Goal: Task Accomplishment & Management: Complete application form

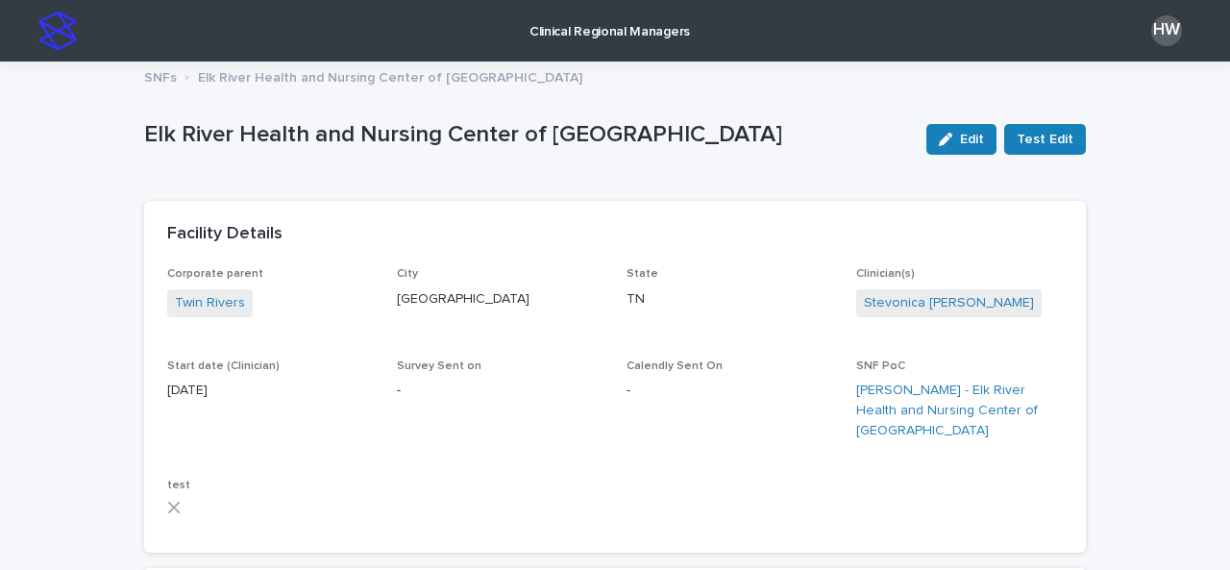
click at [571, 48] on link "Clinical Regional Managers" at bounding box center [610, 30] width 178 height 60
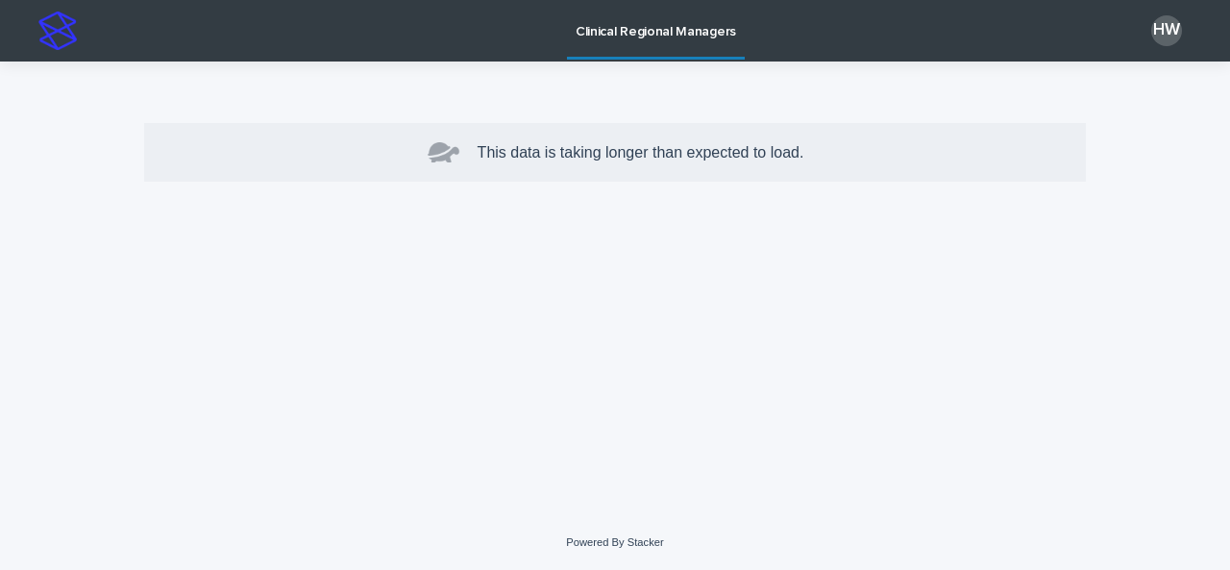
click at [615, 38] on p "Clinical Regional Managers" at bounding box center [655, 20] width 160 height 40
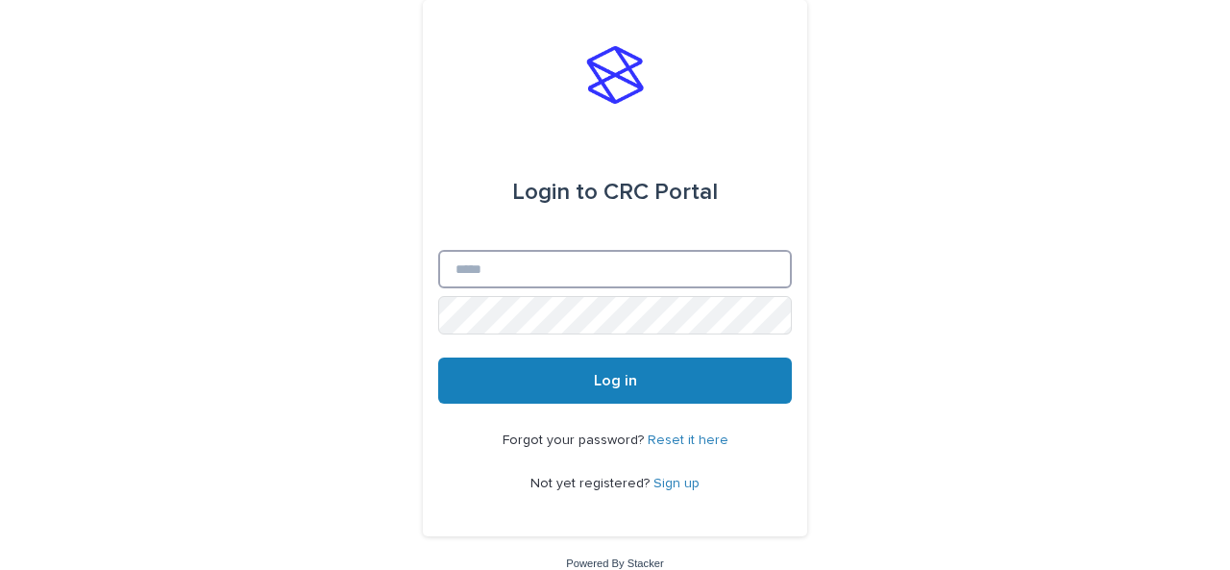
click at [517, 277] on input "Email" at bounding box center [615, 269] width 354 height 38
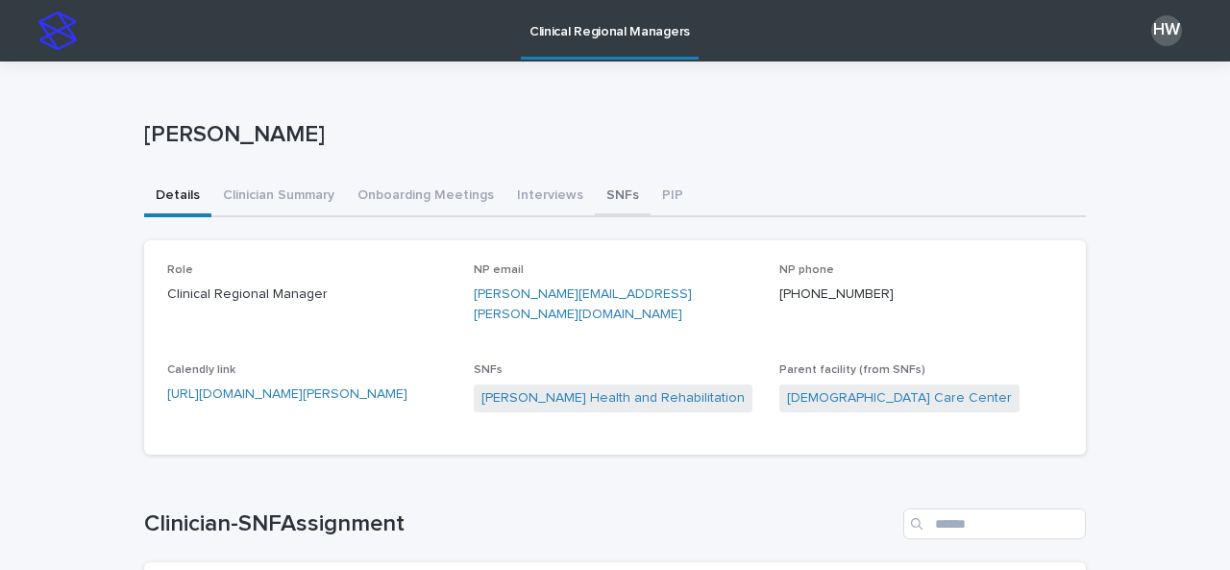
click at [612, 189] on button "SNFs" at bounding box center [623, 197] width 56 height 40
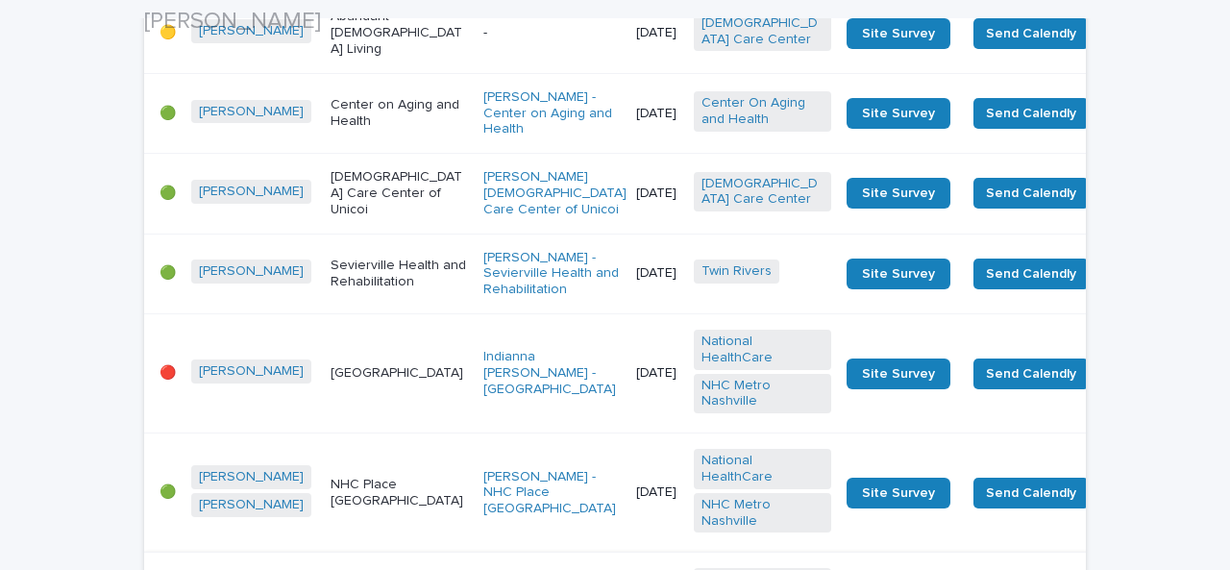
scroll to position [930, 0]
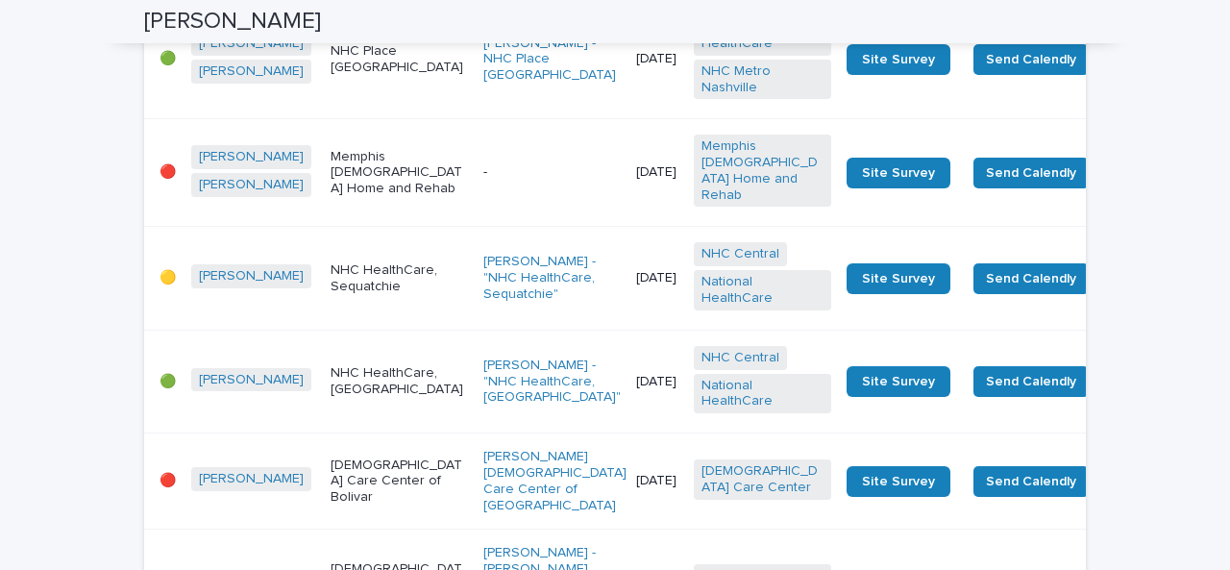
click at [476, 227] on td "-" at bounding box center [552, 173] width 153 height 108
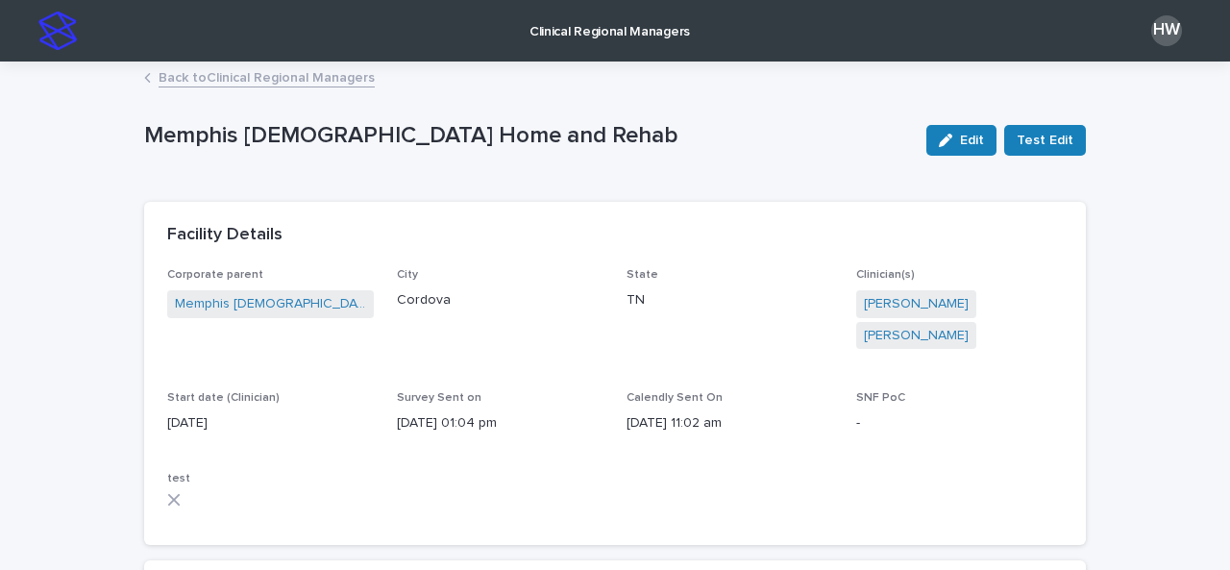
click at [331, 76] on link "Back to Clinical Regional Managers" at bounding box center [267, 76] width 216 height 22
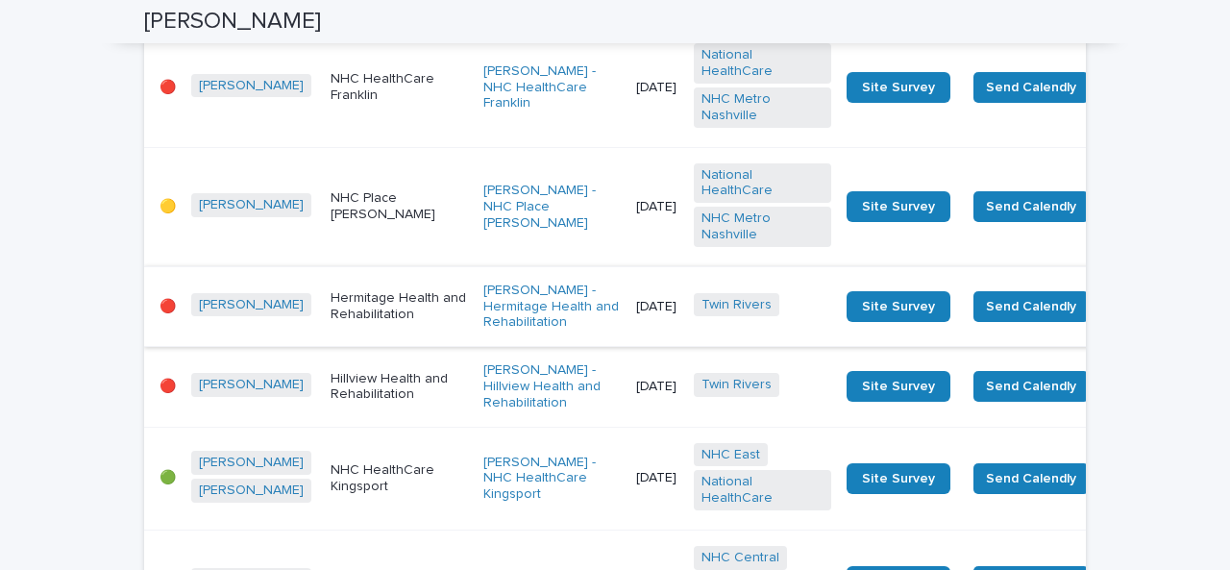
scroll to position [1633, 0]
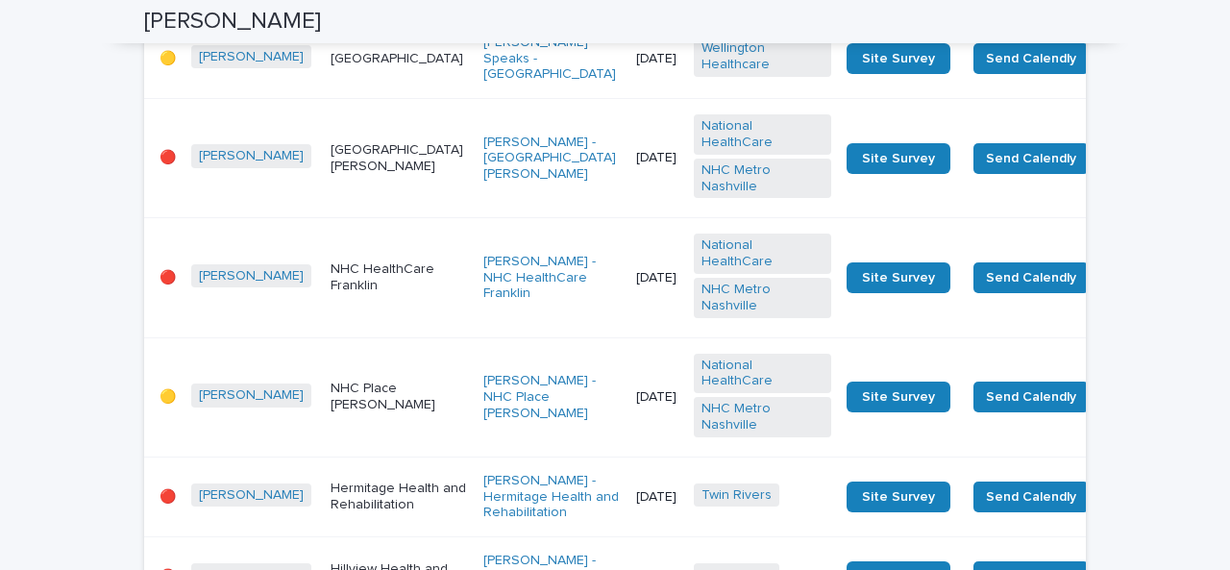
click at [365, 218] on td "[GEOGRAPHIC_DATA][PERSON_NAME]" at bounding box center [399, 158] width 153 height 119
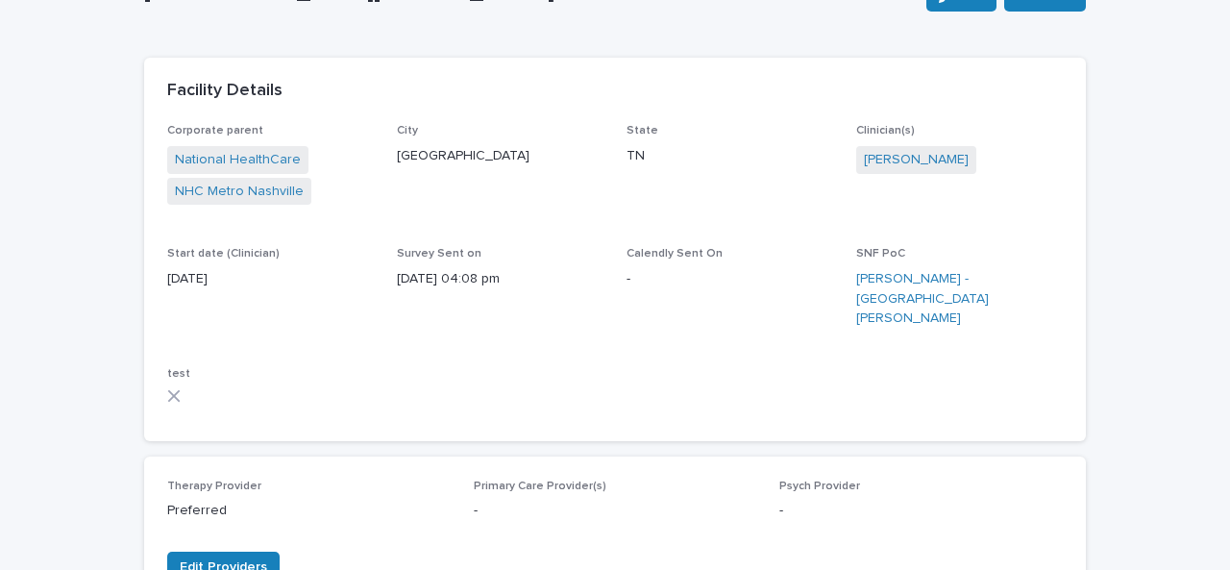
scroll to position [100, 0]
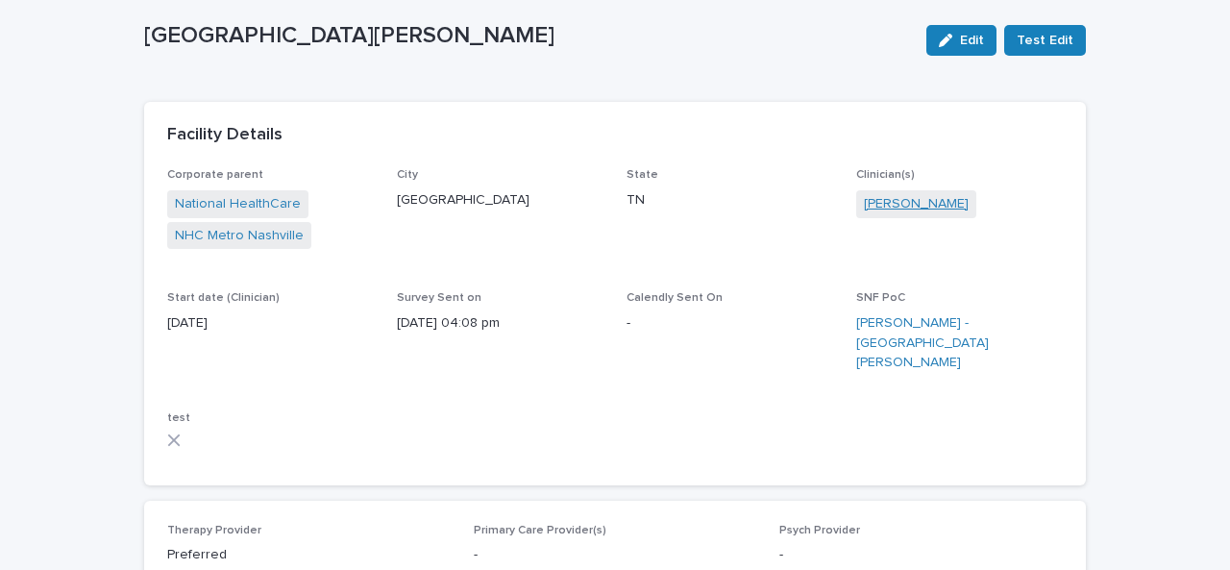
click at [897, 201] on link "[PERSON_NAME]" at bounding box center [916, 204] width 105 height 20
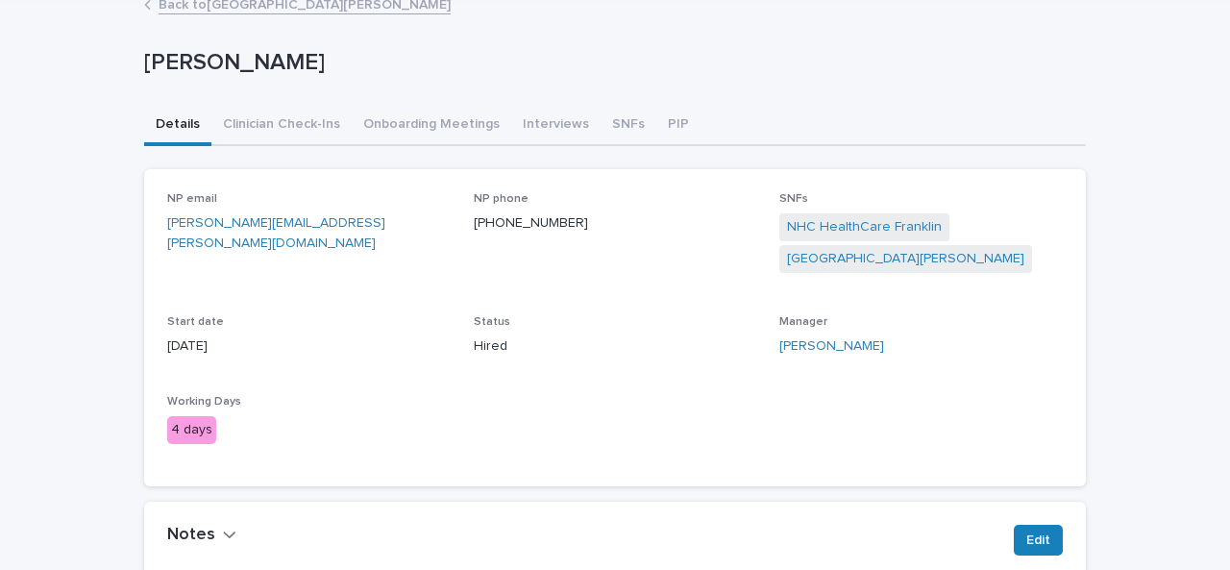
scroll to position [75, 0]
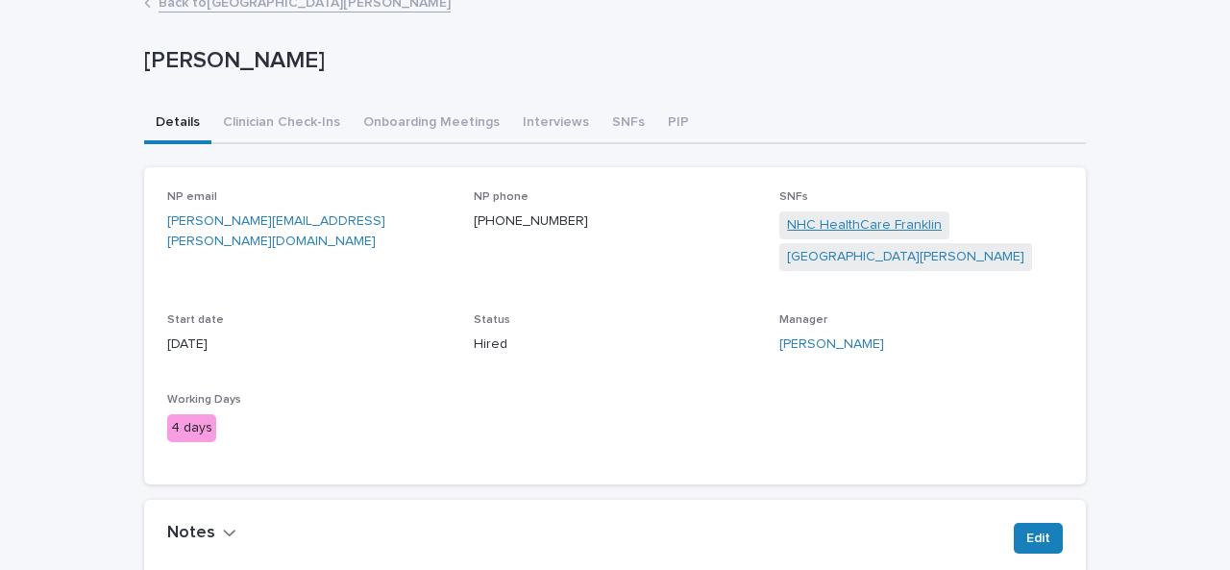
click at [828, 228] on link "NHC HealthCare Franklin" at bounding box center [864, 225] width 155 height 20
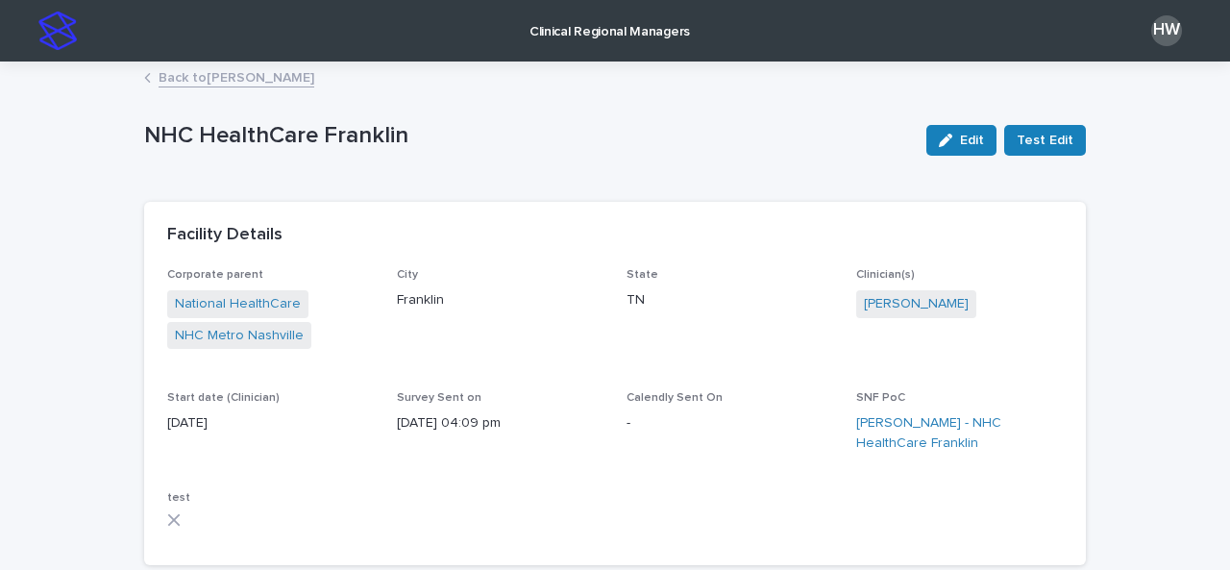
click at [573, 41] on link "Clinical Regional Managers" at bounding box center [610, 30] width 178 height 60
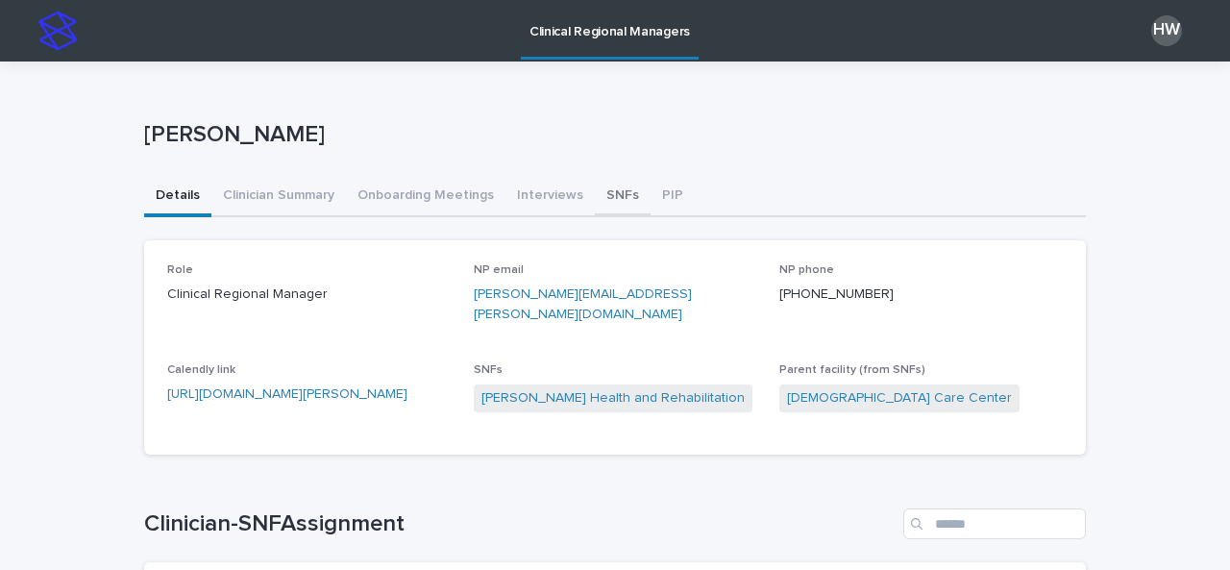
click at [596, 191] on button "SNFs" at bounding box center [623, 197] width 56 height 40
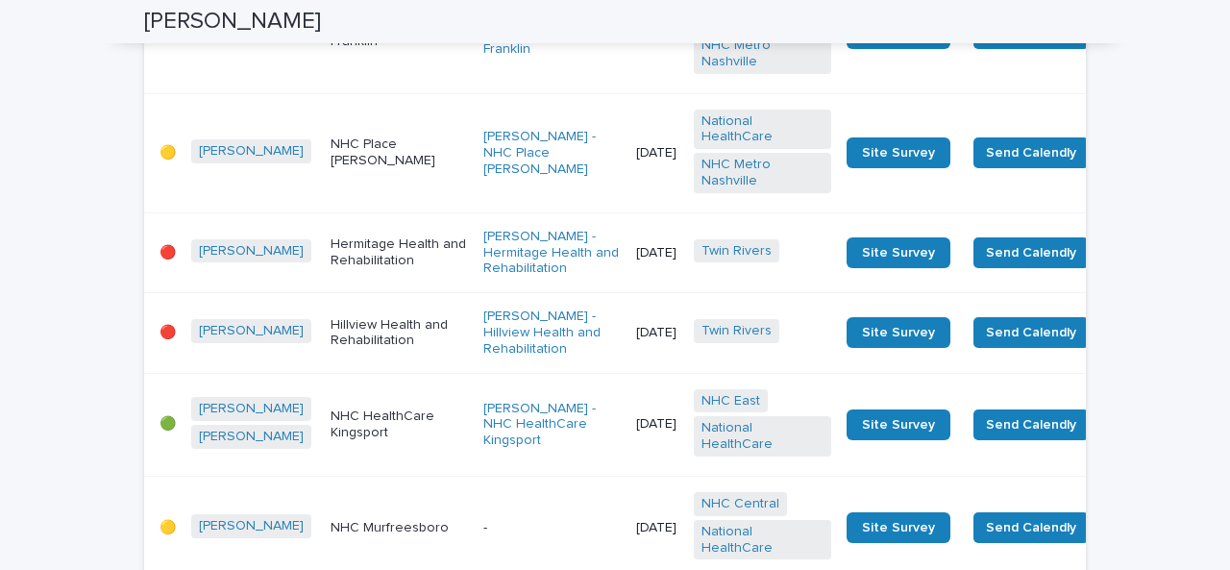
scroll to position [1958, 0]
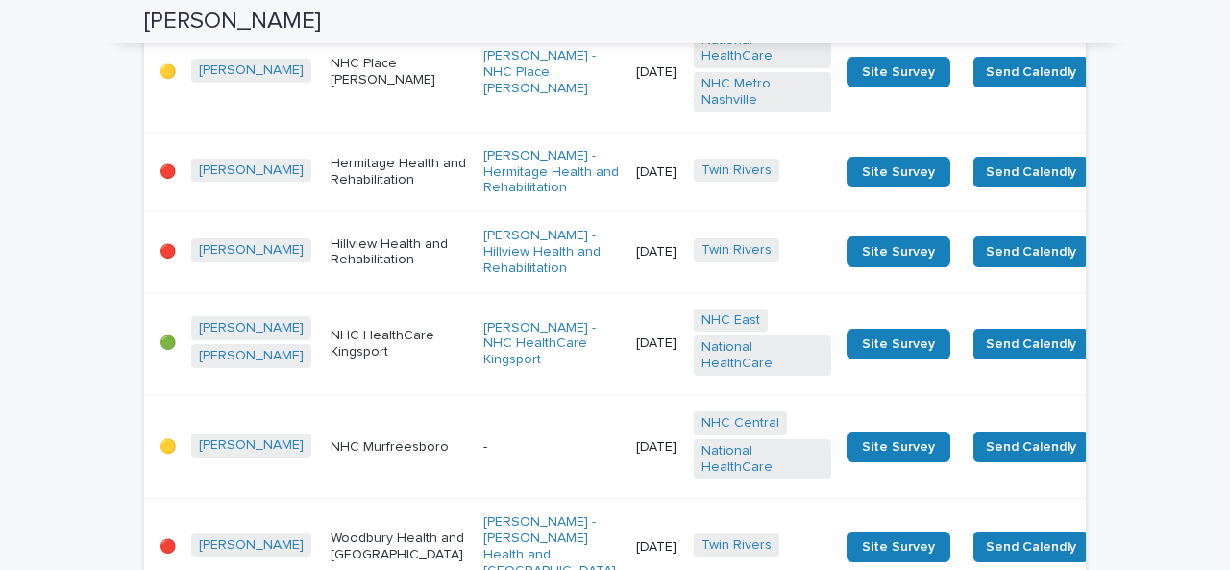
click at [371, 188] on p "Hermitage Health and Rehabilitation" at bounding box center [398, 172] width 137 height 33
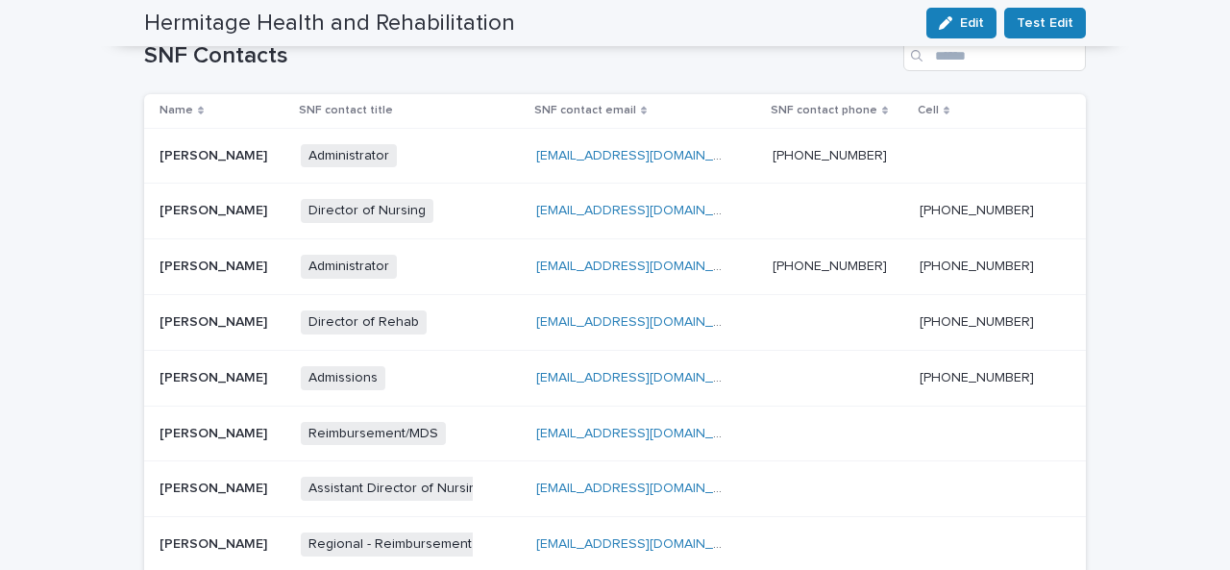
scroll to position [498, 0]
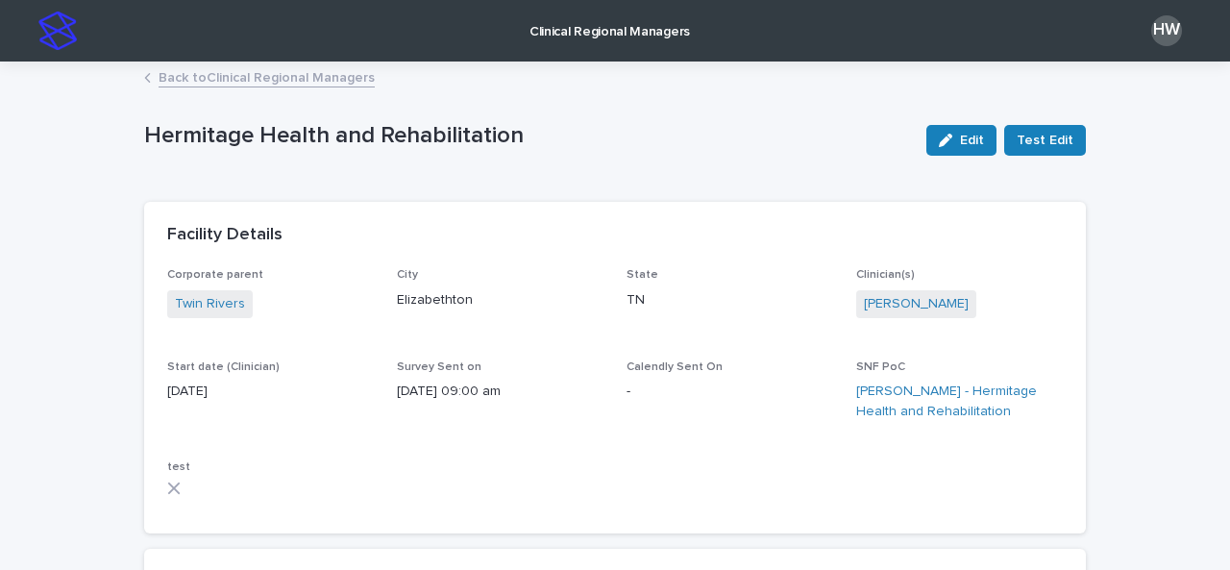
click at [582, 36] on p "Clinical Regional Managers" at bounding box center [609, 20] width 160 height 40
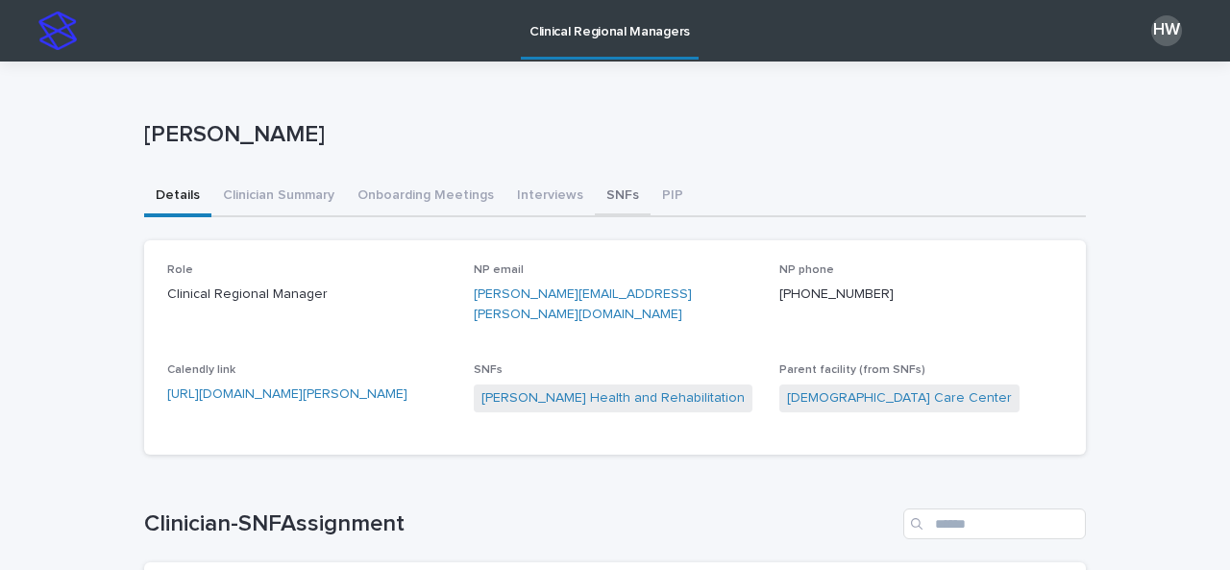
click at [595, 191] on button "SNFs" at bounding box center [623, 197] width 56 height 40
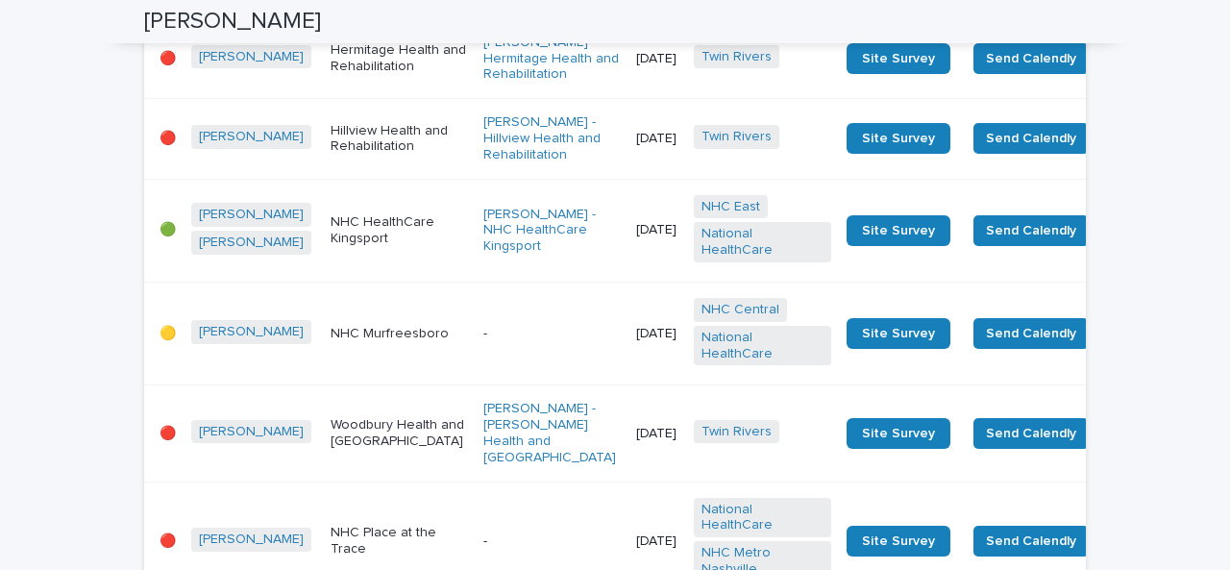
scroll to position [2073, 0]
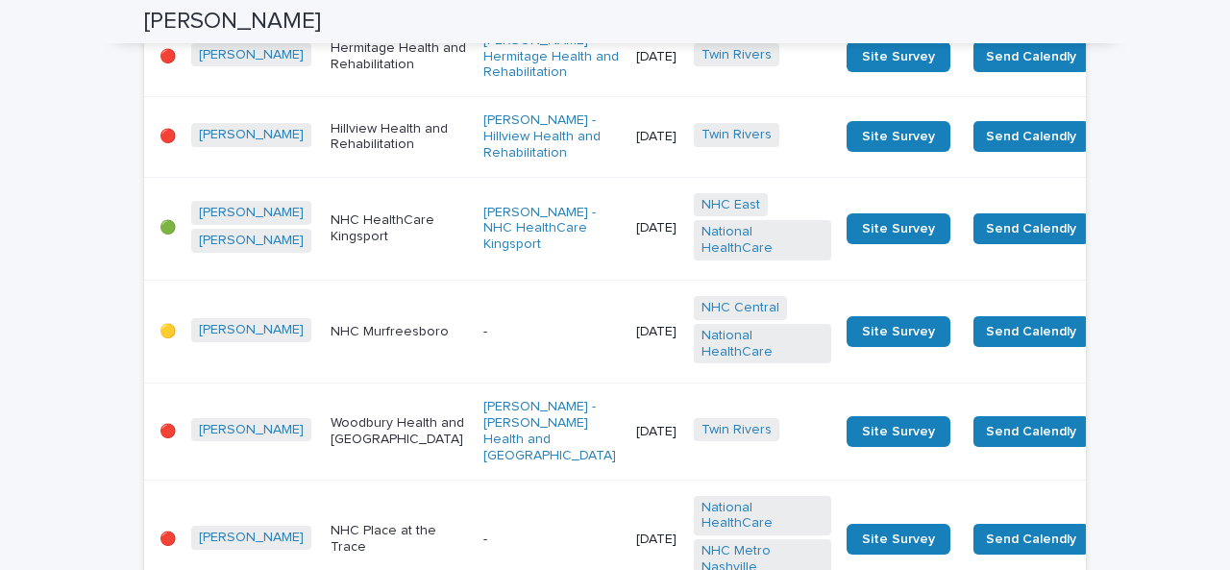
click at [346, 154] on p "Hillview Health and Rehabilitation" at bounding box center [398, 137] width 137 height 33
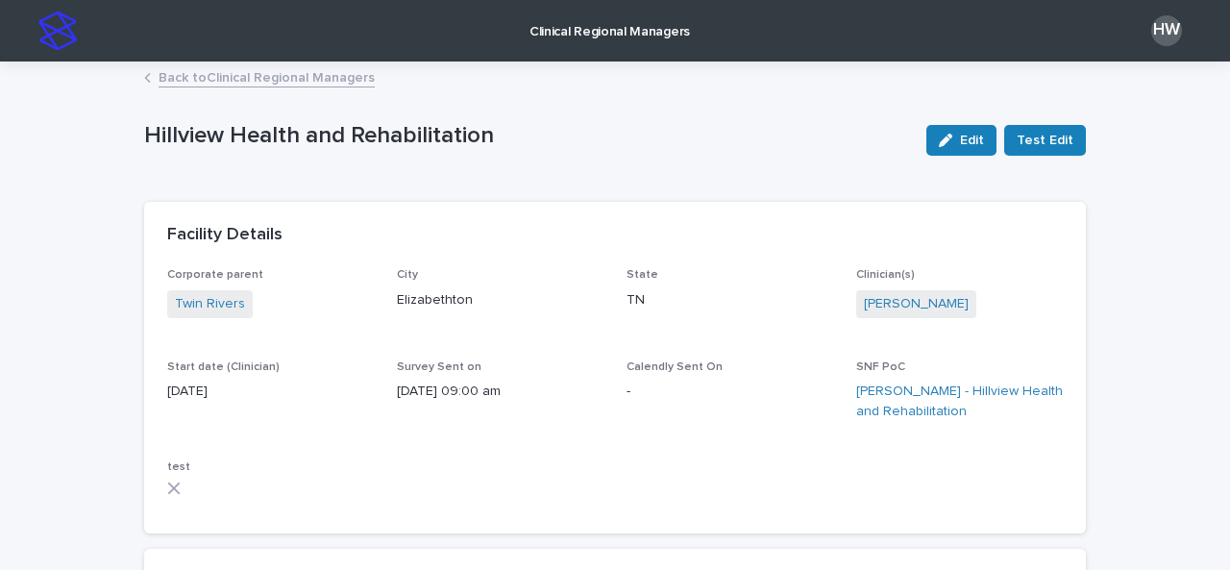
click at [592, 15] on p "Clinical Regional Managers" at bounding box center [609, 20] width 160 height 40
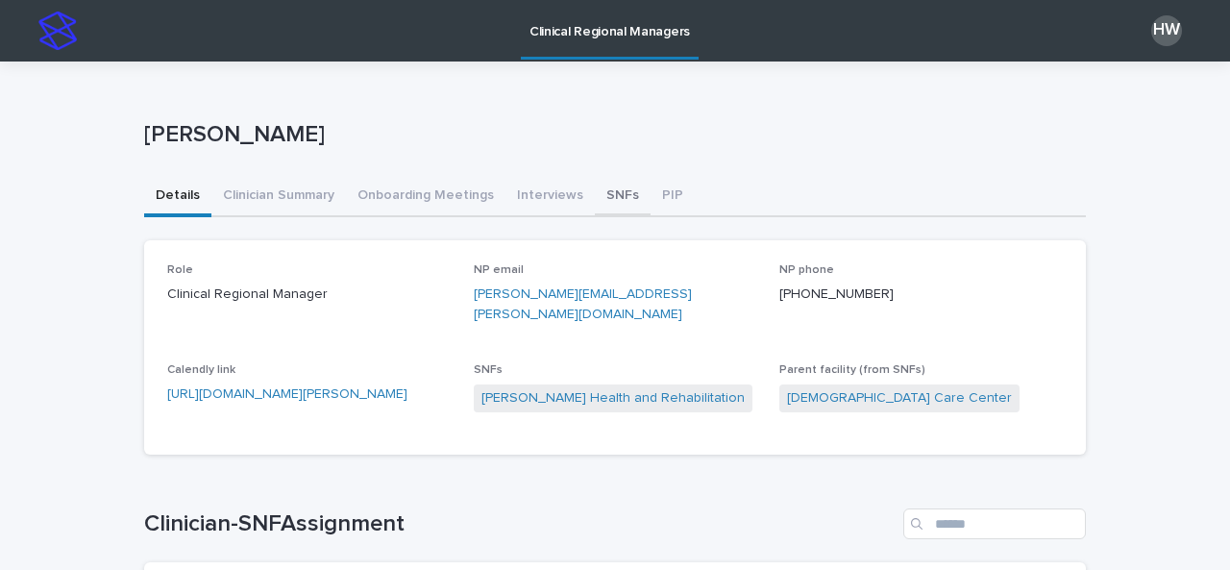
click at [613, 205] on button "SNFs" at bounding box center [623, 197] width 56 height 40
click at [603, 202] on button "SNFs" at bounding box center [623, 197] width 56 height 40
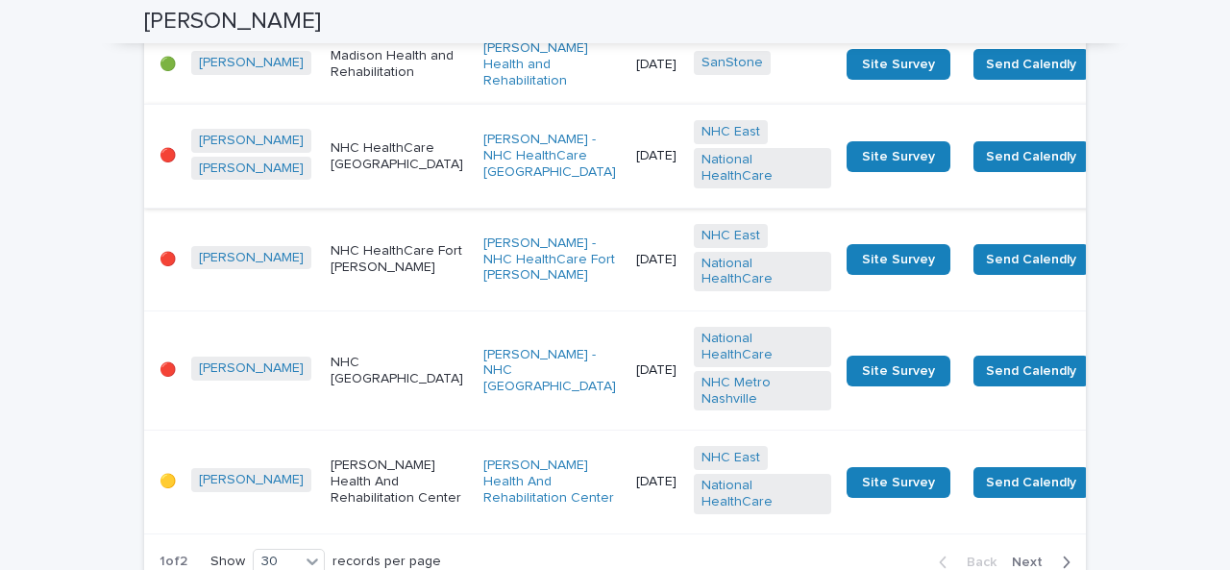
scroll to position [2803, 0]
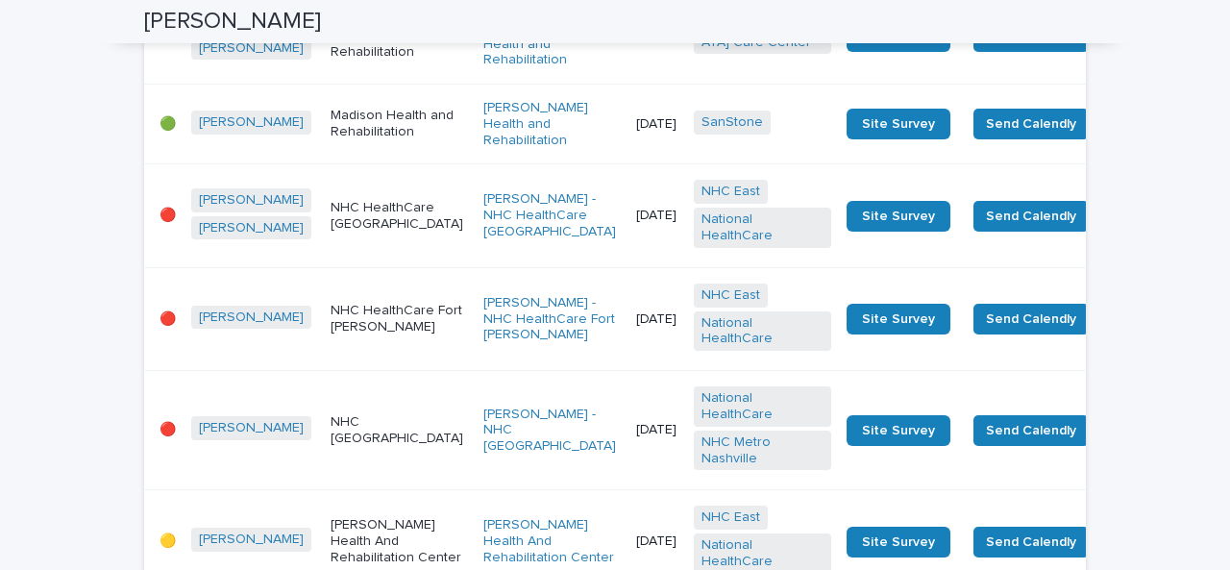
click at [359, 232] on p "NHC HealthCare [GEOGRAPHIC_DATA]" at bounding box center [398, 216] width 137 height 33
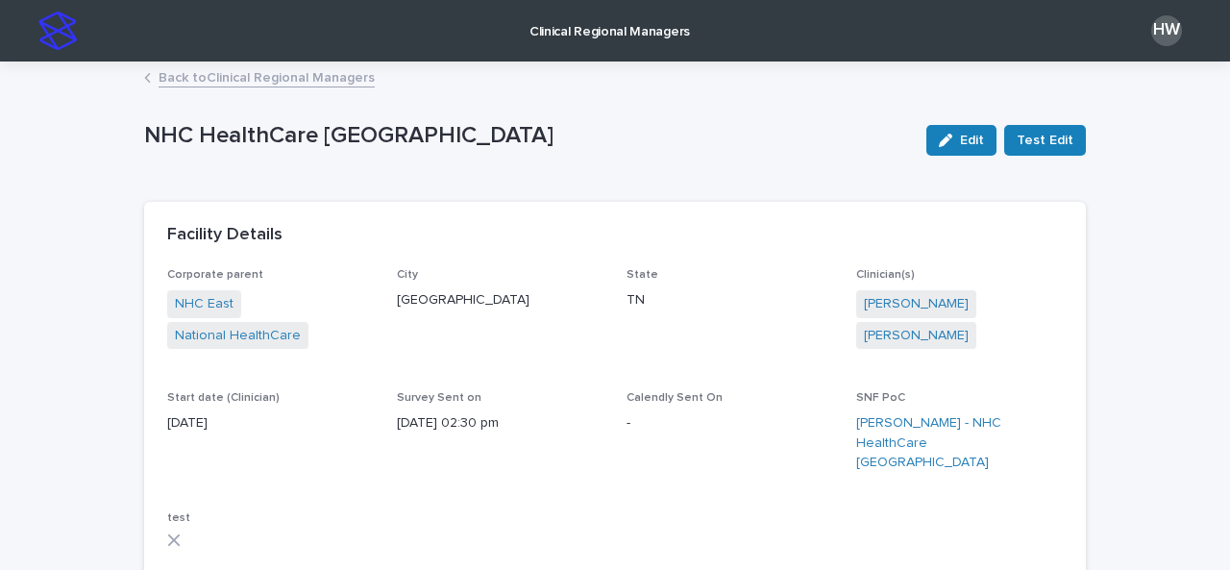
click at [292, 80] on link "Back to Clinical Regional Managers" at bounding box center [267, 76] width 216 height 22
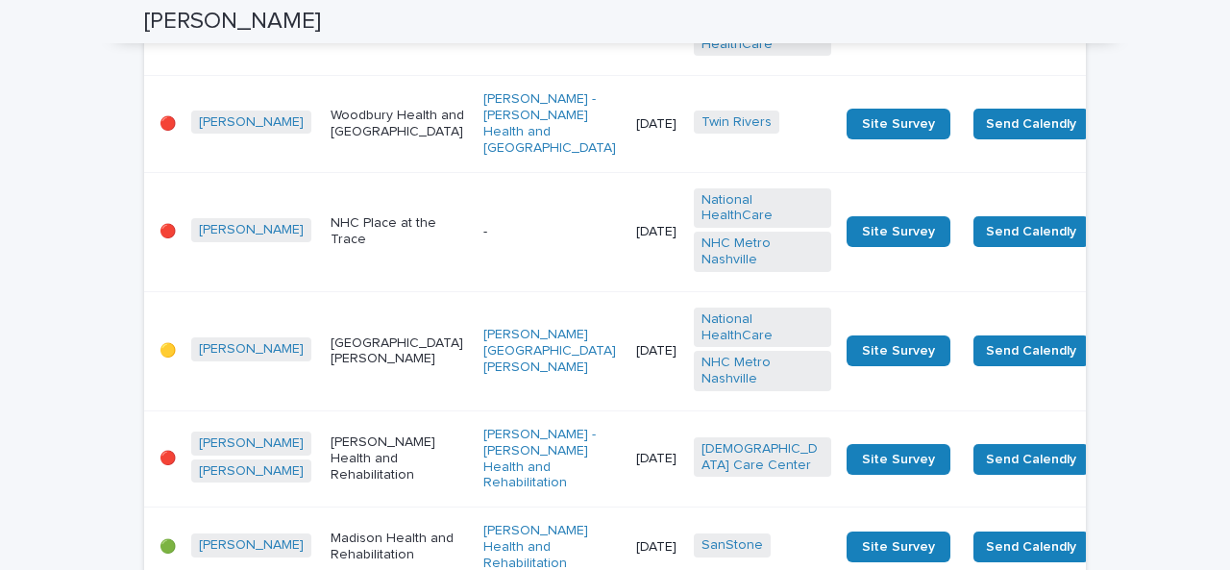
scroll to position [2380, 0]
click at [363, 291] on td "NHC Place at the Trace" at bounding box center [399, 231] width 153 height 119
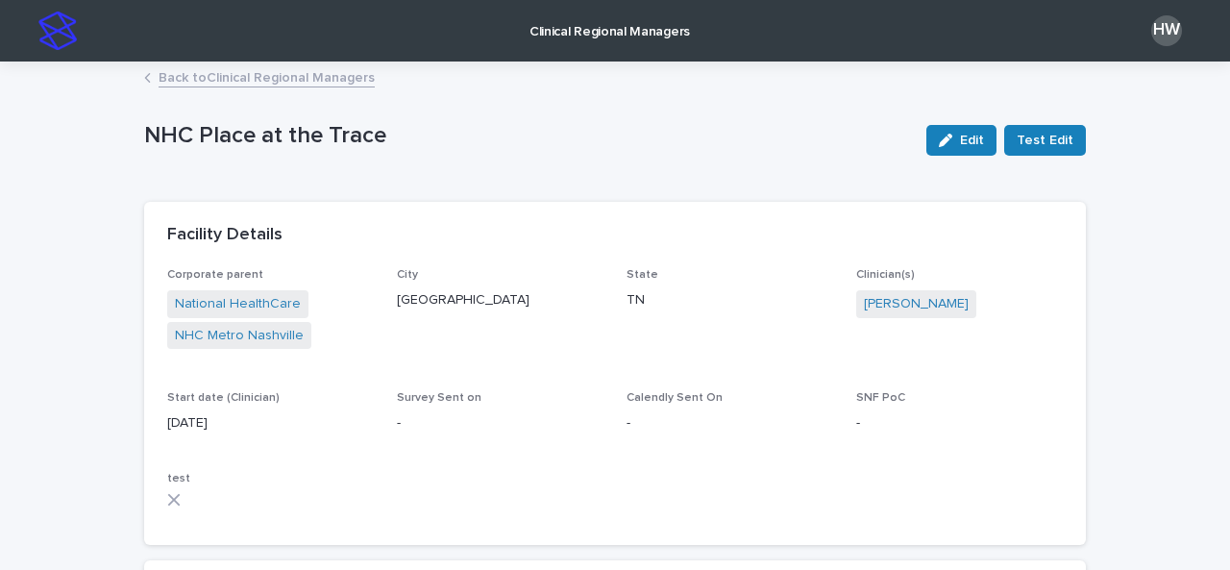
click at [325, 76] on link "Back to Clinical Regional Managers" at bounding box center [267, 76] width 216 height 22
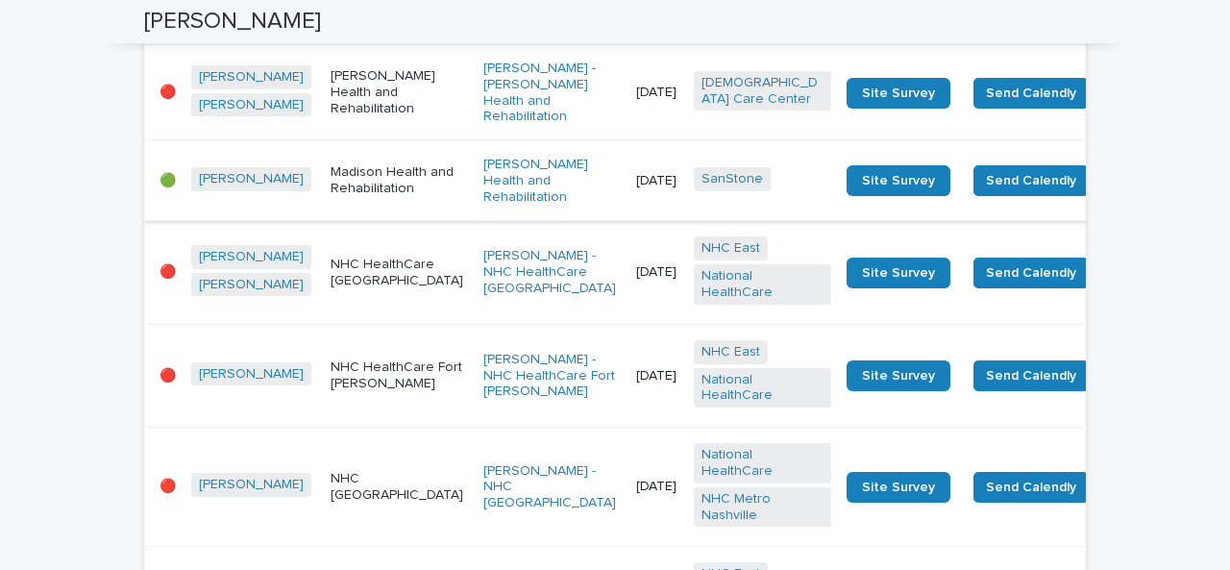
scroll to position [2747, 0]
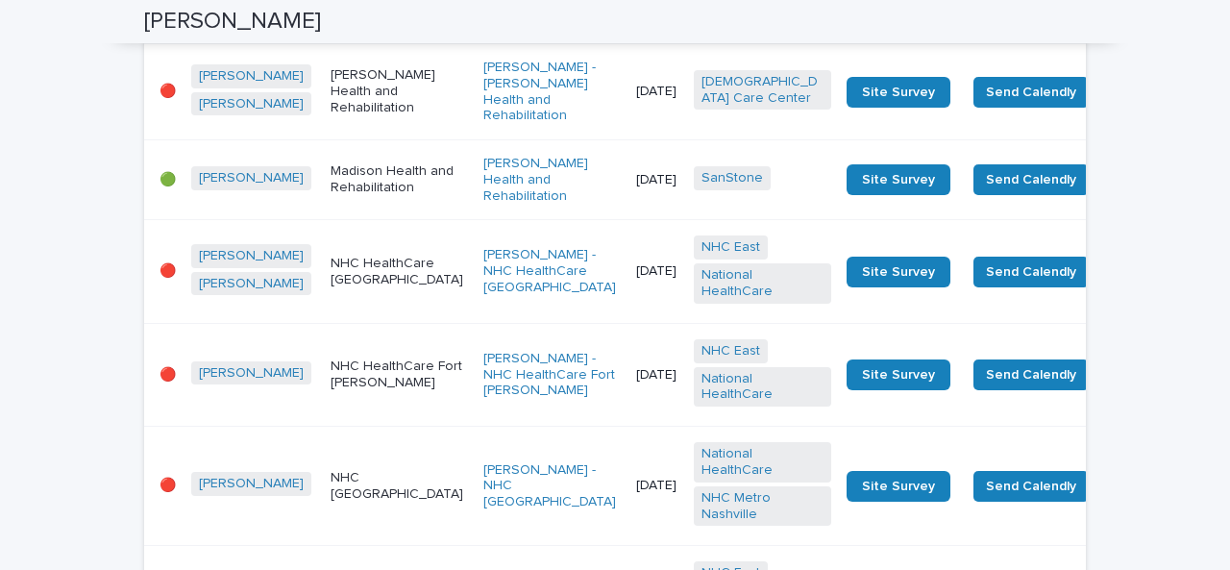
click at [352, 288] on p "NHC HealthCare [GEOGRAPHIC_DATA]" at bounding box center [398, 272] width 137 height 33
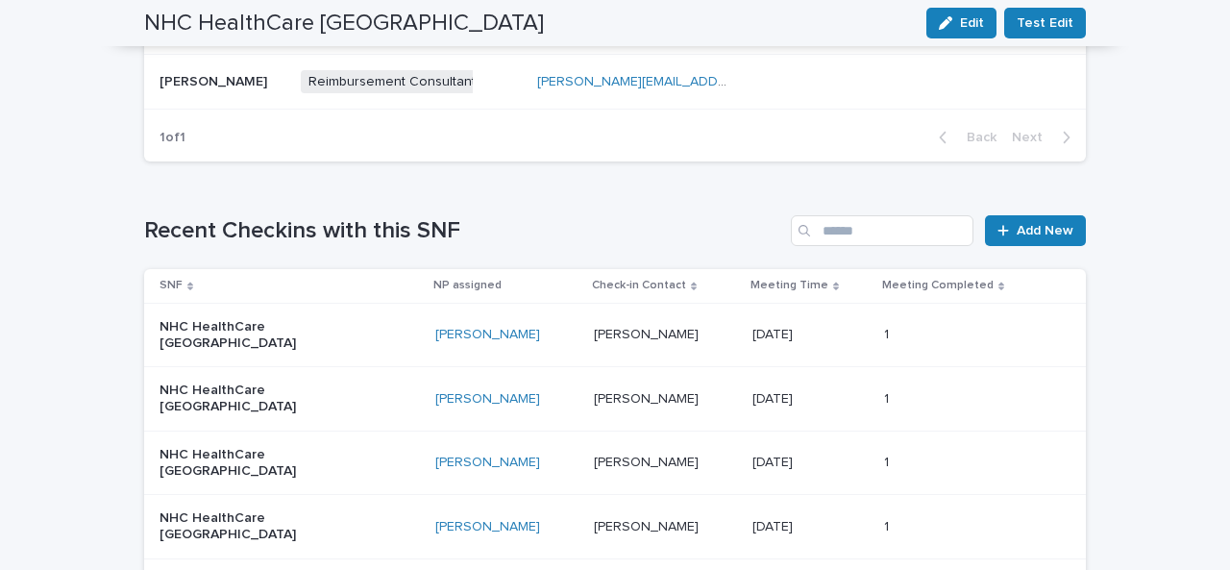
scroll to position [988, 0]
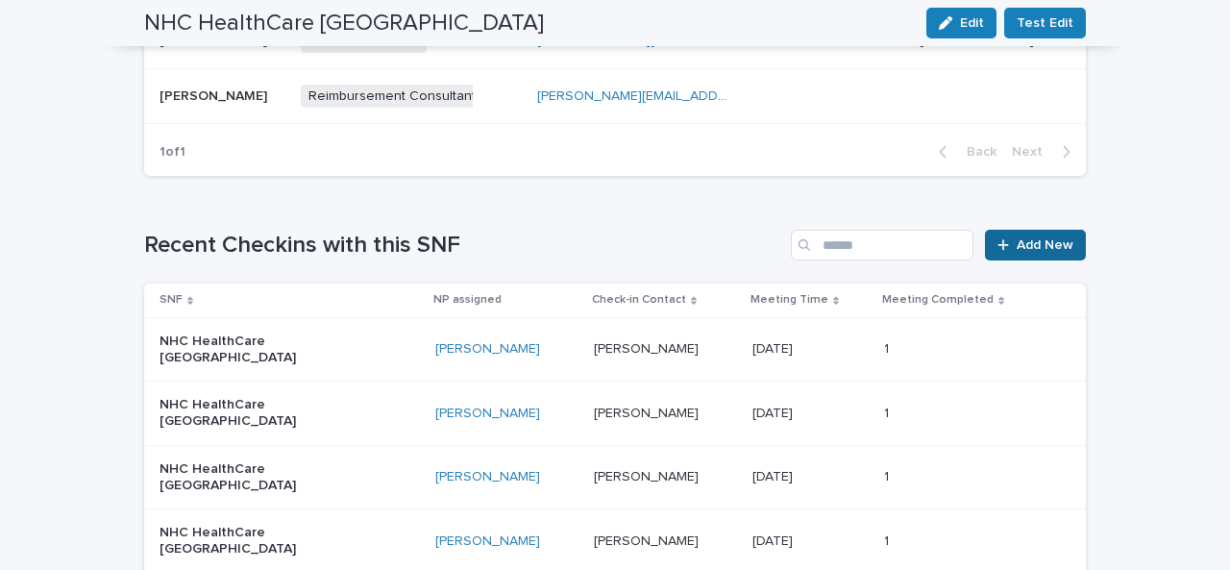
click at [1022, 238] on span "Add New" at bounding box center [1044, 244] width 57 height 13
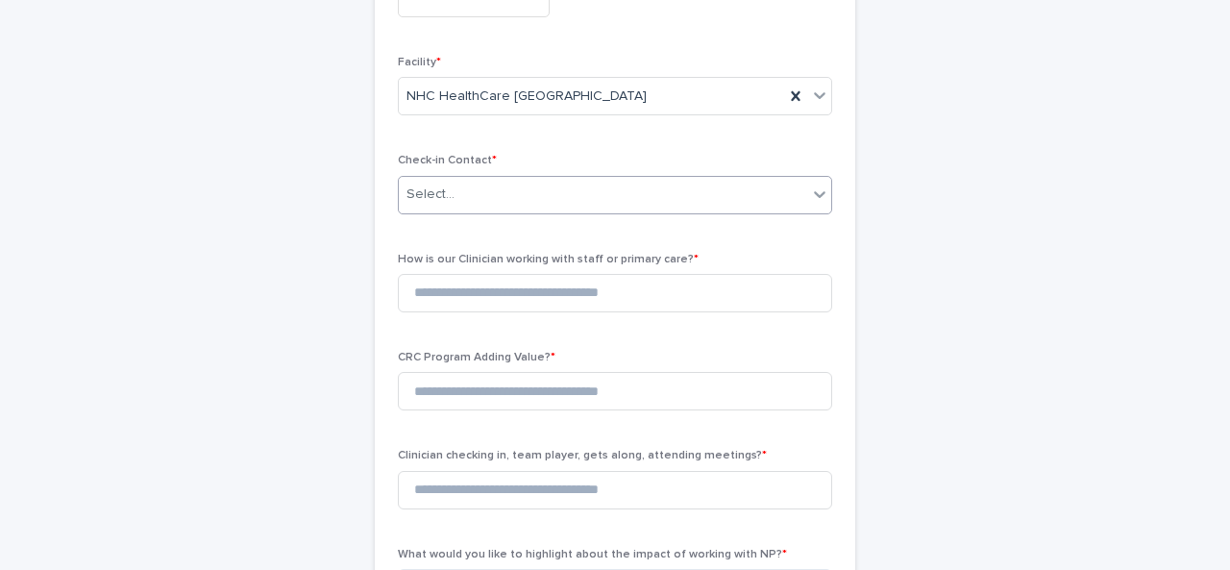
scroll to position [232, 0]
click at [423, 8] on input "text" at bounding box center [474, 1] width 152 height 34
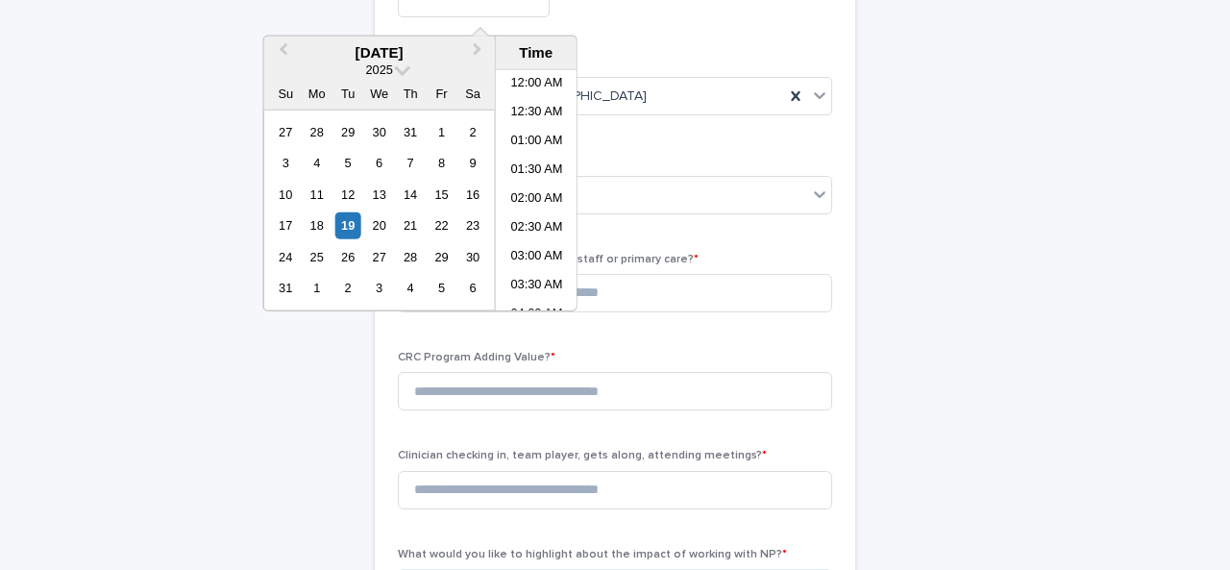
scroll to position [557, 0]
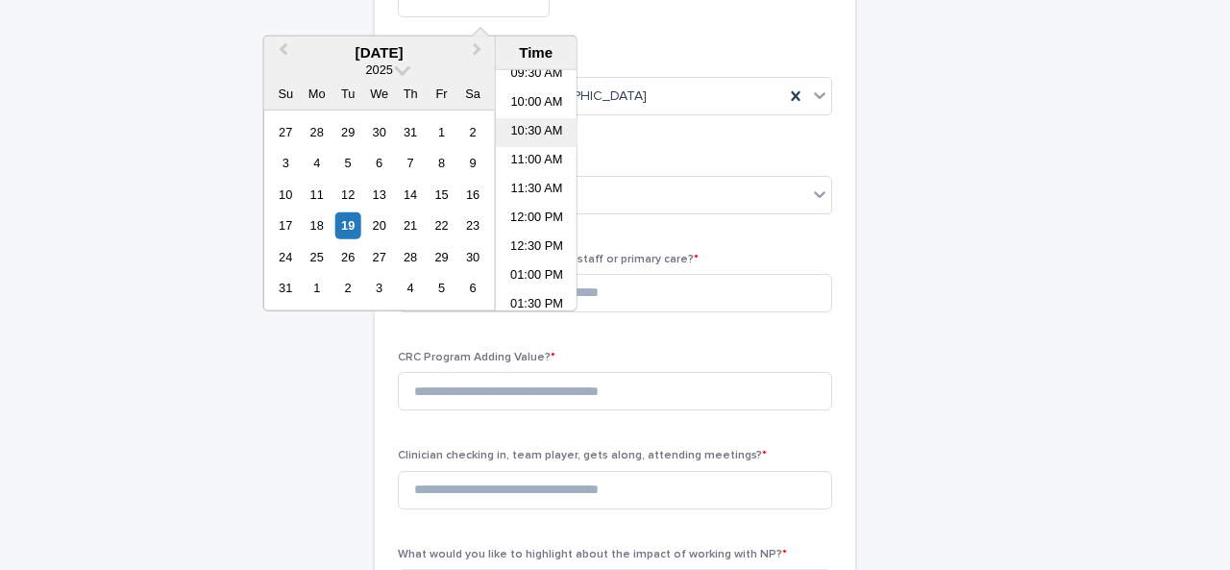
click at [532, 118] on li "10:30 AM" at bounding box center [537, 132] width 82 height 29
type input "**********"
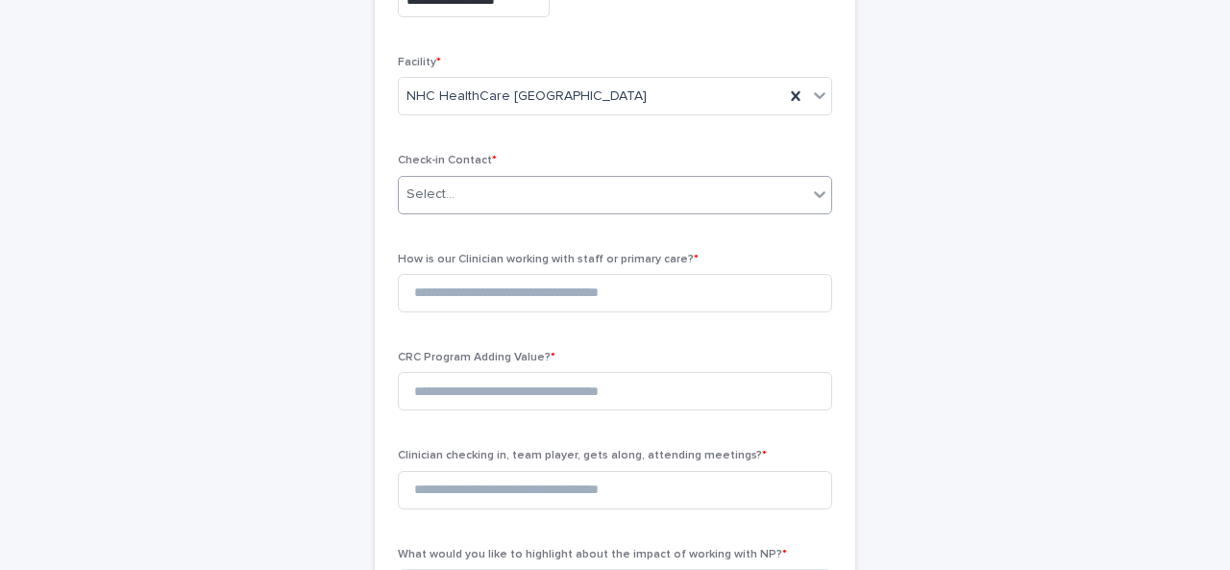
click at [539, 189] on div "Select..." at bounding box center [603, 195] width 408 height 32
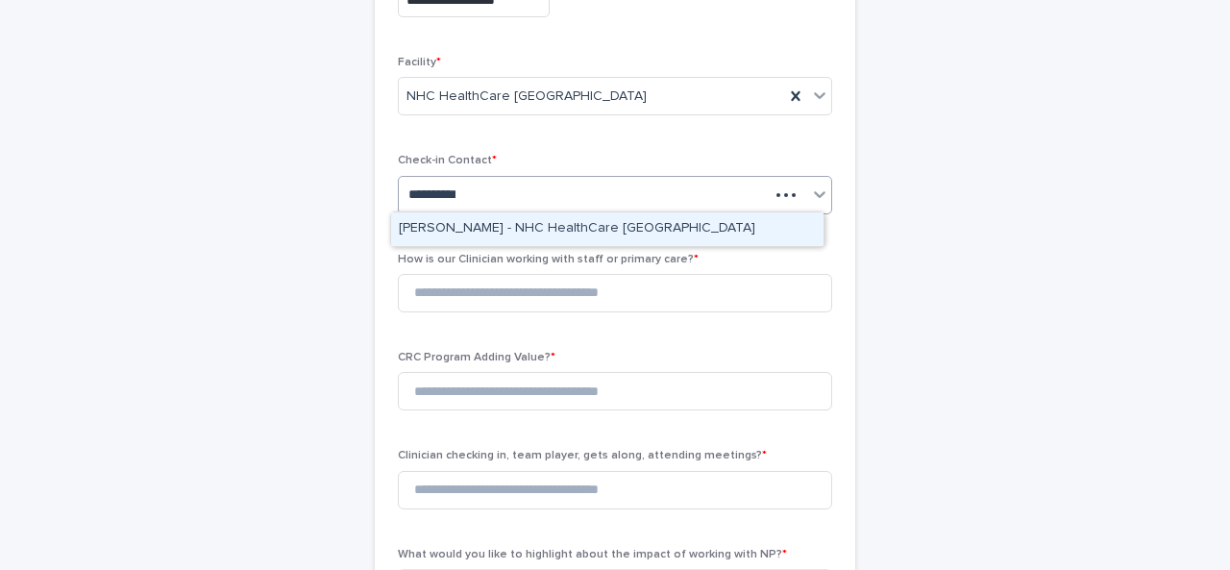
type input "**********"
click at [549, 217] on div "[PERSON_NAME] - NHC HealthCare [GEOGRAPHIC_DATA]" at bounding box center [607, 229] width 432 height 34
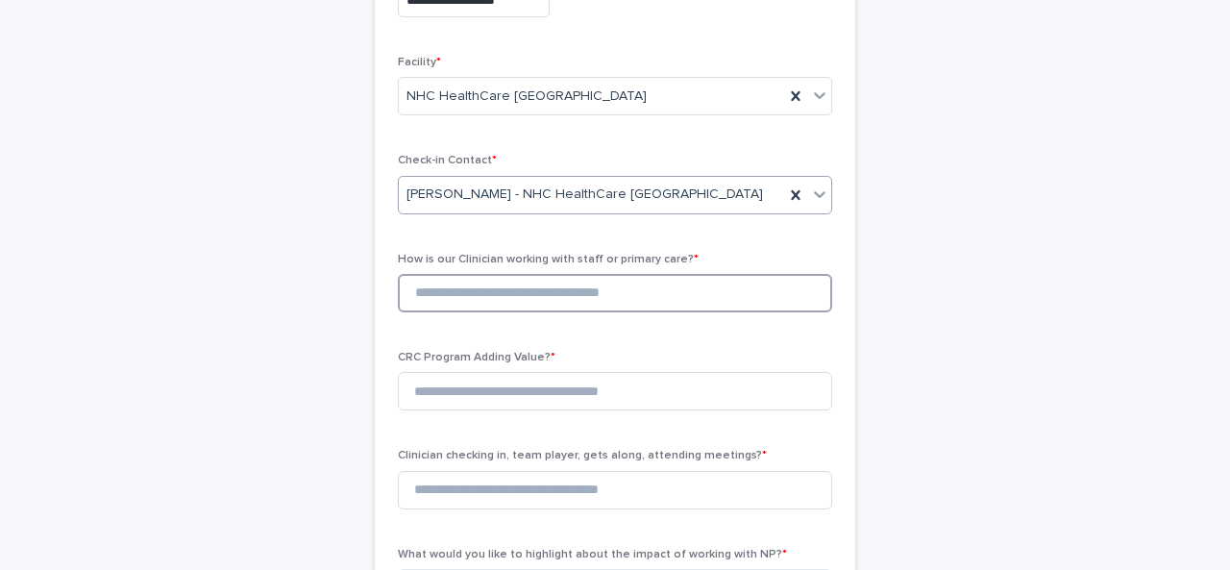
click at [500, 288] on input at bounding box center [615, 293] width 434 height 38
type input "*"
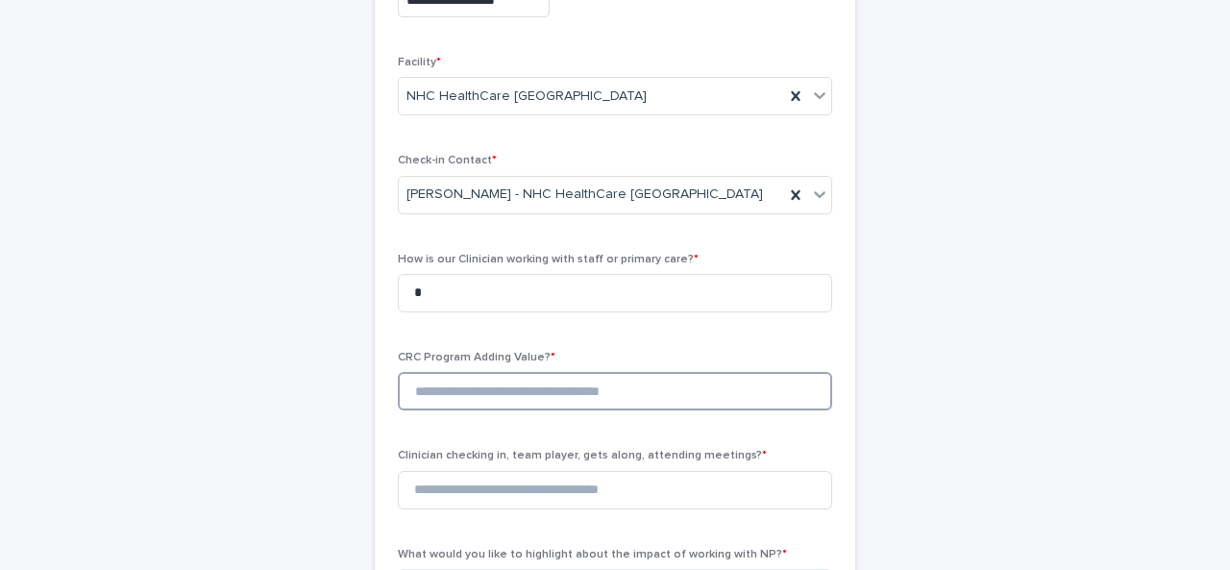
click at [503, 388] on input at bounding box center [615, 391] width 434 height 38
type input "*"
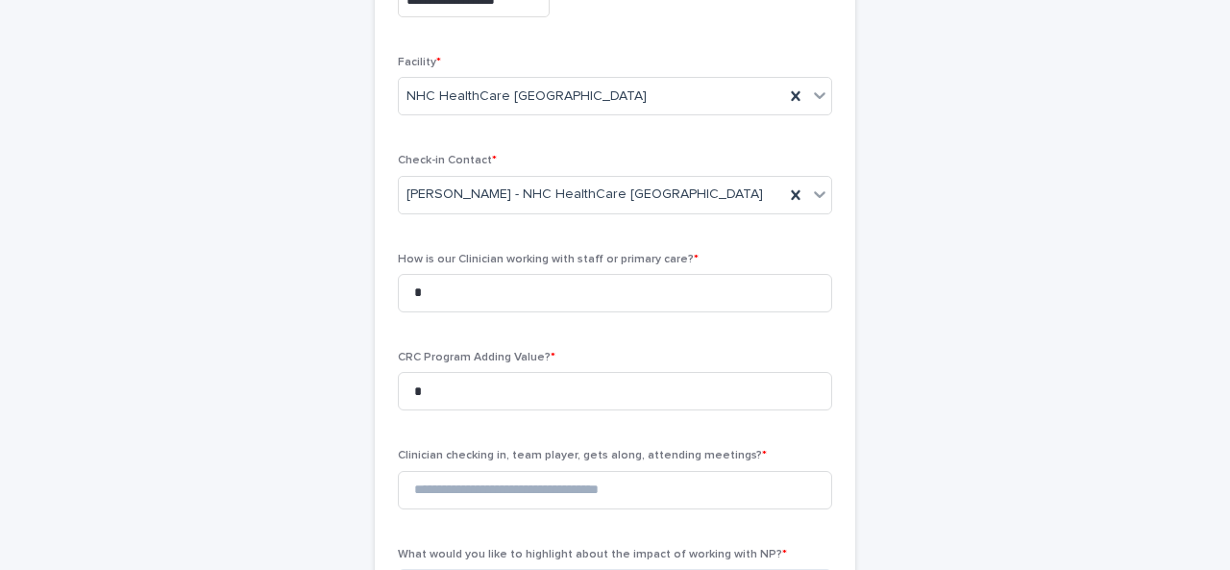
click at [538, 510] on div "Clinician checking in, team player, gets along, attending meetings? *" at bounding box center [615, 486] width 434 height 75
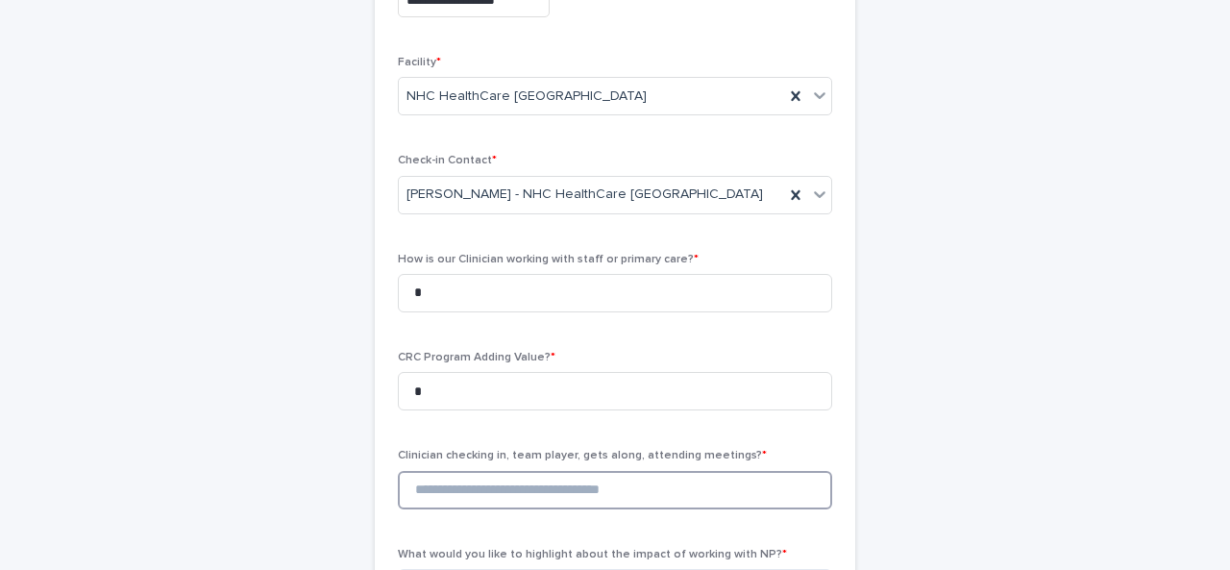
click at [543, 494] on input at bounding box center [615, 490] width 434 height 38
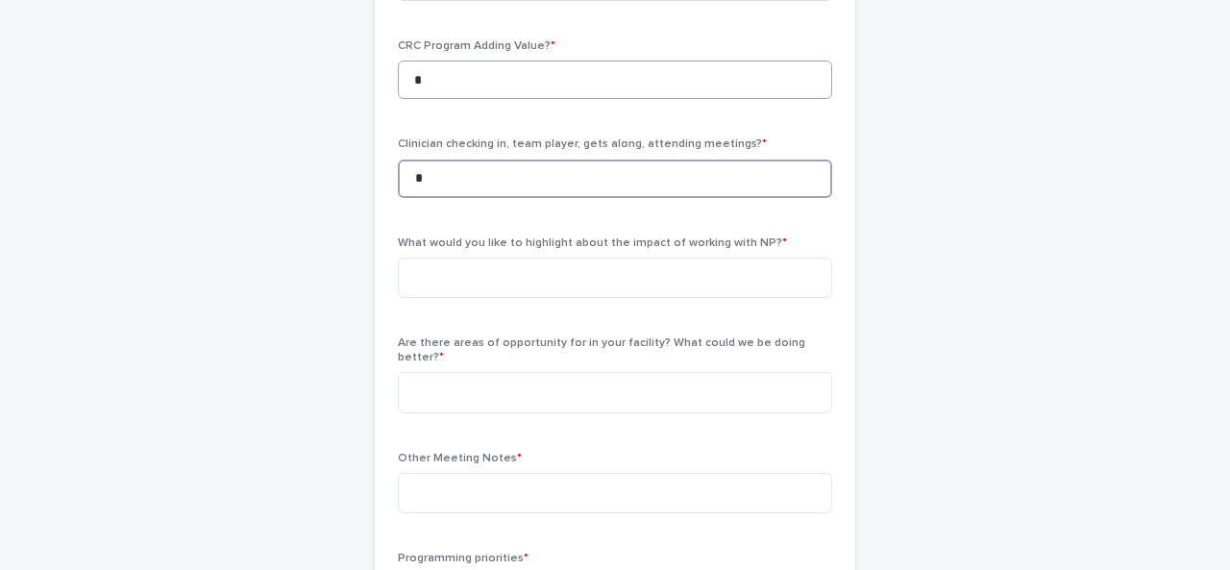
scroll to position [632, 0]
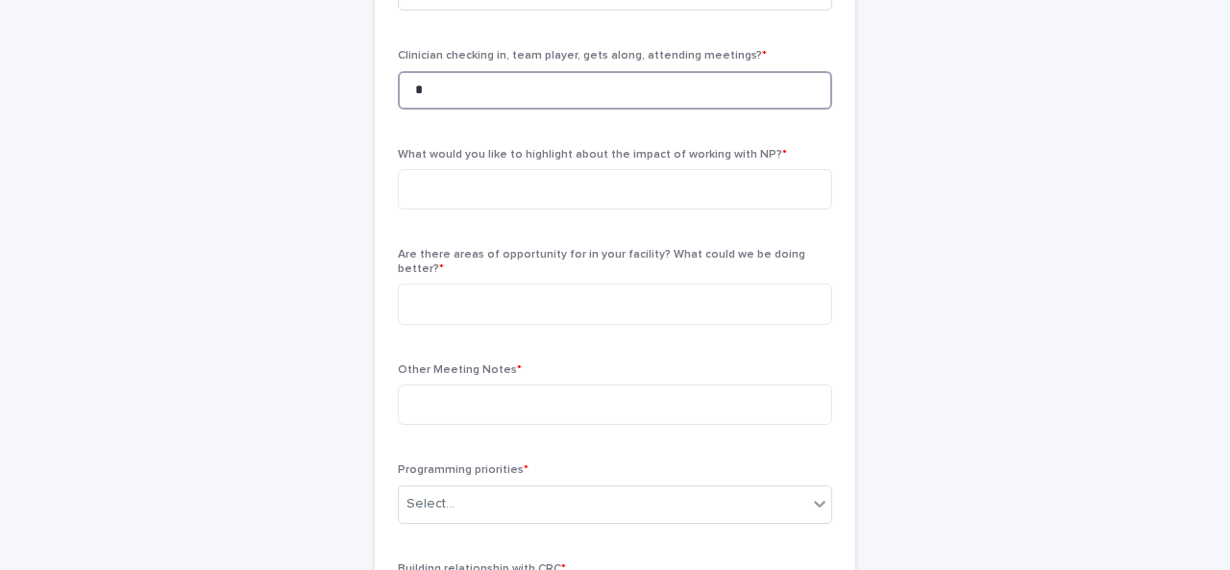
type input "*"
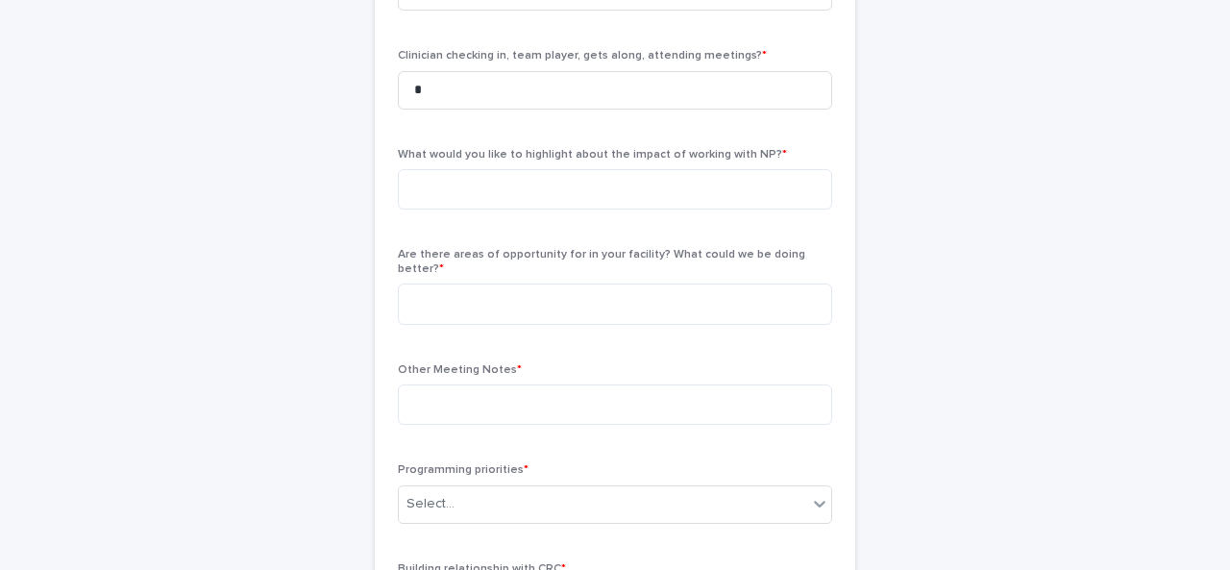
click at [537, 212] on div "What would you like to highlight about the impact of working with NP? *" at bounding box center [615, 187] width 434 height 78
click at [503, 186] on textarea at bounding box center [615, 189] width 434 height 40
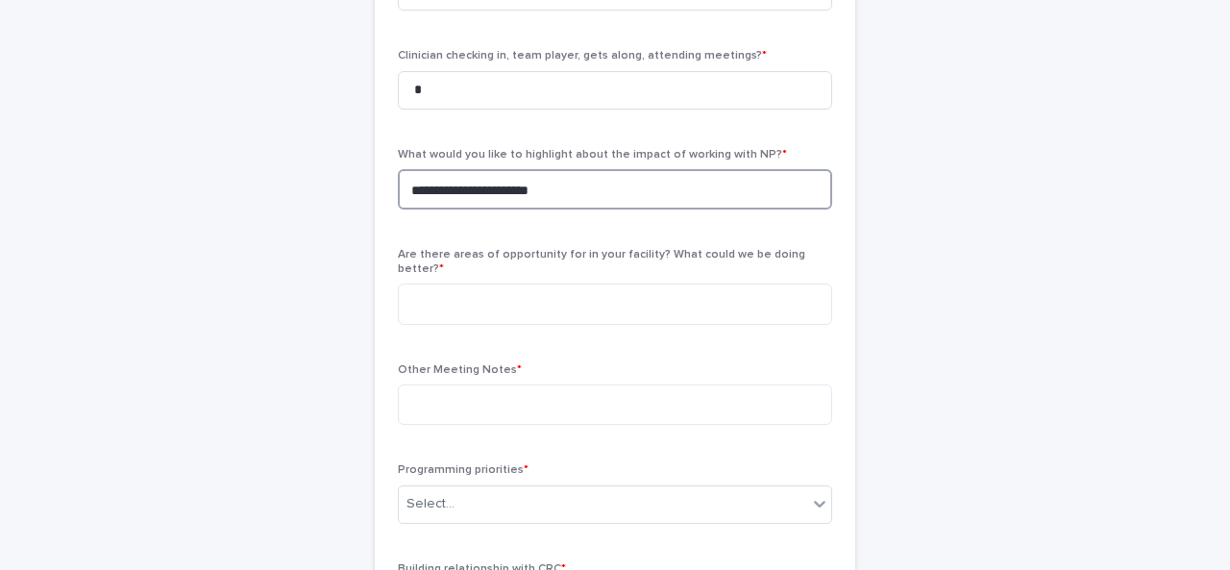
type textarea "**********"
type textarea "***"
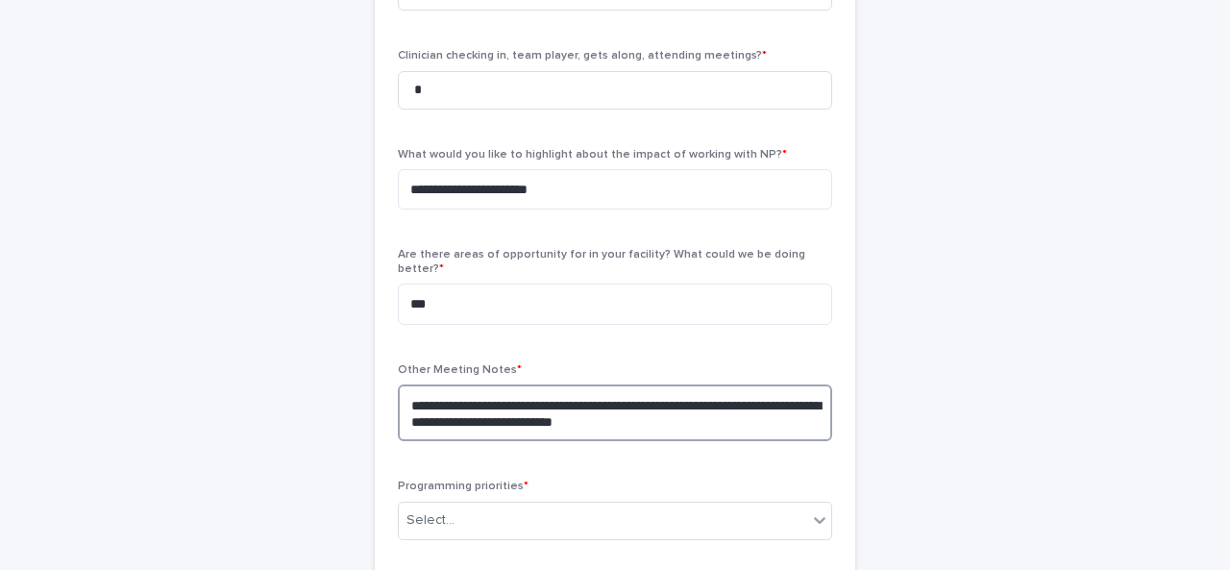
click at [728, 399] on textarea "**********" at bounding box center [615, 412] width 434 height 57
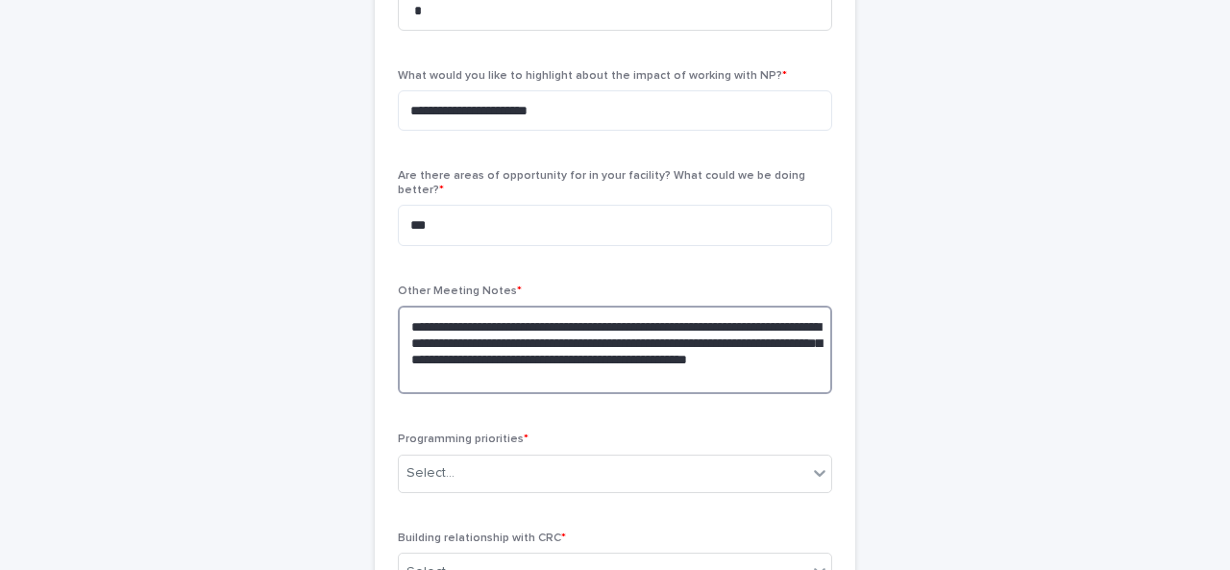
scroll to position [934, 0]
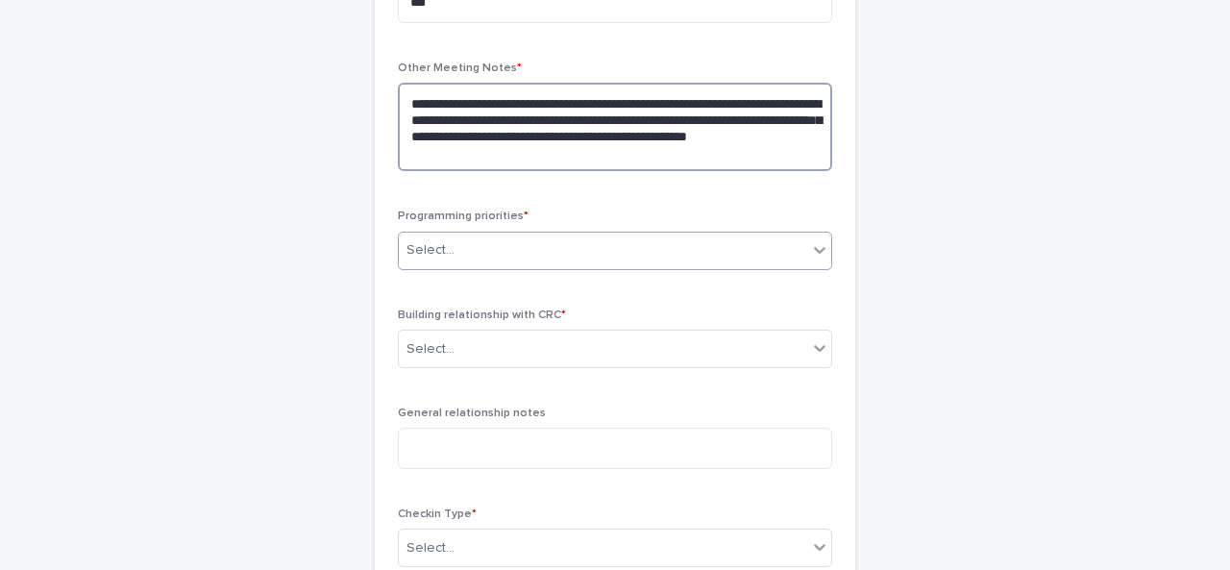
type textarea "**********"
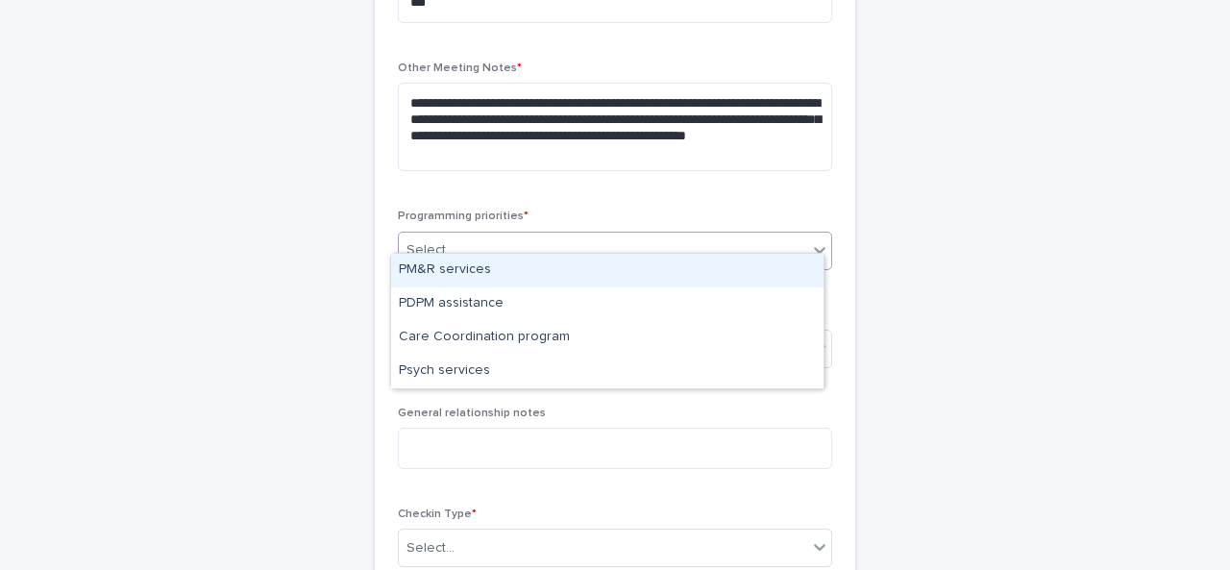
click at [474, 234] on div "Select..." at bounding box center [603, 250] width 408 height 32
click at [468, 266] on div "PM&R services" at bounding box center [607, 271] width 432 height 34
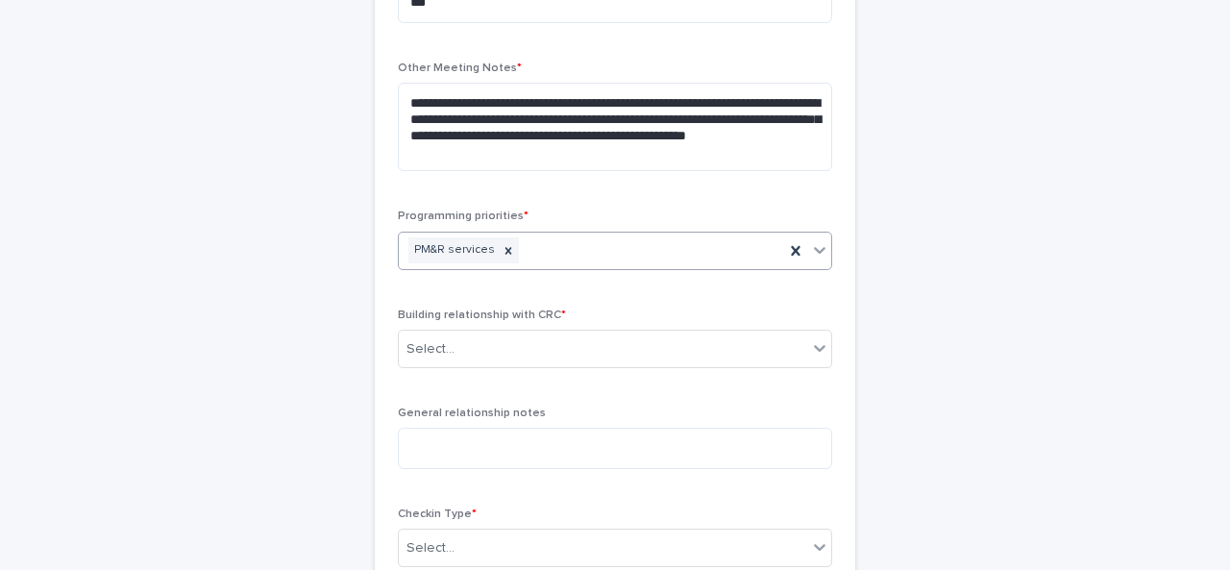
click at [548, 233] on div "PM&R services" at bounding box center [591, 250] width 385 height 34
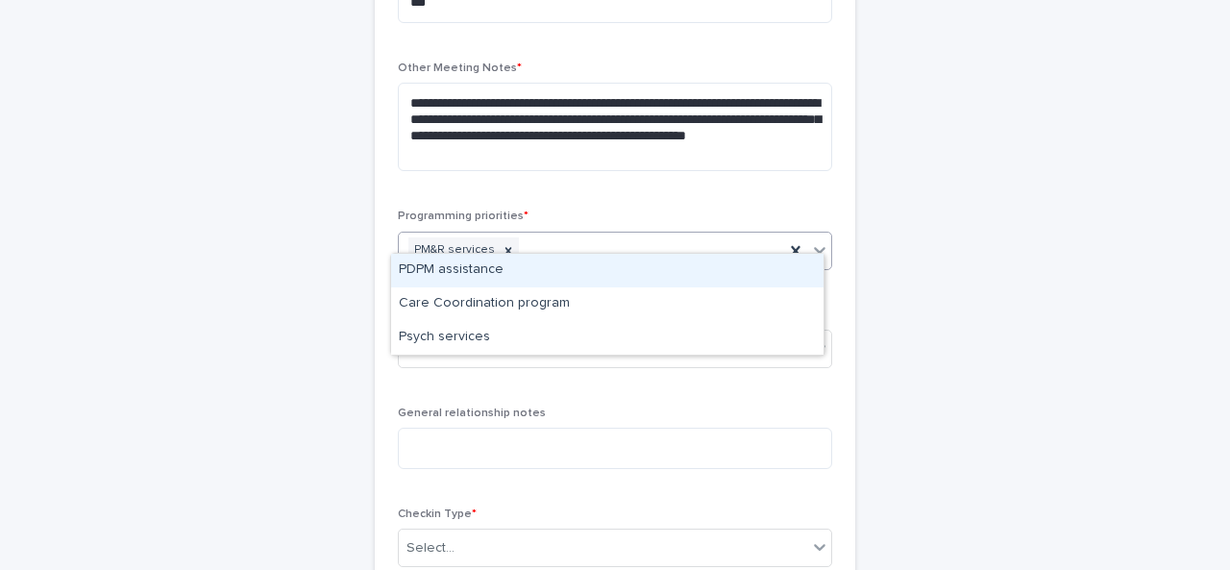
click at [478, 280] on div "PDPM assistance" at bounding box center [607, 271] width 432 height 34
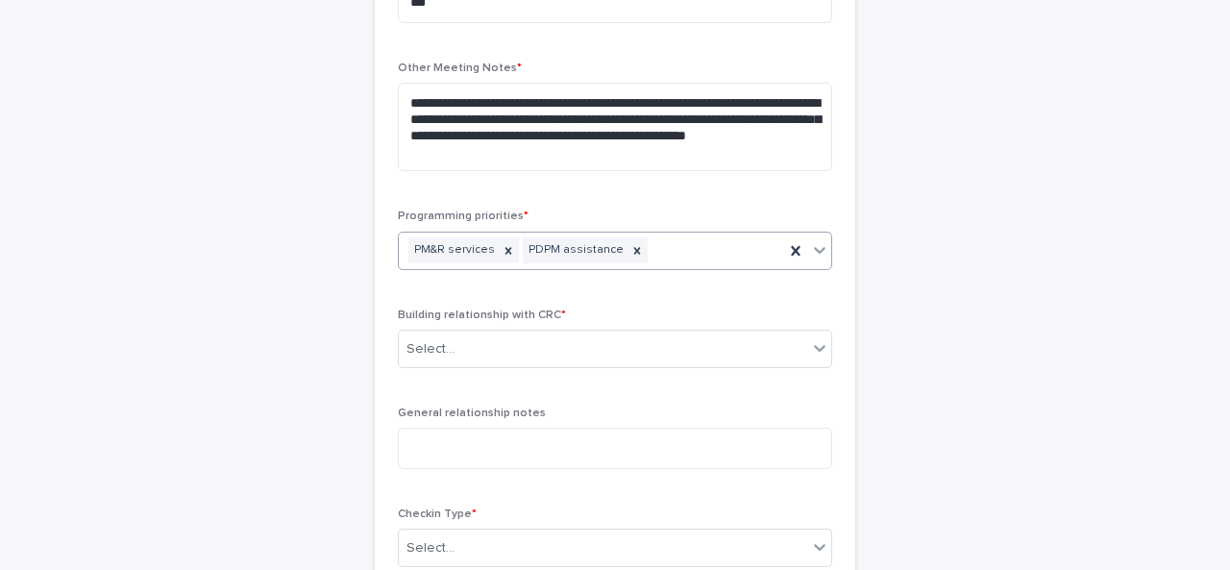
click at [488, 362] on div "Building relationship with CRC * Select..." at bounding box center [615, 345] width 434 height 75
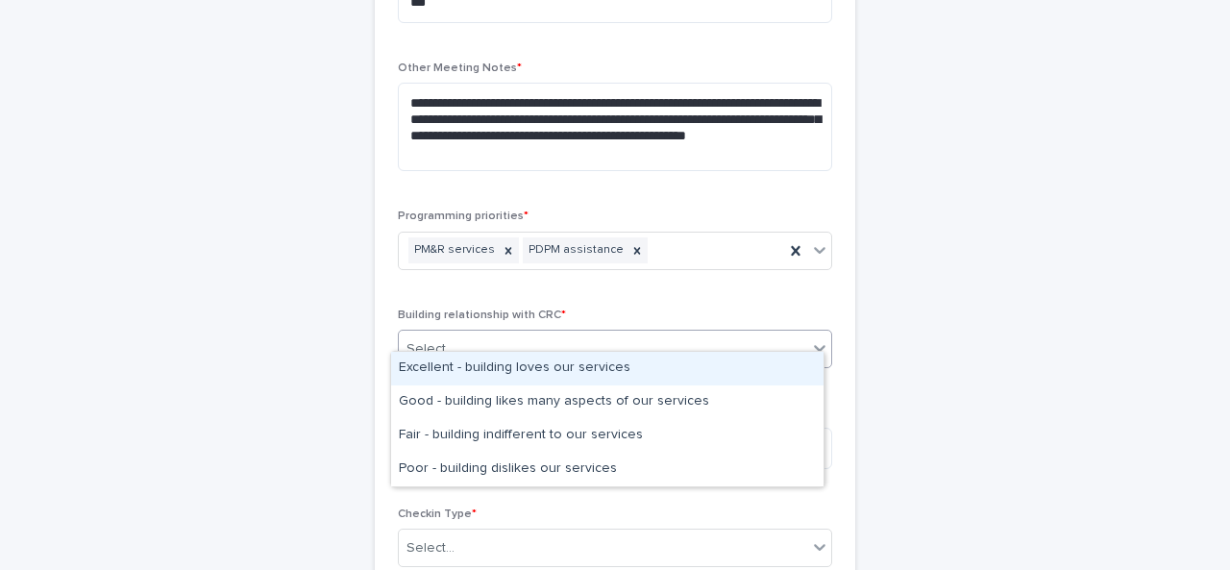
click at [474, 340] on div "Select..." at bounding box center [603, 349] width 408 height 32
click at [473, 372] on div "Excellent - building loves our services" at bounding box center [607, 369] width 432 height 34
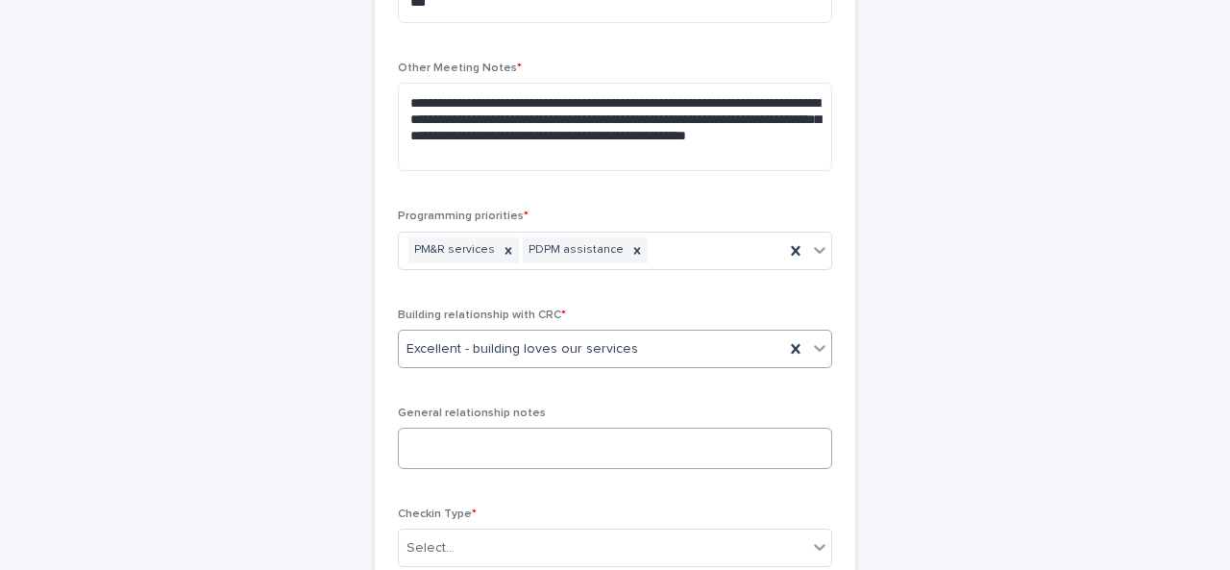
scroll to position [1147, 0]
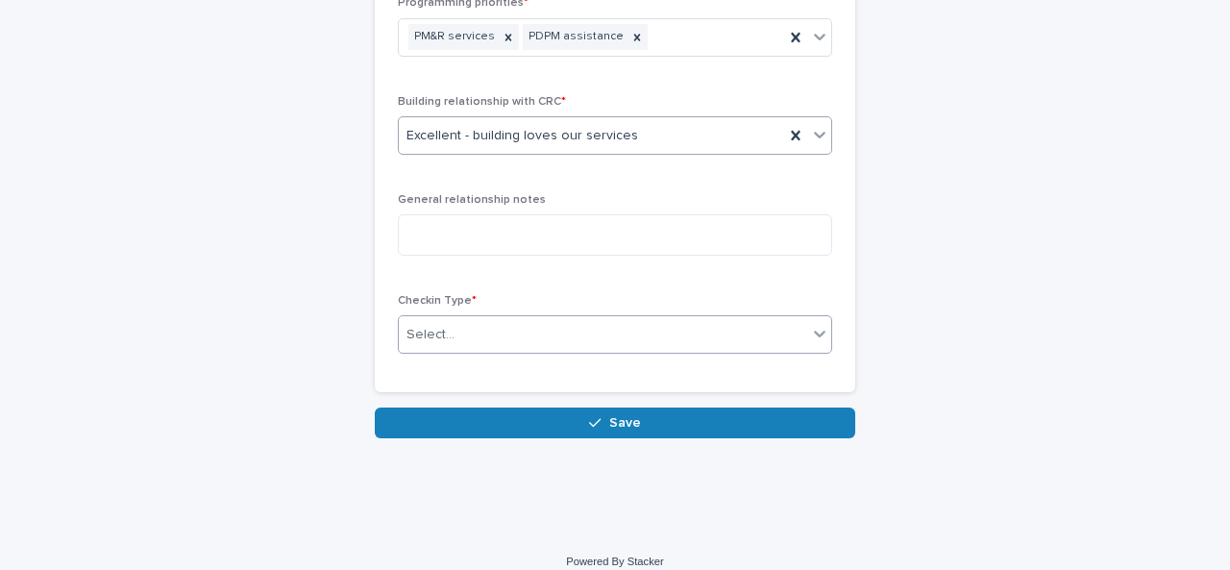
click at [494, 329] on div "Select..." at bounding box center [603, 335] width 408 height 32
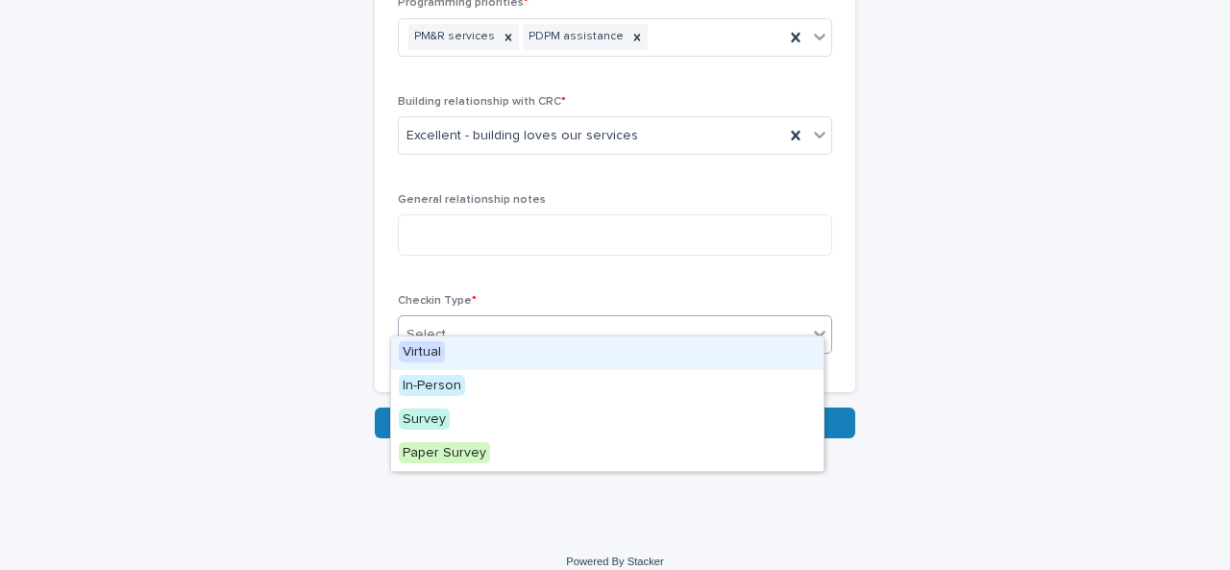
click at [464, 360] on div "Virtual" at bounding box center [607, 353] width 432 height 34
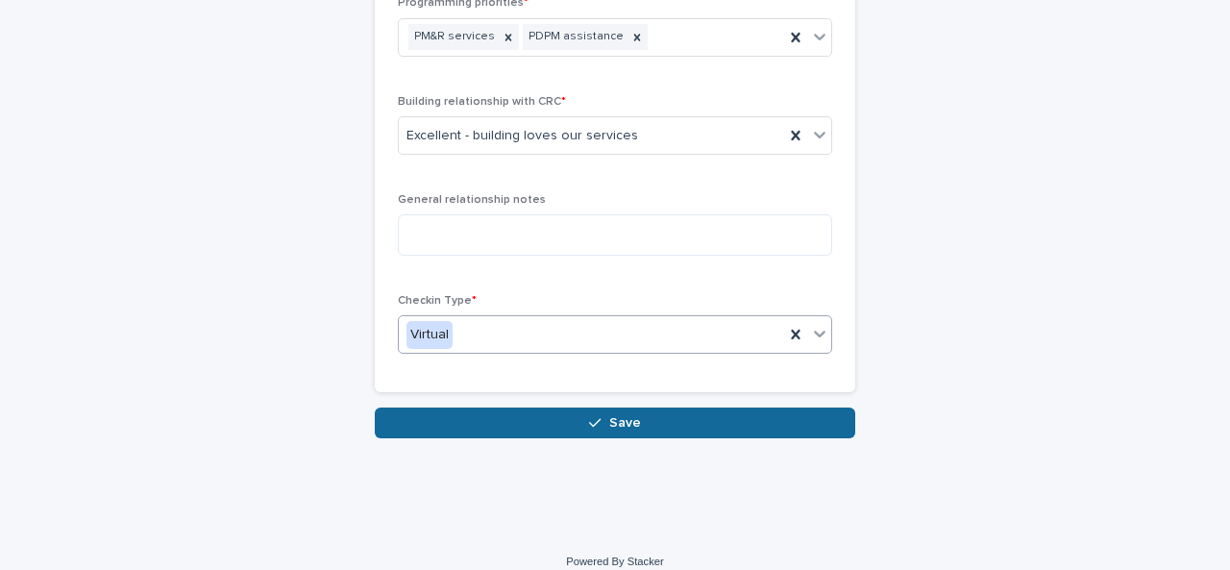
click at [559, 407] on button "Save" at bounding box center [615, 422] width 480 height 31
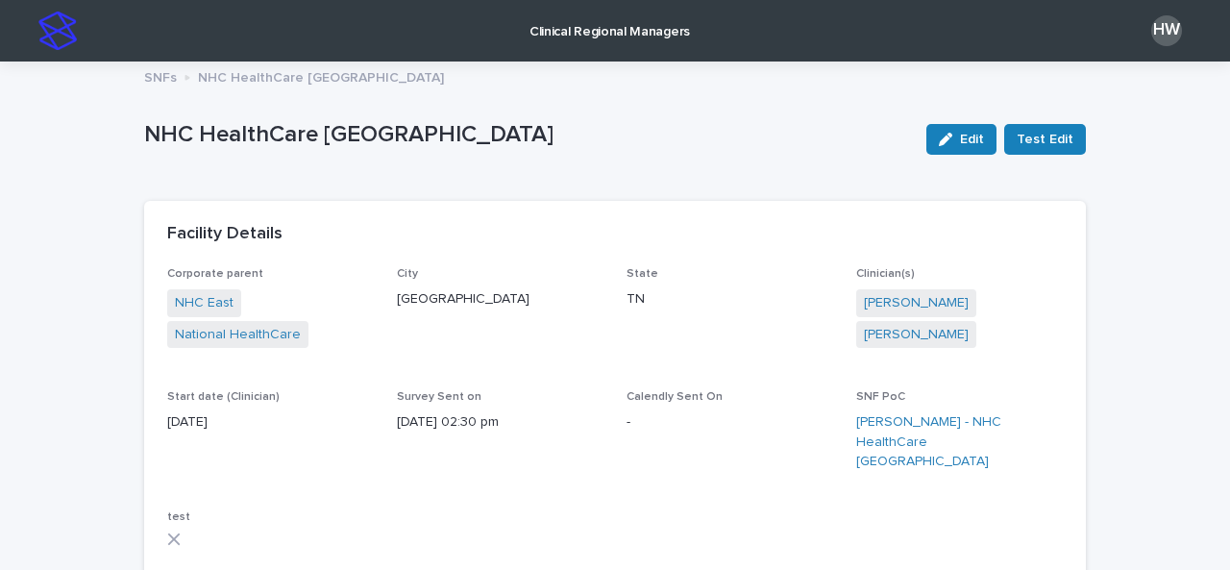
click at [578, 23] on p "Clinical Regional Managers" at bounding box center [609, 20] width 160 height 40
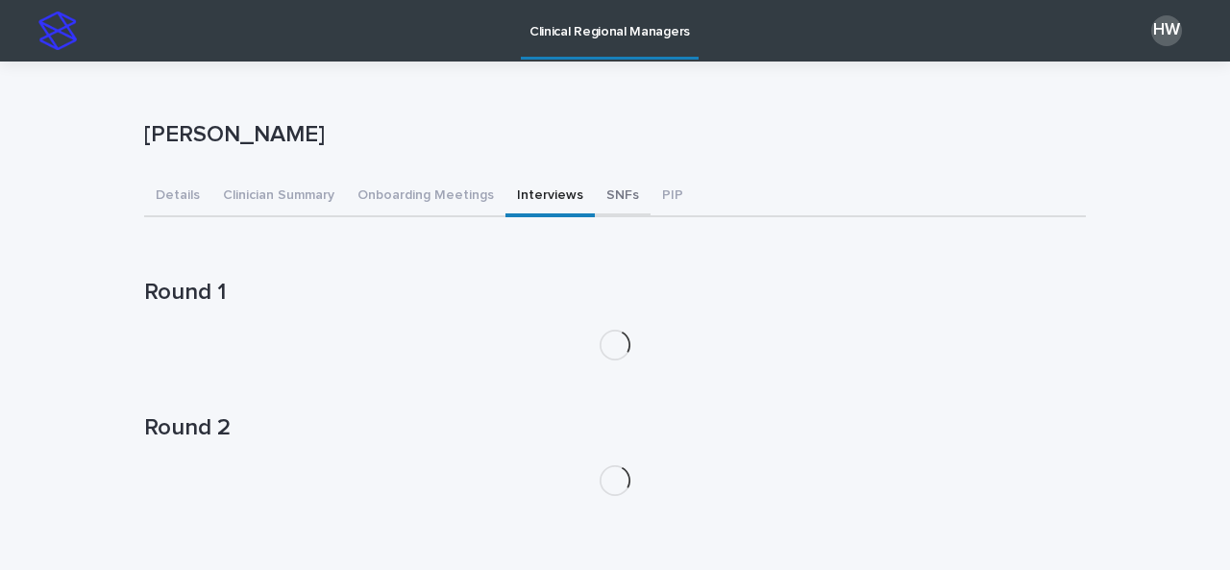
drag, startPoint x: 567, startPoint y: 204, endPoint x: 579, endPoint y: 202, distance: 12.6
click at [579, 202] on div "Details Clinician Summary Onboarding Meetings Interviews SNFs PIP" at bounding box center [614, 197] width 941 height 40
click at [599, 193] on button "SNFs" at bounding box center [623, 197] width 56 height 40
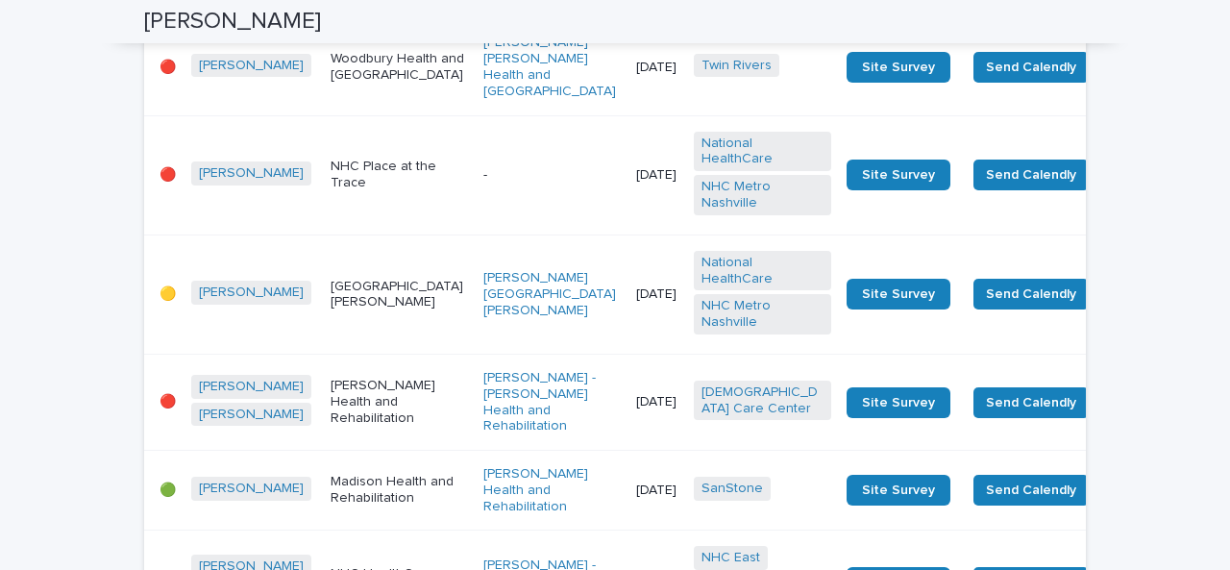
scroll to position [2439, 0]
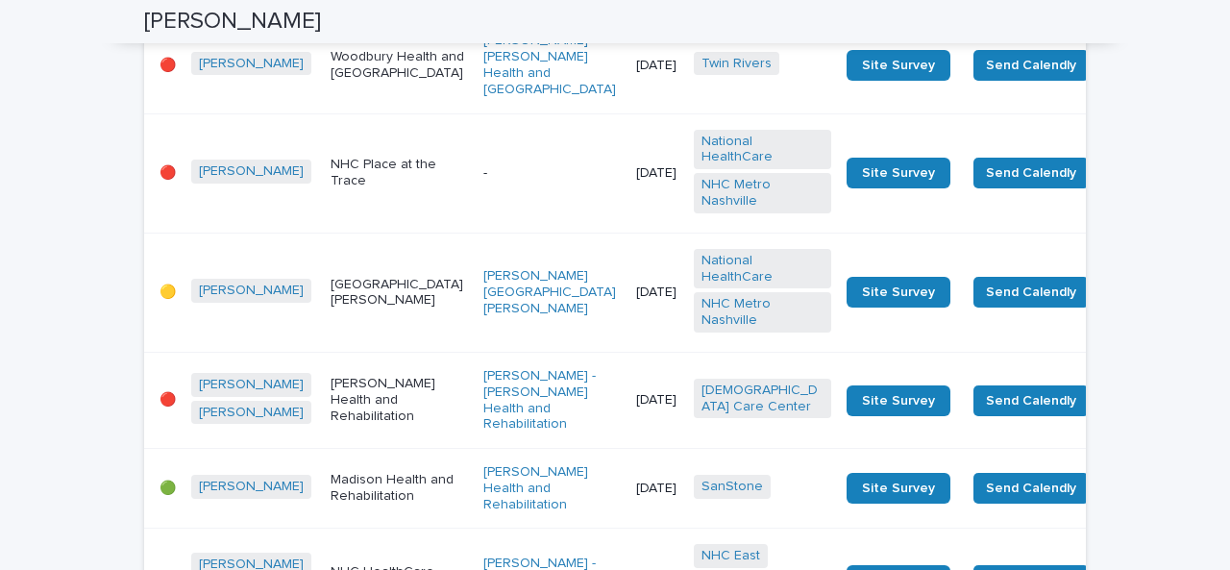
click at [363, 89] on div "Woodbury Health and [GEOGRAPHIC_DATA]" at bounding box center [398, 65] width 137 height 48
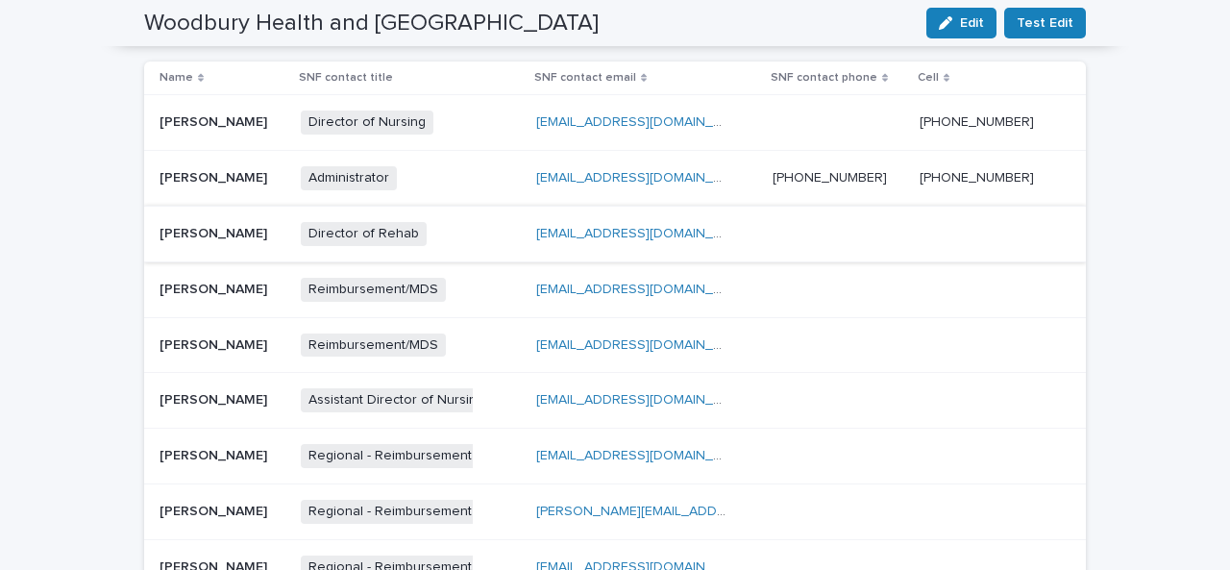
scroll to position [713, 0]
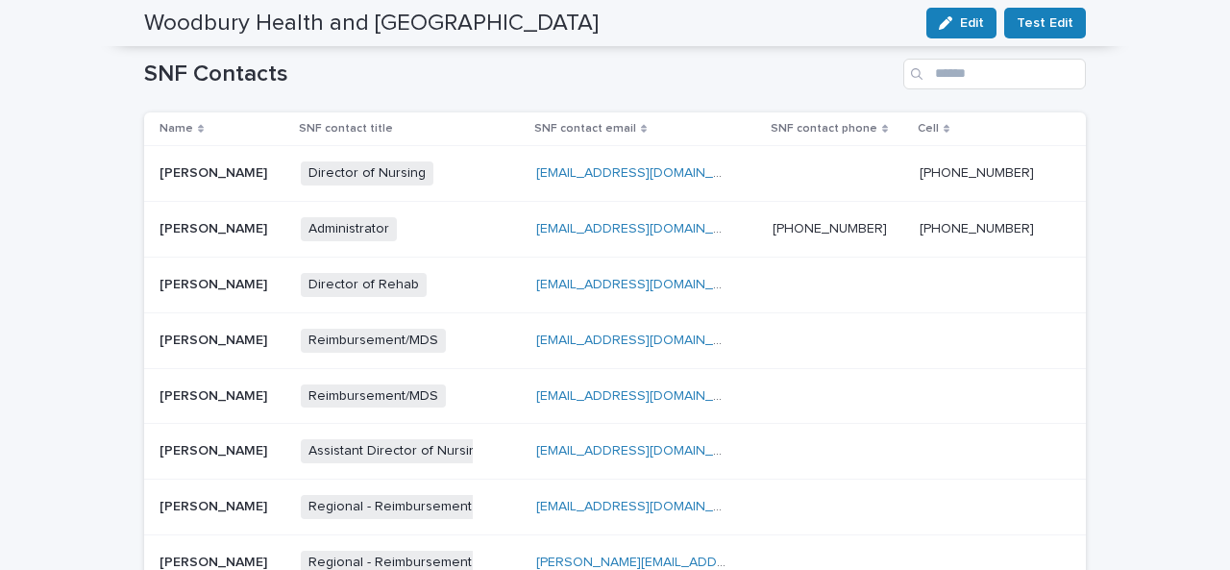
click at [229, 74] on div "SNF Contacts Name SNF contact title SNF contact email SNF contact phone Cell [P…" at bounding box center [614, 379] width 941 height 640
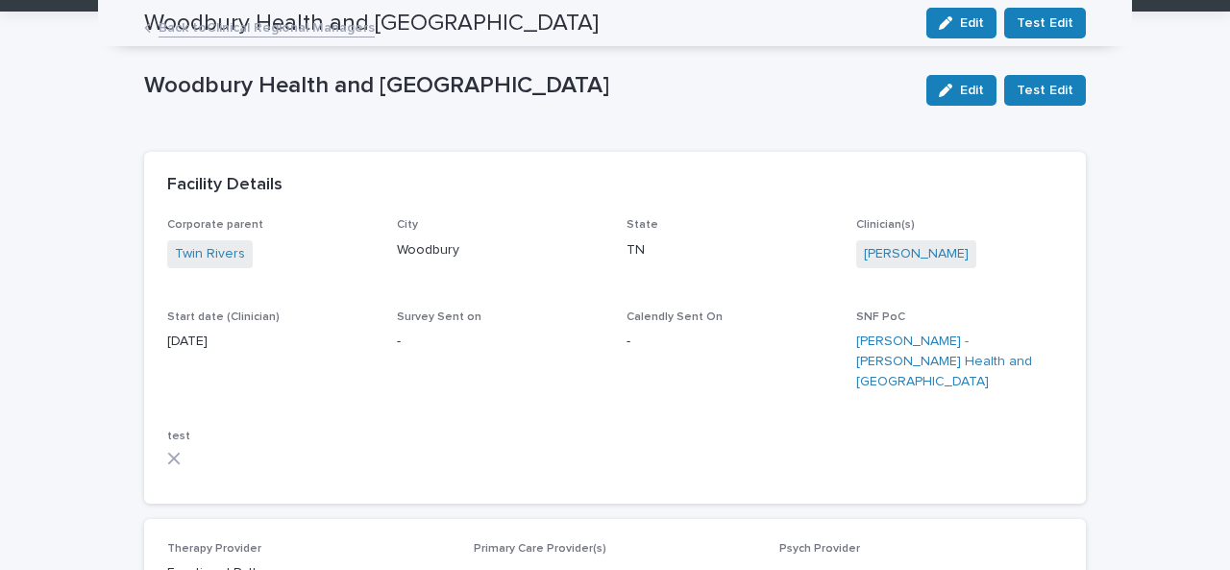
scroll to position [0, 0]
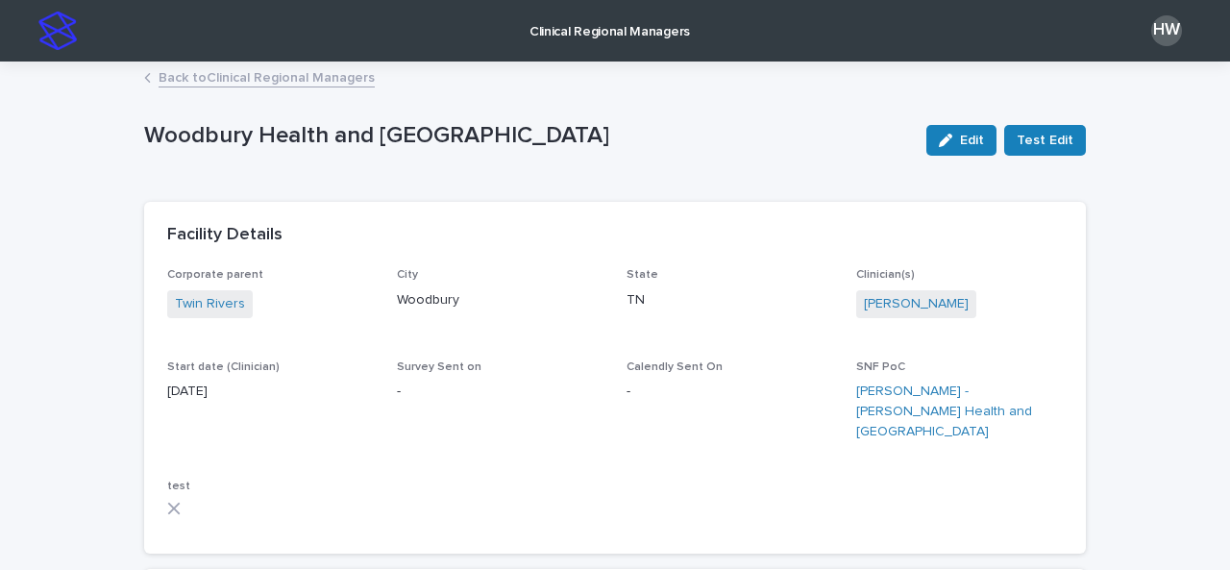
click at [567, 40] on link "Clinical Regional Managers" at bounding box center [610, 30] width 178 height 60
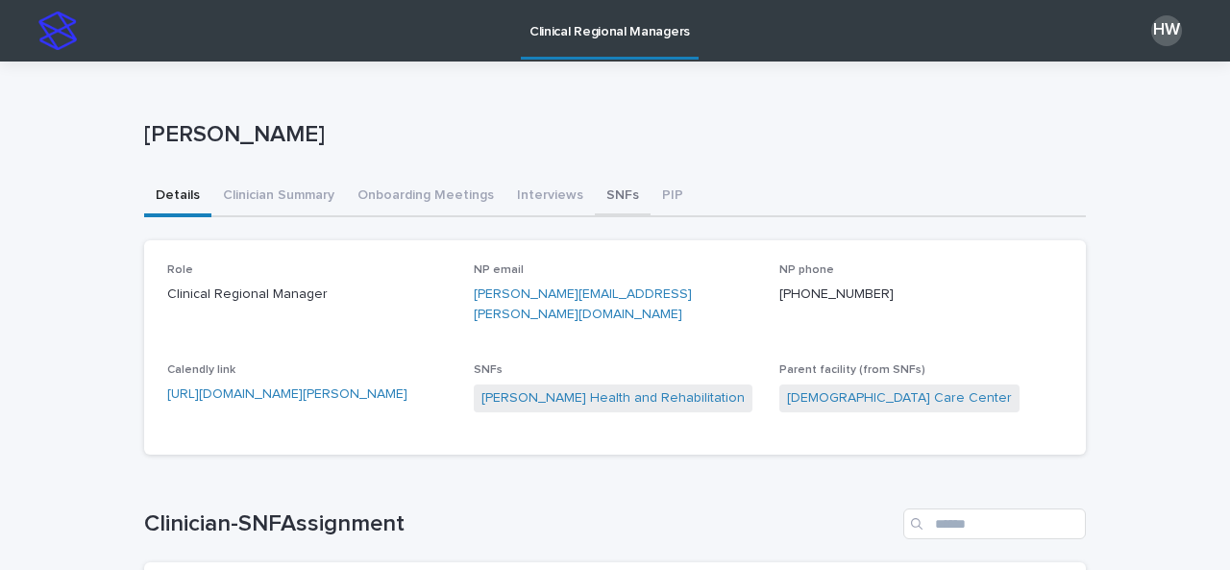
click at [603, 186] on button "SNFs" at bounding box center [623, 197] width 56 height 40
click at [595, 195] on button "SNFs" at bounding box center [623, 197] width 56 height 40
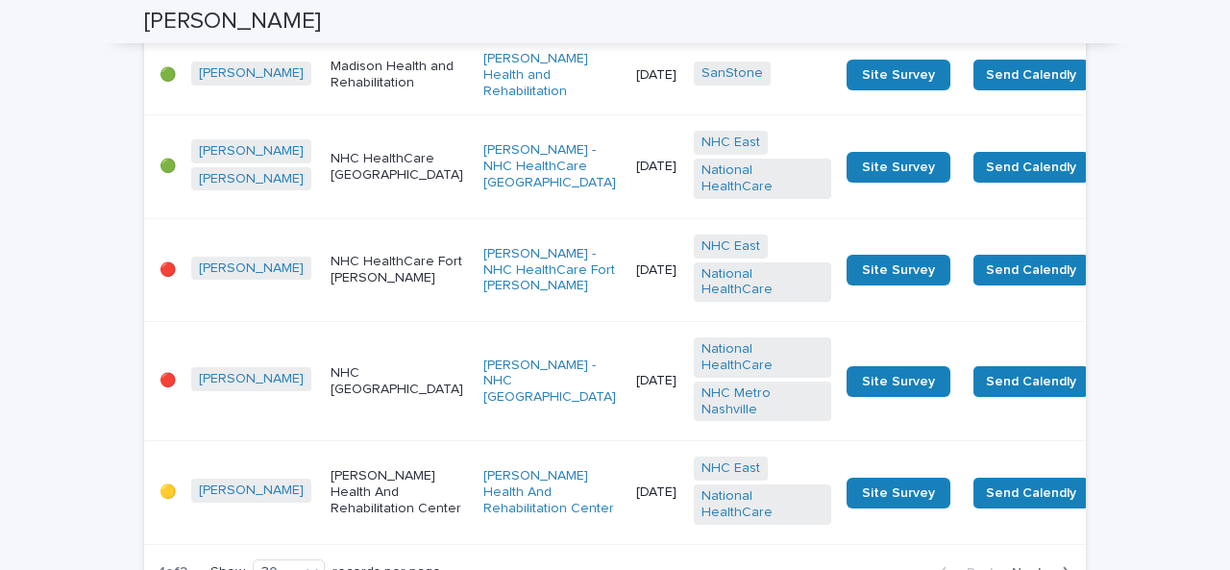
scroll to position [3136, 0]
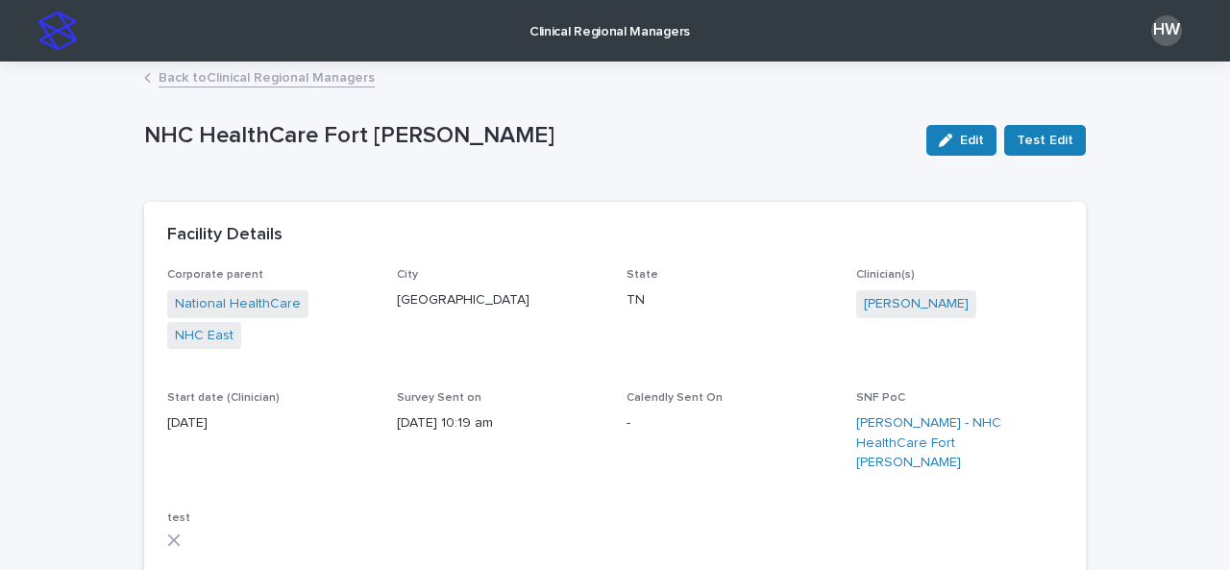
click at [655, 22] on p "Clinical Regional Managers" at bounding box center [609, 20] width 160 height 40
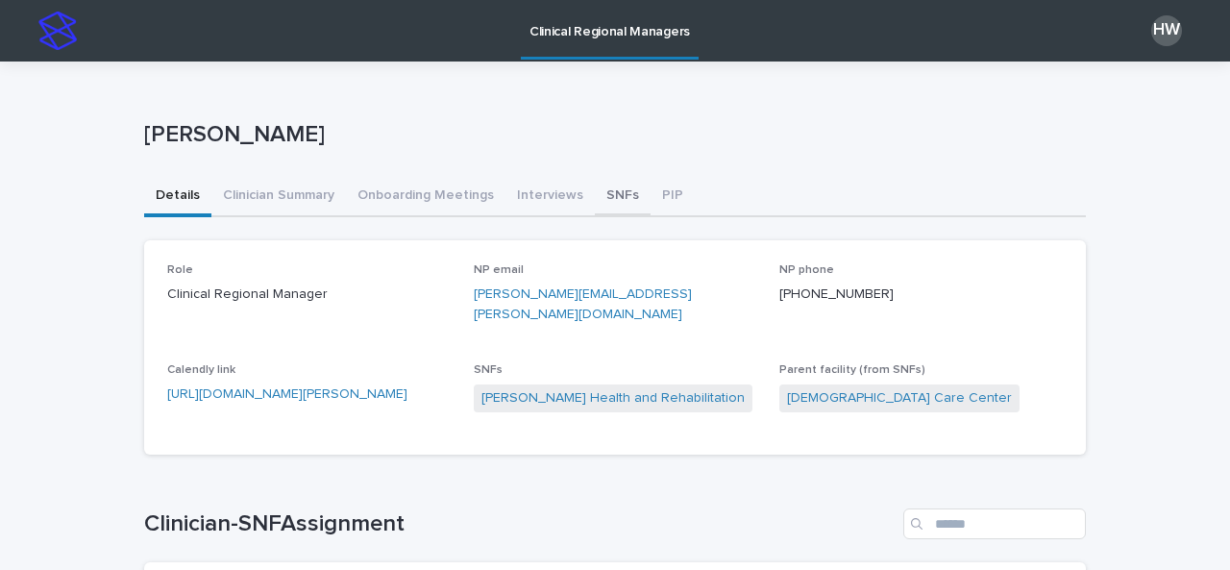
click at [596, 194] on button "SNFs" at bounding box center [623, 197] width 56 height 40
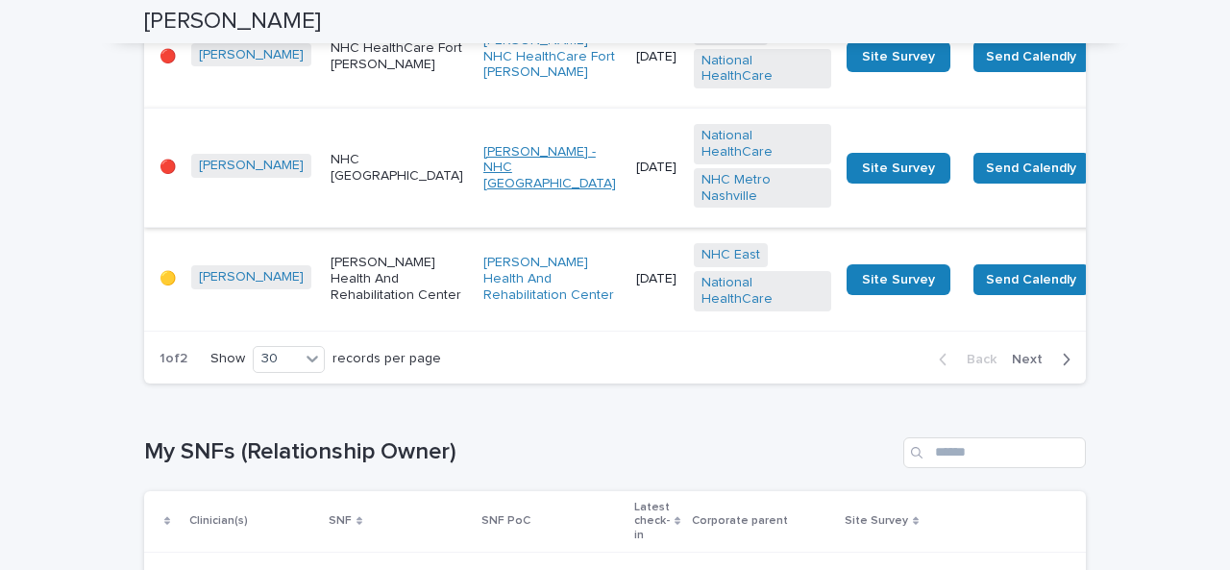
scroll to position [3066, 0]
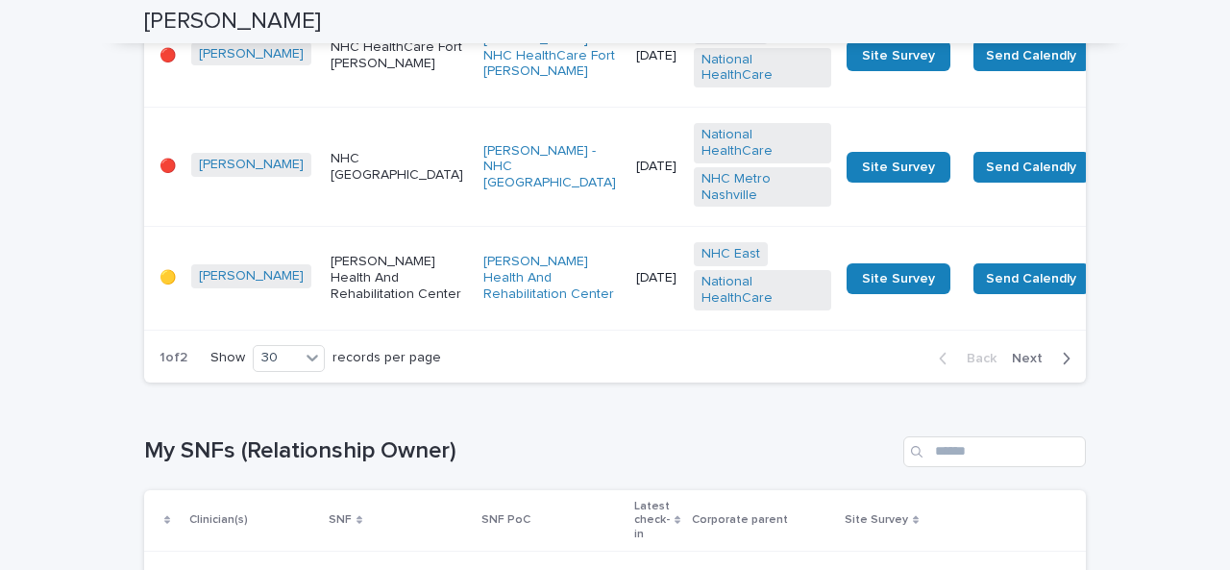
click at [351, 183] on p "NHC [GEOGRAPHIC_DATA]" at bounding box center [398, 167] width 137 height 33
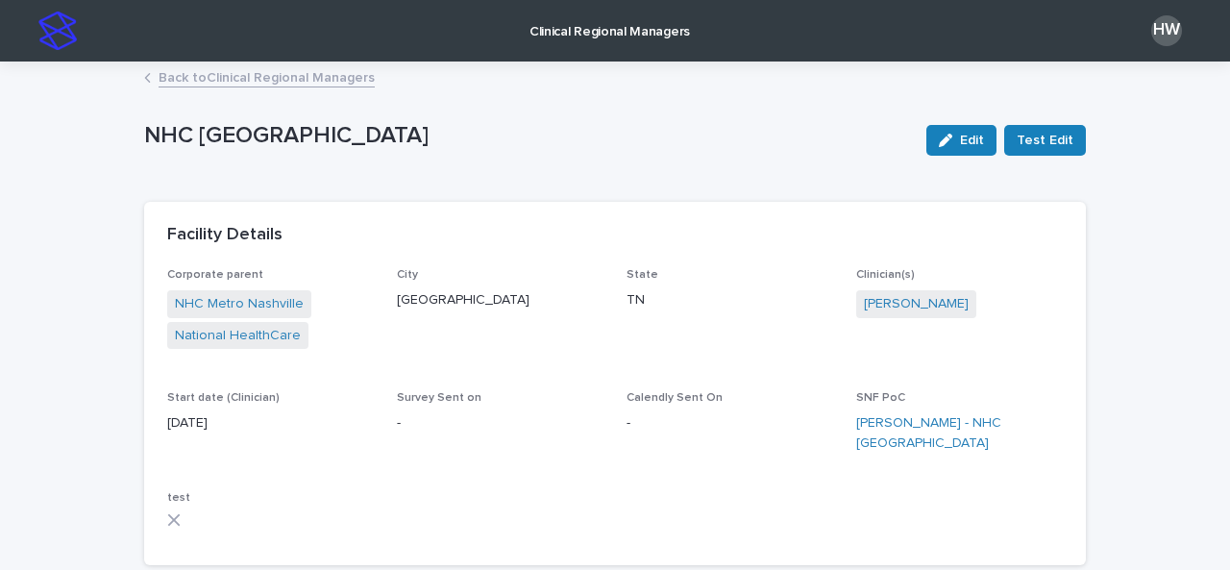
click at [581, 42] on link "Clinical Regional Managers" at bounding box center [610, 30] width 178 height 60
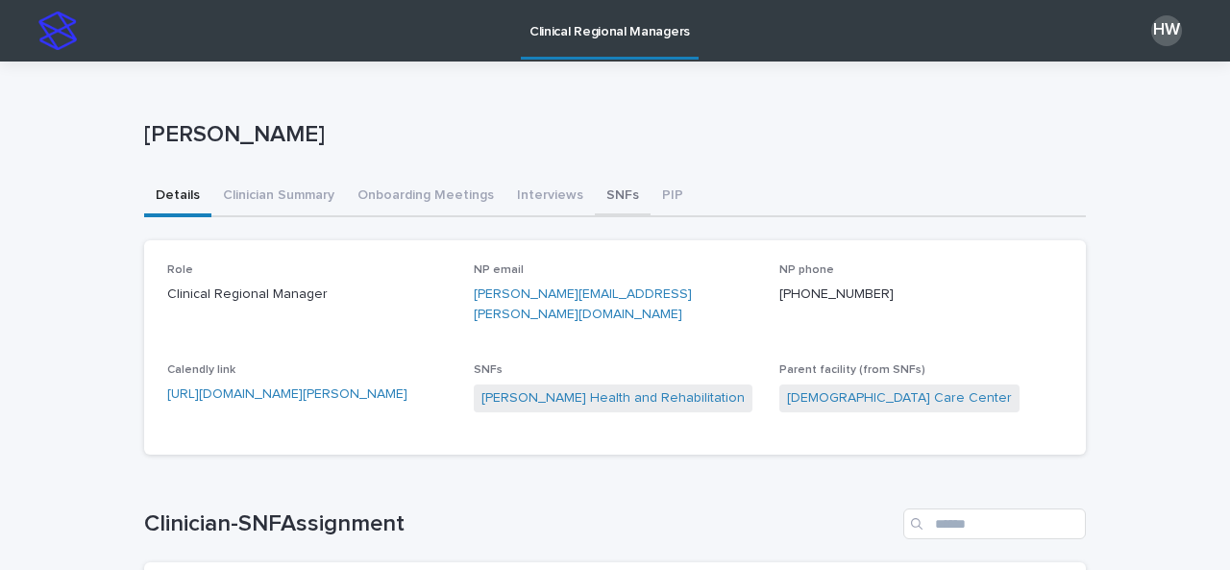
click at [595, 195] on button "SNFs" at bounding box center [623, 197] width 56 height 40
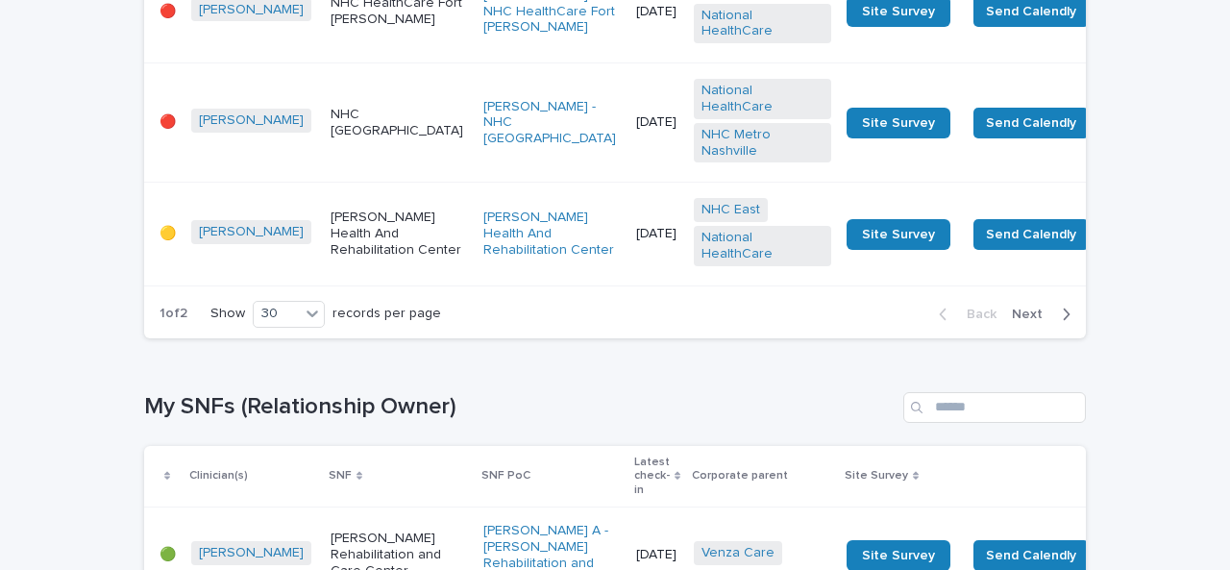
click at [330, 36] on div "NHC HealthCare Fort [PERSON_NAME]" at bounding box center [398, 12] width 137 height 48
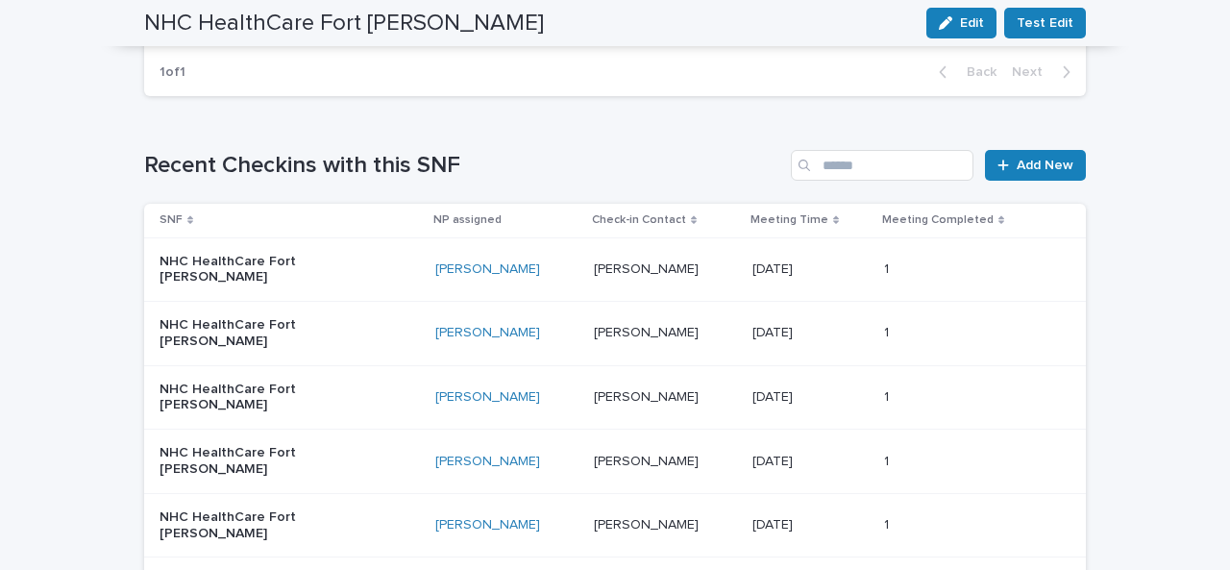
scroll to position [1123, 0]
click at [1016, 151] on link "Add New" at bounding box center [1035, 166] width 101 height 31
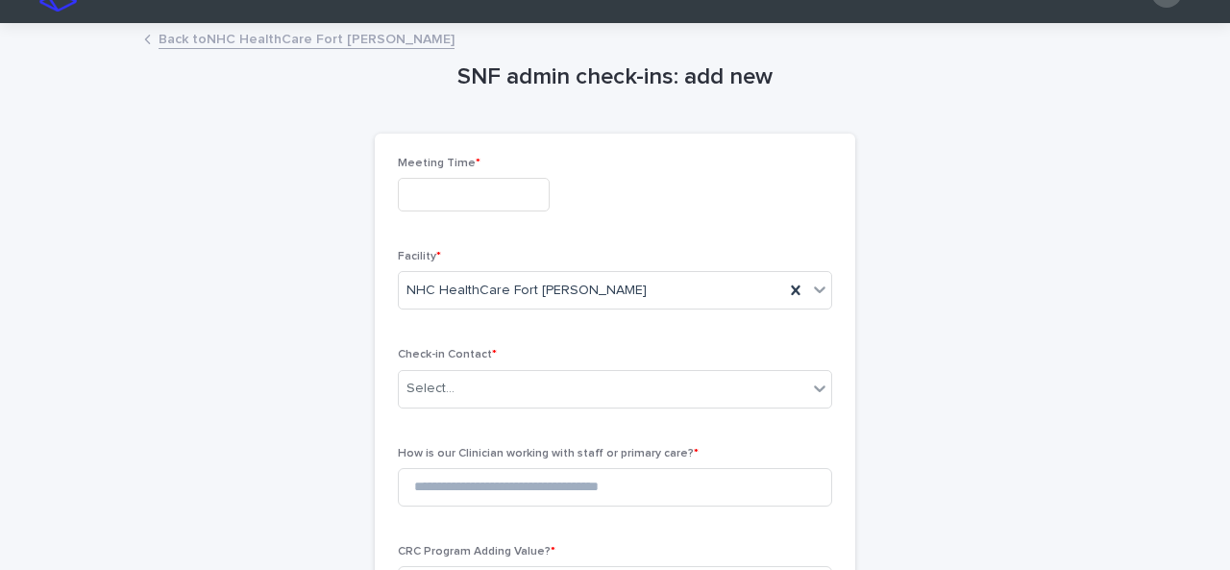
scroll to position [40, 0]
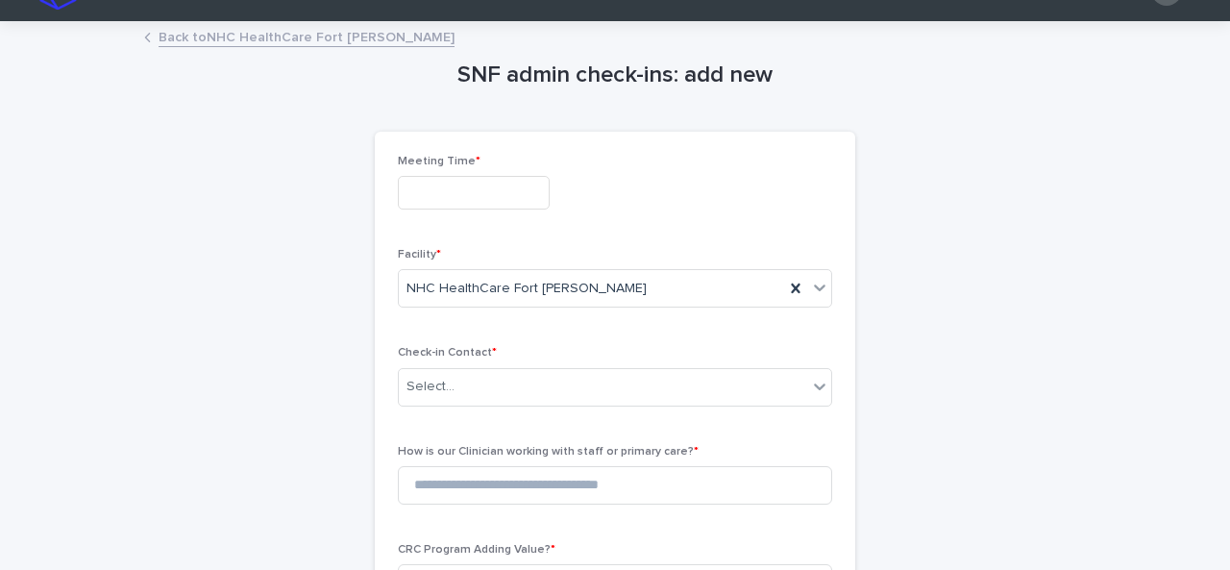
click at [506, 187] on input "text" at bounding box center [474, 193] width 152 height 34
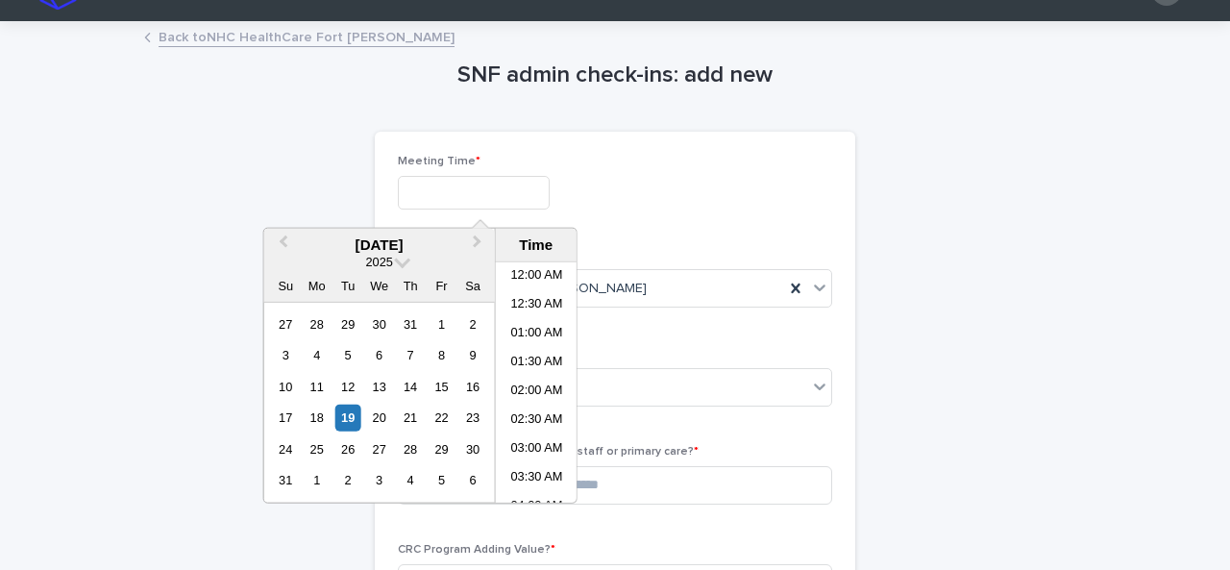
scroll to position [557, 0]
click at [523, 383] on li "11:30 AM" at bounding box center [537, 382] width 82 height 29
type input "**********"
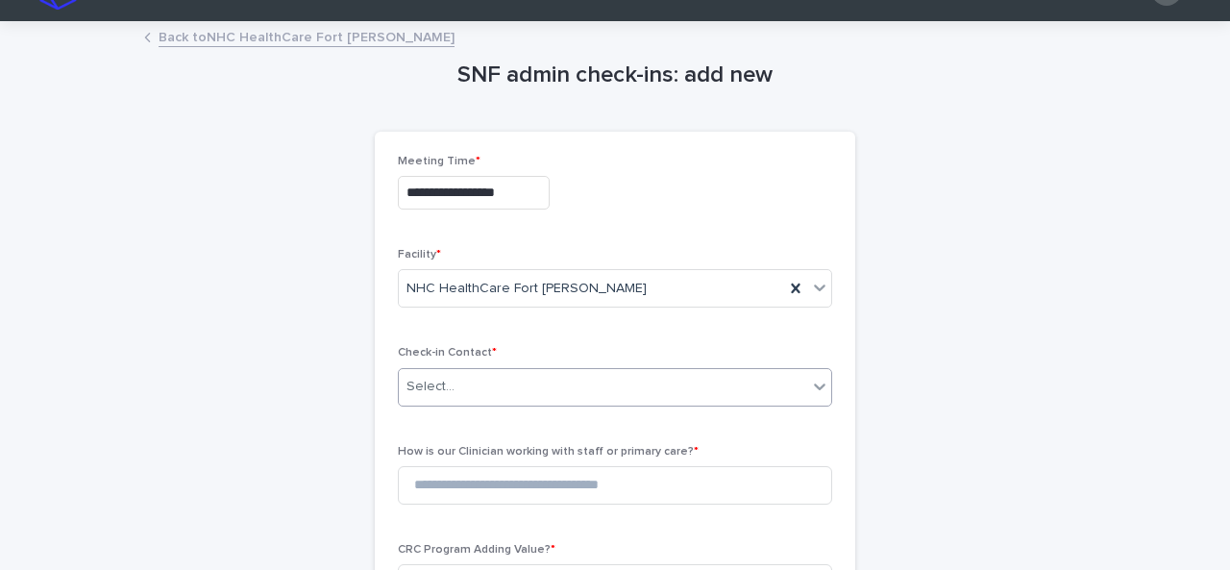
click at [521, 380] on div "Select..." at bounding box center [603, 387] width 408 height 32
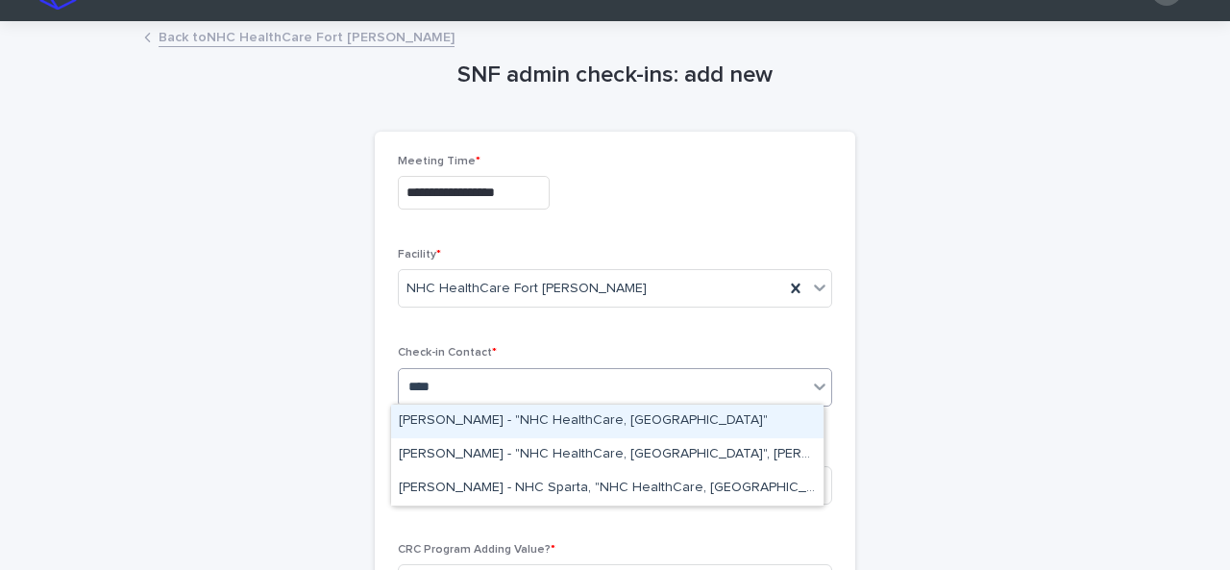
type input "*****"
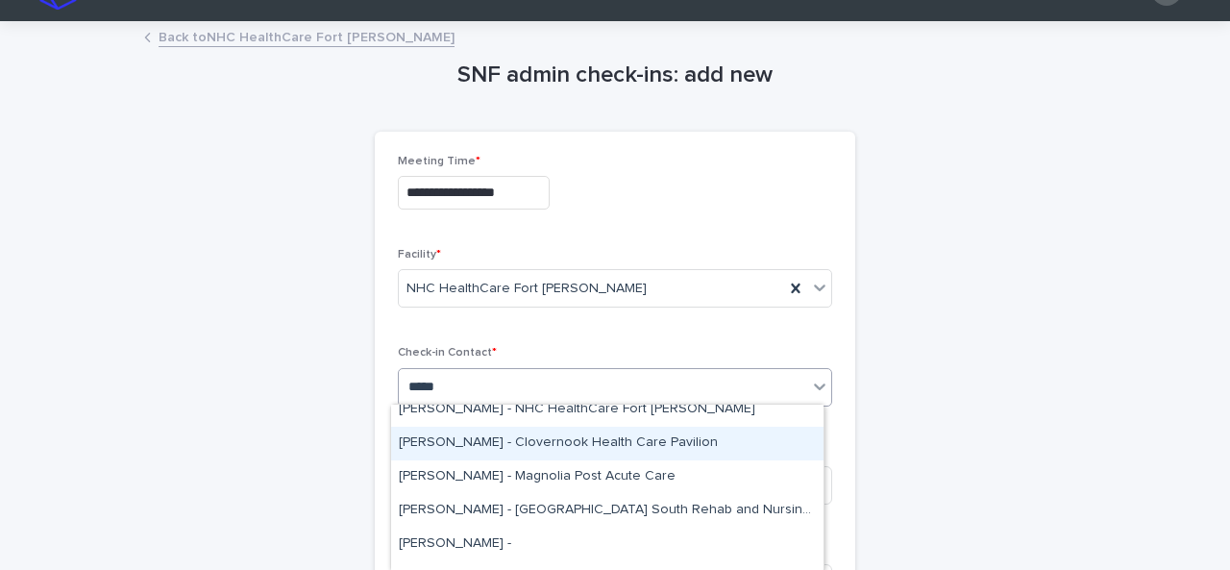
scroll to position [144, 0]
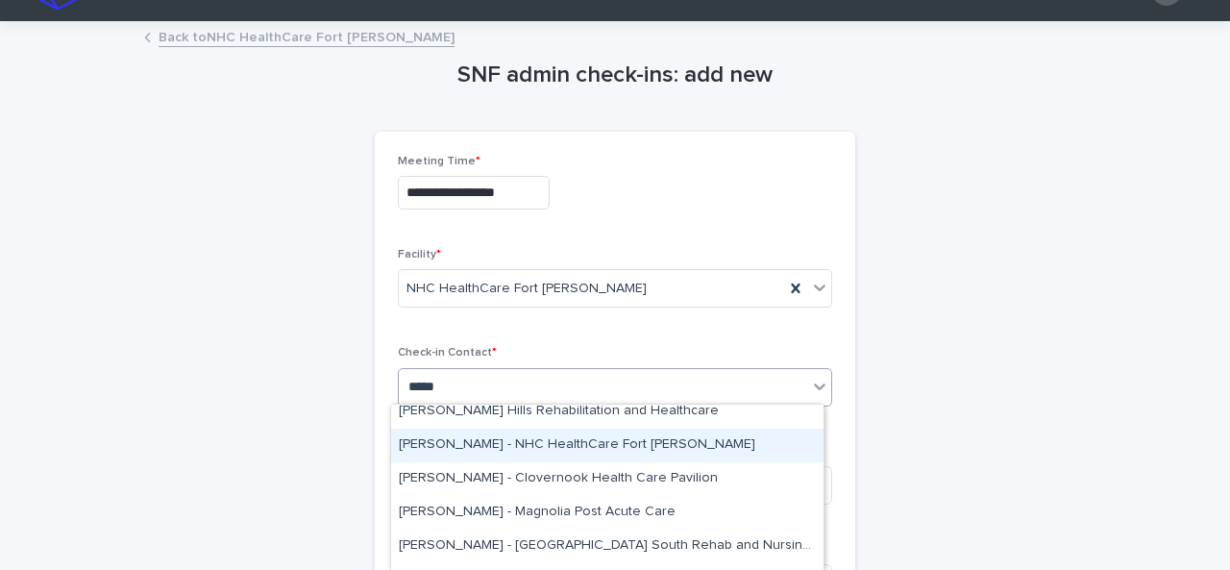
click at [540, 449] on div "[PERSON_NAME] - NHC HealthCare Fort [PERSON_NAME]" at bounding box center [607, 445] width 432 height 34
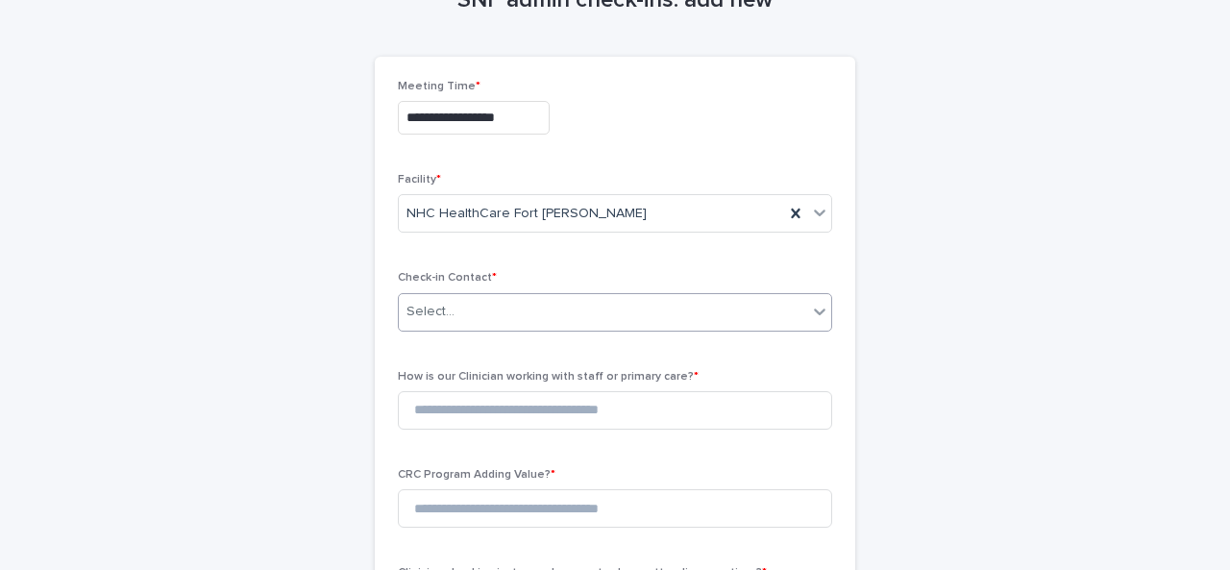
scroll to position [119, 0]
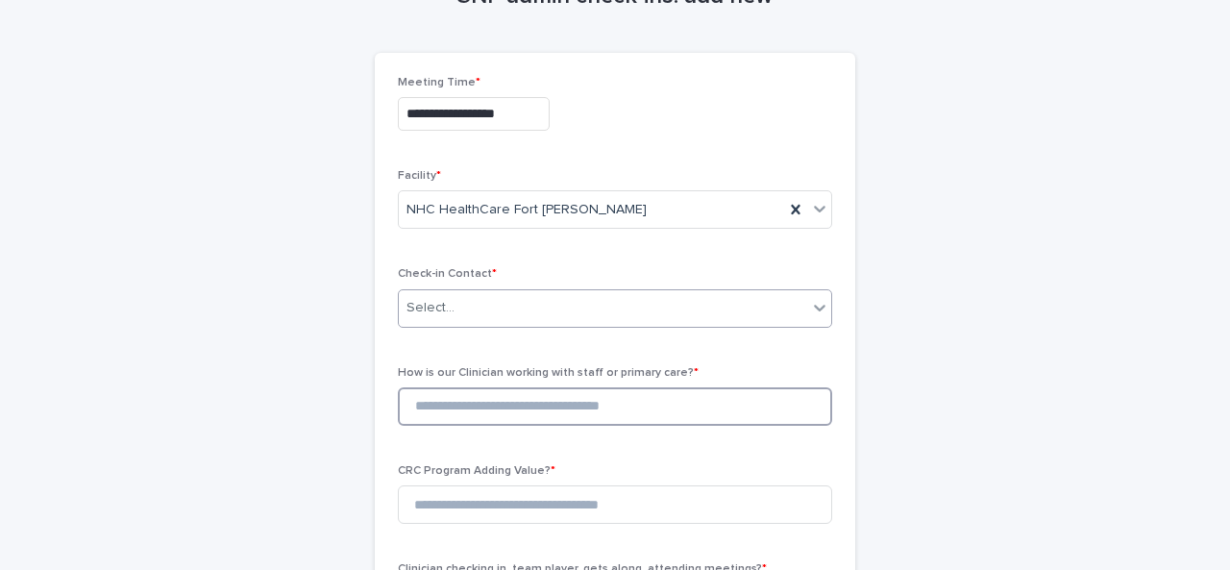
click at [493, 404] on input at bounding box center [615, 406] width 434 height 38
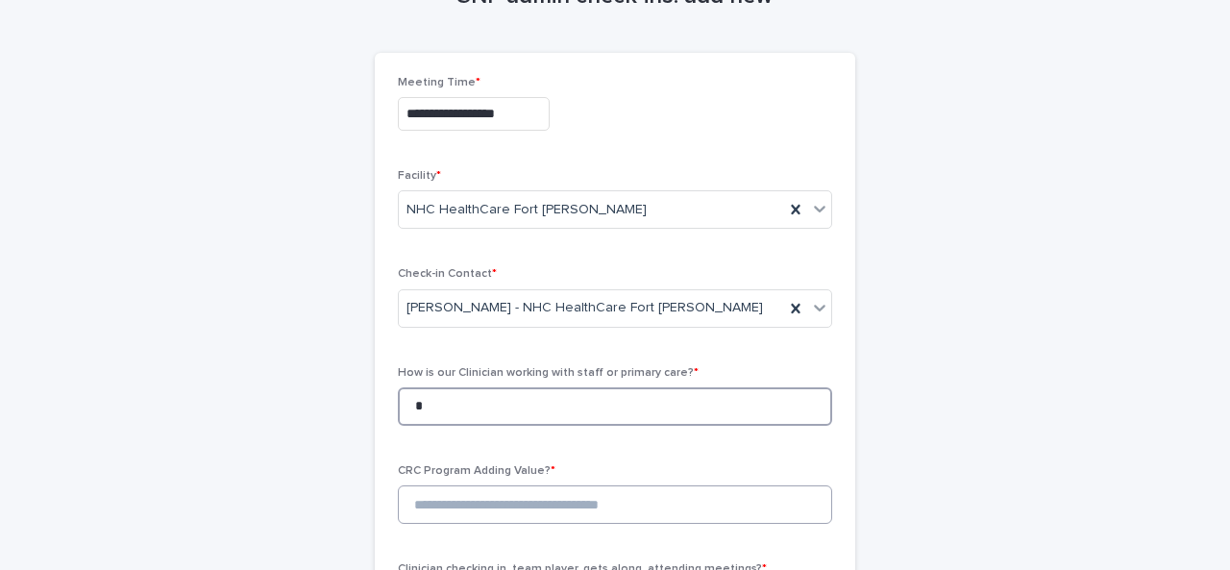
type input "*"
click at [501, 465] on span "CRC Program Adding Value? *" at bounding box center [477, 471] width 158 height 12
click at [478, 499] on input at bounding box center [615, 504] width 434 height 38
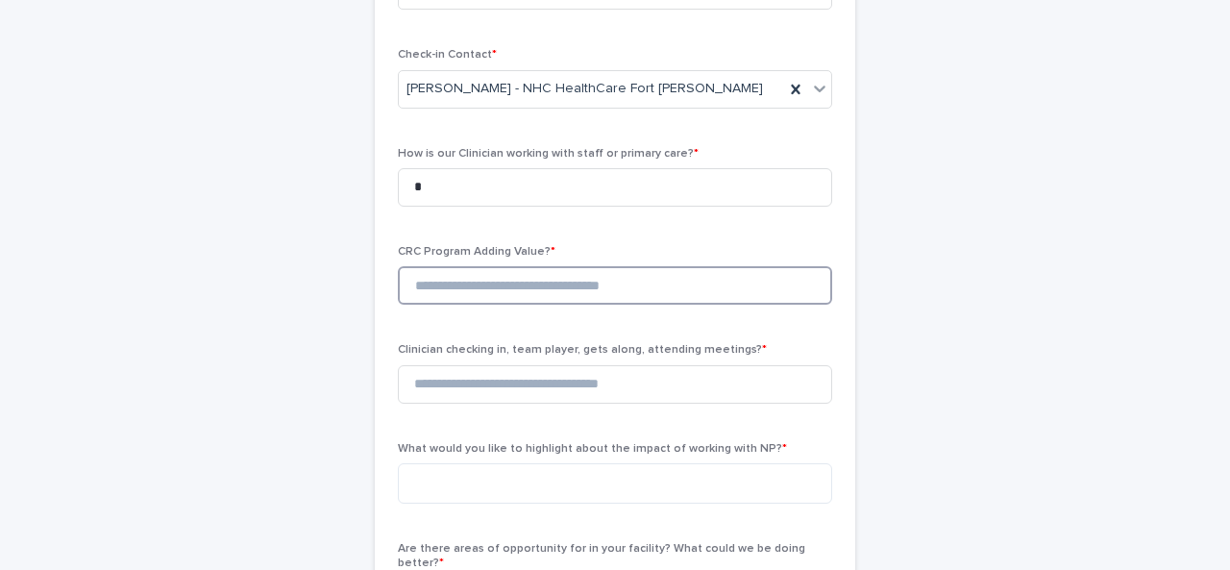
scroll to position [413, 0]
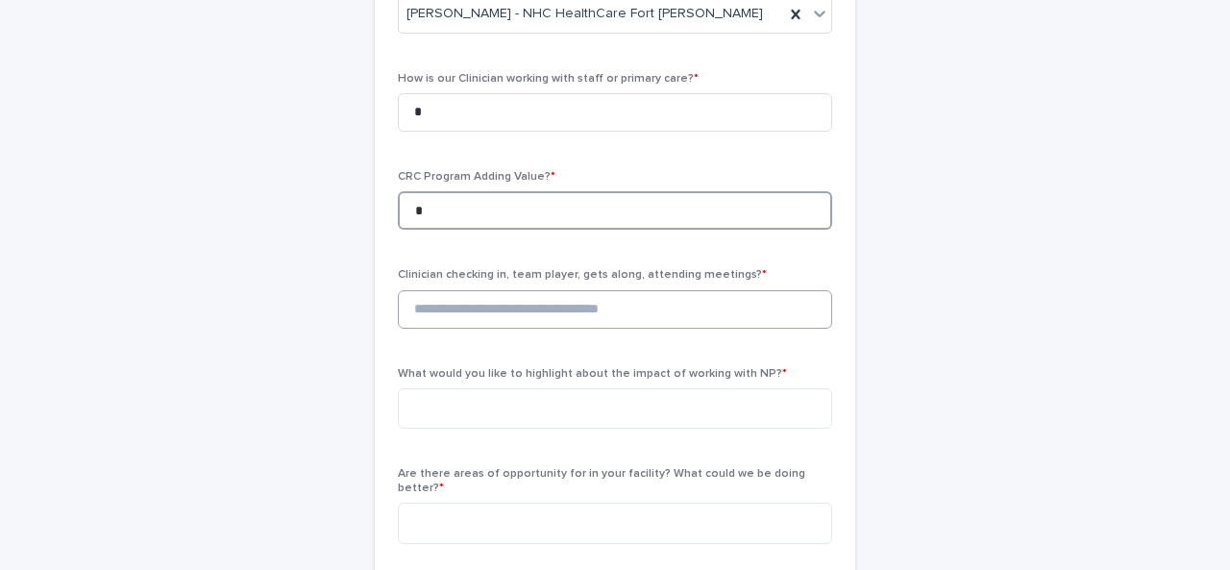
type input "*"
click at [501, 301] on input at bounding box center [615, 309] width 434 height 38
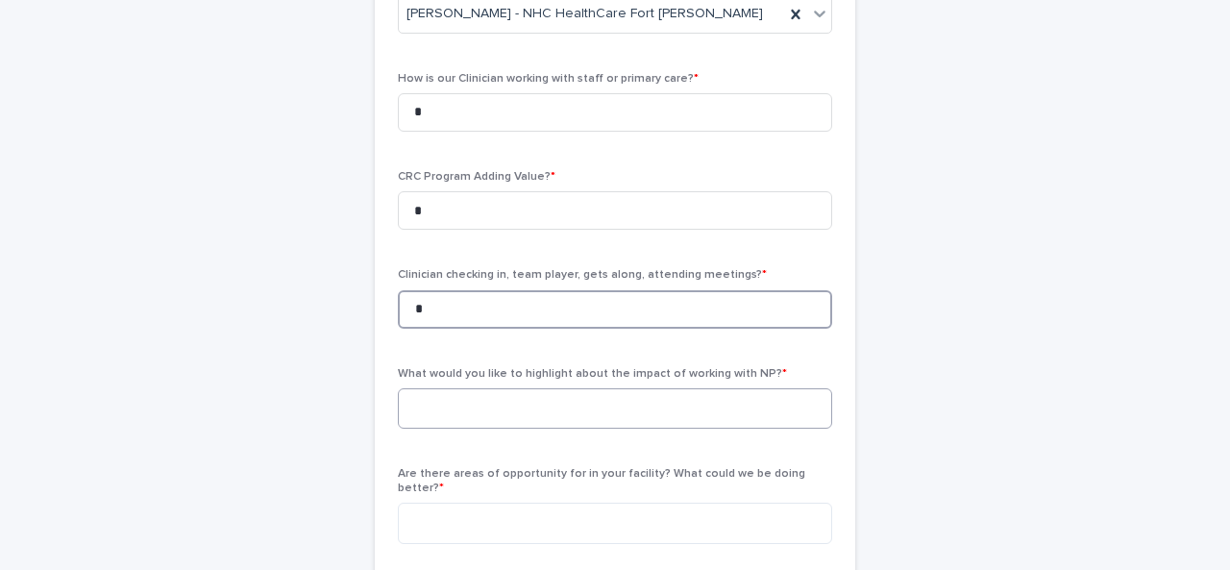
type input "*"
click at [493, 403] on textarea at bounding box center [615, 408] width 434 height 40
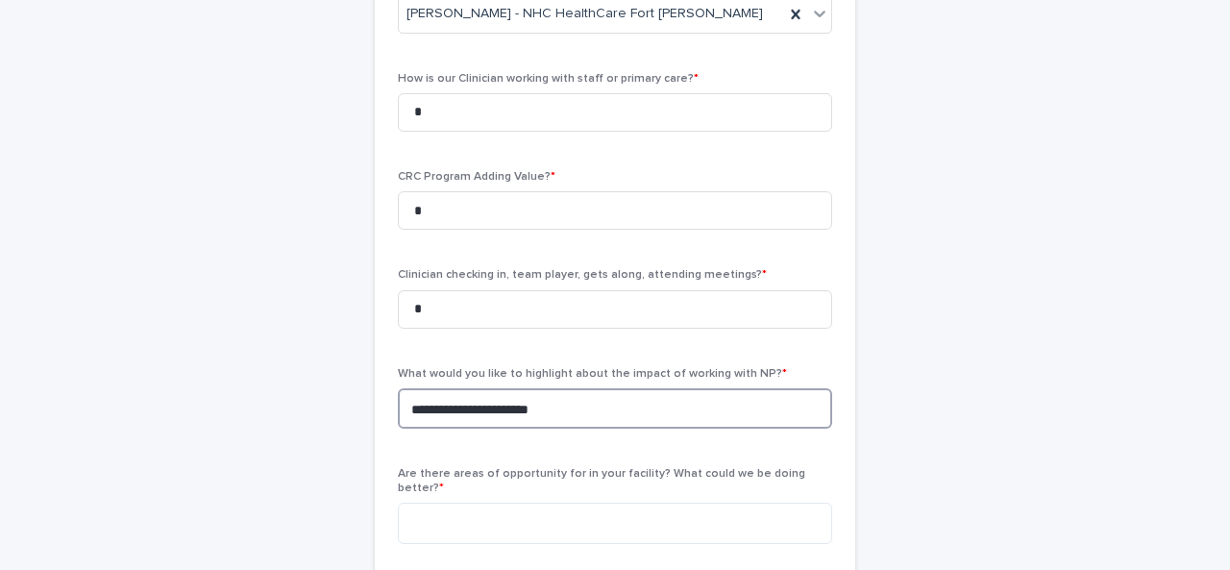
type textarea "**********"
type textarea "***"
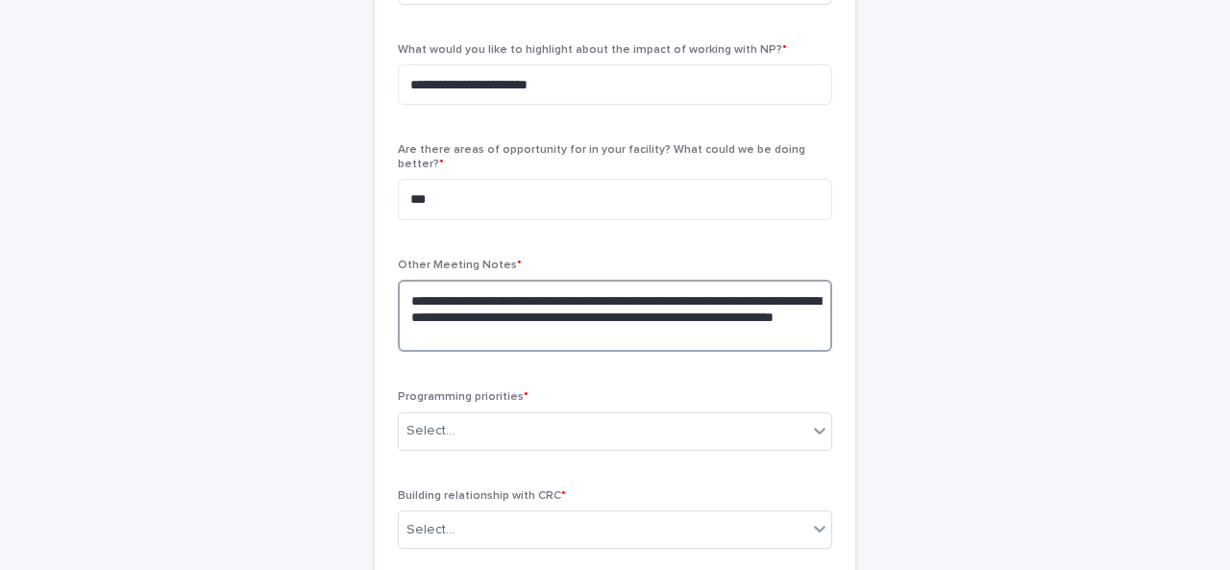
drag, startPoint x: 592, startPoint y: 318, endPoint x: 396, endPoint y: 283, distance: 199.0
click at [398, 283] on textarea "**********" at bounding box center [615, 316] width 434 height 72
type textarea "**********"
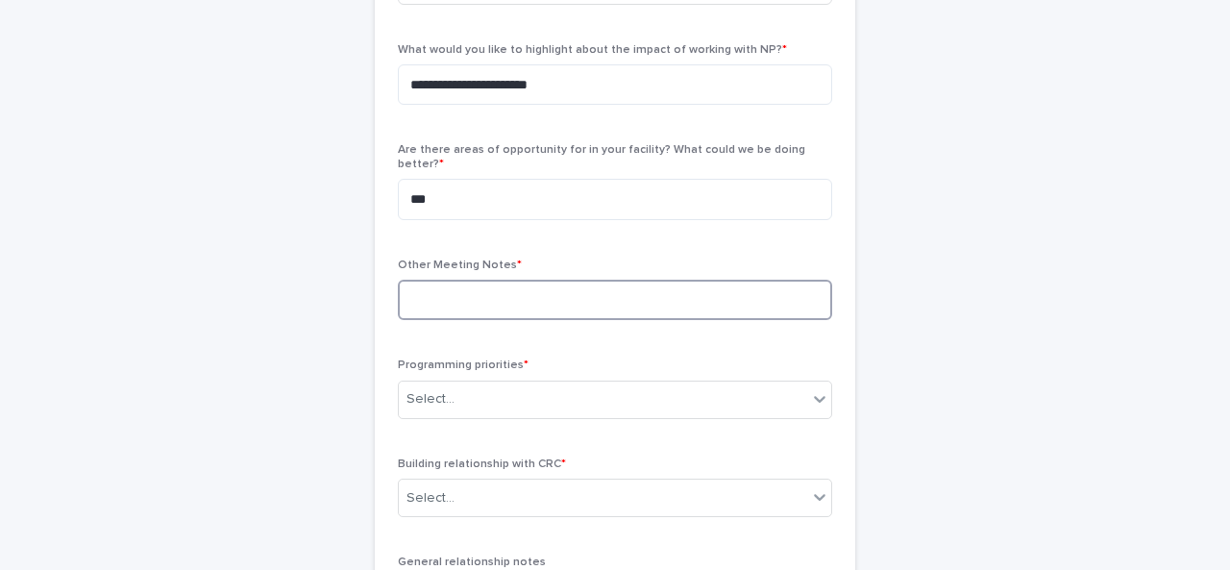
paste textarea "**********"
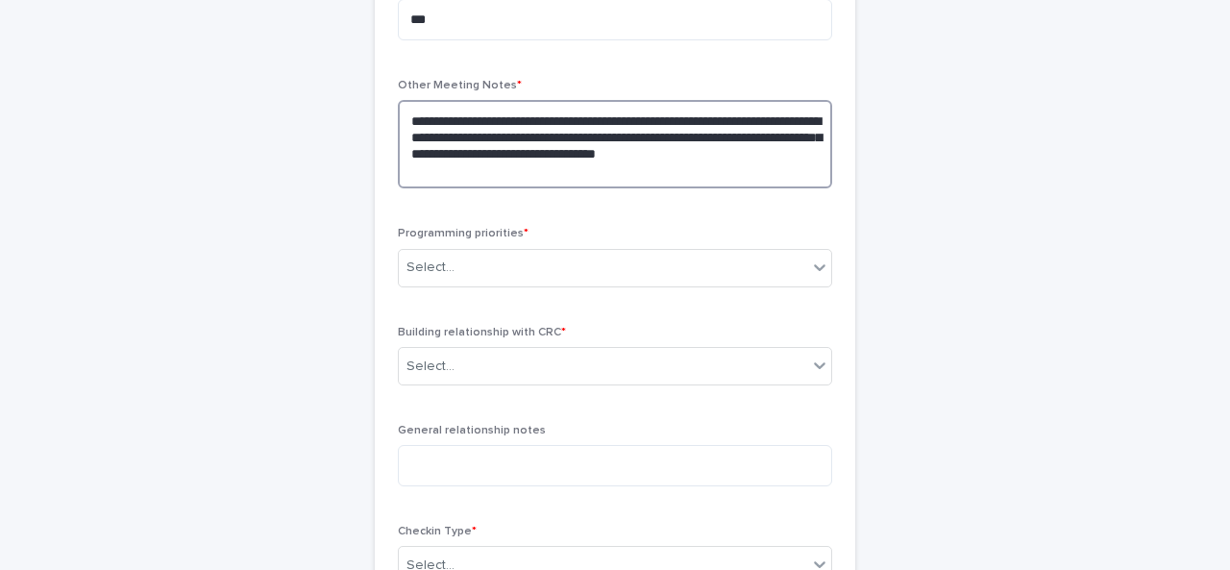
scroll to position [917, 0]
type textarea "**********"
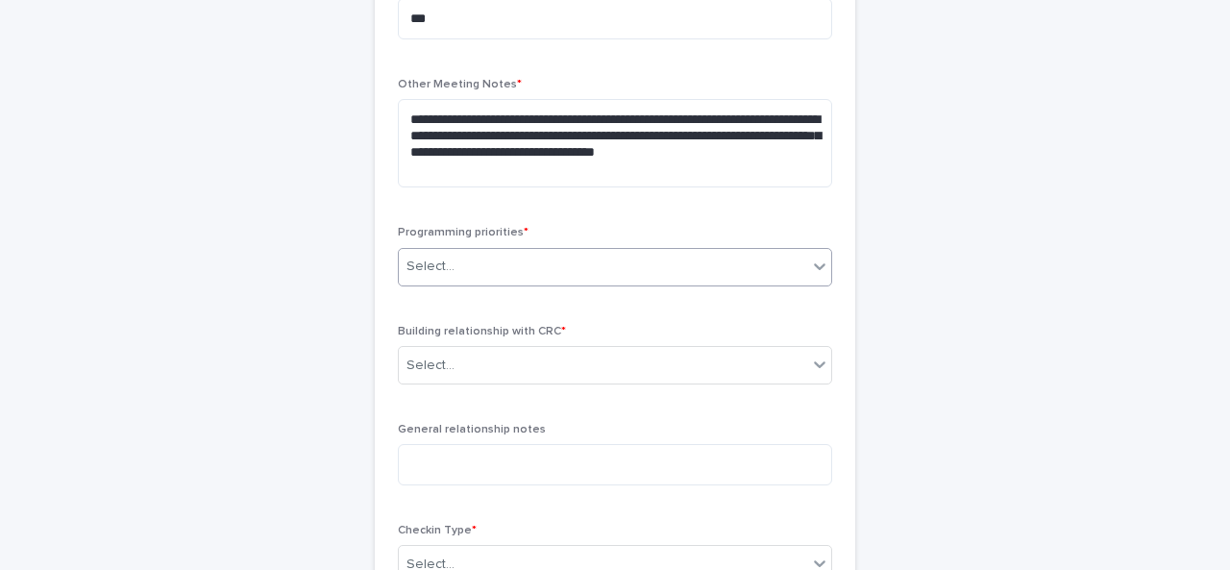
click at [562, 262] on div "Select..." at bounding box center [603, 267] width 408 height 32
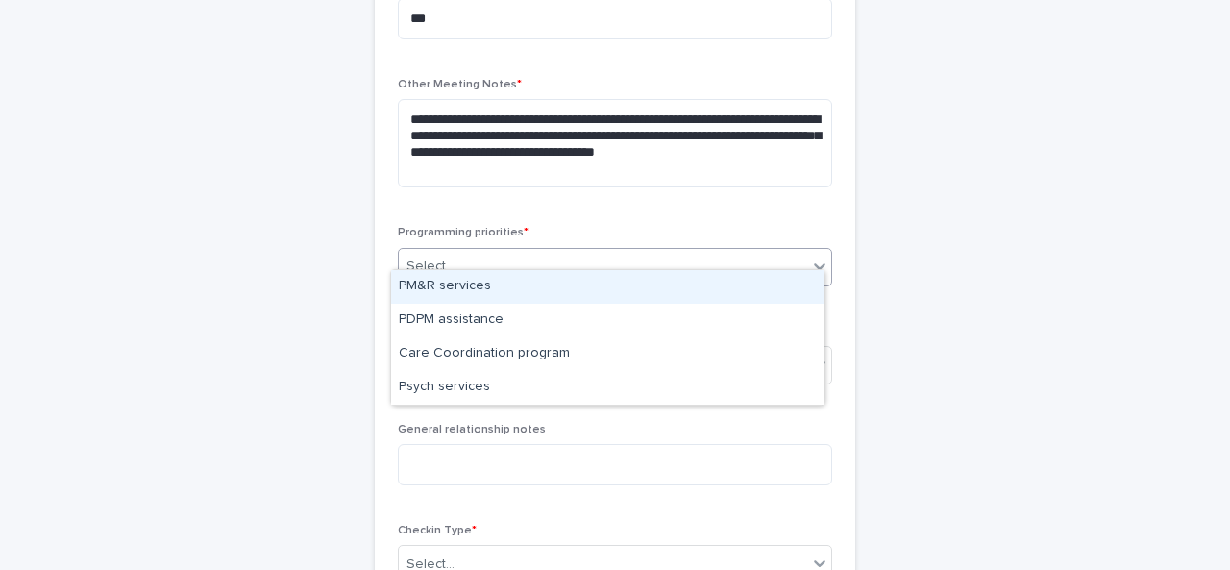
click at [467, 284] on div "PM&R services" at bounding box center [607, 287] width 432 height 34
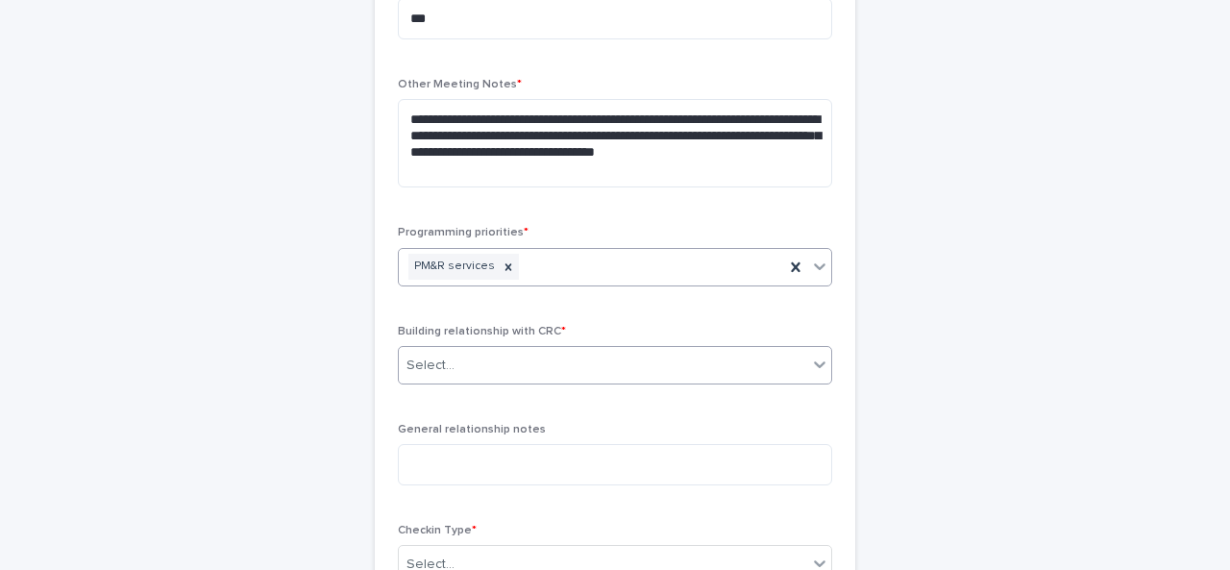
click at [510, 366] on body "**********" at bounding box center [615, 285] width 1230 height 570
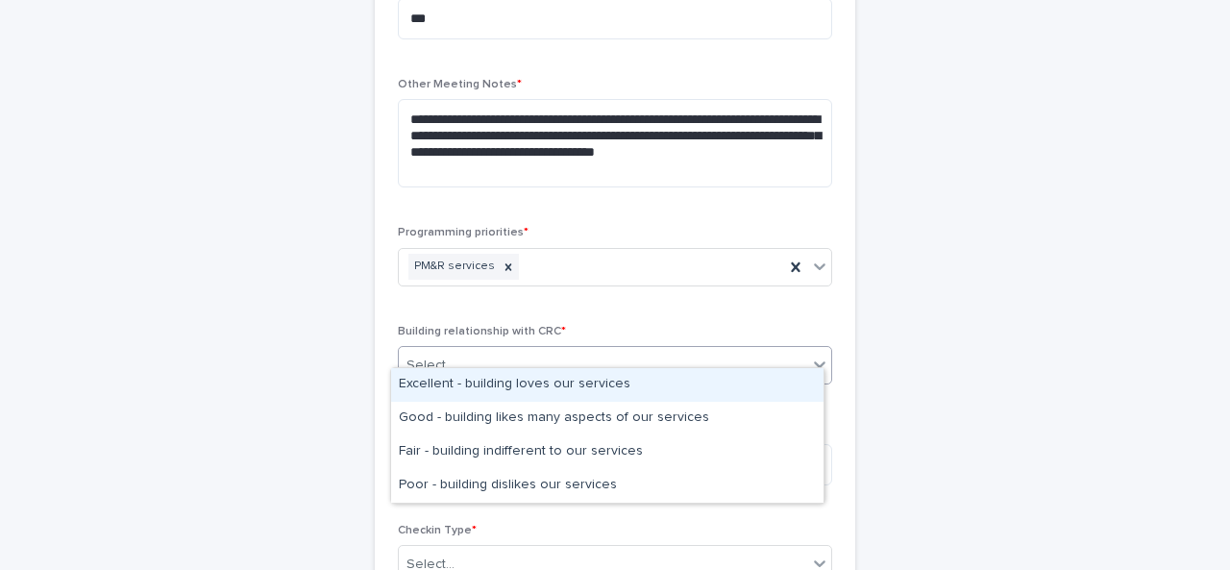
click at [494, 385] on div "Excellent - building loves our services" at bounding box center [607, 385] width 432 height 34
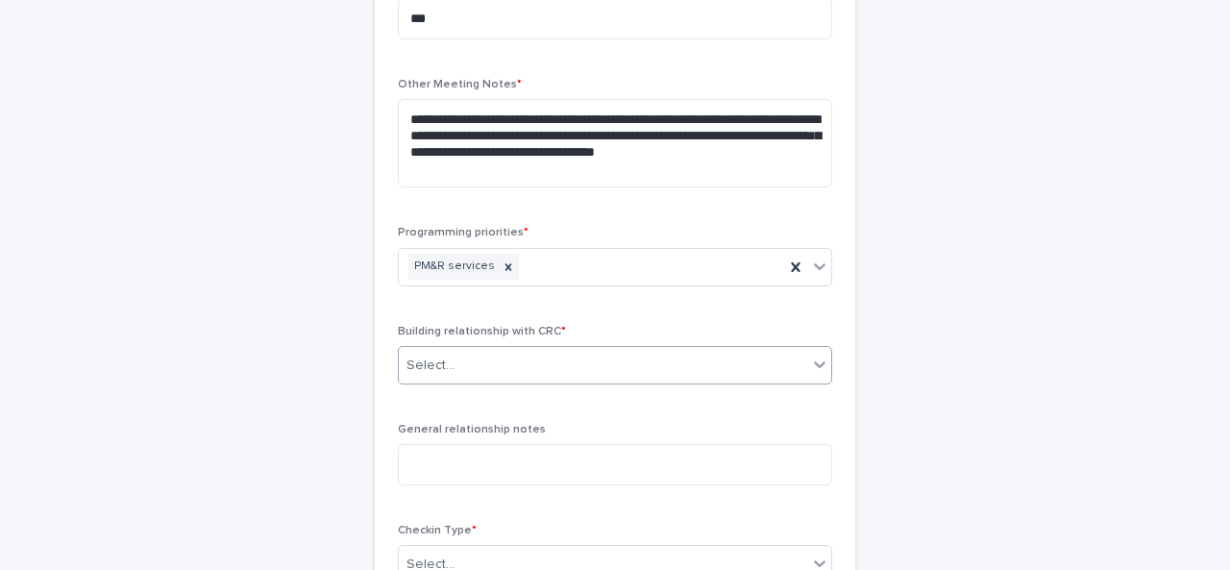
click at [476, 424] on span "General relationship notes" at bounding box center [472, 430] width 148 height 12
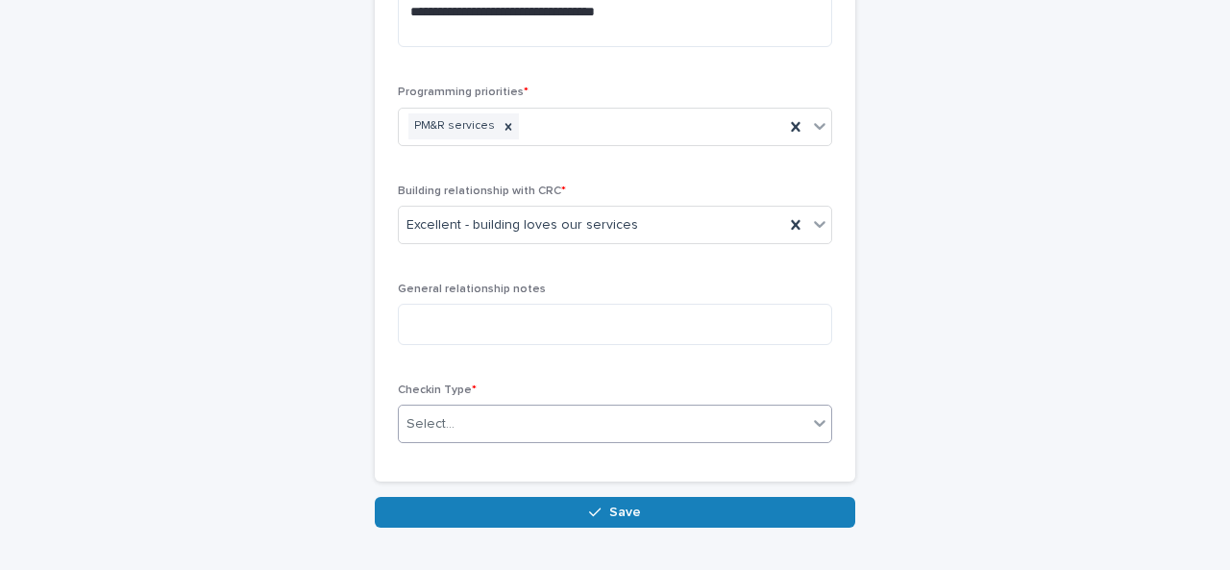
click at [471, 418] on div "Select..." at bounding box center [603, 424] width 408 height 32
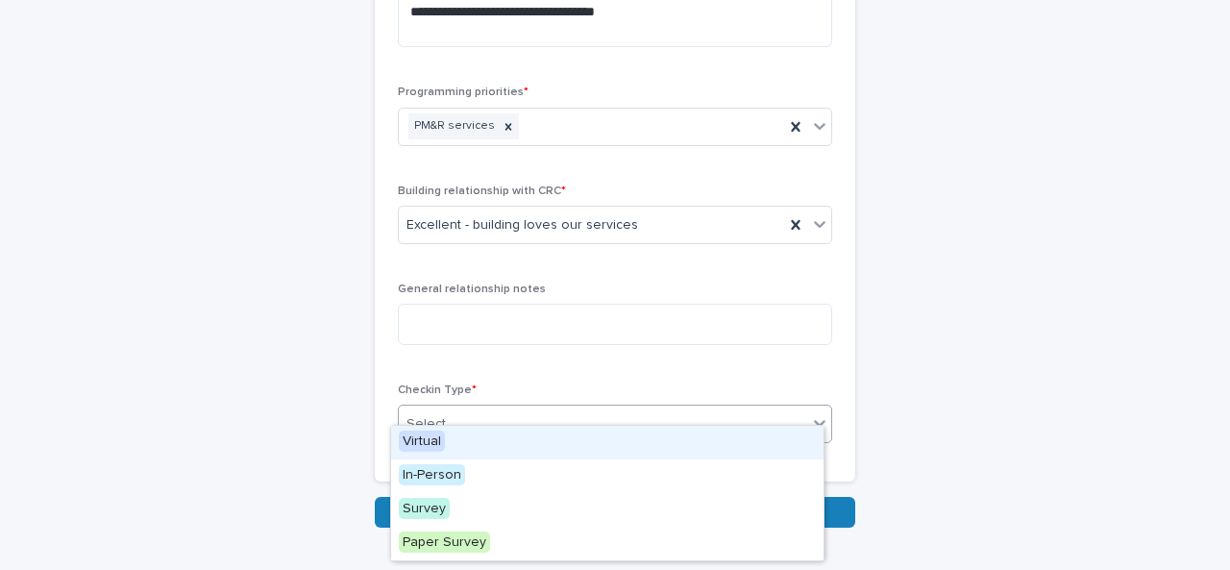
click at [465, 448] on div "Virtual" at bounding box center [607, 443] width 432 height 34
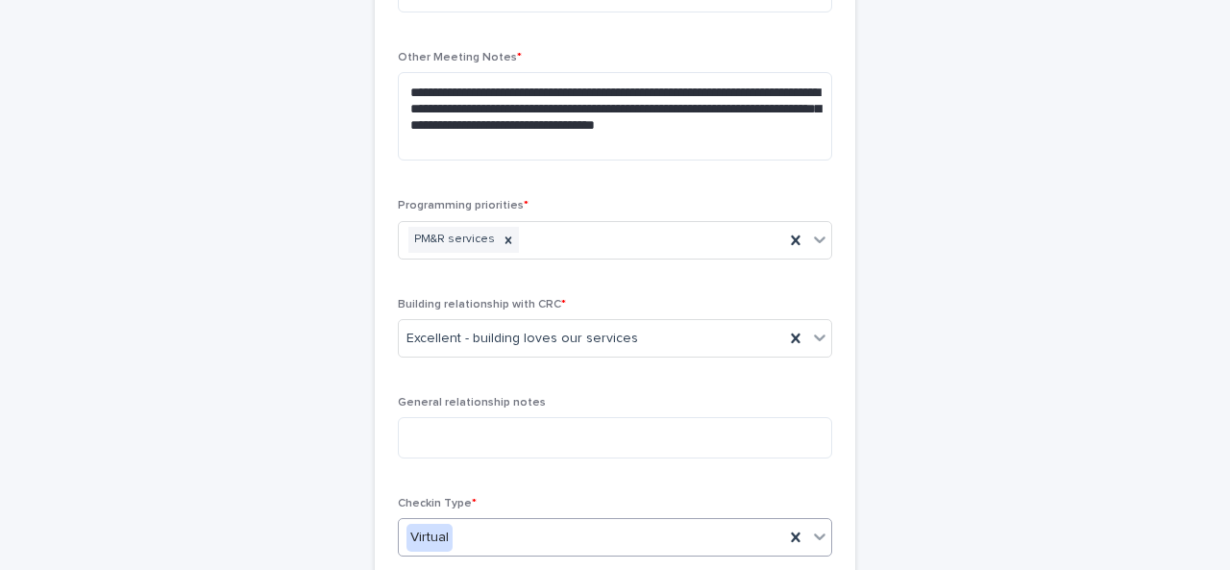
scroll to position [1147, 0]
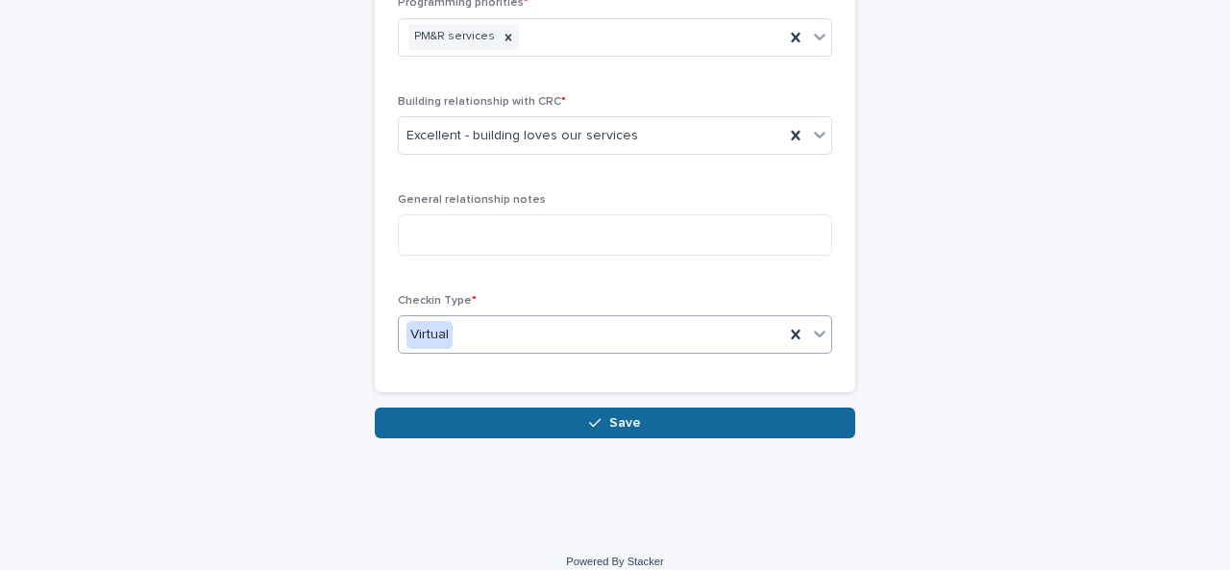
click at [594, 416] on icon "button" at bounding box center [595, 422] width 12 height 13
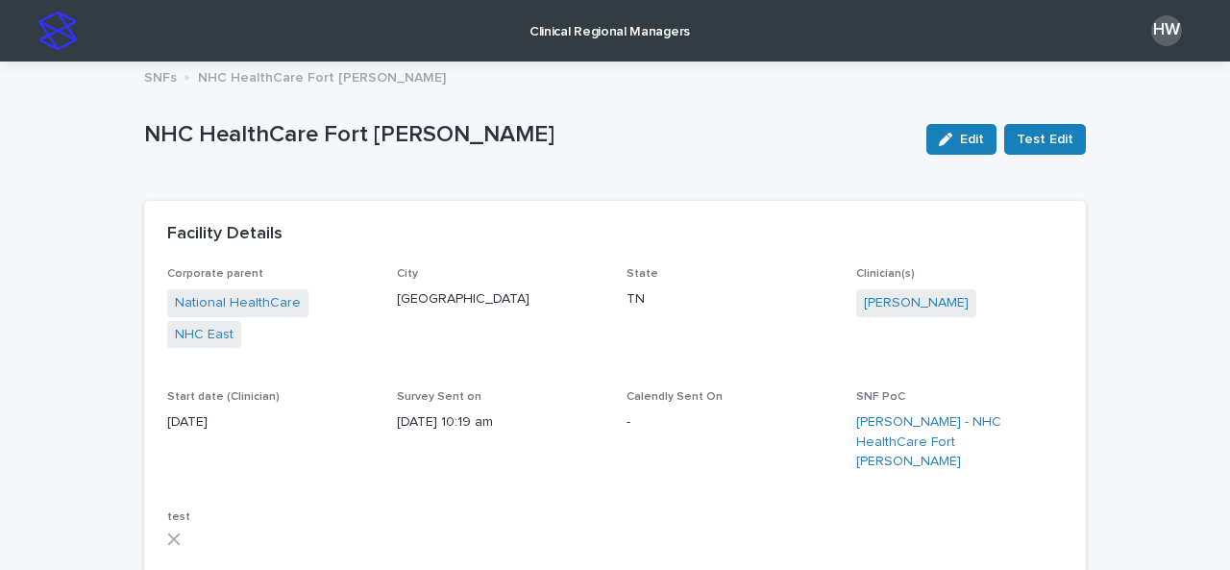
click at [605, 26] on p "Clinical Regional Managers" at bounding box center [609, 20] width 160 height 40
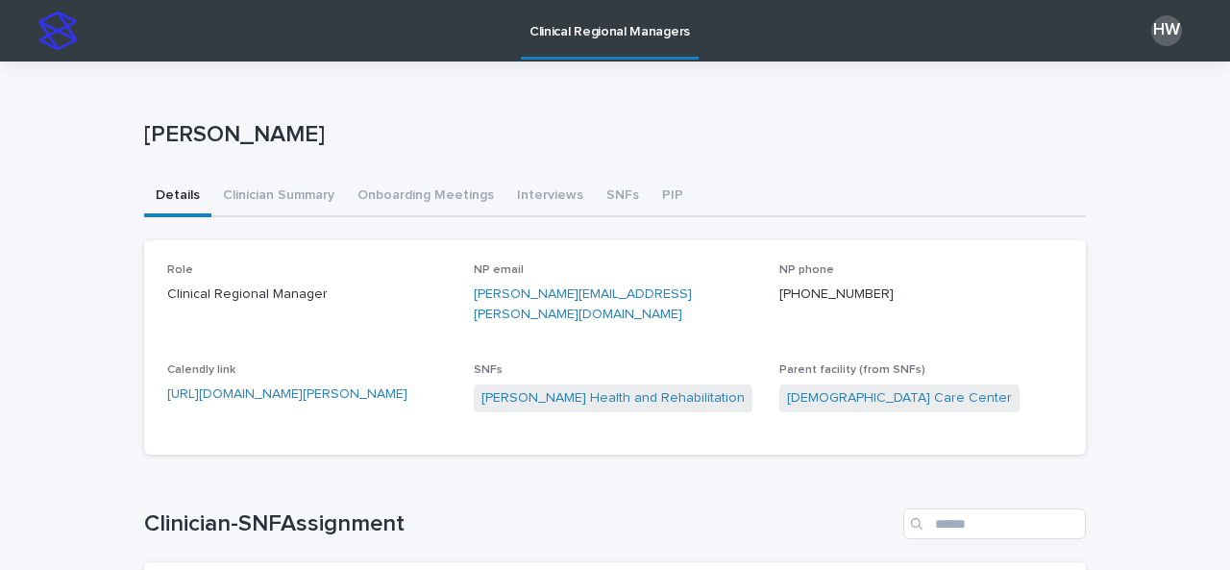
click at [601, 185] on button "SNFs" at bounding box center [623, 197] width 56 height 40
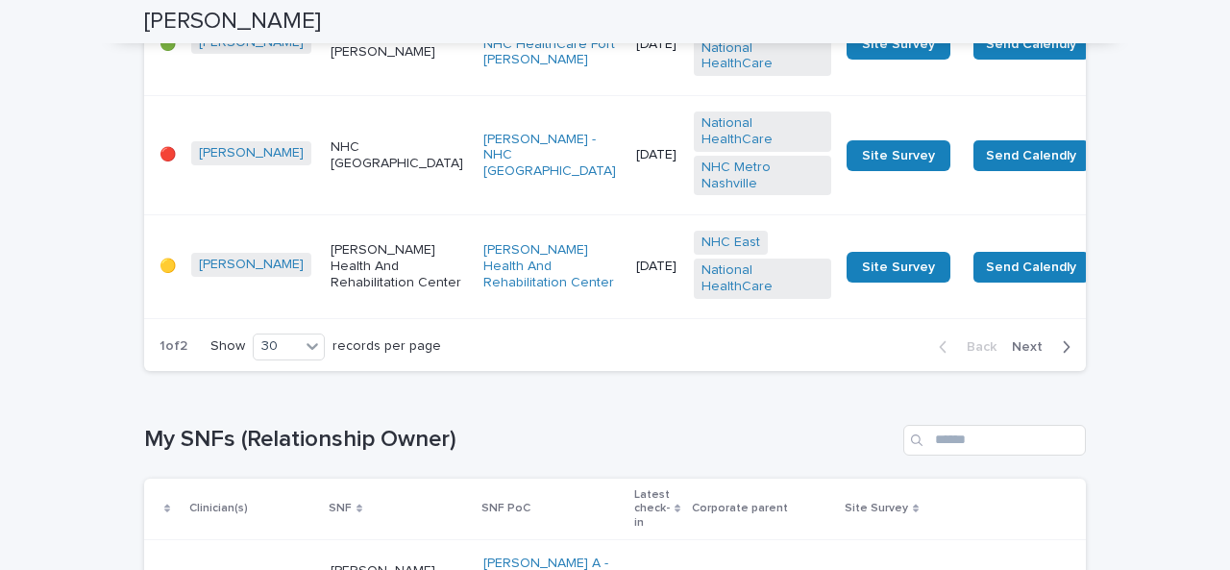
scroll to position [3115, 0]
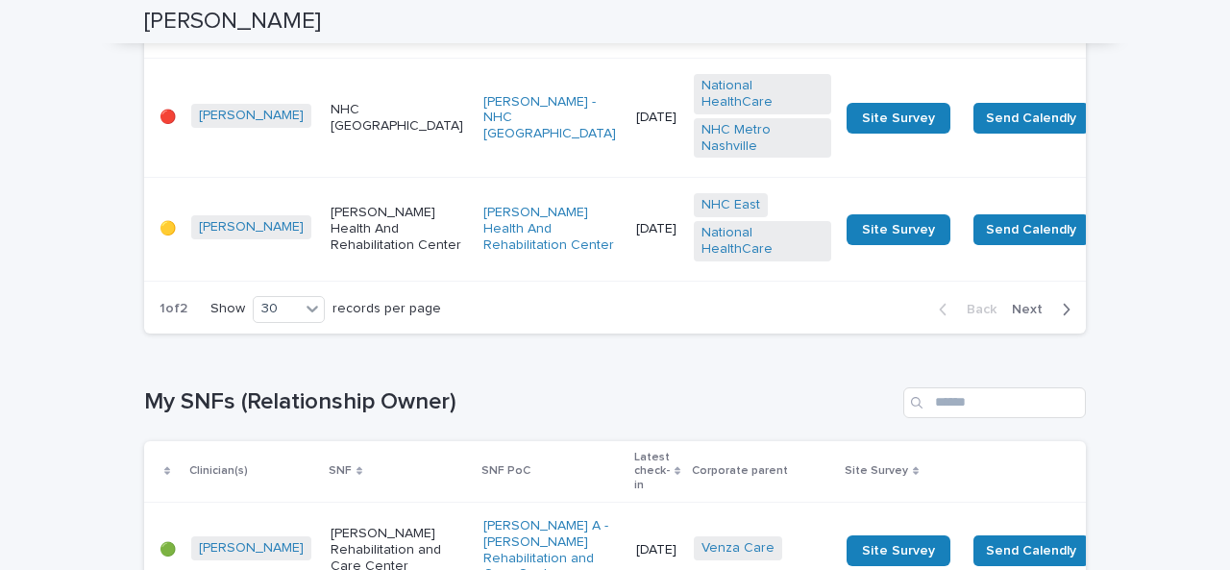
click at [1026, 316] on span "Next" at bounding box center [1033, 309] width 42 height 13
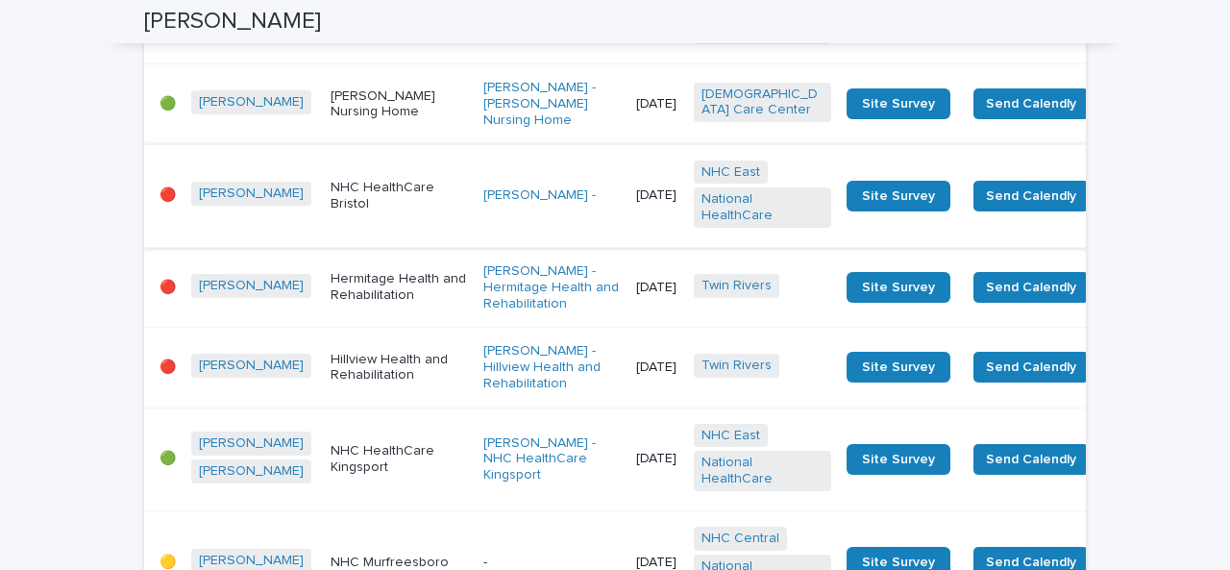
scroll to position [4296, 0]
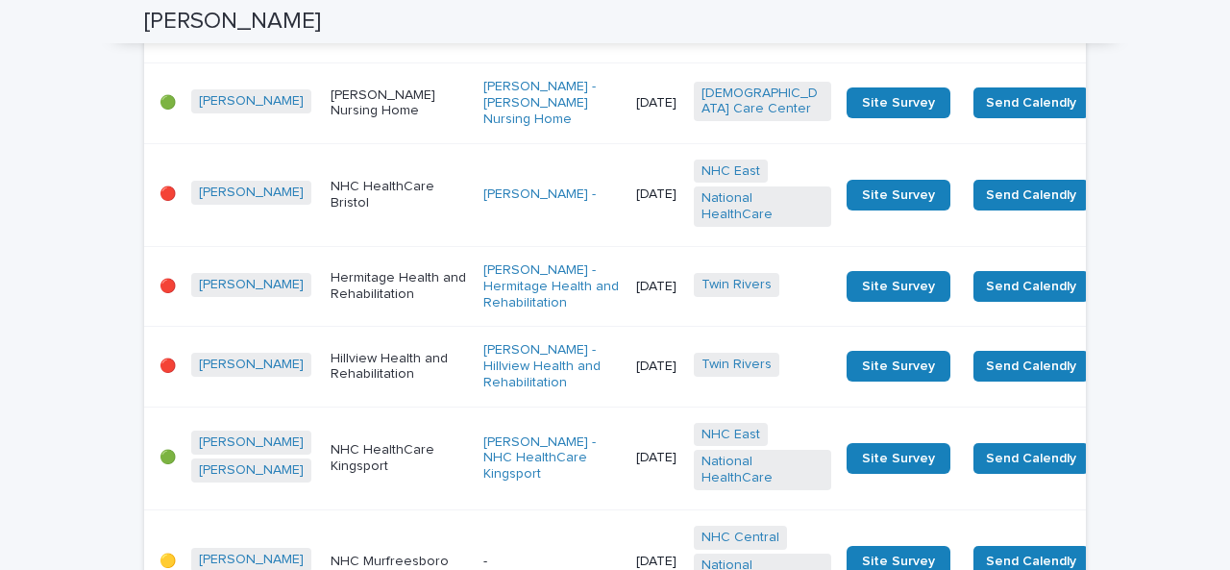
click at [476, 201] on td "[PERSON_NAME] -" at bounding box center [552, 194] width 153 height 103
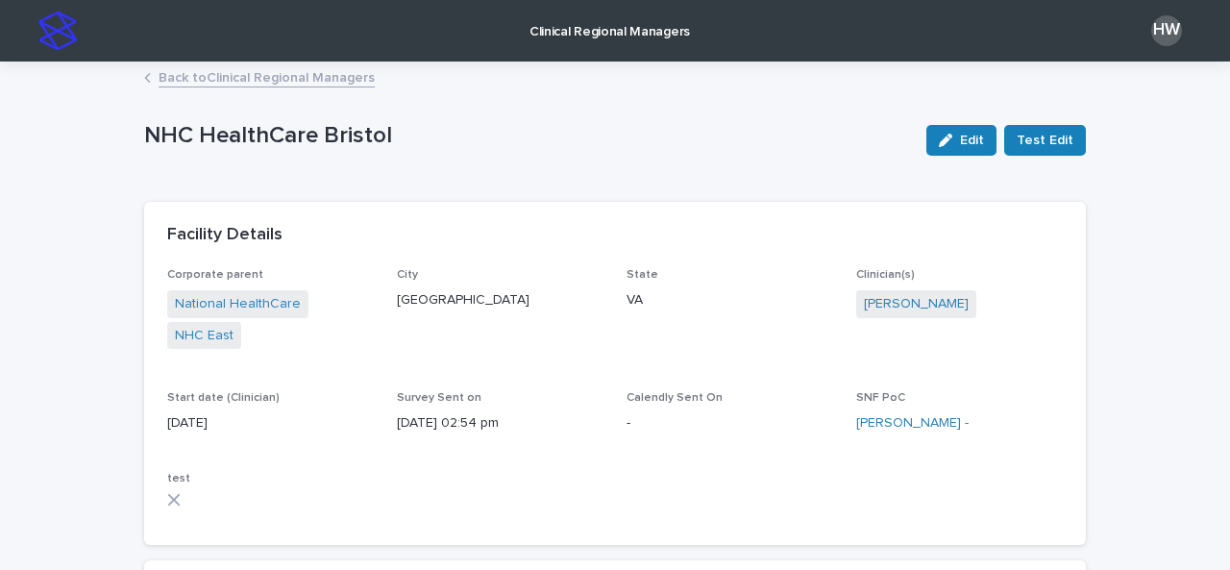
click at [634, 37] on p "Clinical Regional Managers" at bounding box center [609, 20] width 160 height 40
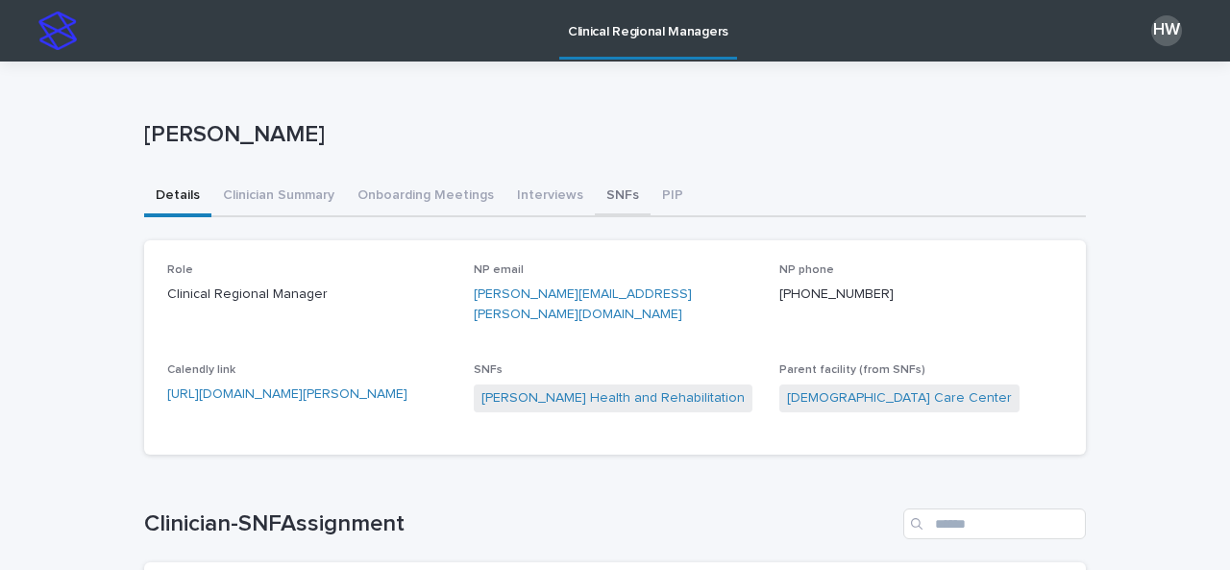
click at [595, 194] on button "SNFs" at bounding box center [623, 197] width 56 height 40
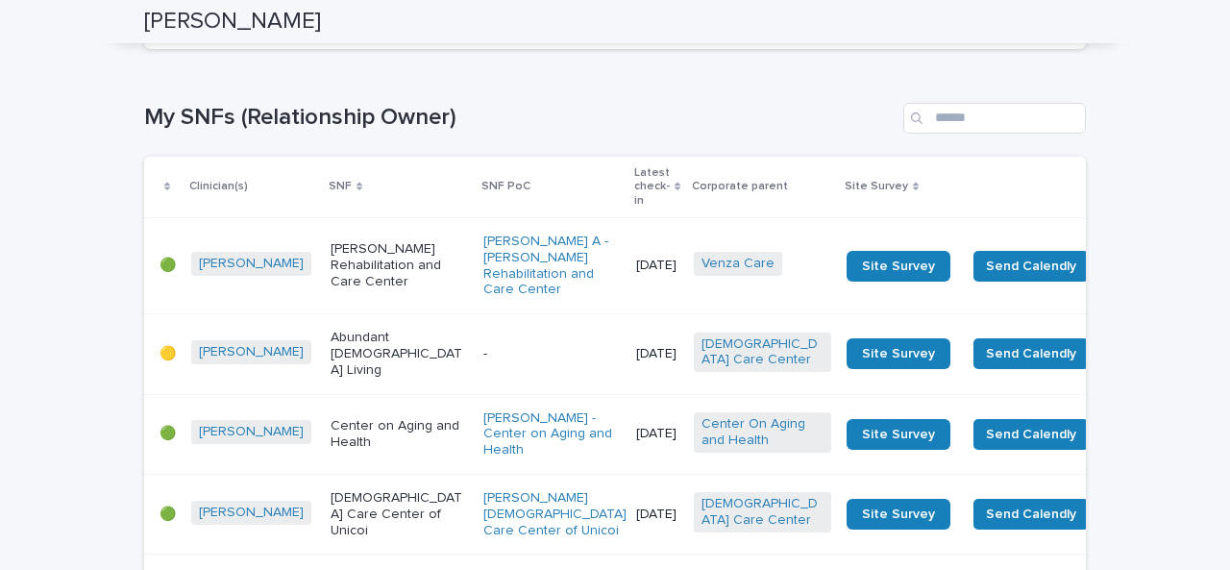
scroll to position [3401, 0]
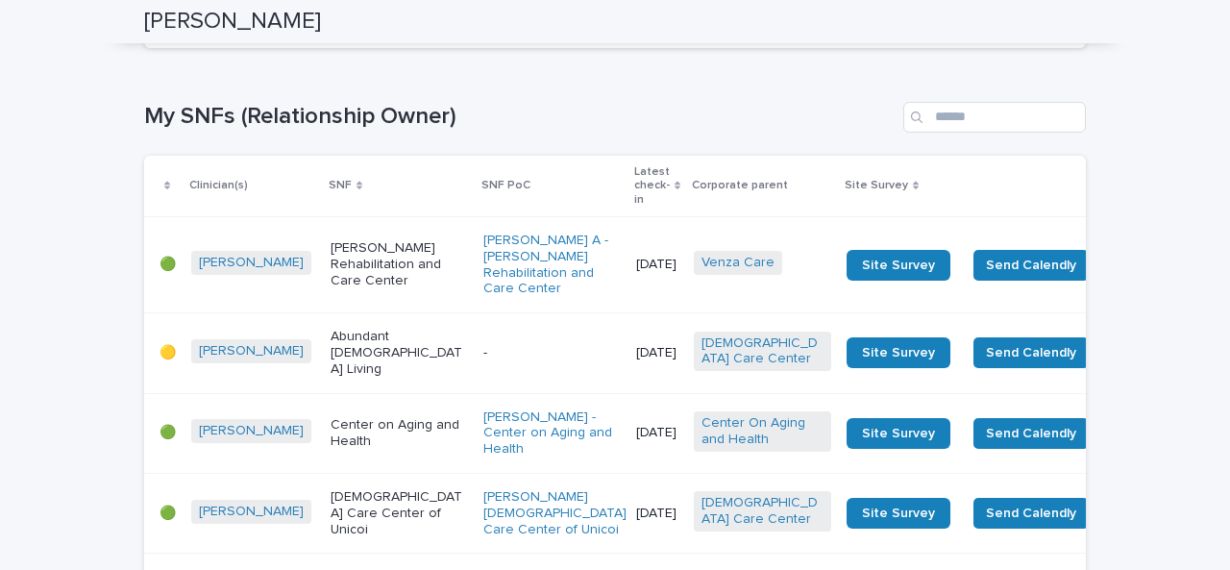
click at [1018, 31] on span "Next" at bounding box center [1033, 23] width 42 height 13
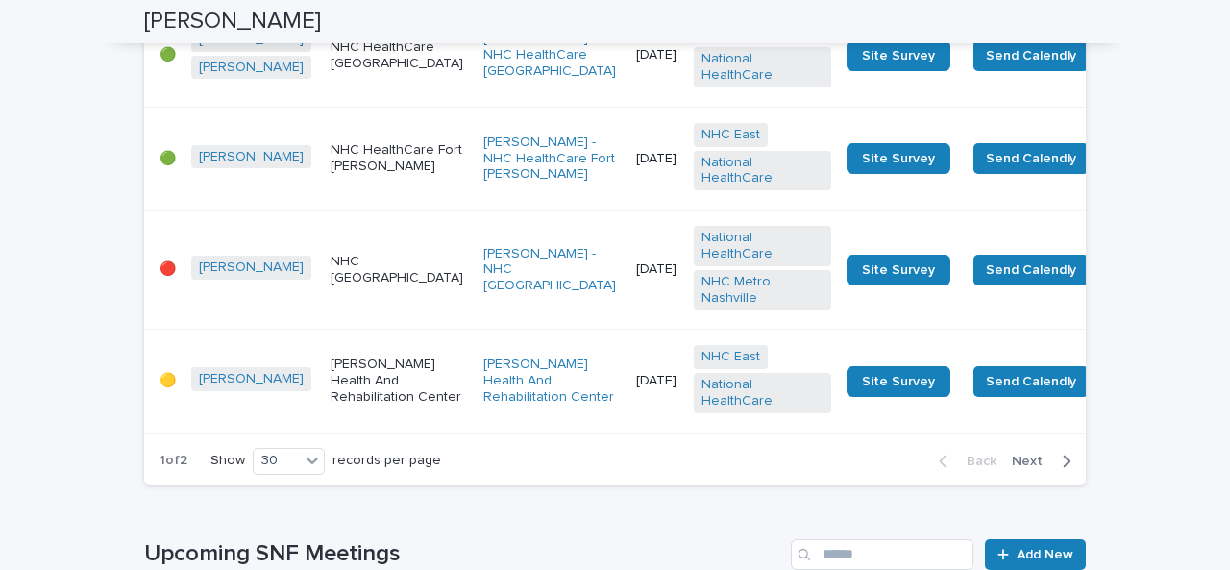
scroll to position [5374, 0]
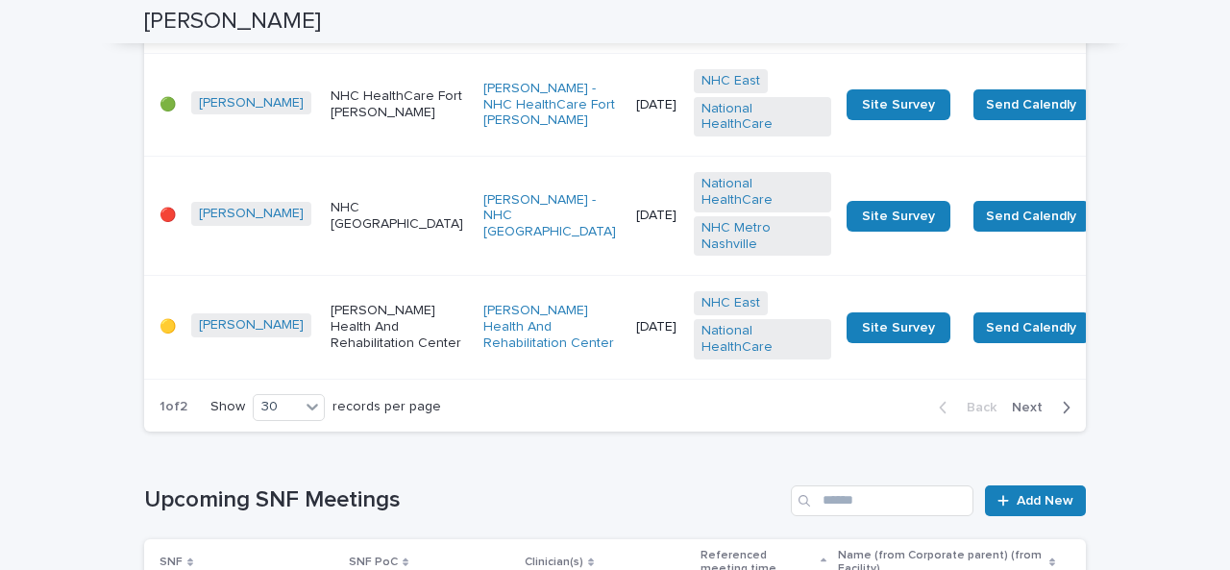
click at [1028, 416] on button "Next" at bounding box center [1045, 407] width 82 height 17
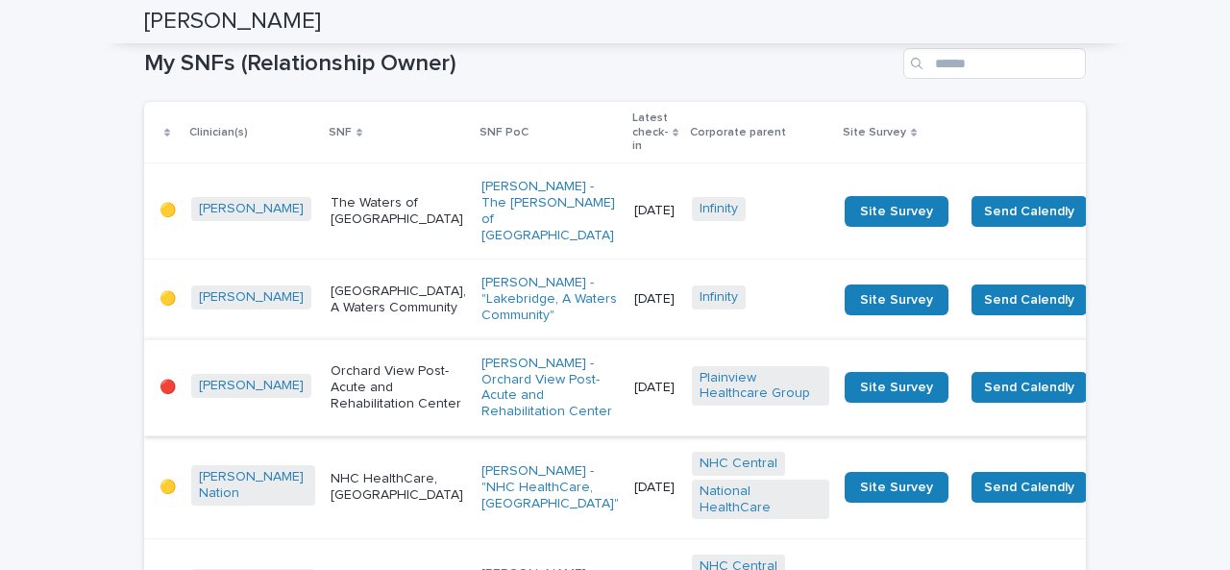
scroll to position [2629, 0]
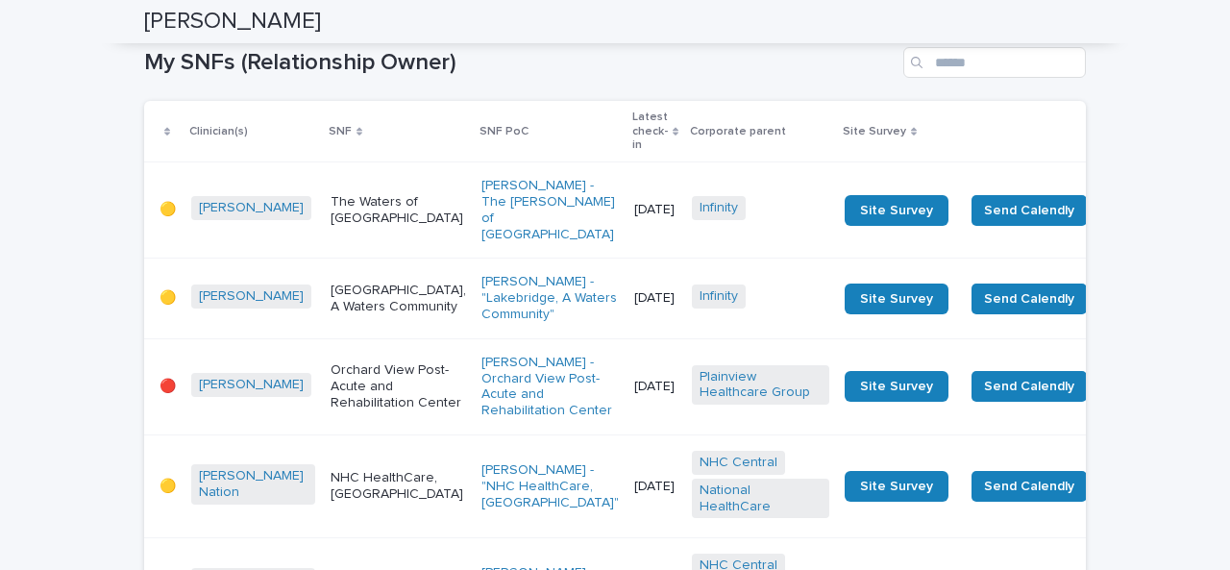
click at [330, 362] on p "Orchard View Post-Acute and Rehabilitation Center" at bounding box center [397, 386] width 135 height 48
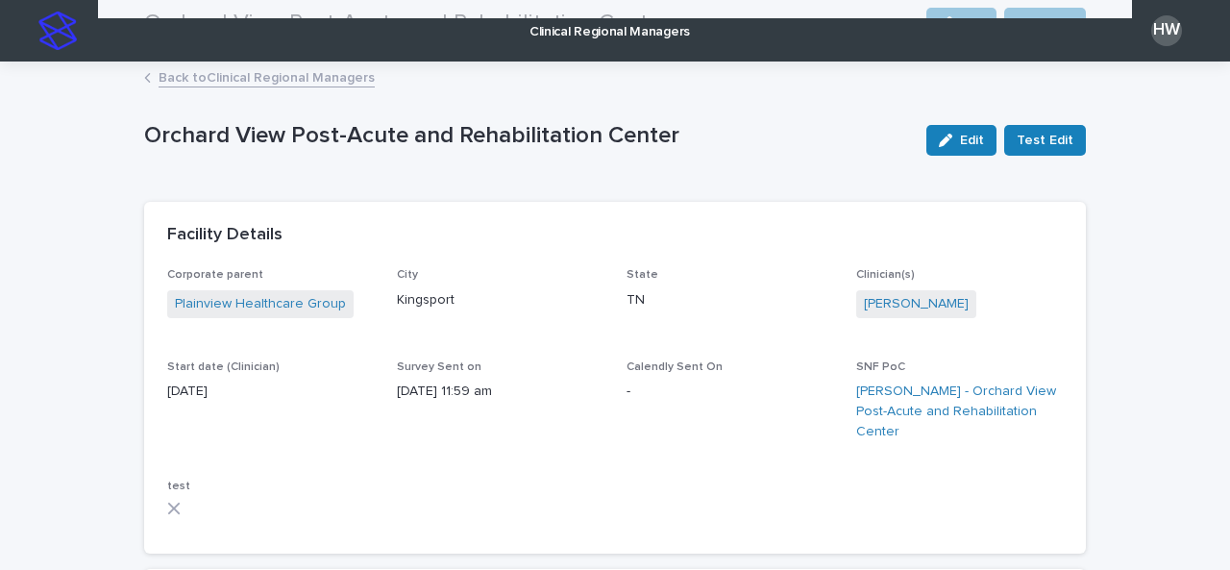
click at [588, 24] on p "Clinical Regional Managers" at bounding box center [609, 20] width 160 height 40
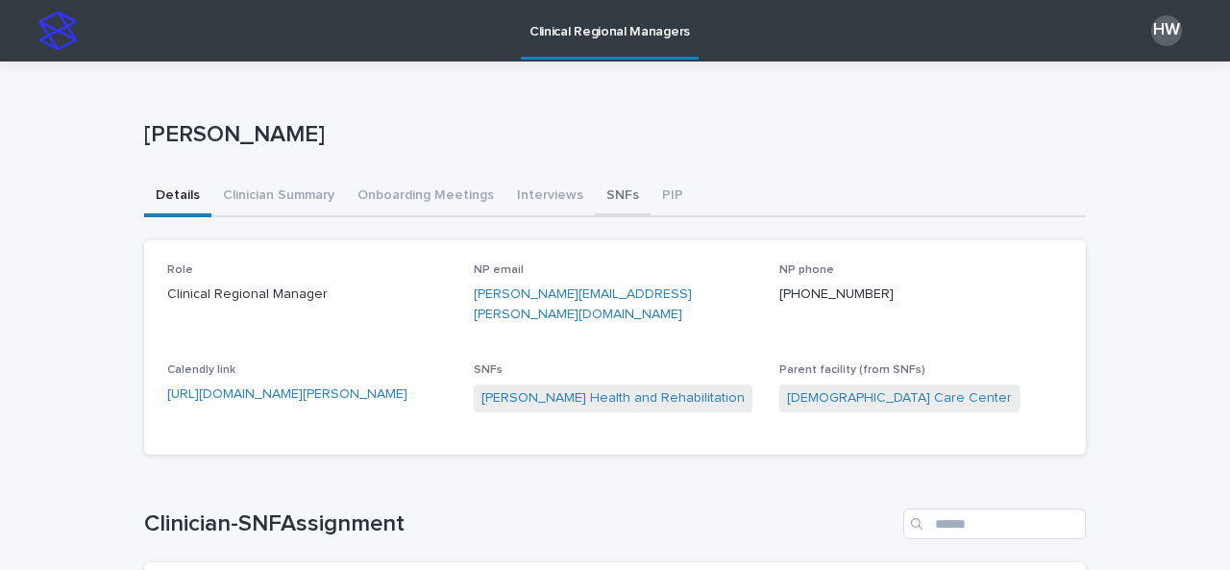
click at [595, 199] on button "SNFs" at bounding box center [623, 197] width 56 height 40
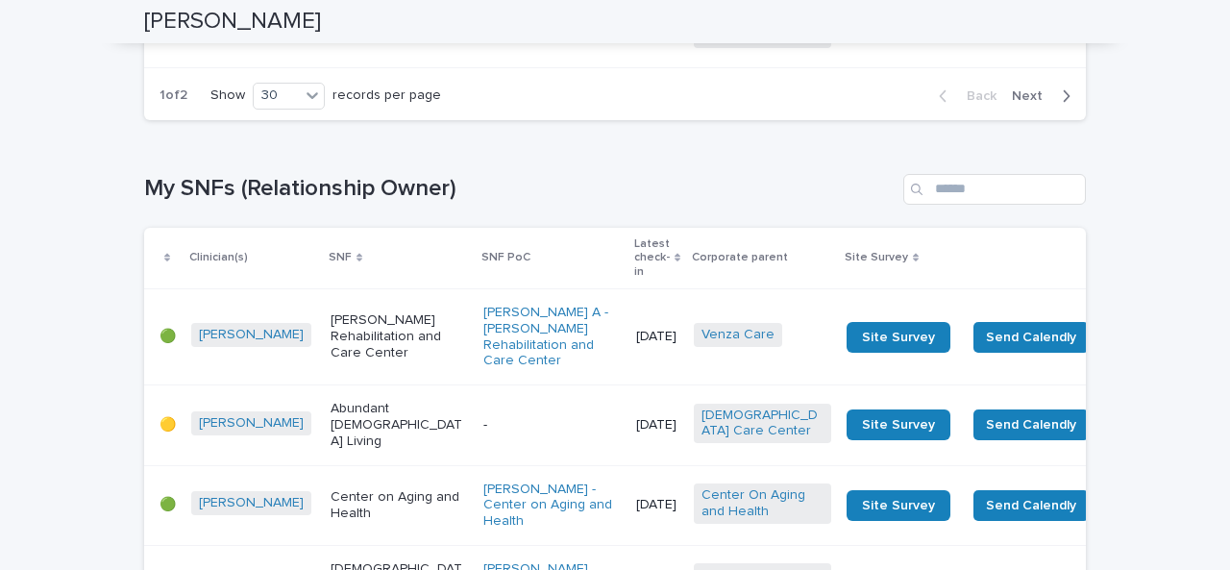
scroll to position [3355, 0]
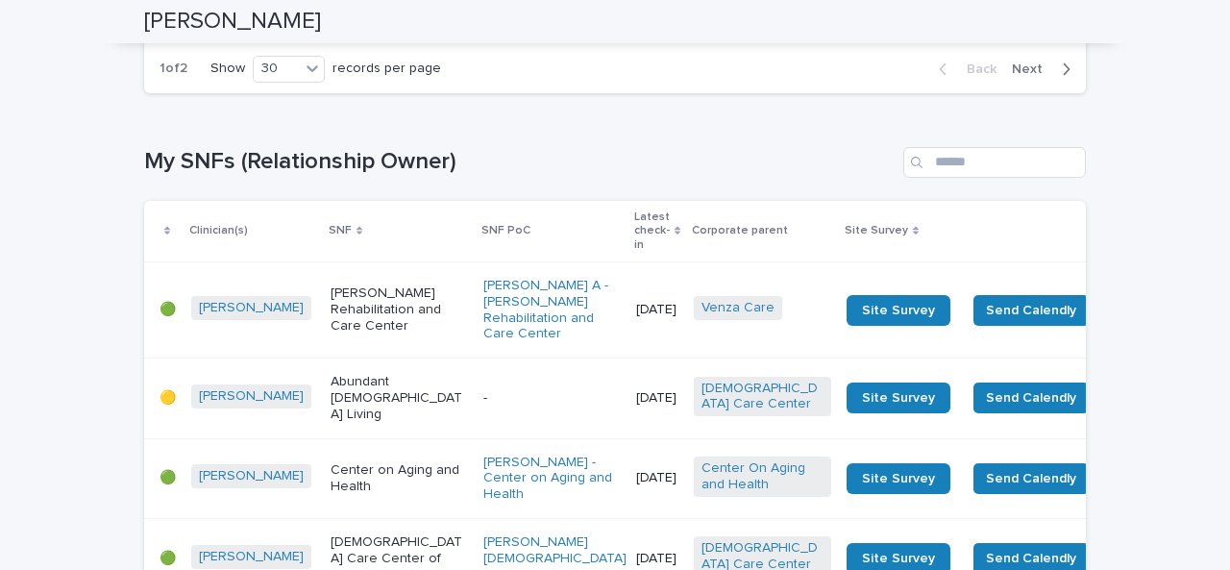
click at [1019, 76] on span "Next" at bounding box center [1033, 68] width 42 height 13
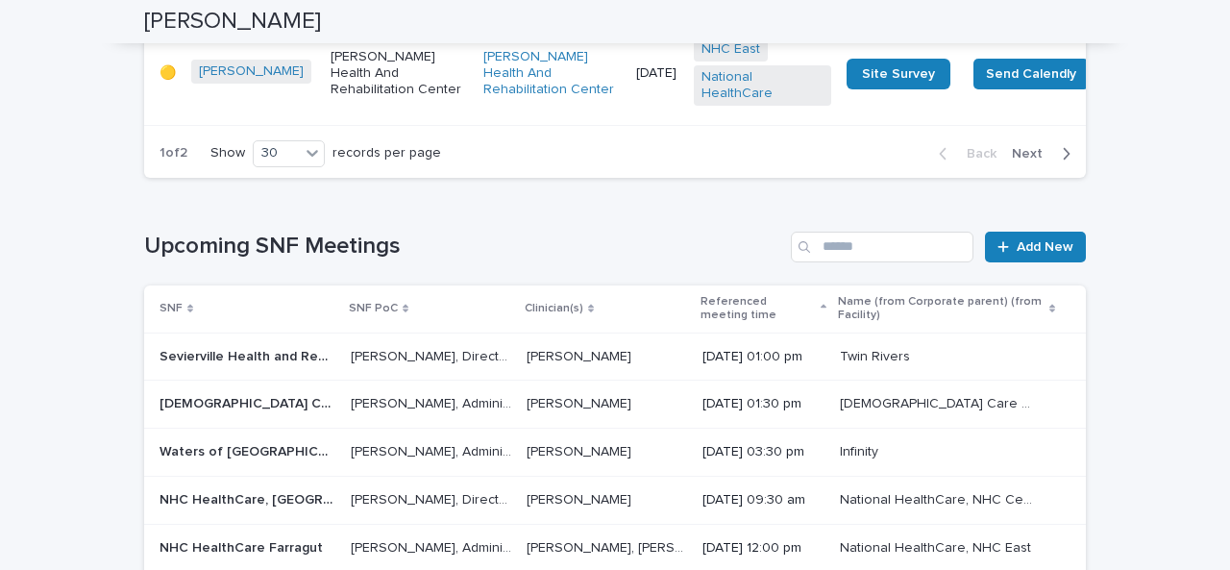
scroll to position [5628, 0]
click at [1015, 159] on span "Next" at bounding box center [1033, 152] width 42 height 13
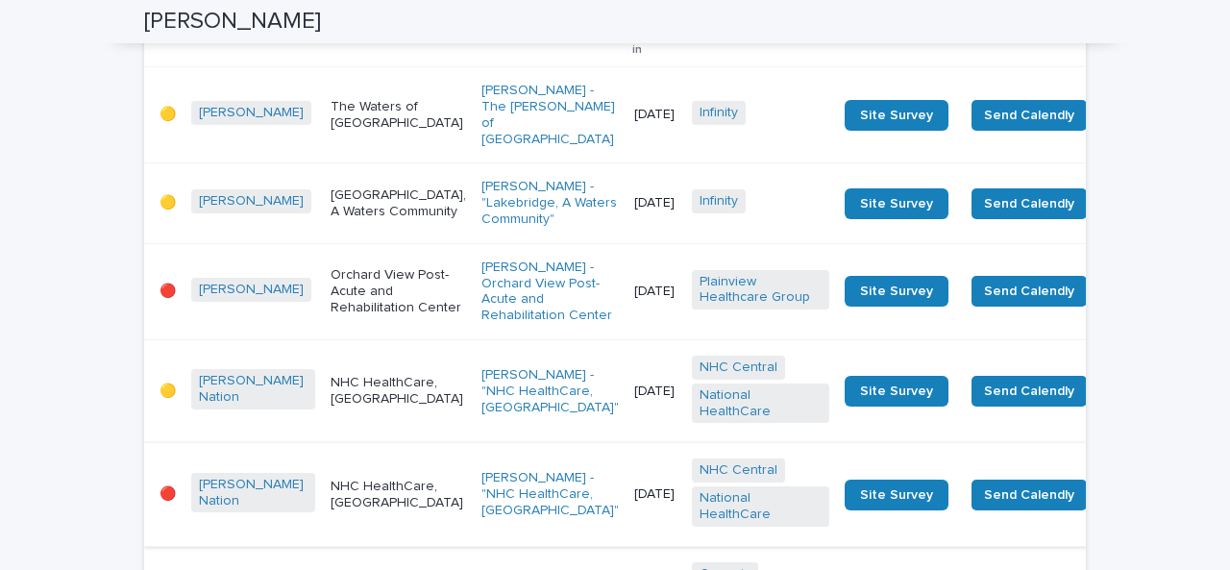
scroll to position [2906, 0]
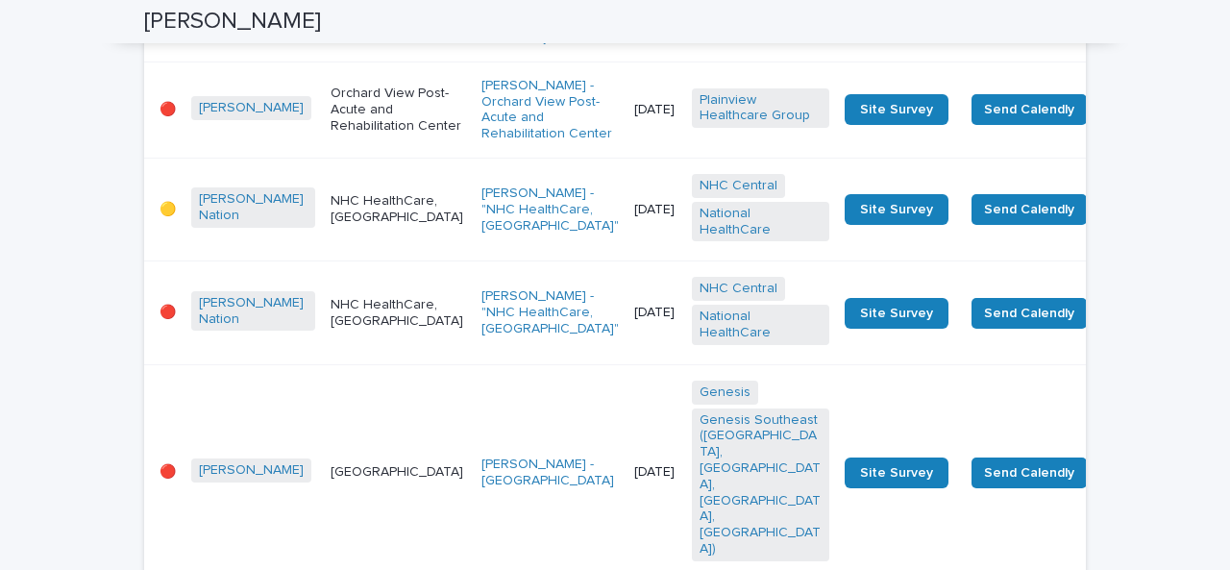
click at [362, 297] on p "NHC HealthCare, [GEOGRAPHIC_DATA]" at bounding box center [397, 313] width 135 height 33
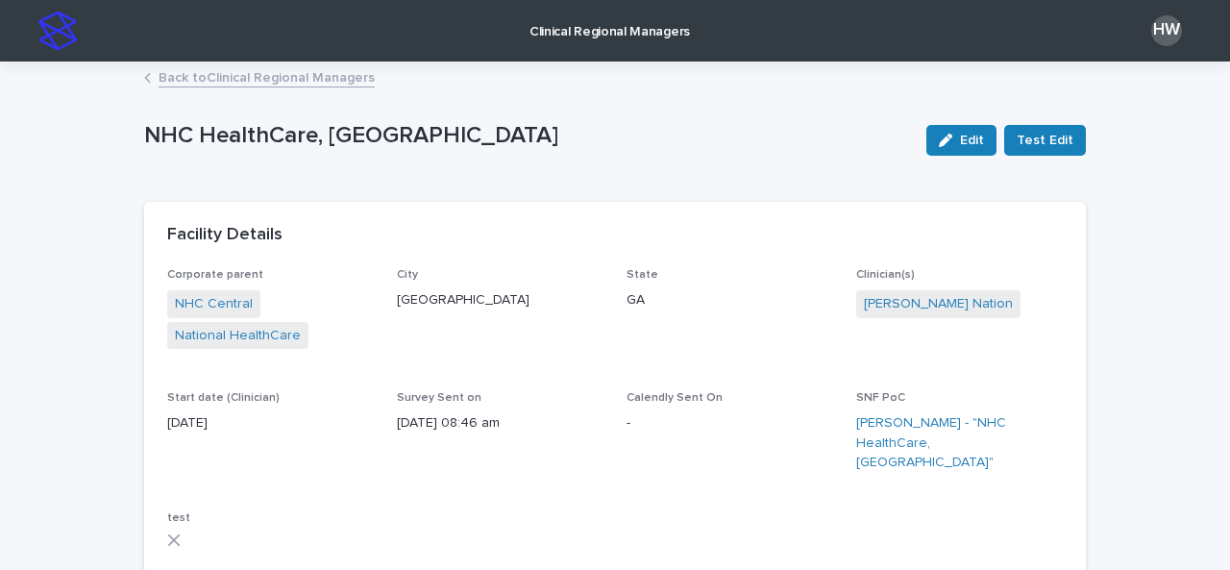
click at [600, 34] on p "Clinical Regional Managers" at bounding box center [609, 20] width 160 height 40
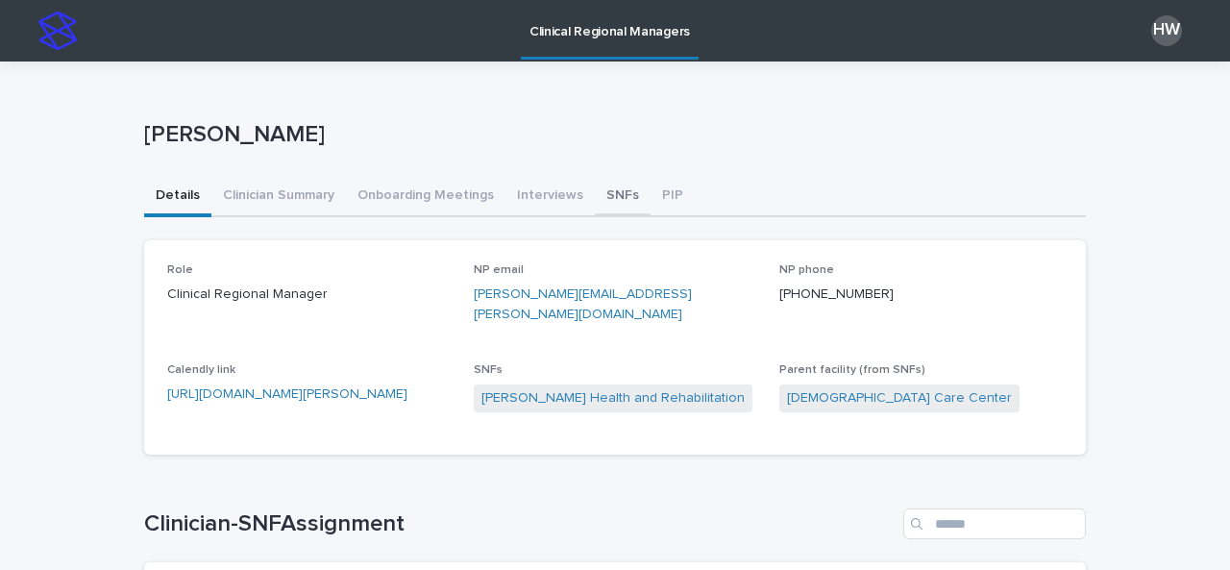
click at [599, 209] on button "SNFs" at bounding box center [623, 197] width 56 height 40
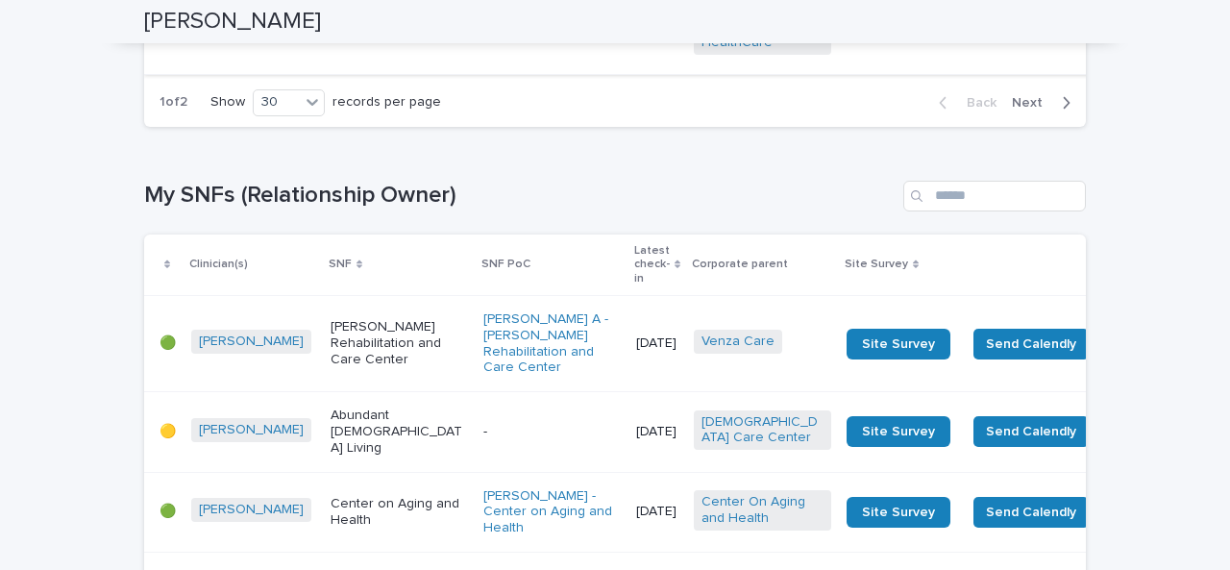
scroll to position [3320, 0]
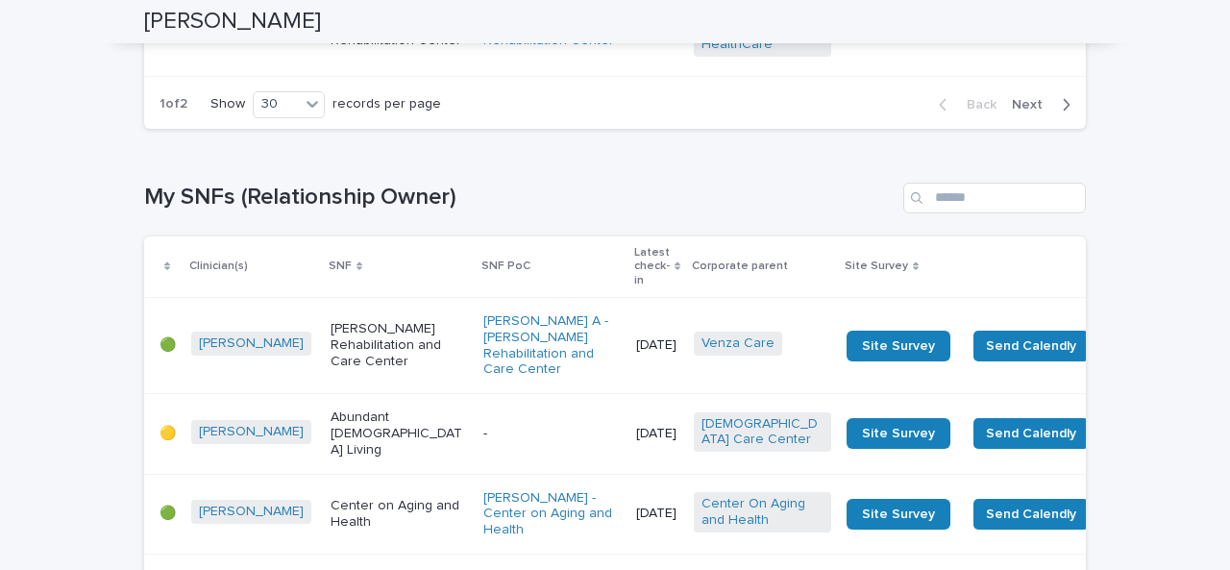
click at [1026, 111] on span "Next" at bounding box center [1033, 104] width 42 height 13
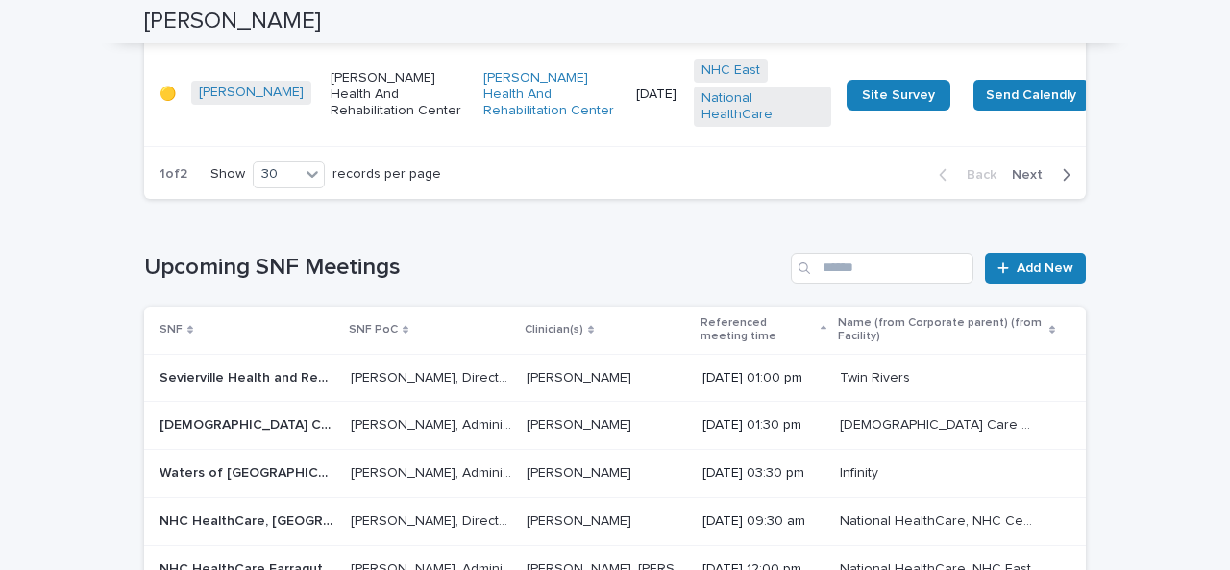
scroll to position [5603, 0]
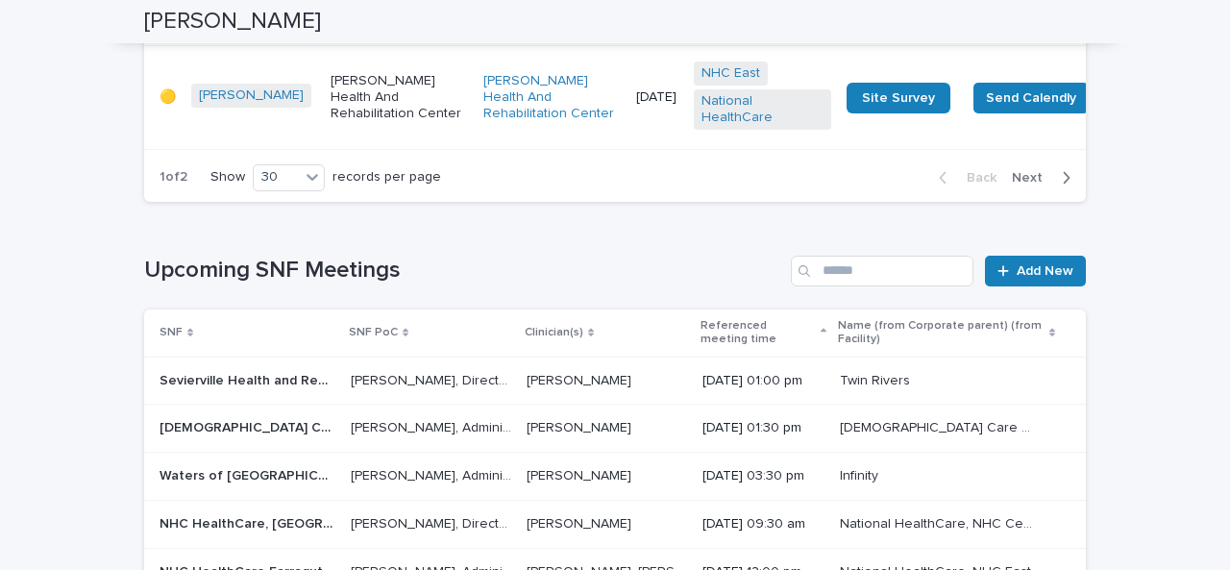
click at [1030, 184] on span "Next" at bounding box center [1033, 177] width 42 height 13
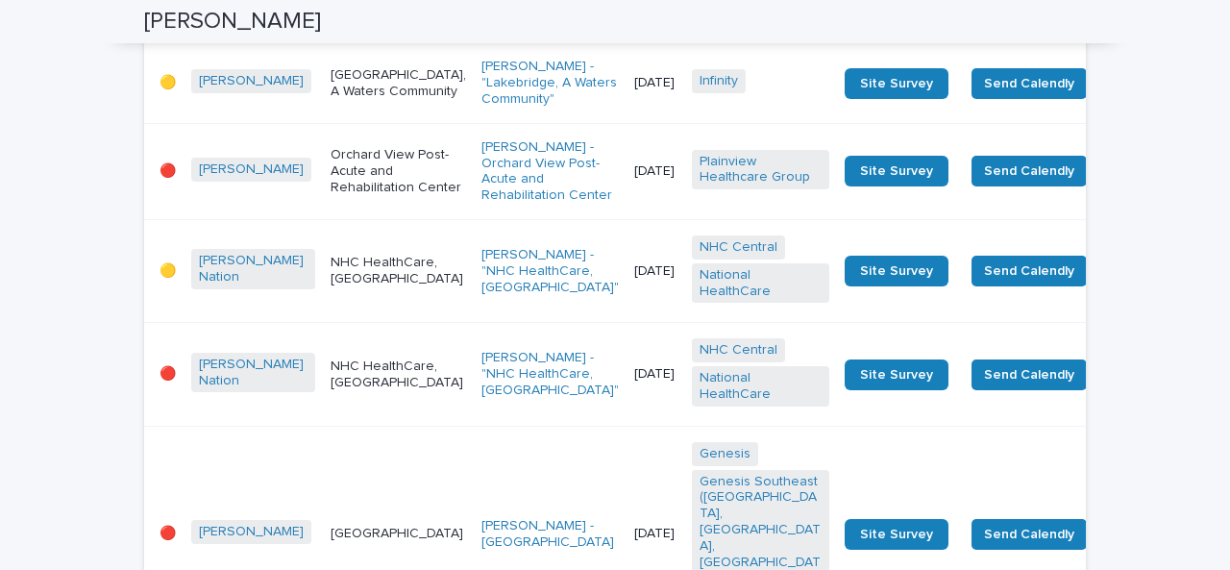
scroll to position [2965, 0]
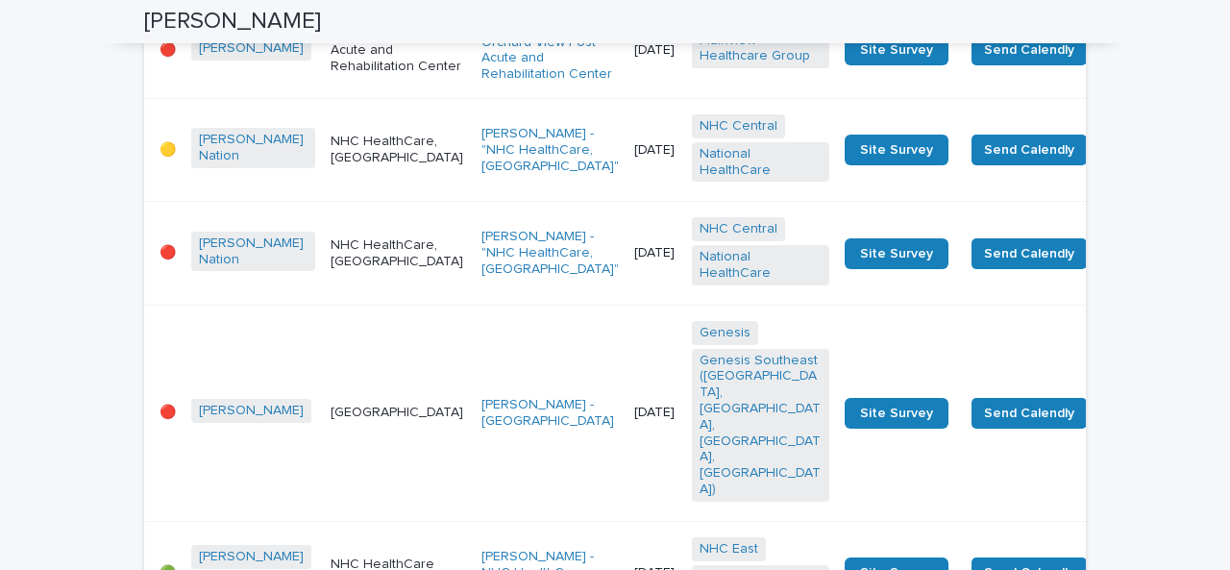
click at [323, 305] on td "[GEOGRAPHIC_DATA]" at bounding box center [398, 413] width 151 height 216
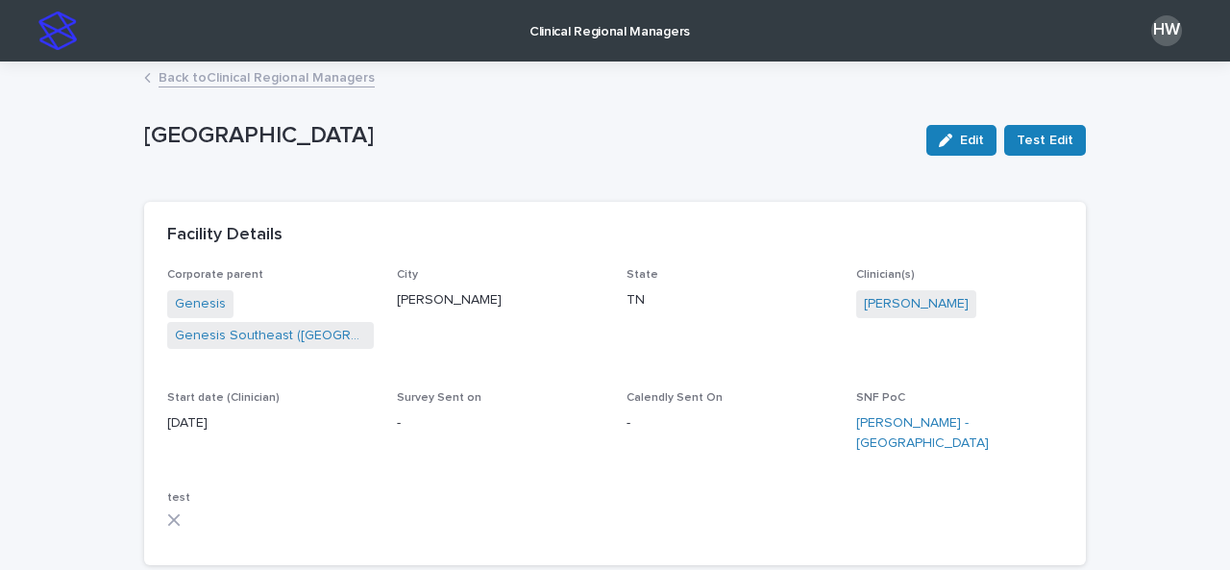
click at [571, 11] on p "Clinical Regional Managers" at bounding box center [609, 20] width 160 height 40
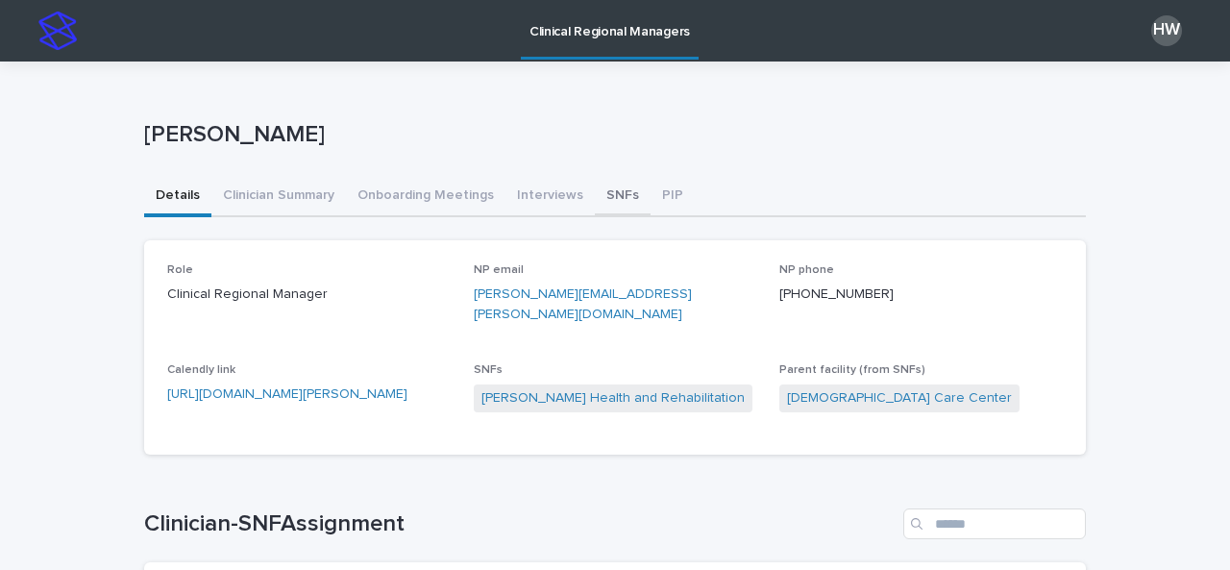
click at [595, 190] on button "SNFs" at bounding box center [623, 197] width 56 height 40
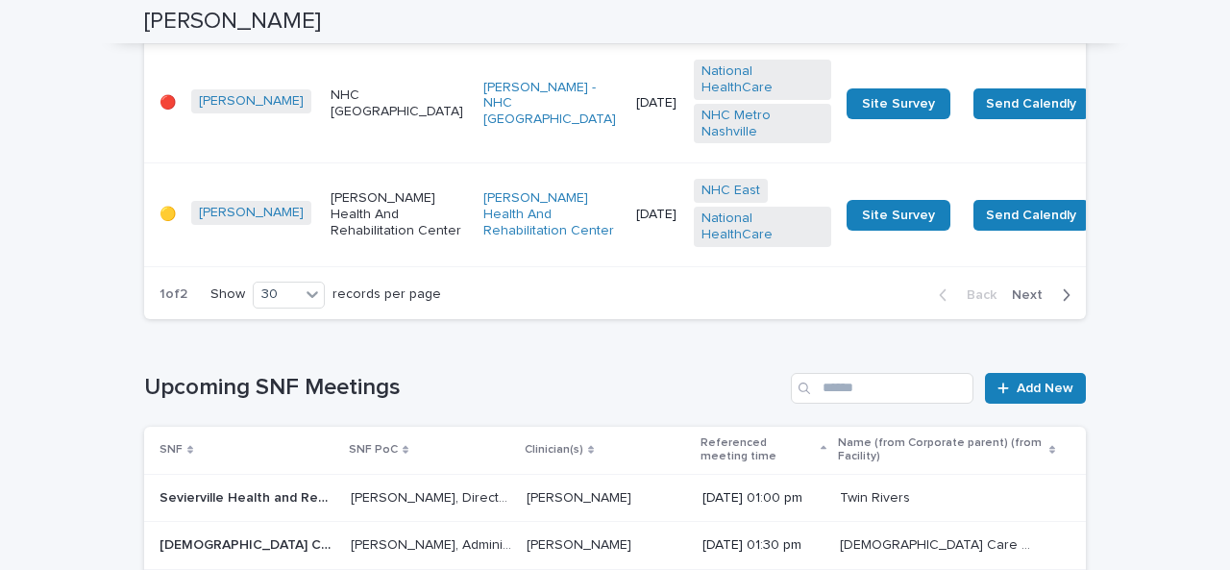
scroll to position [5487, 0]
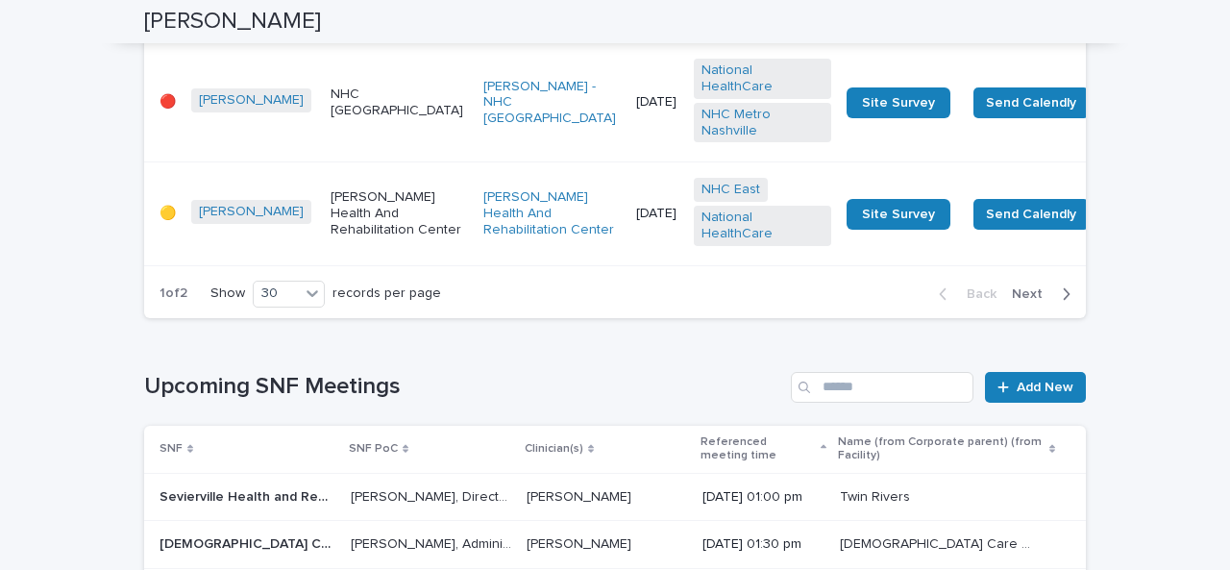
click at [1032, 301] on span "Next" at bounding box center [1033, 293] width 42 height 13
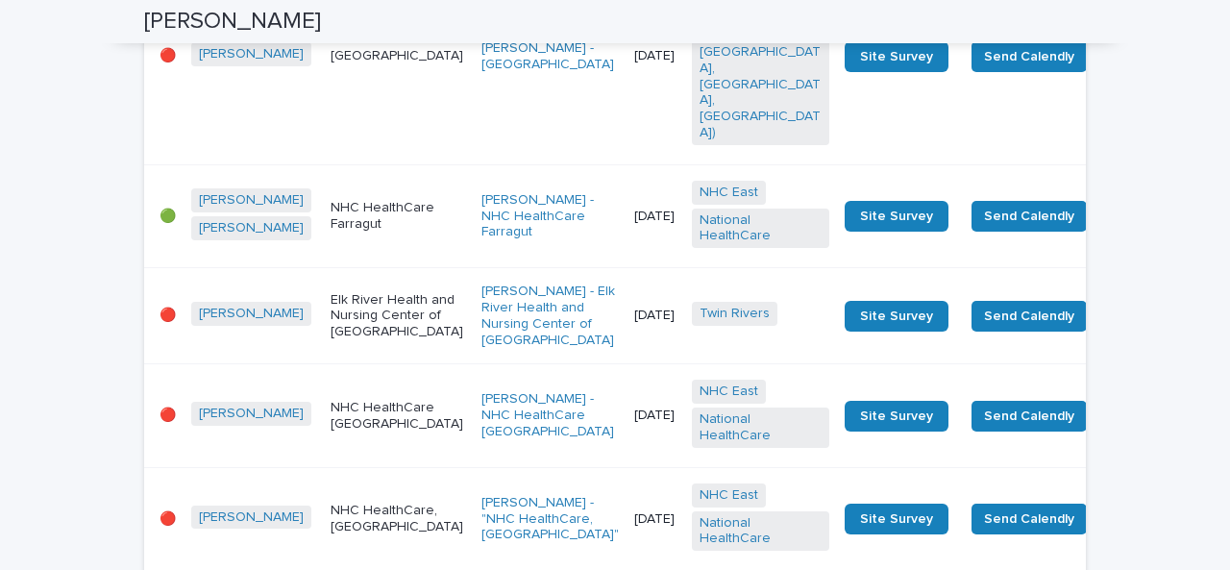
scroll to position [3318, 0]
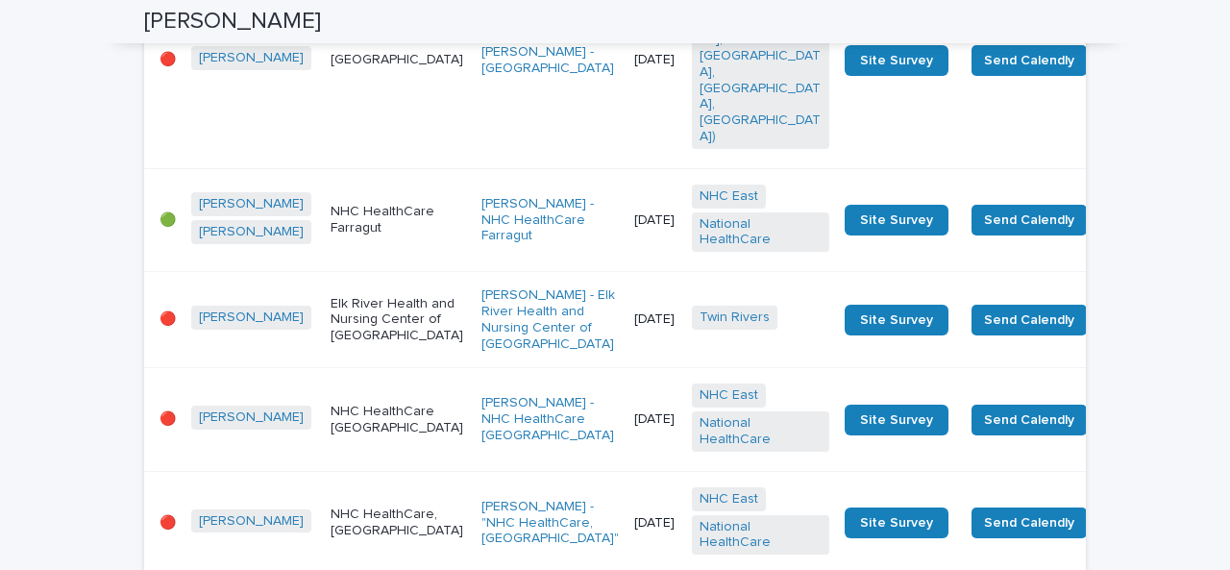
click at [268, 368] on td "[PERSON_NAME]" at bounding box center [252, 419] width 139 height 103
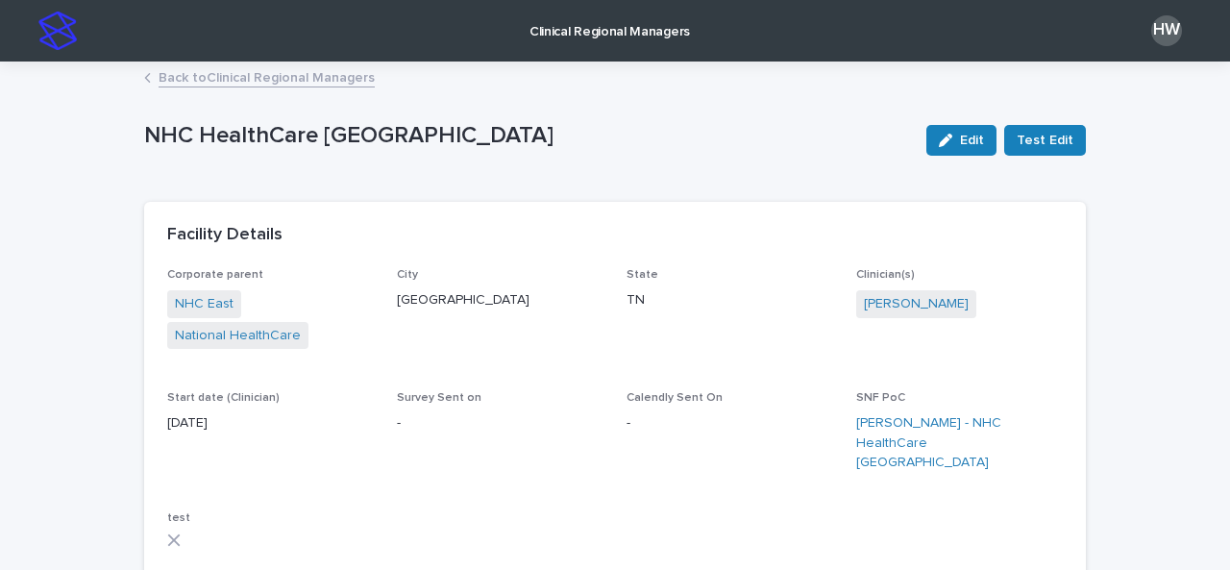
click at [587, 22] on p "Clinical Regional Managers" at bounding box center [609, 20] width 160 height 40
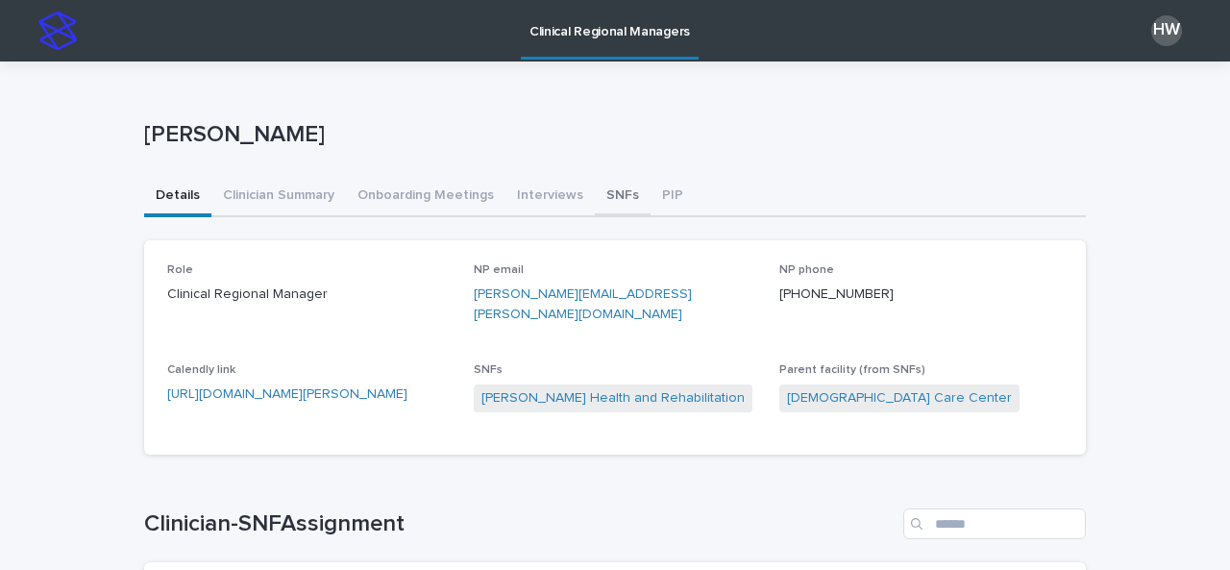
click at [595, 204] on button "SNFs" at bounding box center [623, 197] width 56 height 40
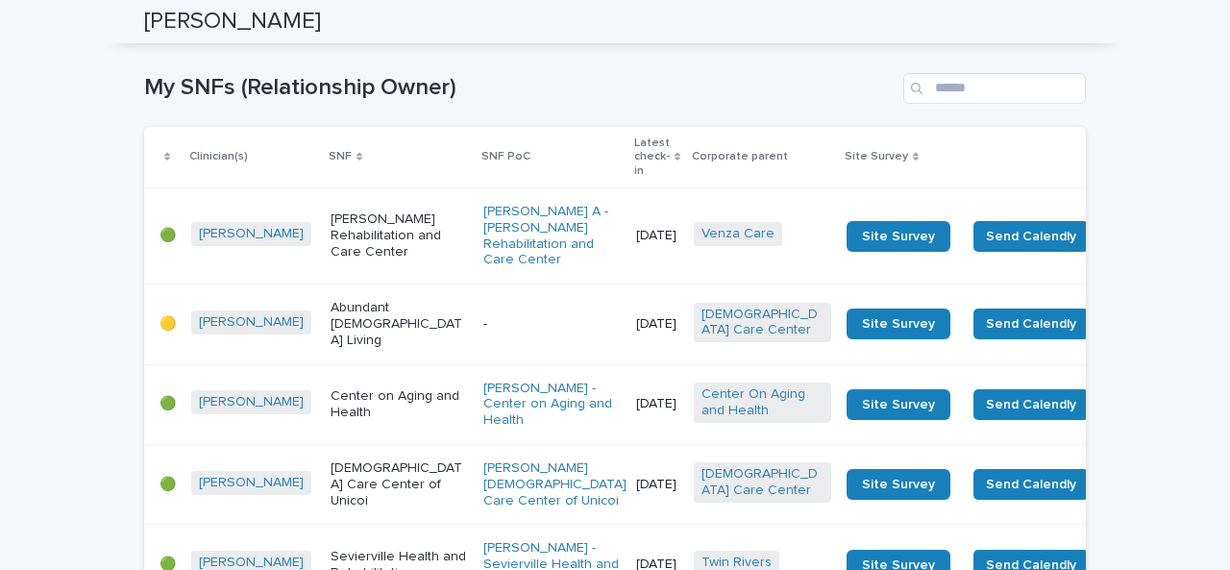
scroll to position [3435, 0]
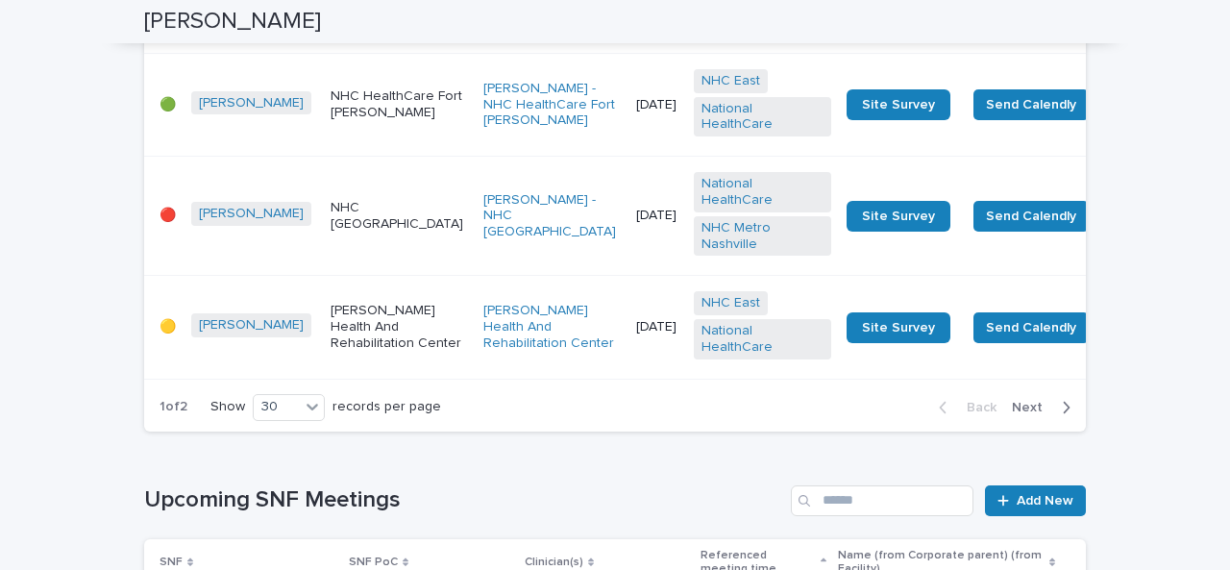
scroll to position [5391, 0]
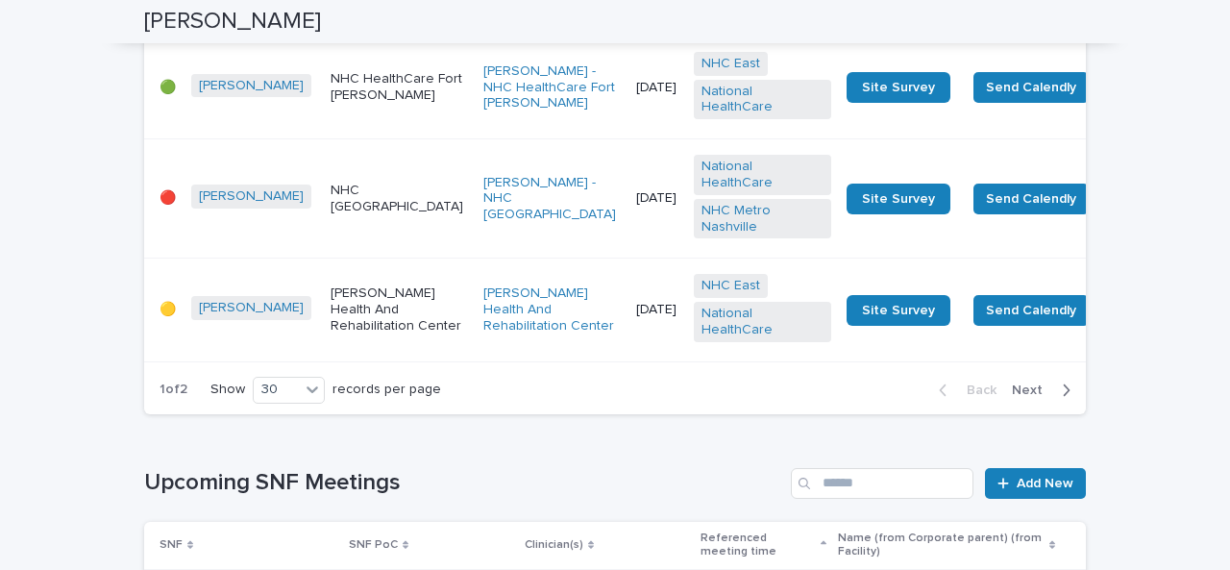
click at [1030, 397] on span "Next" at bounding box center [1033, 389] width 42 height 13
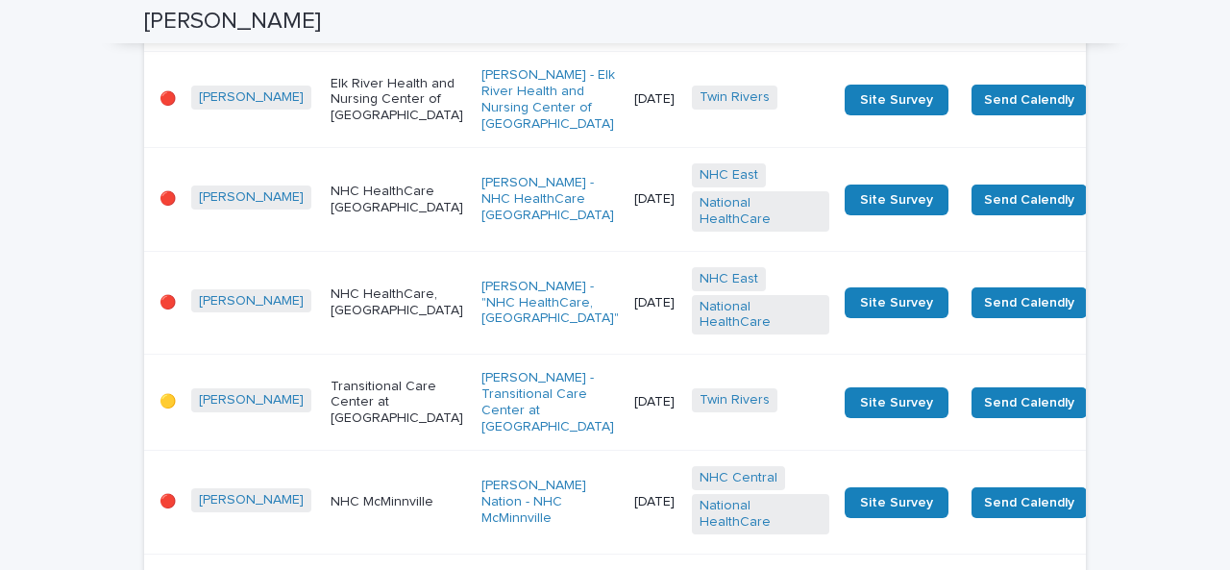
scroll to position [3537, 0]
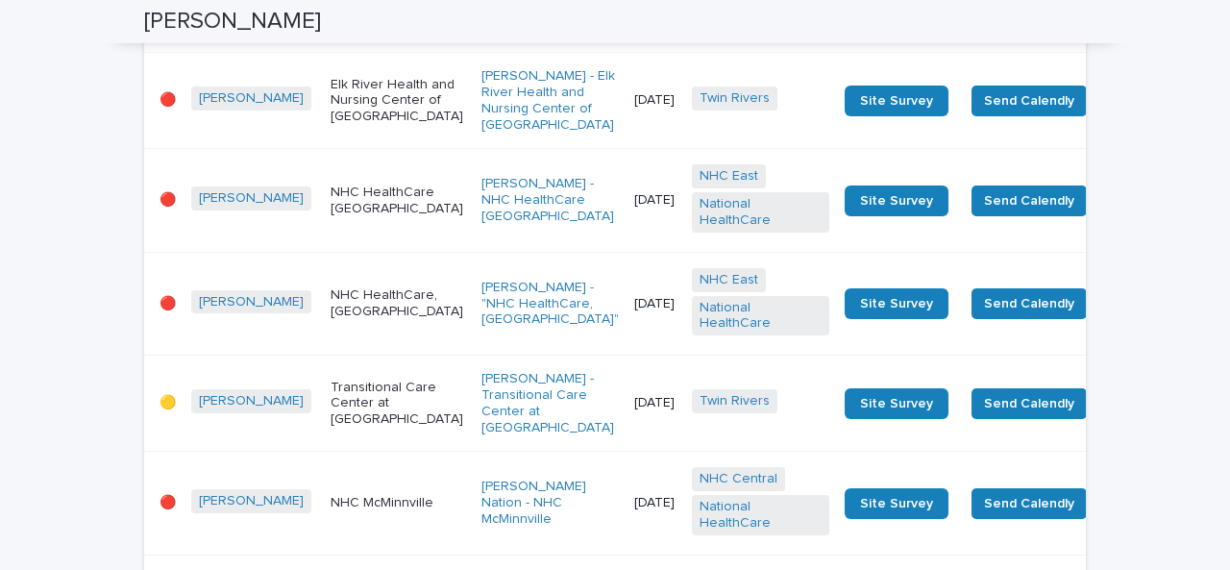
click at [376, 252] on td "NHC HealthCare, [GEOGRAPHIC_DATA]" at bounding box center [398, 303] width 151 height 103
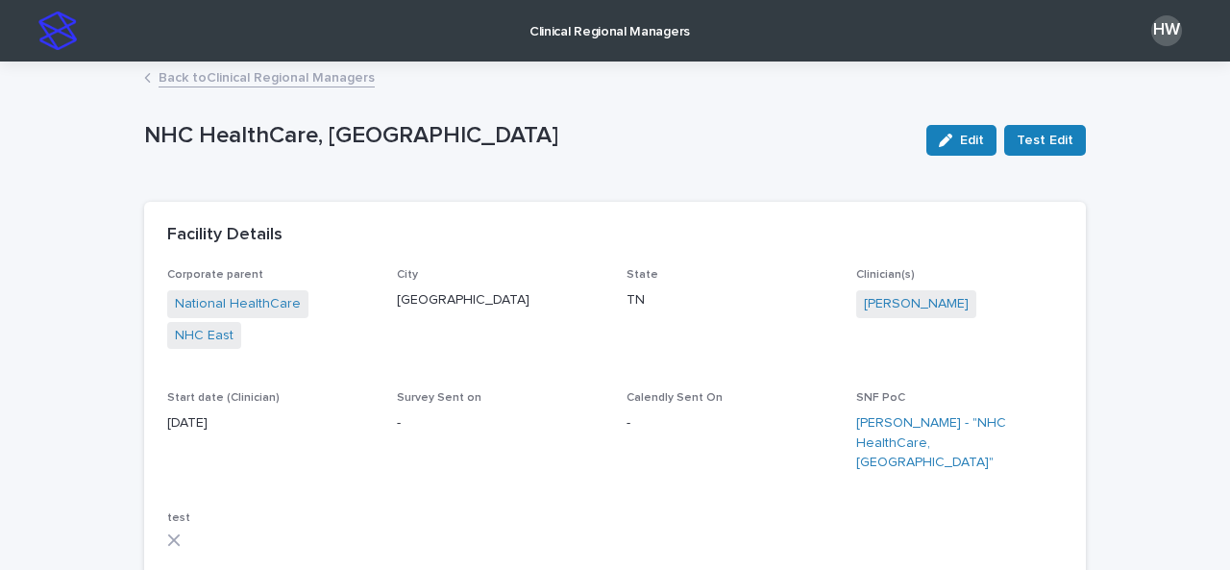
click at [622, 37] on p "Clinical Regional Managers" at bounding box center [609, 20] width 160 height 40
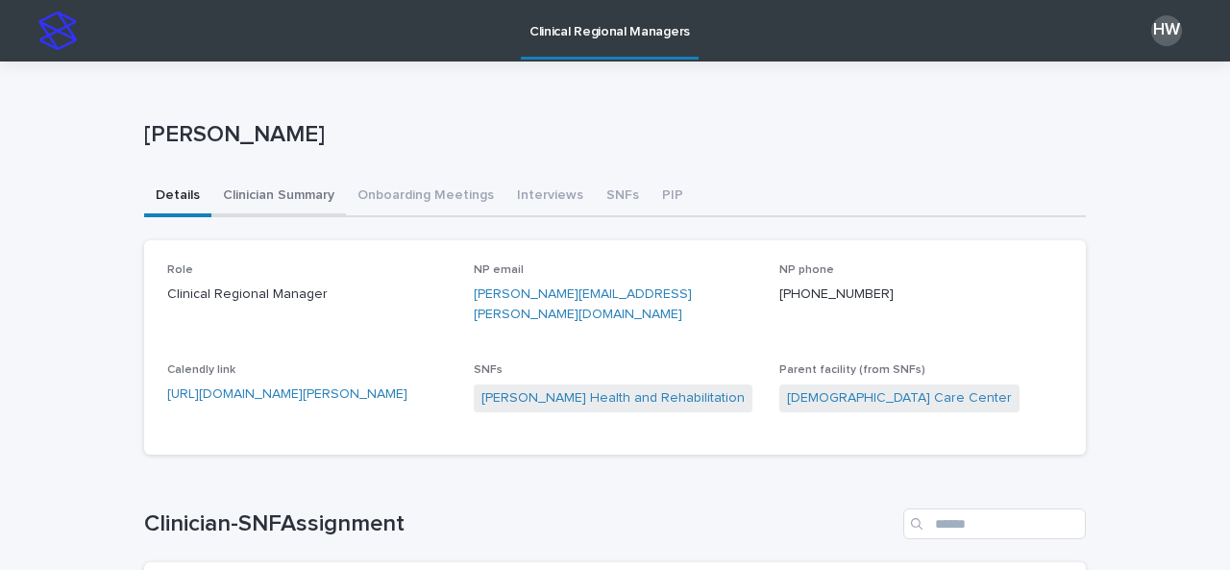
click at [293, 192] on button "Clinician Summary" at bounding box center [278, 197] width 134 height 40
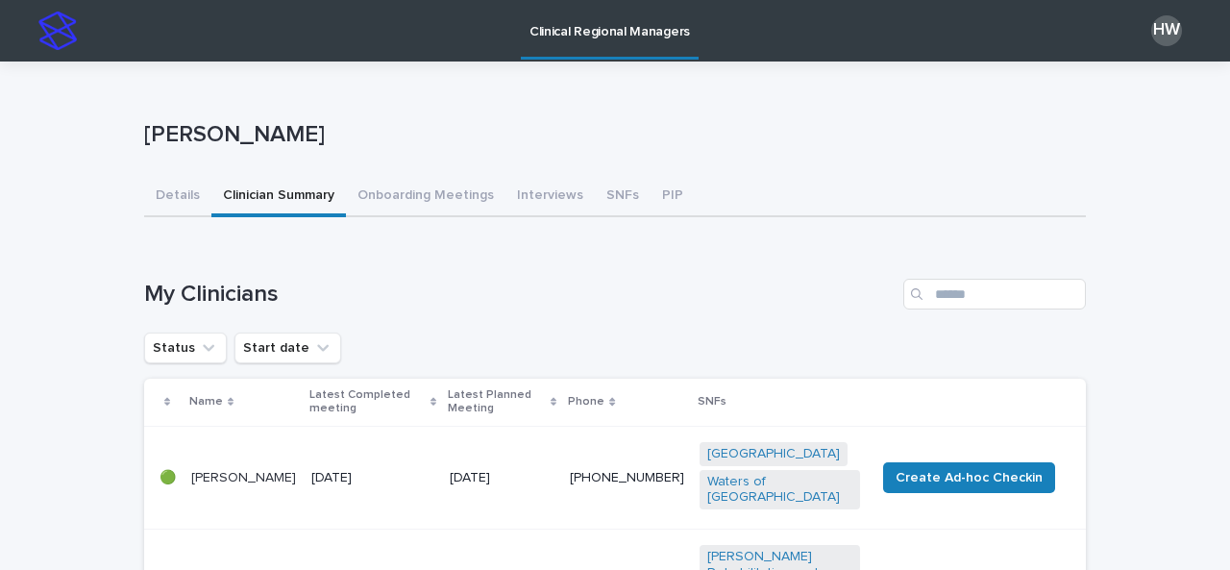
drag, startPoint x: 415, startPoint y: 239, endPoint x: 332, endPoint y: 256, distance: 84.4
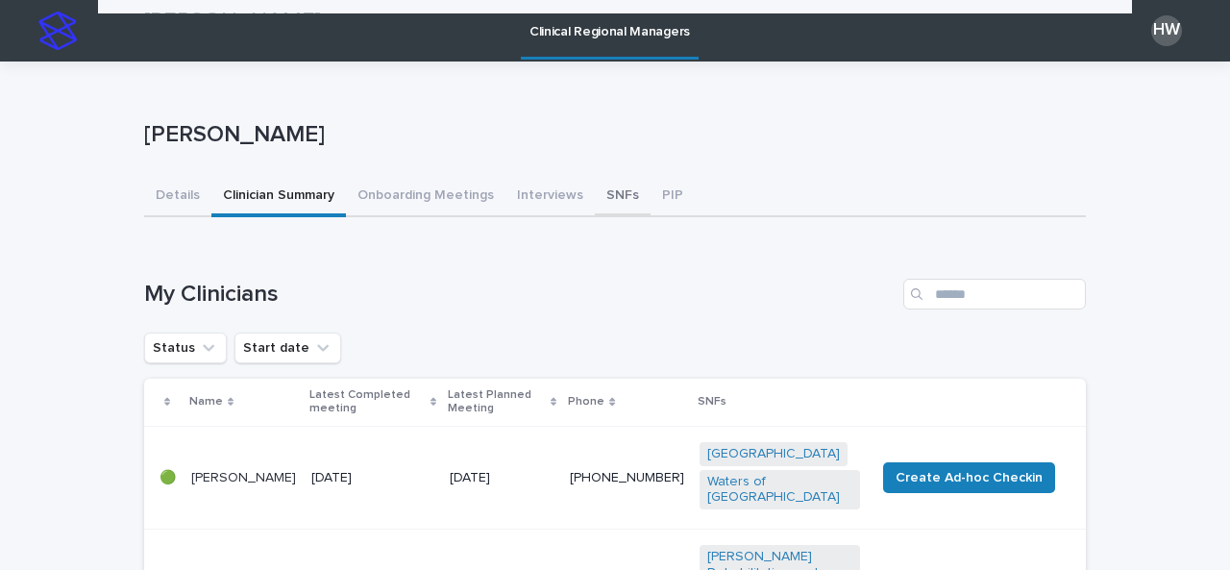
click at [595, 193] on button "SNFs" at bounding box center [623, 197] width 56 height 40
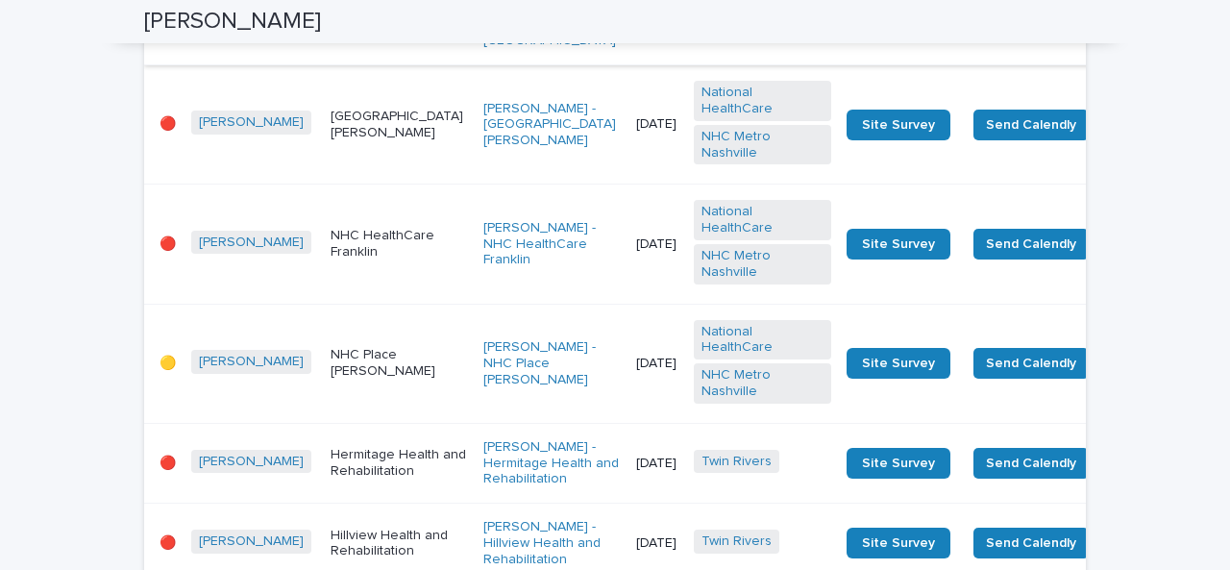
scroll to position [1671, 0]
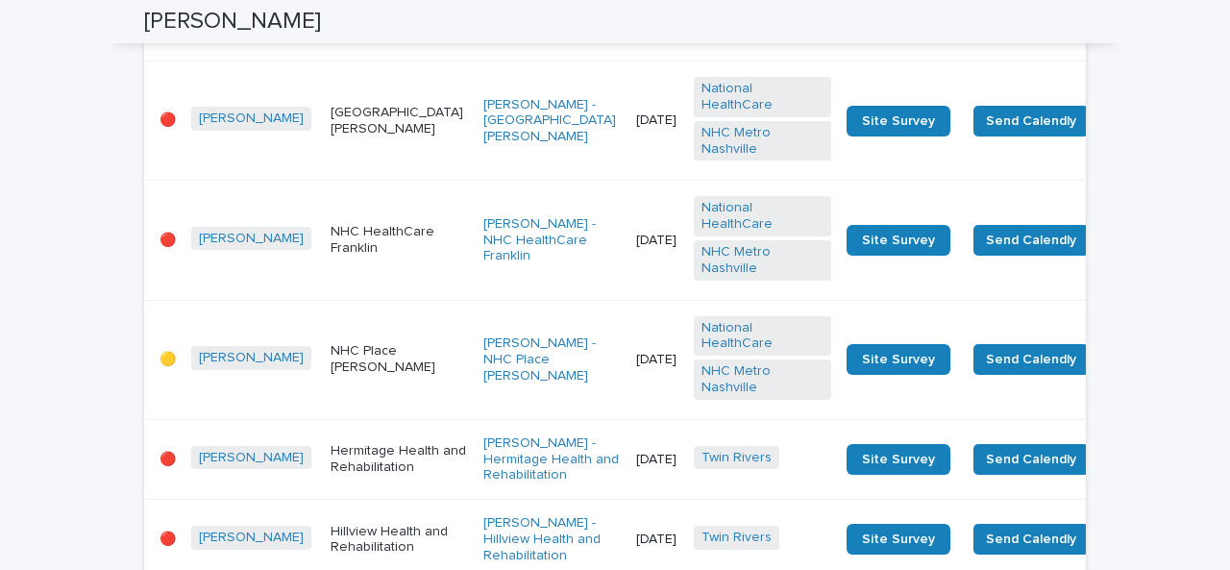
click at [376, 256] on p "NHC HealthCare Franklin" at bounding box center [398, 240] width 137 height 33
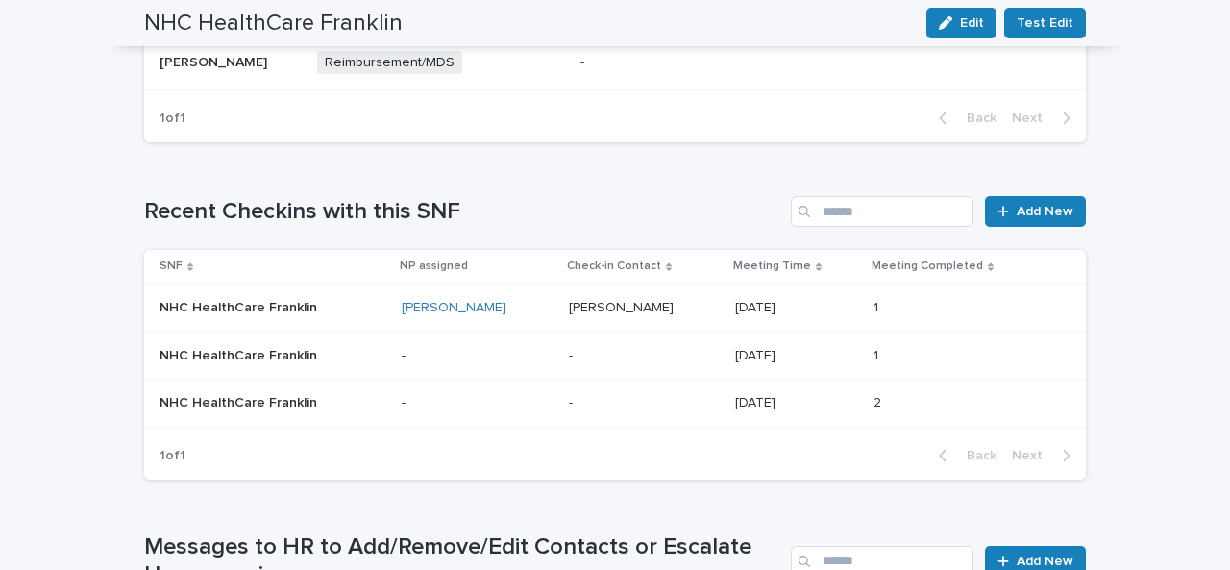
scroll to position [1079, 0]
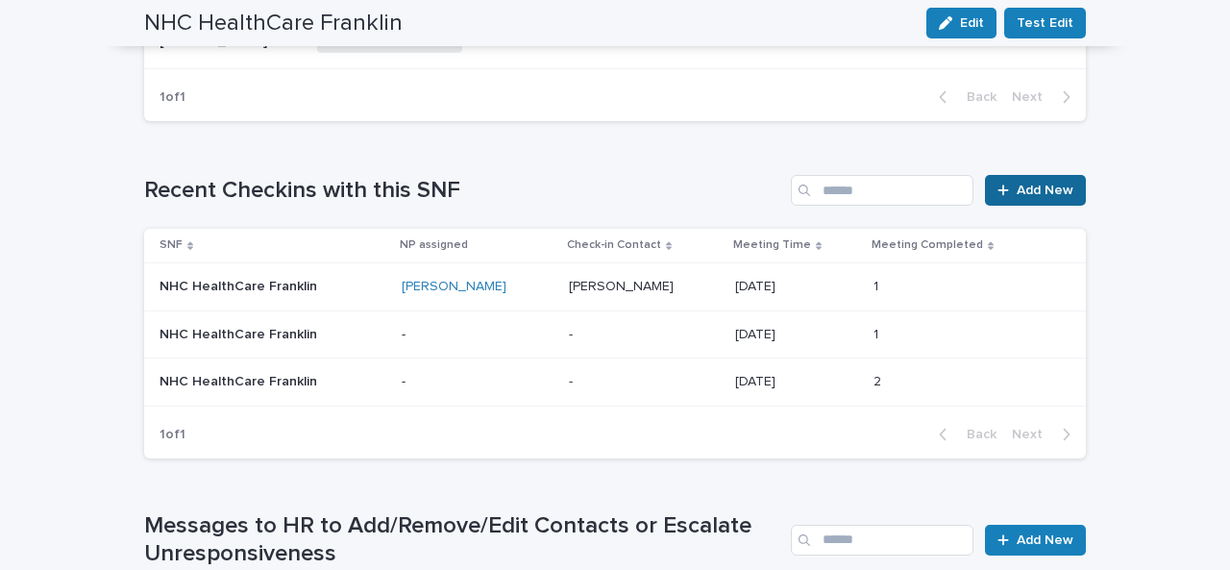
click at [1036, 185] on span "Add New" at bounding box center [1044, 189] width 57 height 13
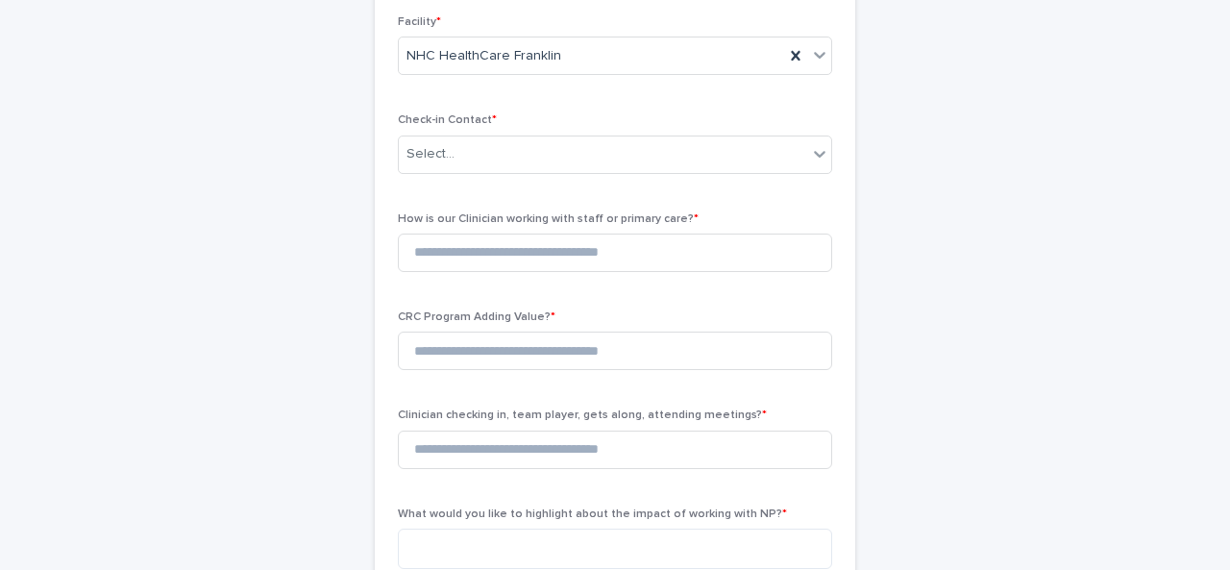
scroll to position [274, 0]
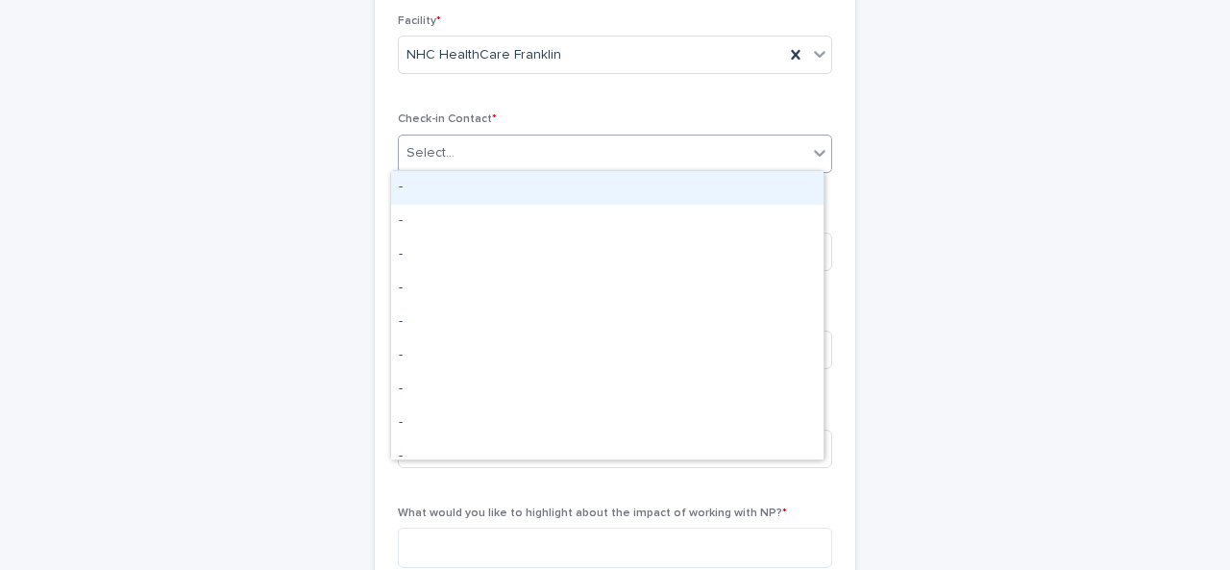
click at [457, 154] on div "Select..." at bounding box center [603, 153] width 408 height 32
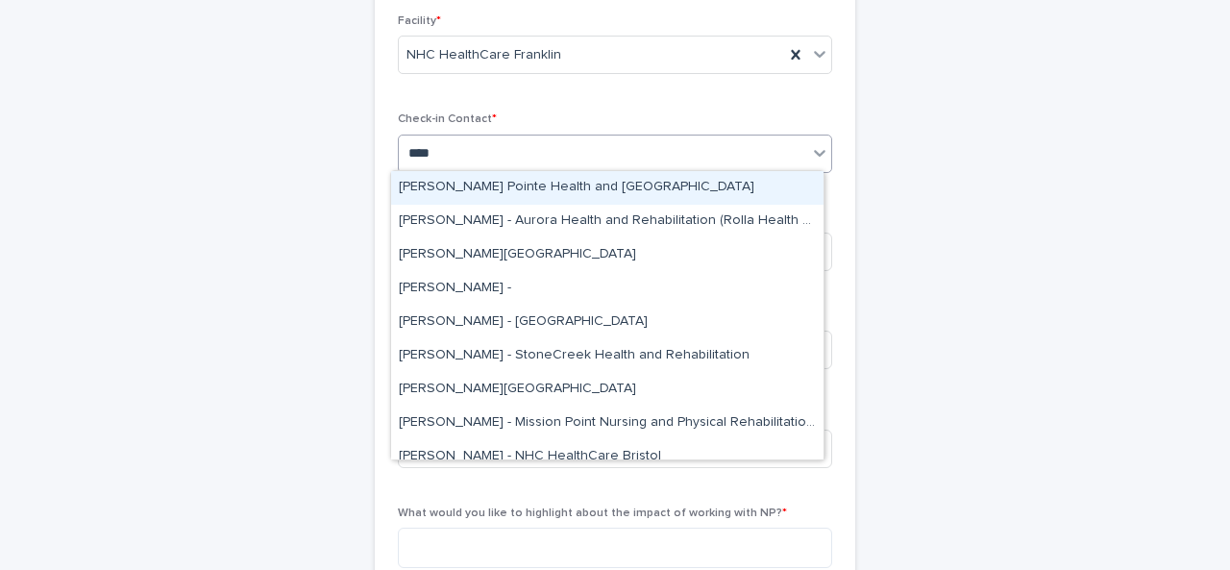
type input "*****"
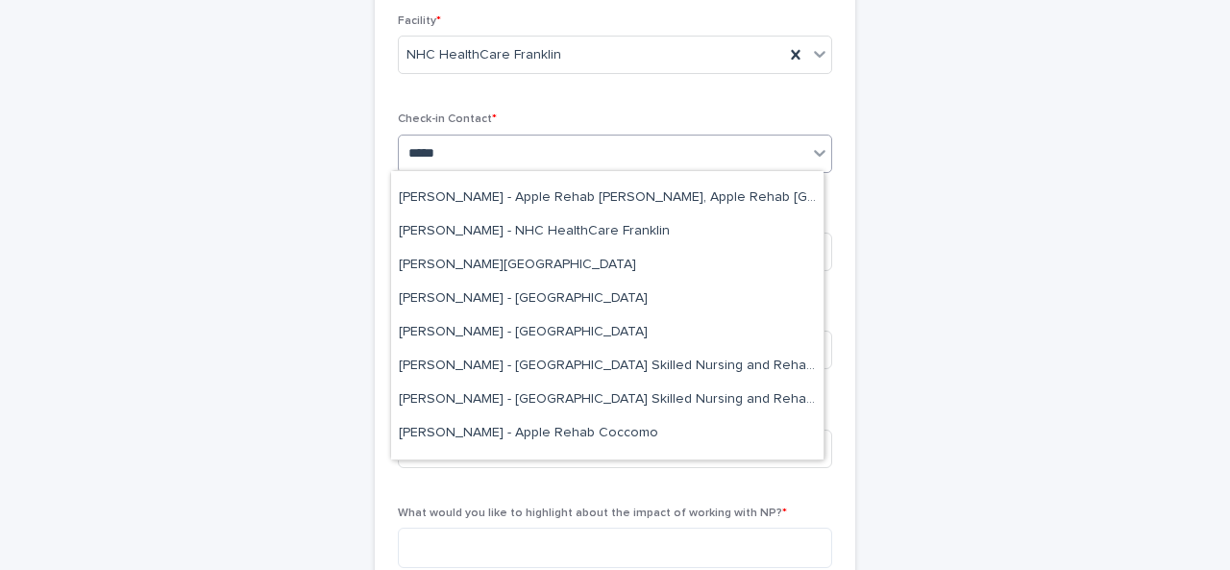
scroll to position [259, 0]
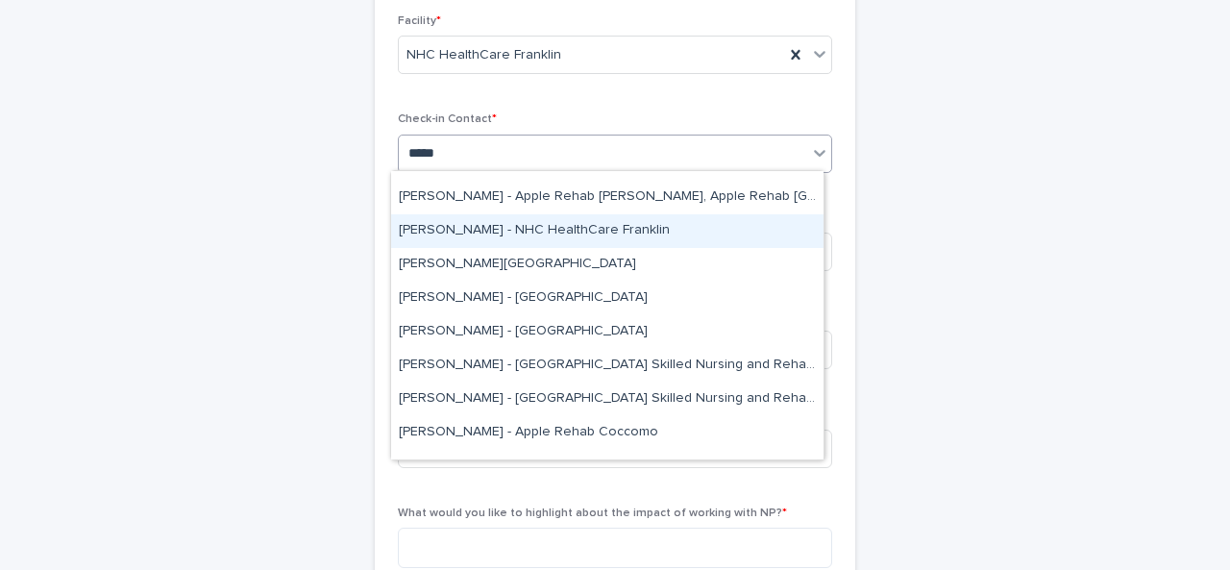
click at [492, 226] on div "[PERSON_NAME] - NHC HealthCare Franklin" at bounding box center [607, 231] width 432 height 34
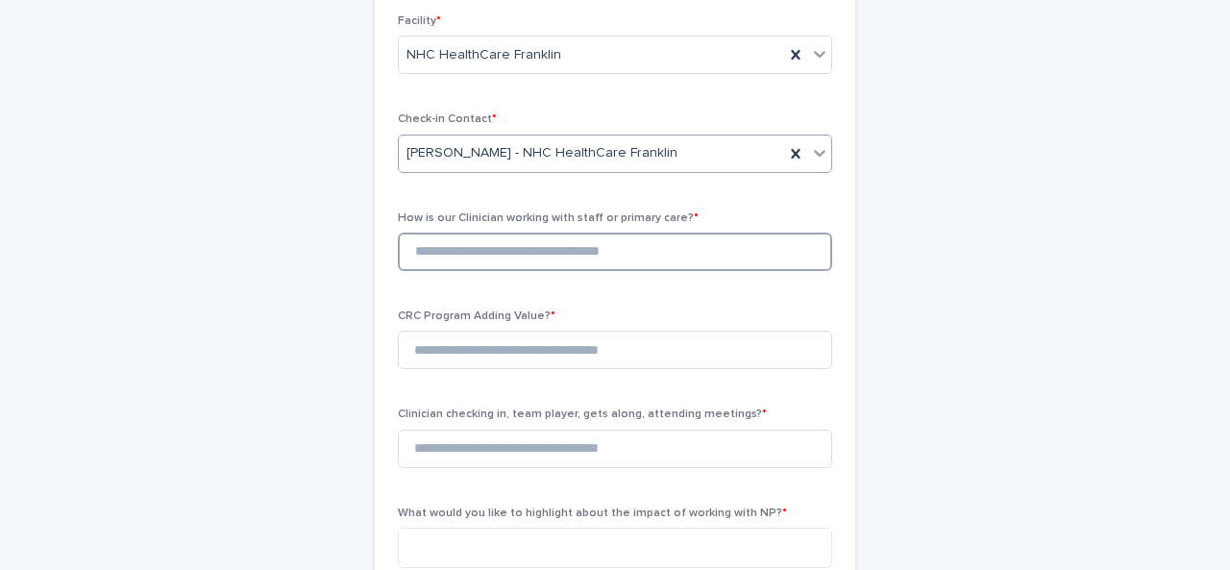
click at [619, 249] on input at bounding box center [615, 251] width 434 height 38
type input "*"
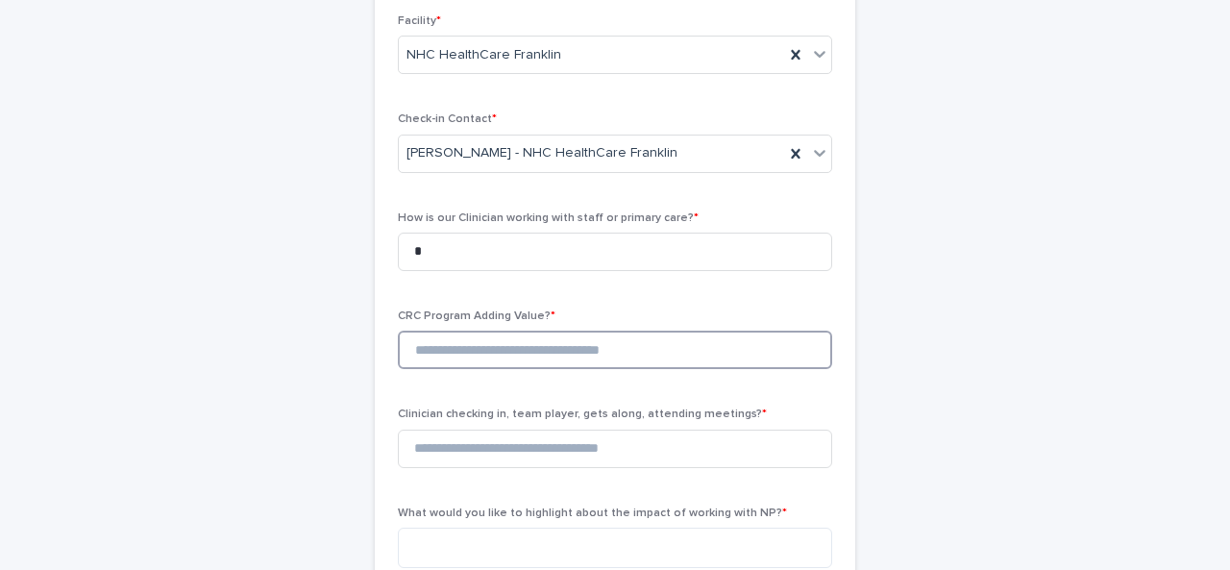
click at [515, 341] on input at bounding box center [615, 349] width 434 height 38
type input "*"
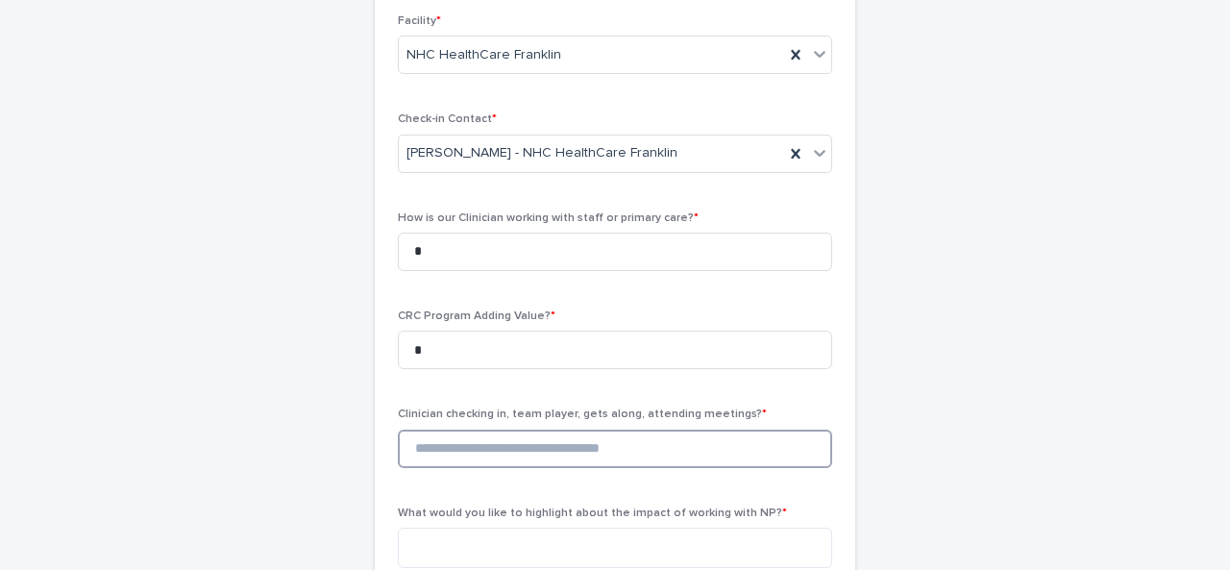
click at [483, 453] on input at bounding box center [615, 448] width 434 height 38
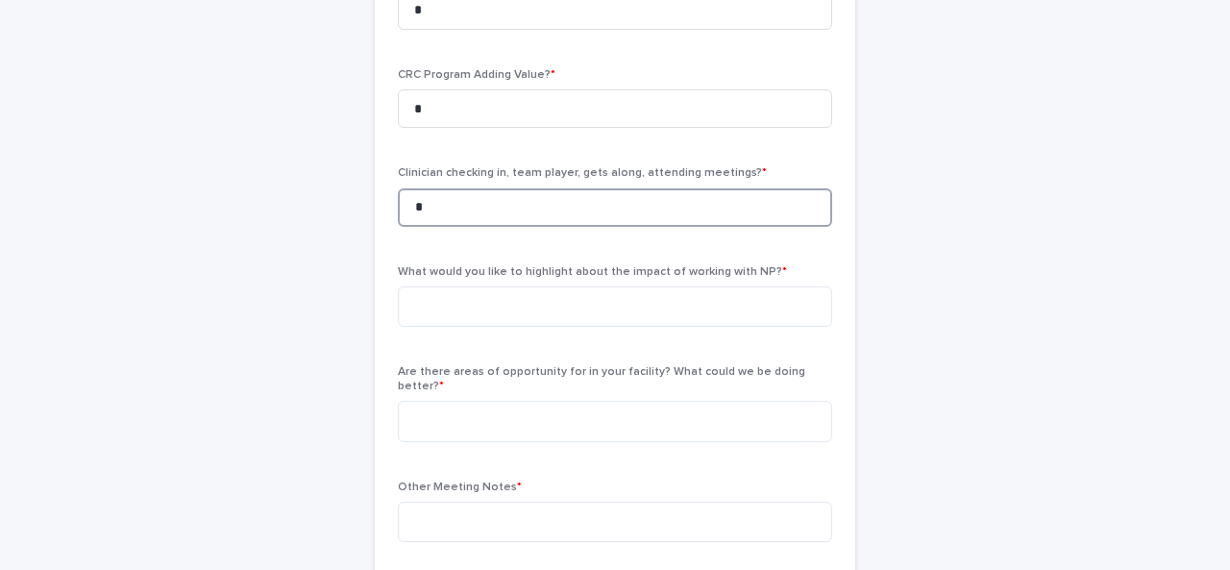
scroll to position [537, 0]
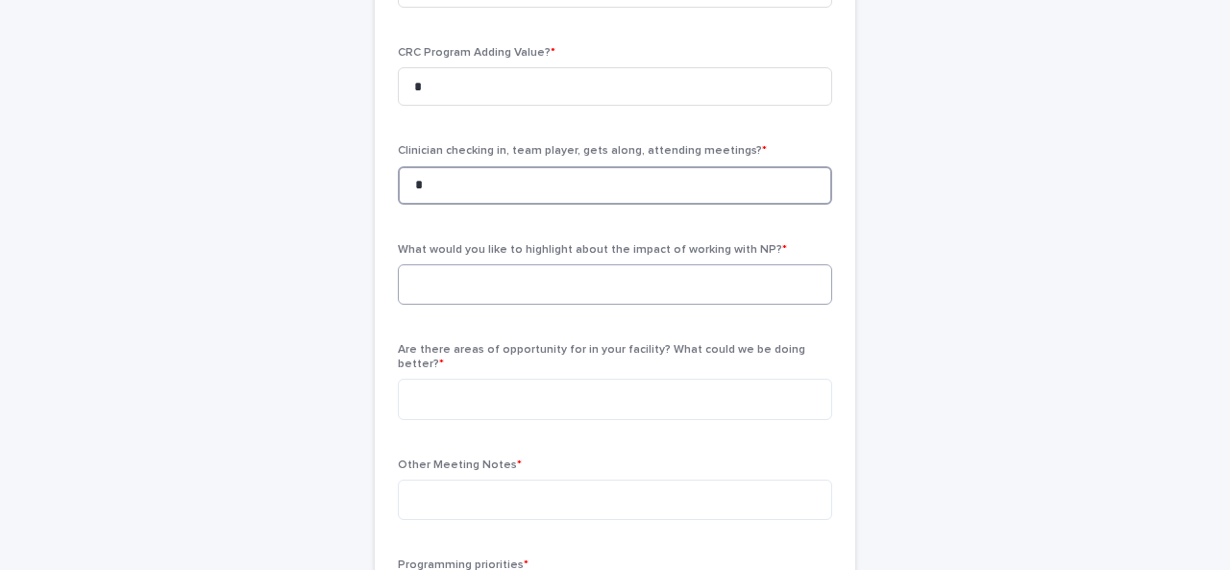
type input "*"
click at [494, 264] on textarea at bounding box center [615, 284] width 434 height 40
type textarea "**********"
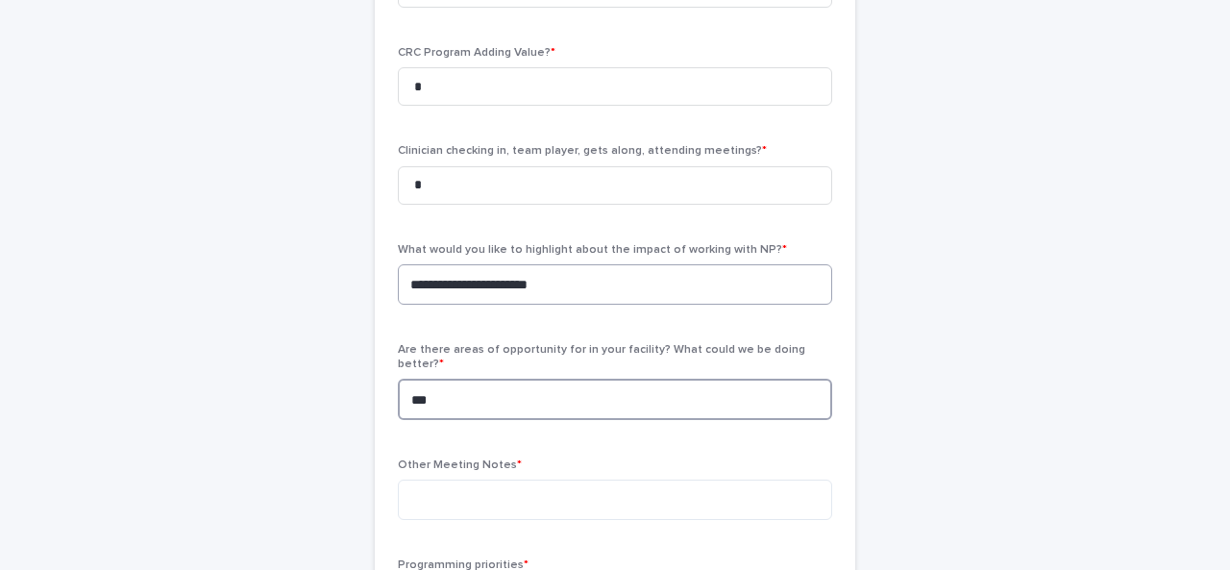
type textarea "***"
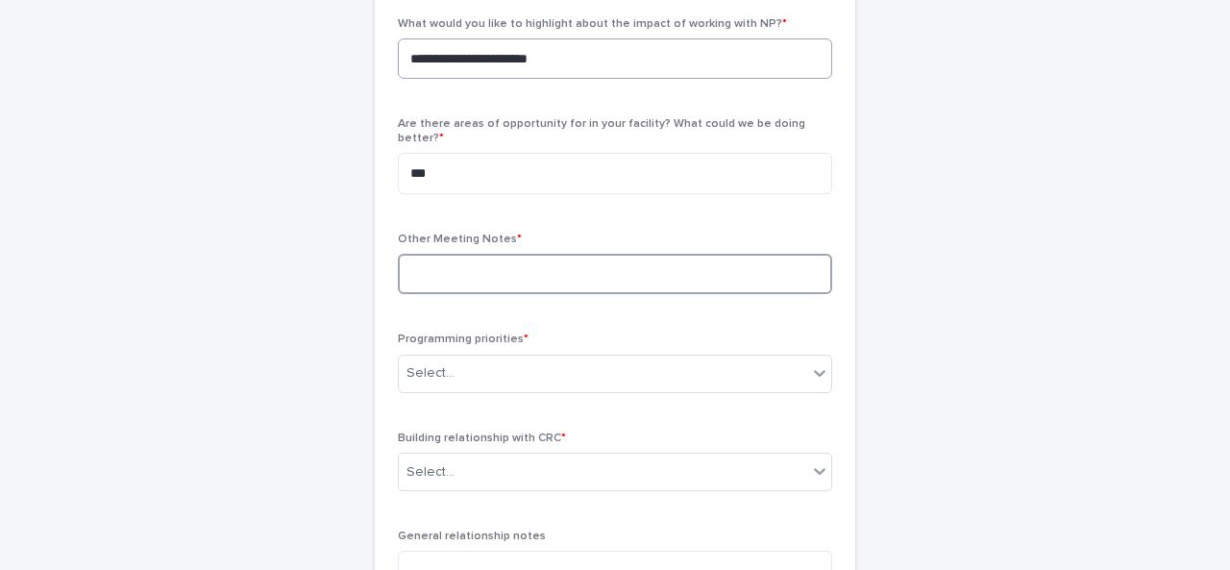
scroll to position [767, 0]
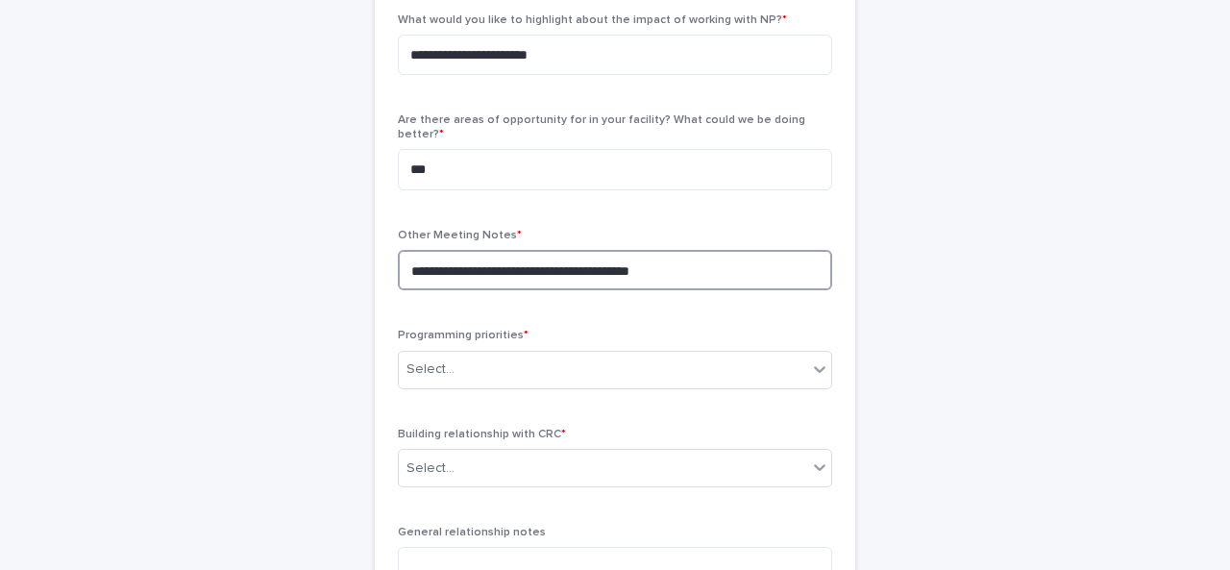
drag, startPoint x: 704, startPoint y: 256, endPoint x: 511, endPoint y: 261, distance: 193.1
click at [511, 261] on textarea "**********" at bounding box center [615, 270] width 434 height 40
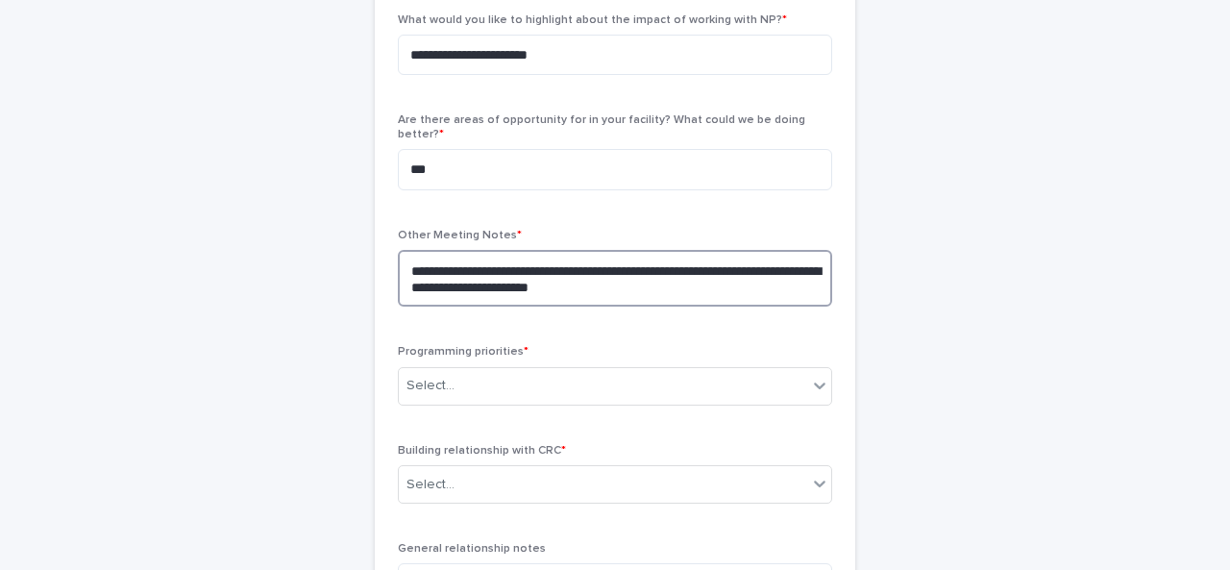
drag, startPoint x: 676, startPoint y: 276, endPoint x: 561, endPoint y: 274, distance: 115.3
click at [561, 274] on textarea "**********" at bounding box center [615, 278] width 434 height 57
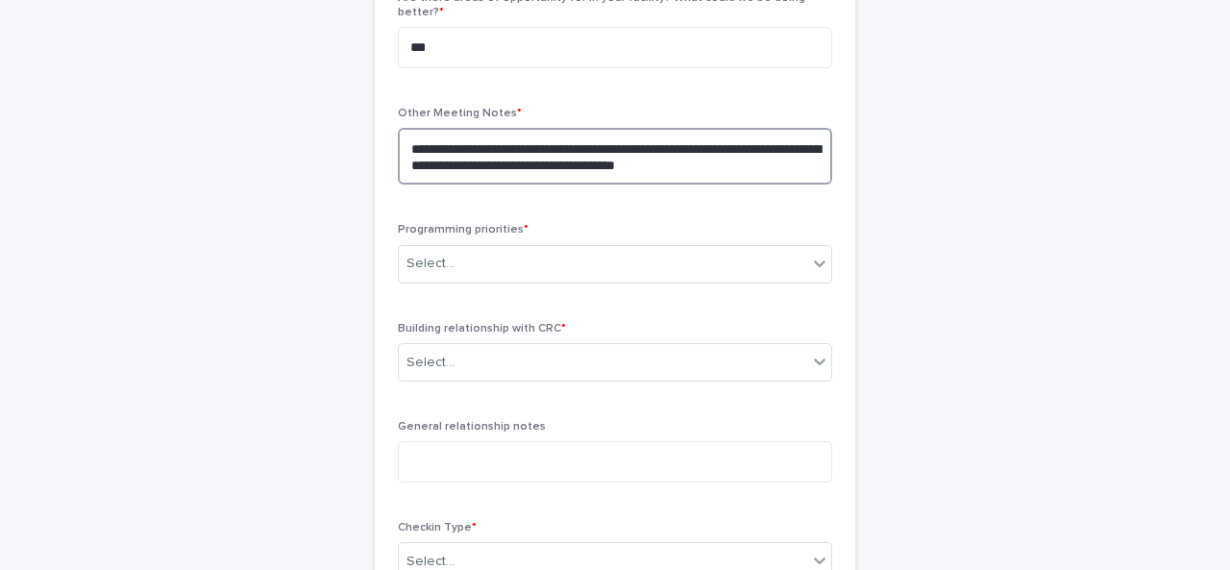
scroll to position [890, 0]
type textarea "**********"
click at [520, 249] on div "Select..." at bounding box center [603, 263] width 408 height 32
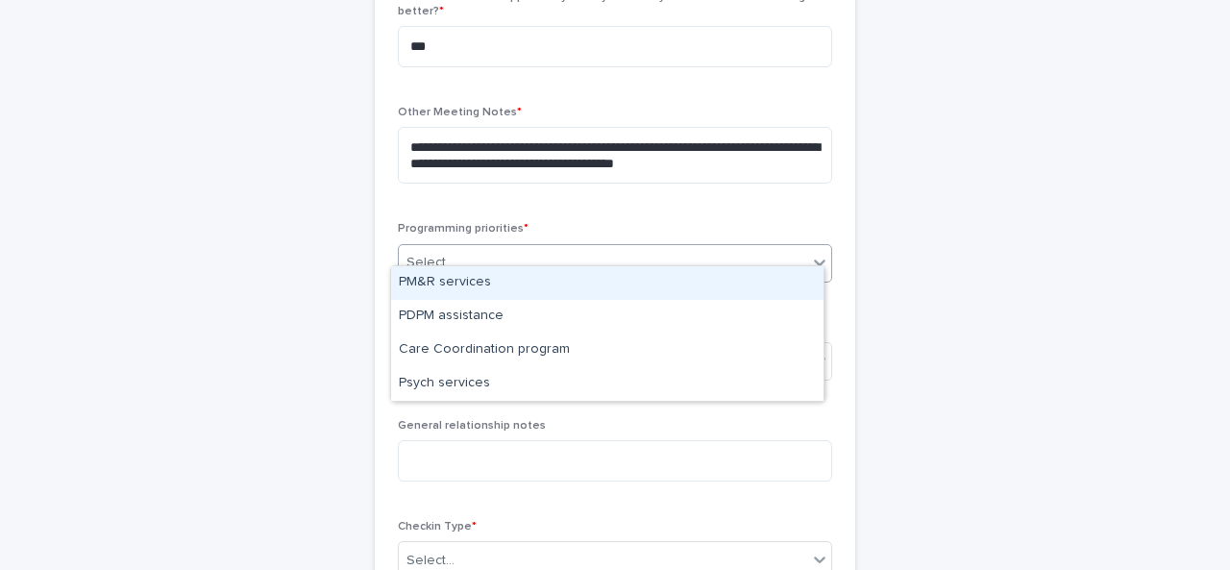
click at [478, 278] on div "PM&R services" at bounding box center [607, 283] width 432 height 34
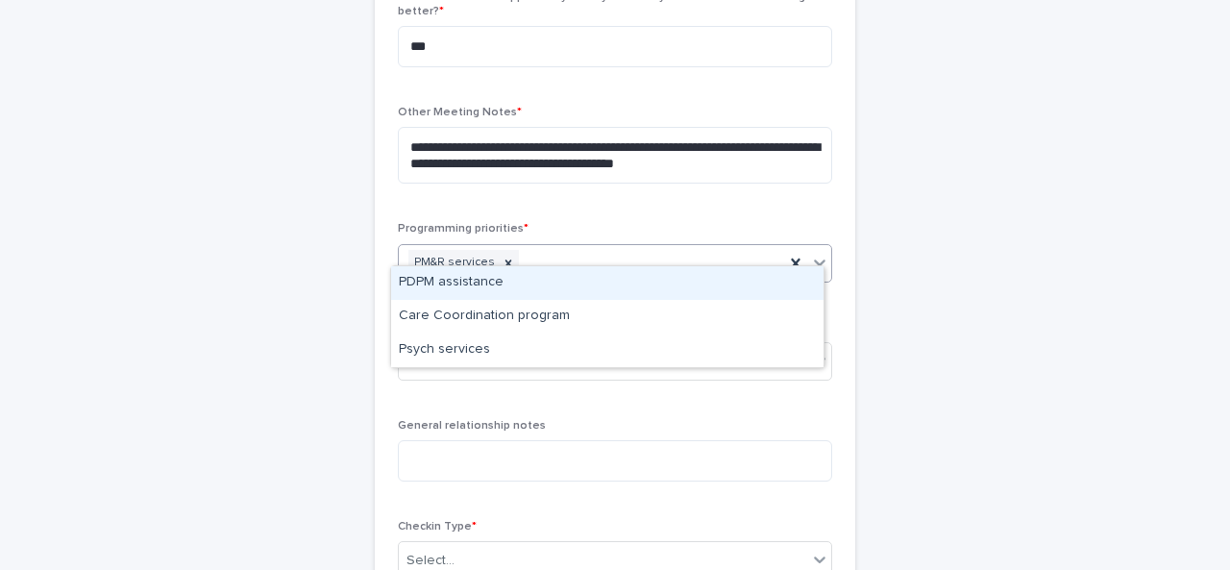
click at [571, 247] on div "PM&R services" at bounding box center [591, 263] width 385 height 34
click at [505, 291] on div "PDPM assistance" at bounding box center [607, 283] width 432 height 34
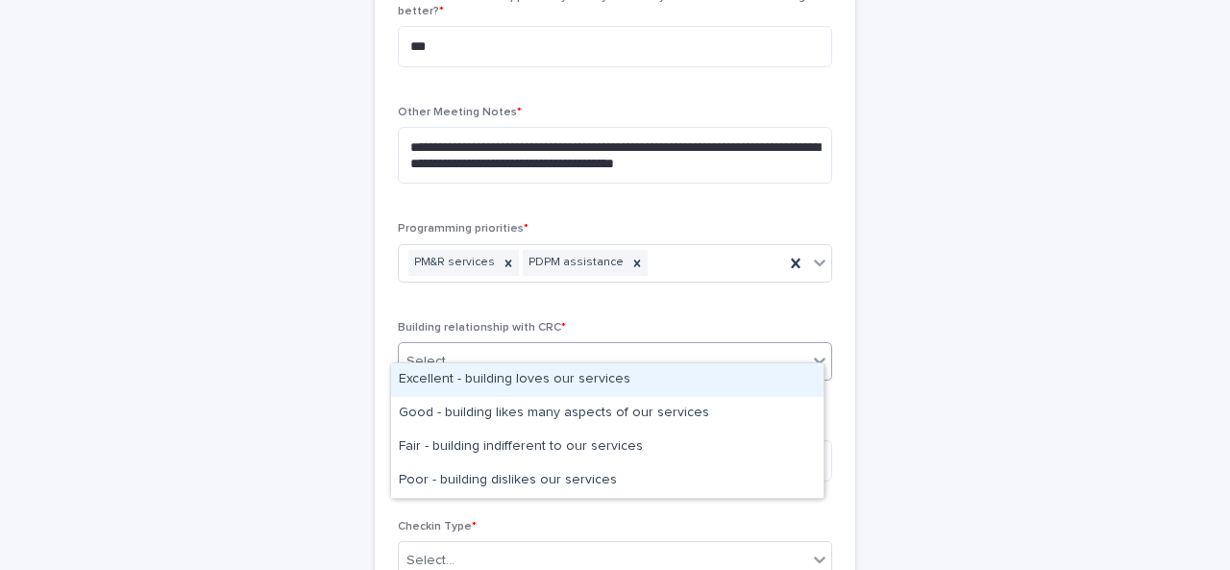
click at [494, 346] on div "Select..." at bounding box center [603, 362] width 408 height 32
click at [454, 379] on div "Excellent - building loves our services" at bounding box center [607, 380] width 432 height 34
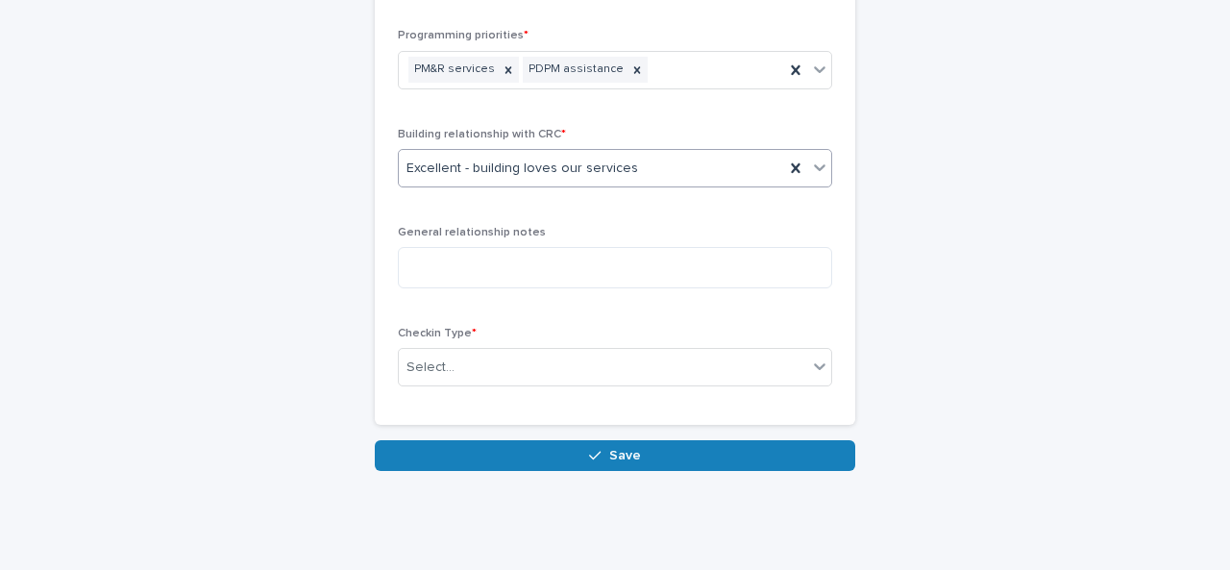
scroll to position [1103, 0]
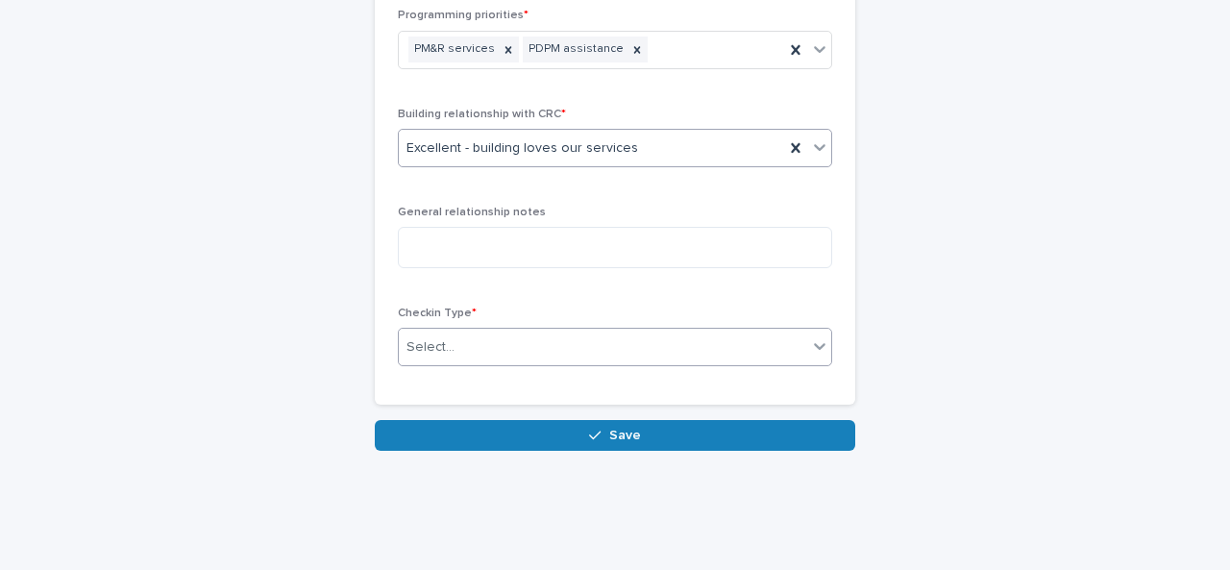
click at [448, 341] on div "Select..." at bounding box center [603, 347] width 408 height 32
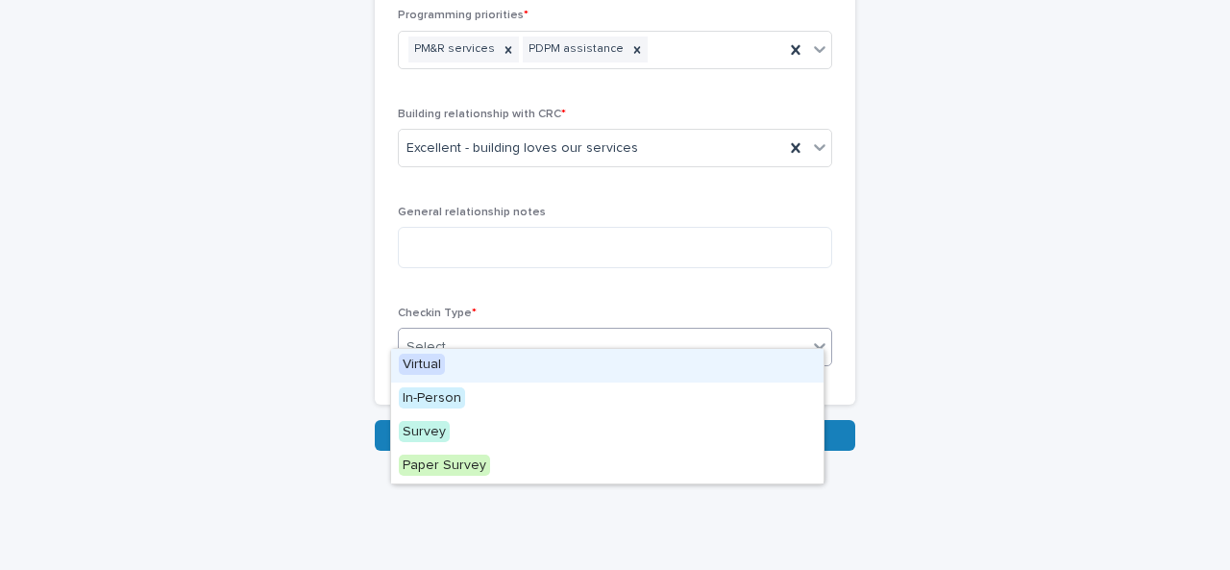
click at [448, 361] on div "Virtual" at bounding box center [607, 366] width 432 height 34
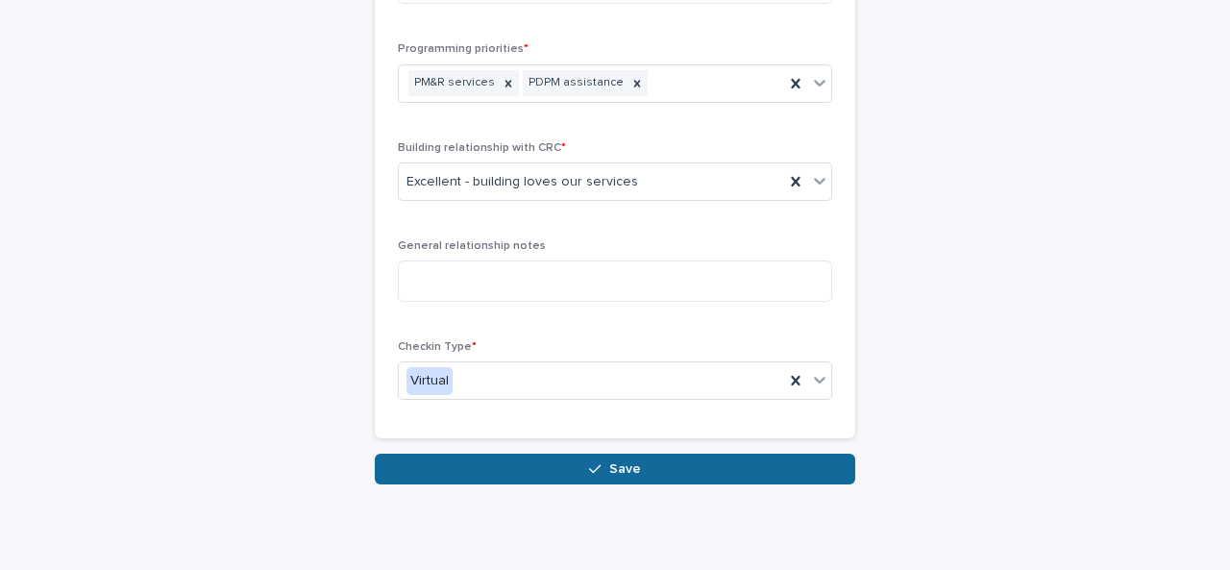
click at [578, 459] on button "Save" at bounding box center [615, 468] width 480 height 31
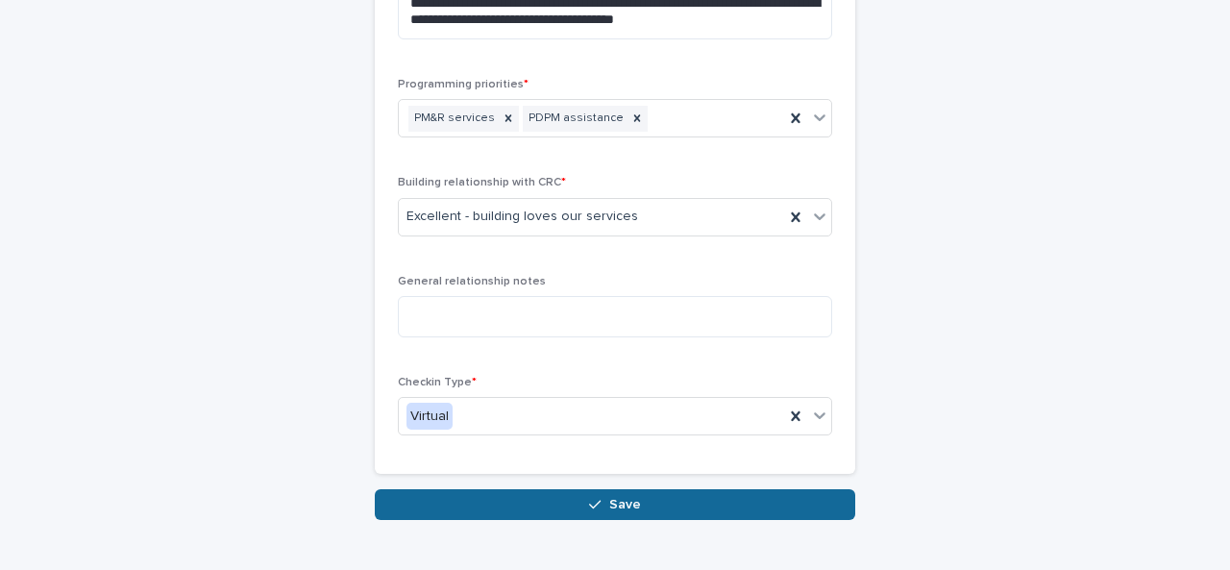
scroll to position [194, 0]
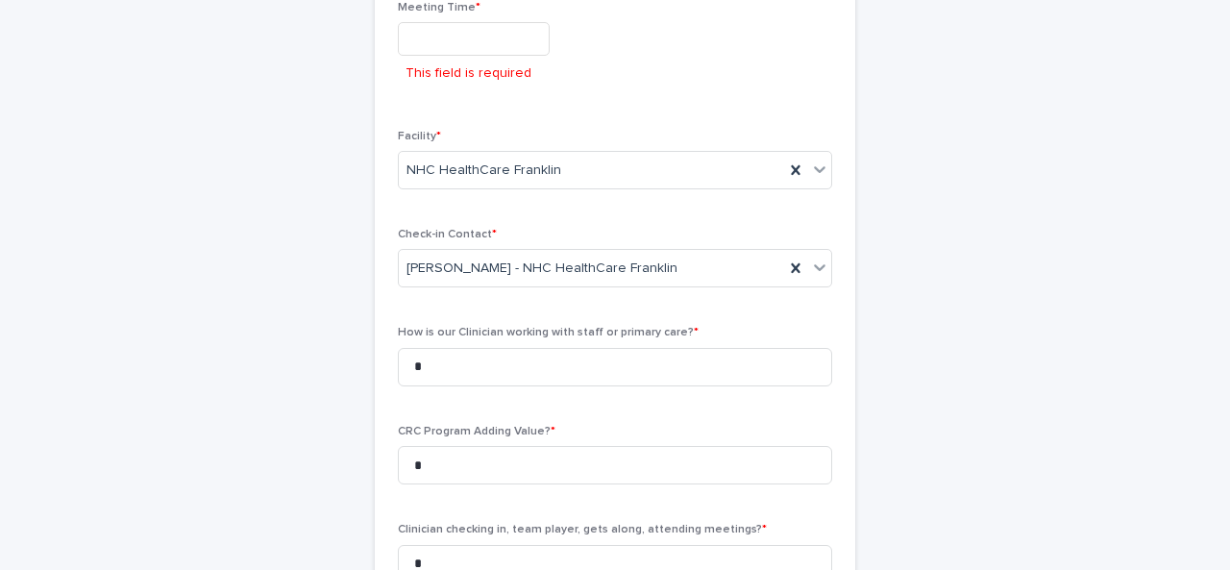
click at [449, 71] on p "This field is required" at bounding box center [468, 73] width 126 height 20
click at [456, 28] on input "text" at bounding box center [474, 39] width 152 height 34
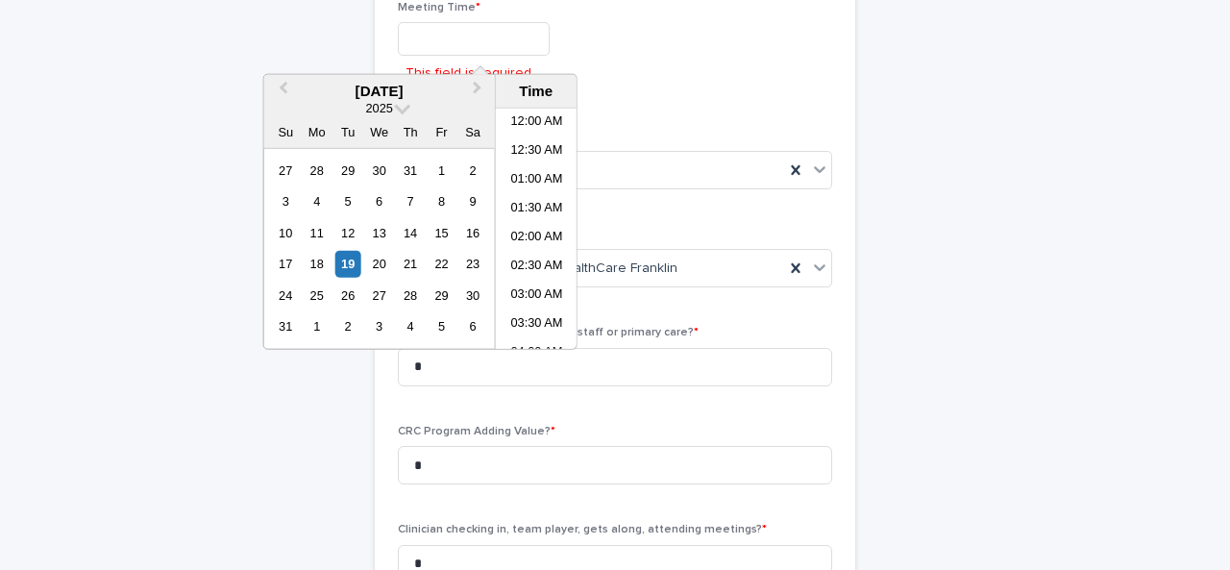
scroll to position [615, 0]
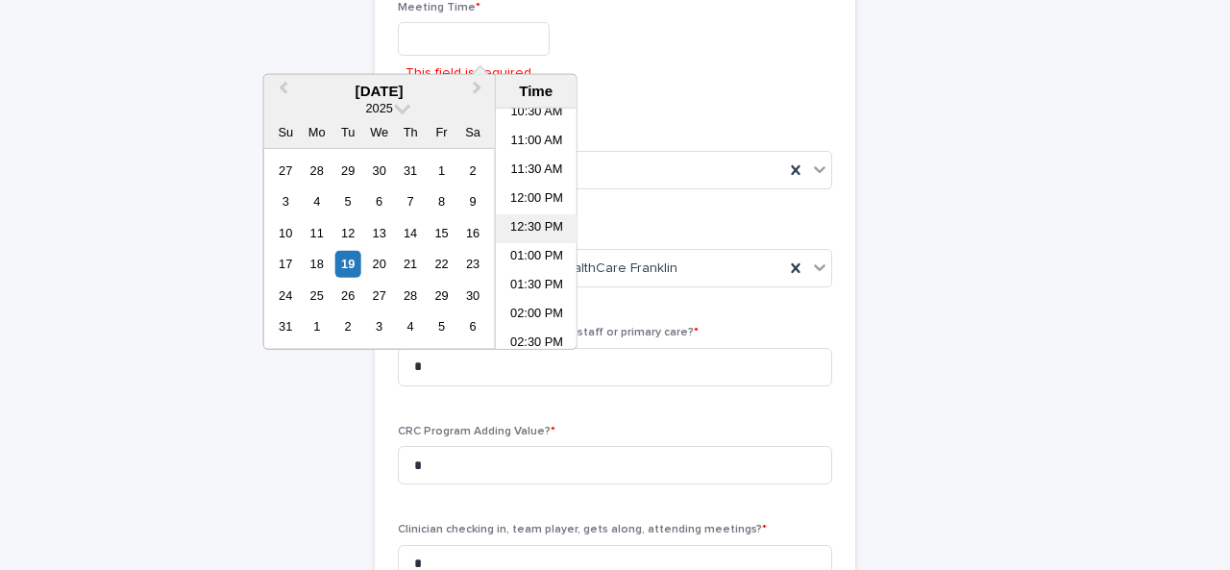
click at [545, 222] on li "12:30 PM" at bounding box center [537, 228] width 82 height 29
type input "**********"
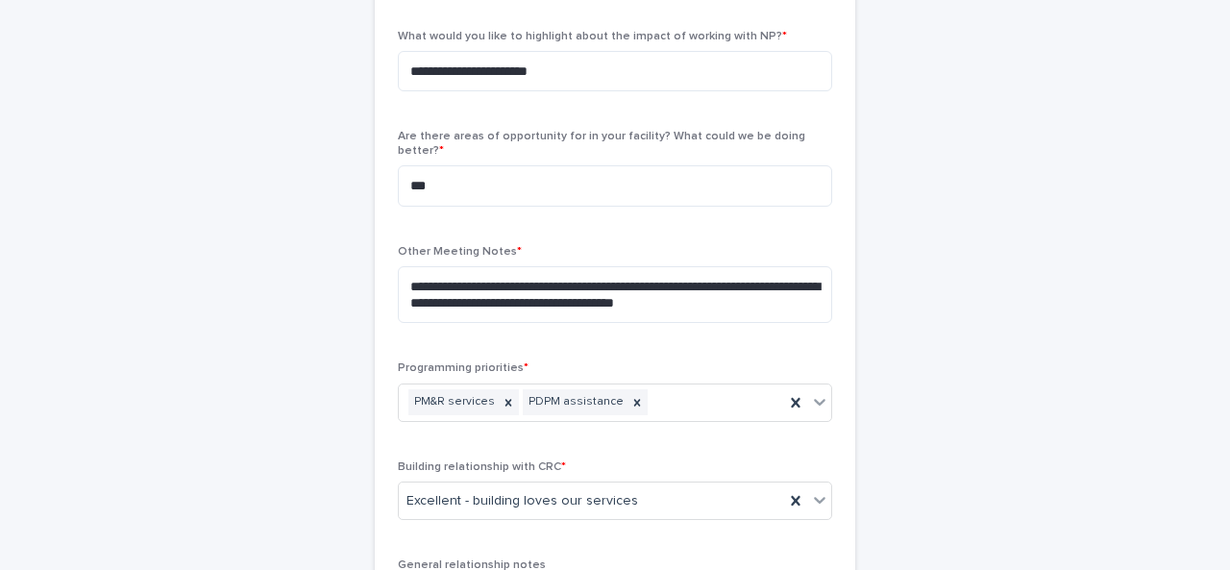
scroll to position [1116, 0]
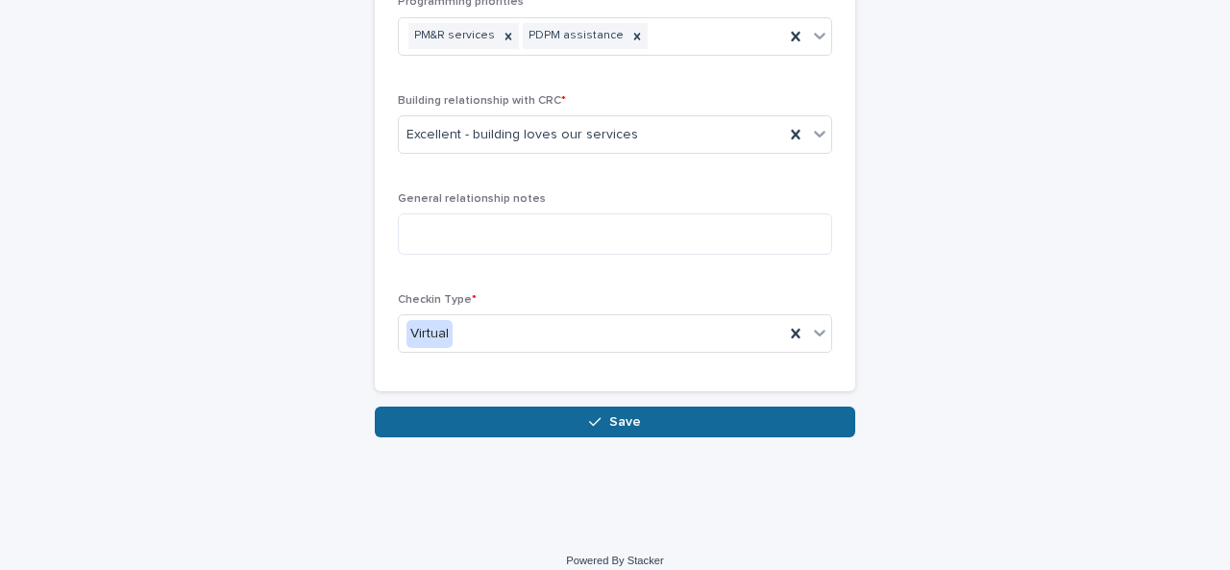
click at [589, 415] on icon "button" at bounding box center [595, 421] width 12 height 13
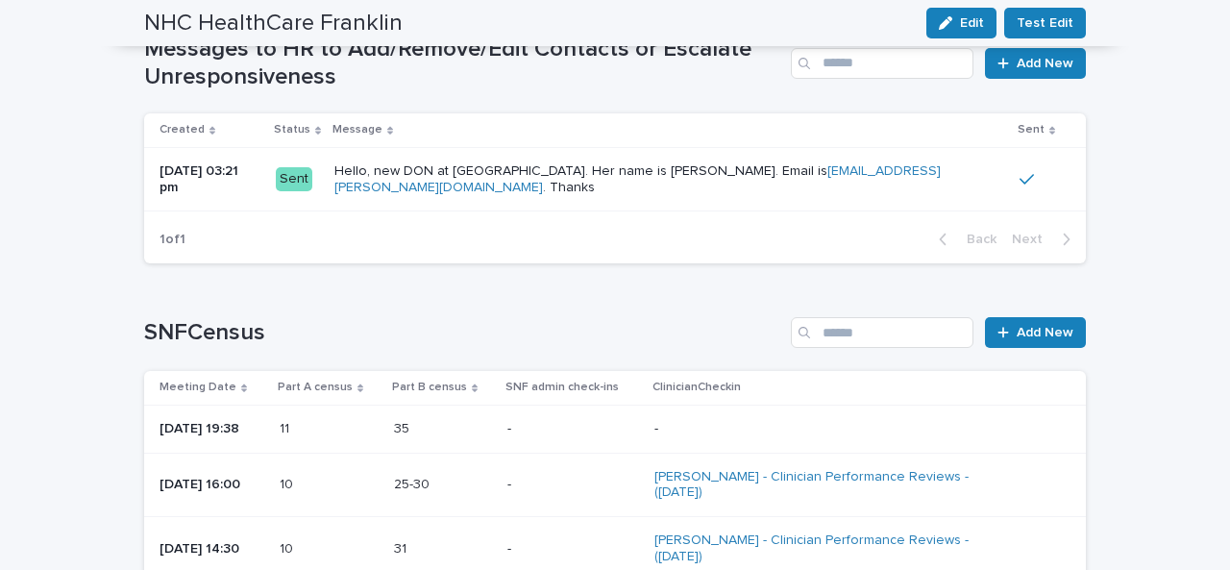
scroll to position [1625, 0]
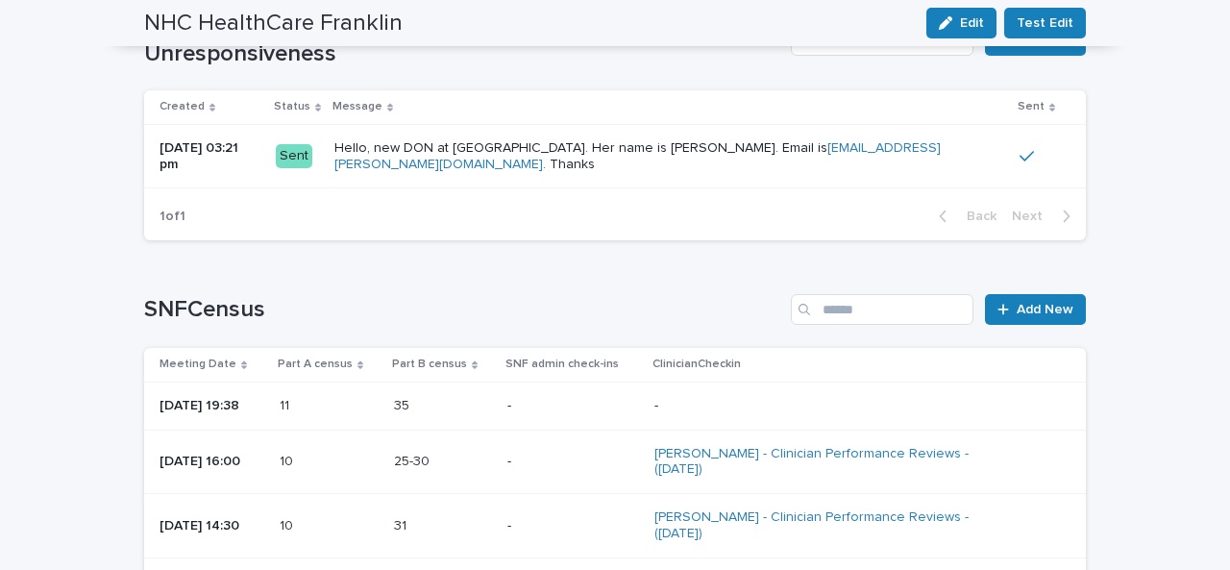
click at [1166, 217] on div "Loading... Saving… Loading... Saving… NHC HealthCare Franklin Edit Test Edit NH…" at bounding box center [615, 115] width 1230 height 3356
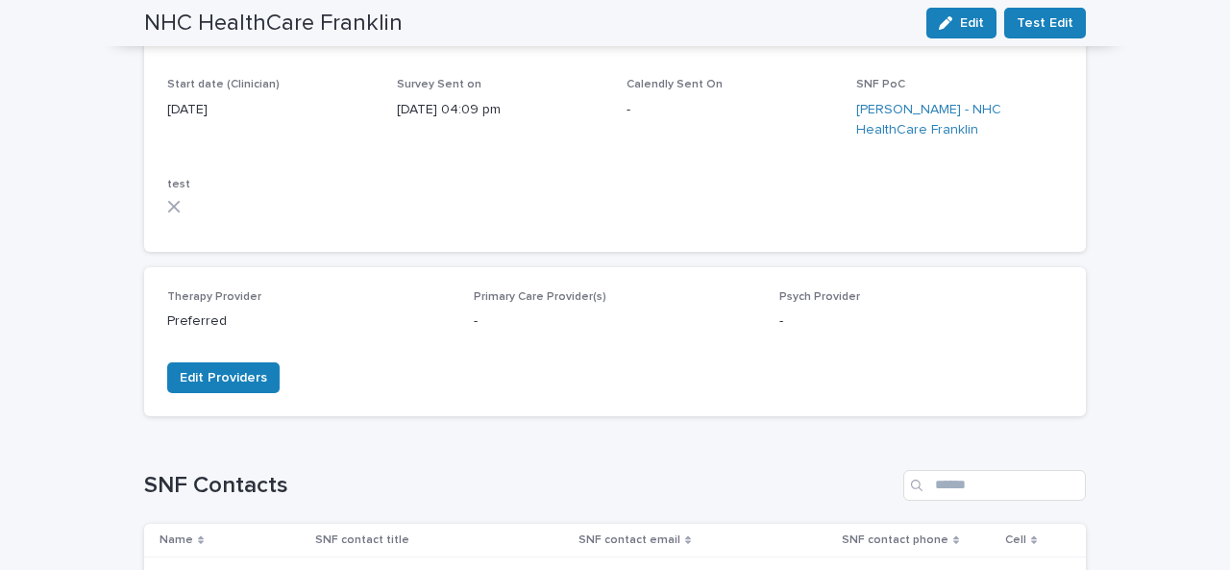
scroll to position [0, 0]
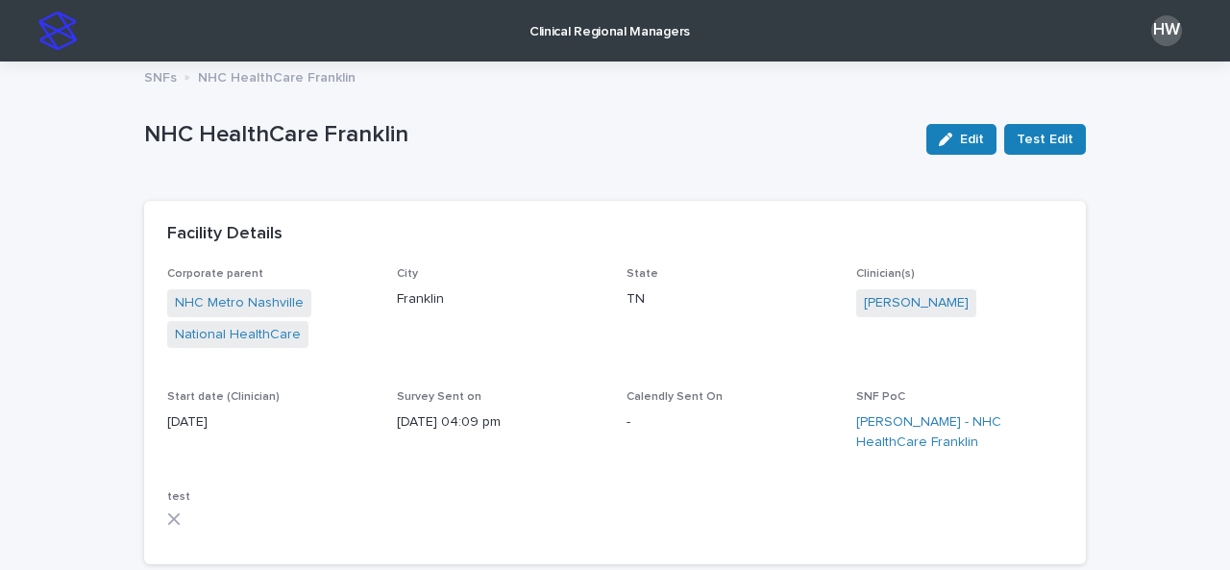
click at [582, 27] on p "Clinical Regional Managers" at bounding box center [609, 20] width 160 height 40
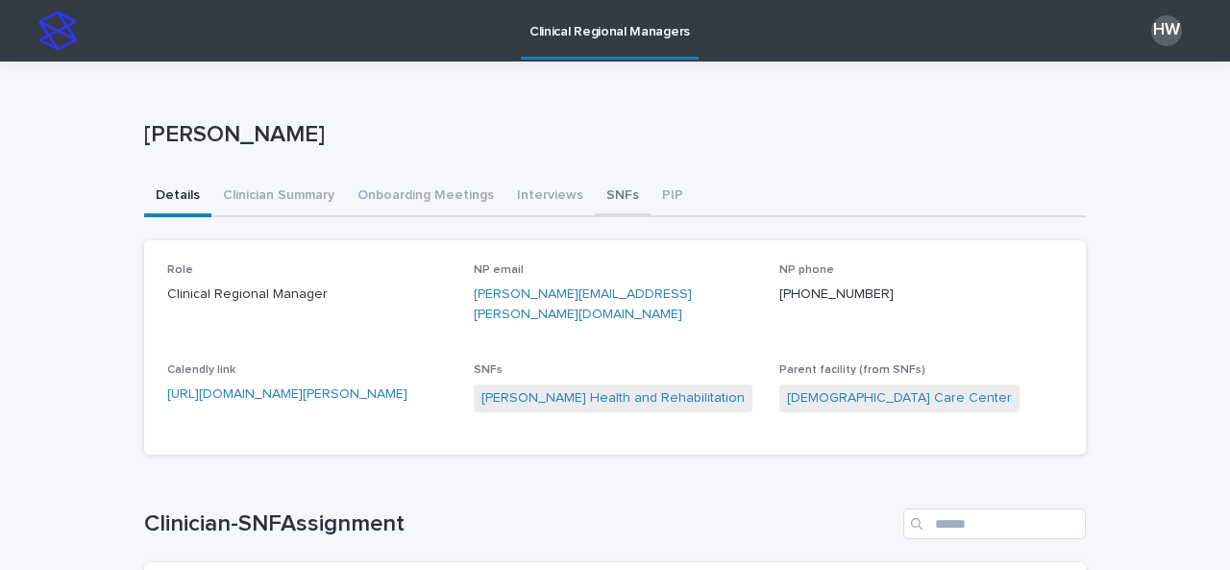
click at [600, 192] on button "SNFs" at bounding box center [623, 197] width 56 height 40
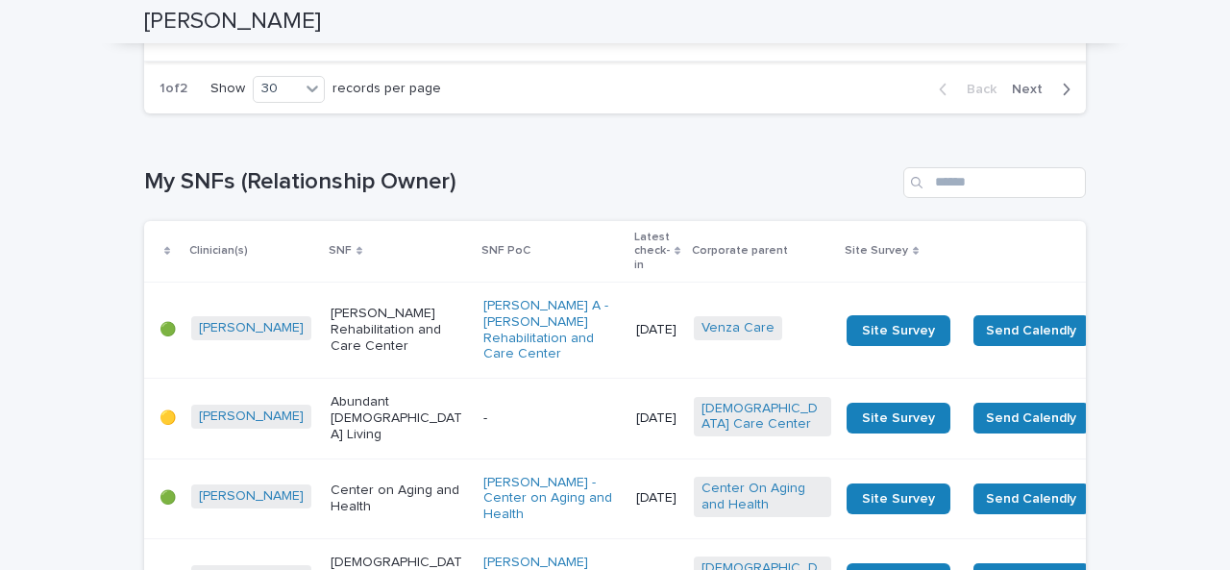
scroll to position [3336, 0]
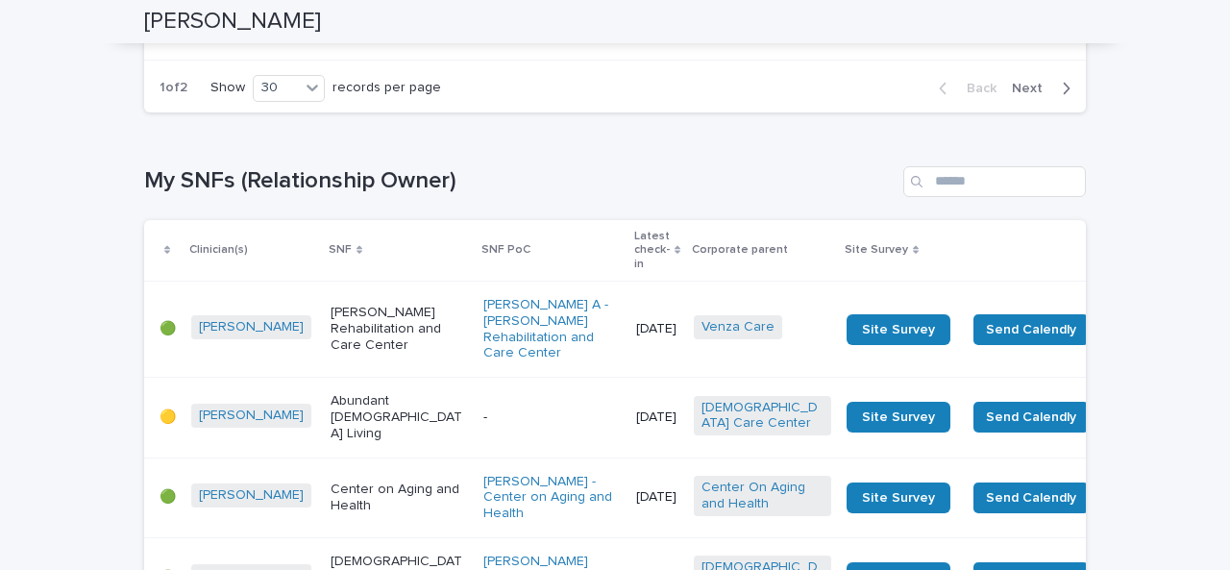
click at [1012, 95] on span "Next" at bounding box center [1033, 88] width 42 height 13
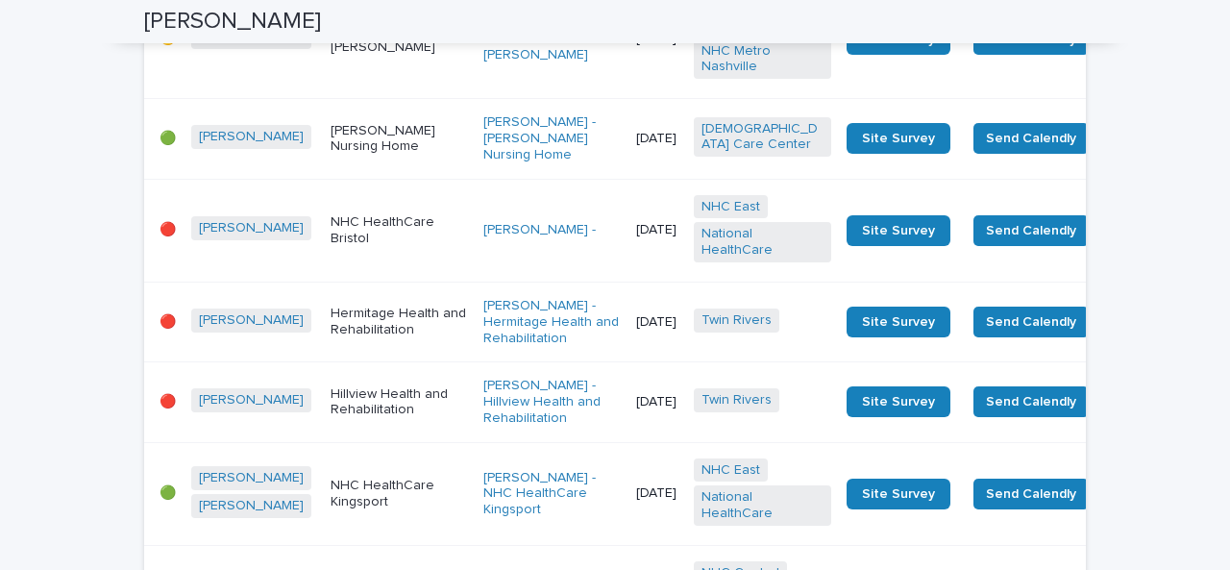
scroll to position [4261, 0]
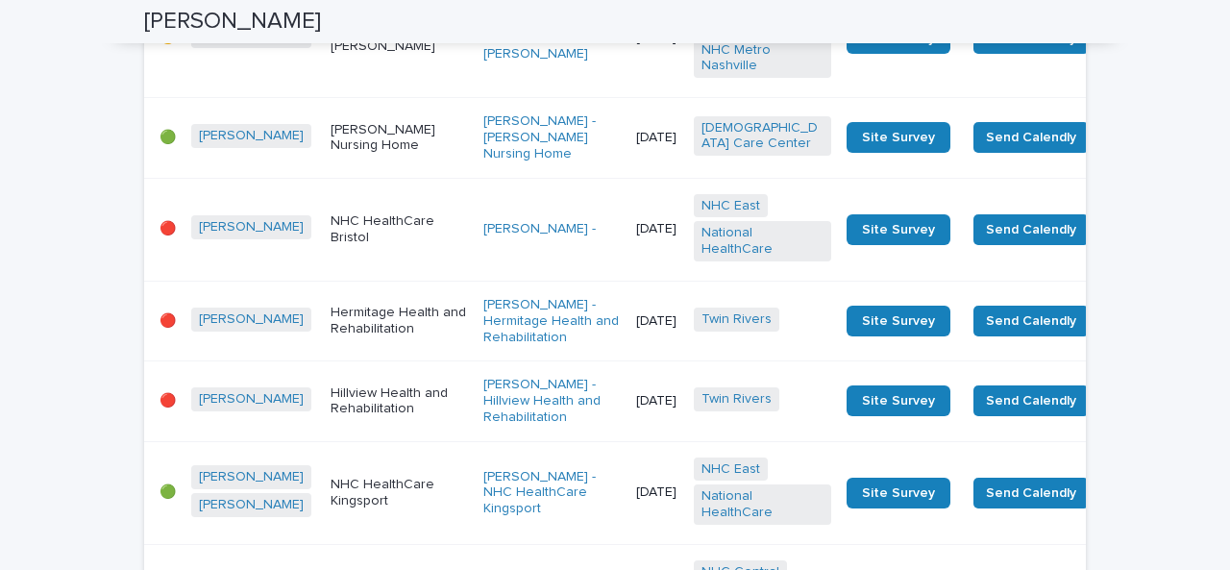
click at [350, 220] on p "NHC HealthCare Bristol" at bounding box center [398, 229] width 137 height 33
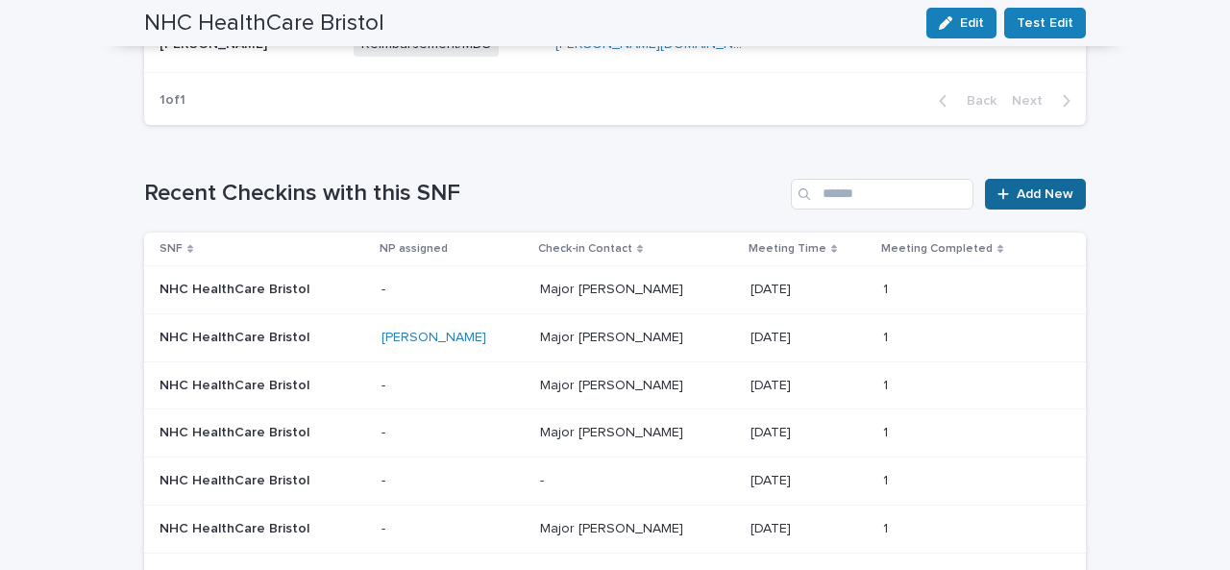
scroll to position [1057, 0]
click at [1049, 186] on span "Add New" at bounding box center [1044, 192] width 57 height 13
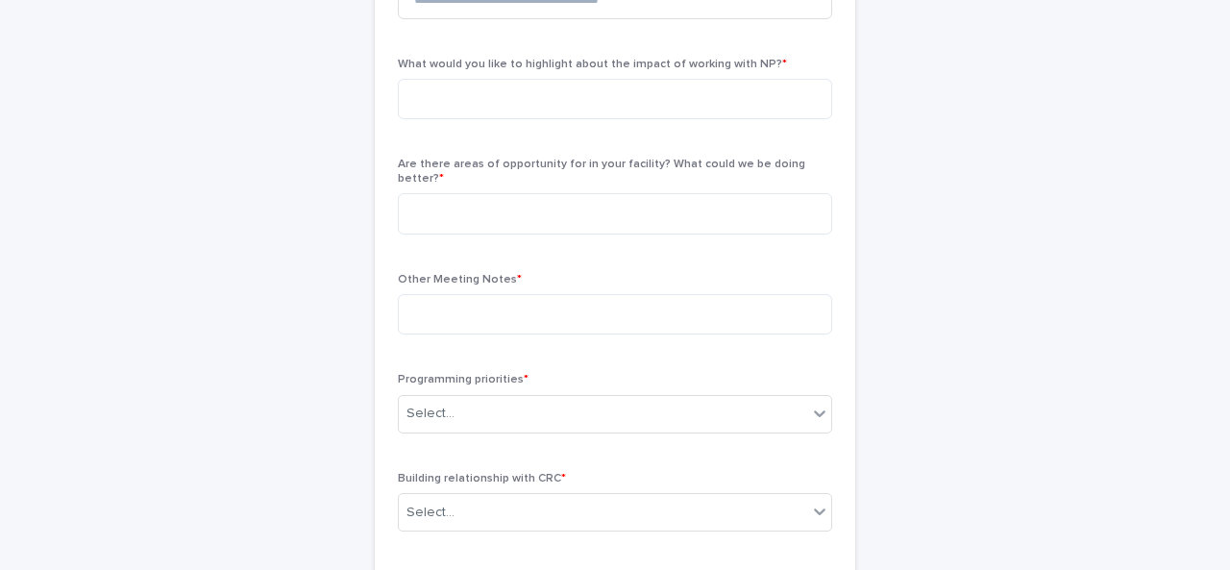
scroll to position [332, 0]
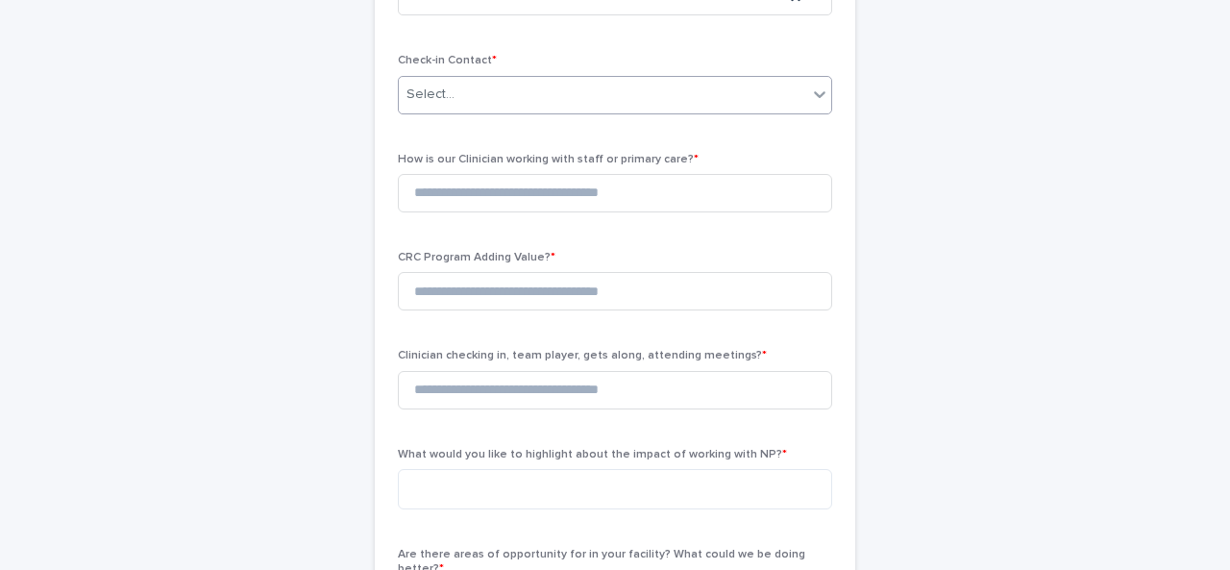
click at [450, 97] on div "Select..." at bounding box center [603, 95] width 408 height 32
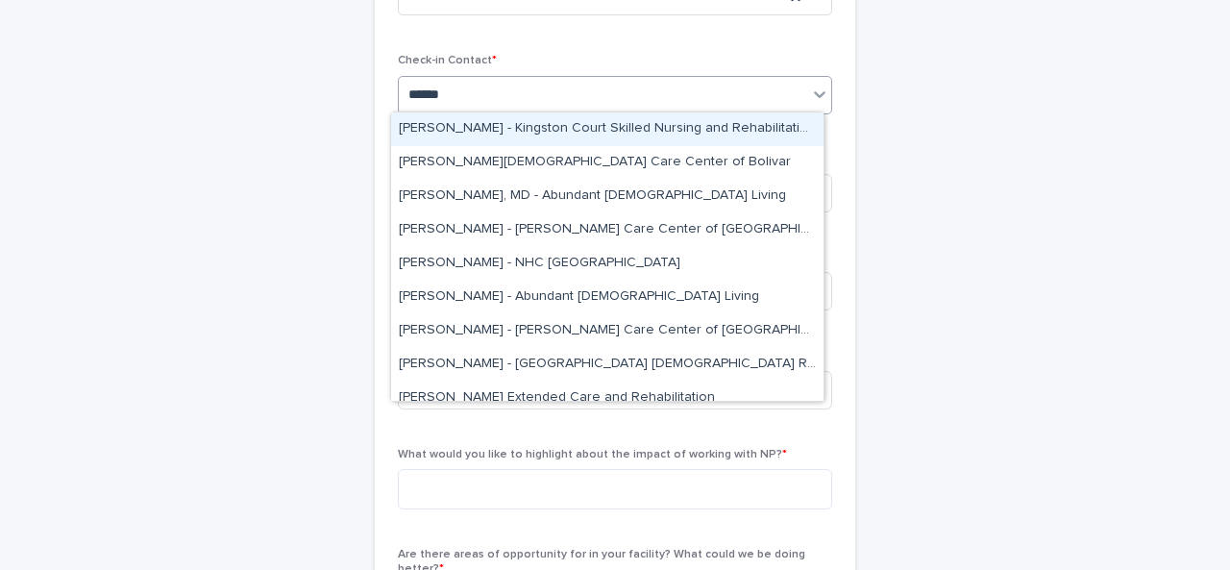
type input "*******"
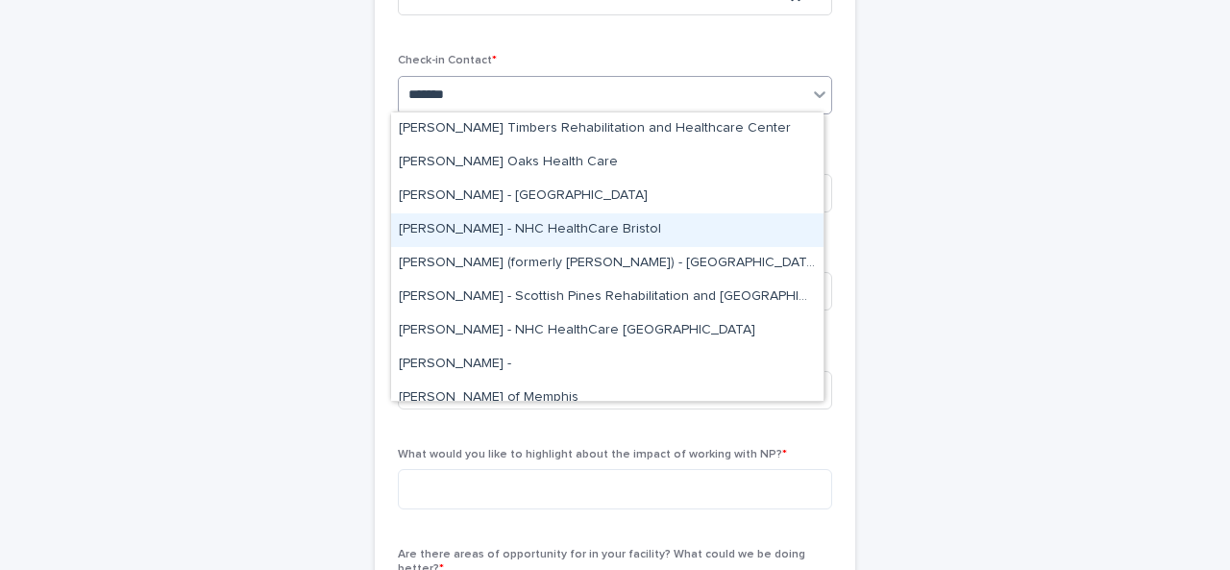
click at [535, 233] on div "[PERSON_NAME] - NHC HealthCare Bristol" at bounding box center [607, 230] width 432 height 34
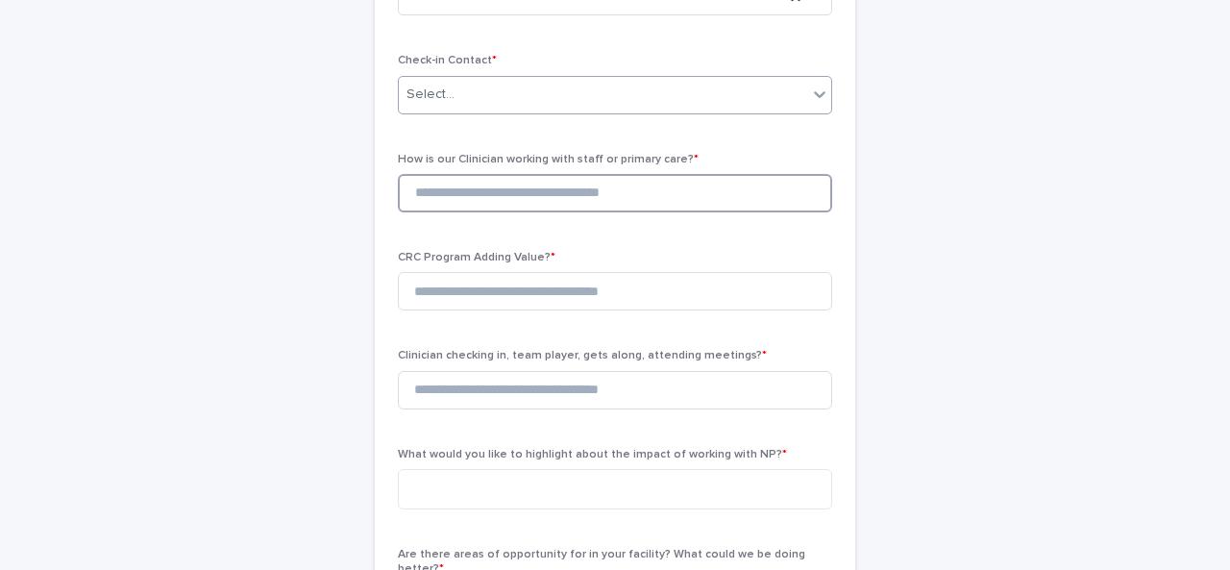
click at [527, 199] on input at bounding box center [615, 193] width 434 height 38
type input "*"
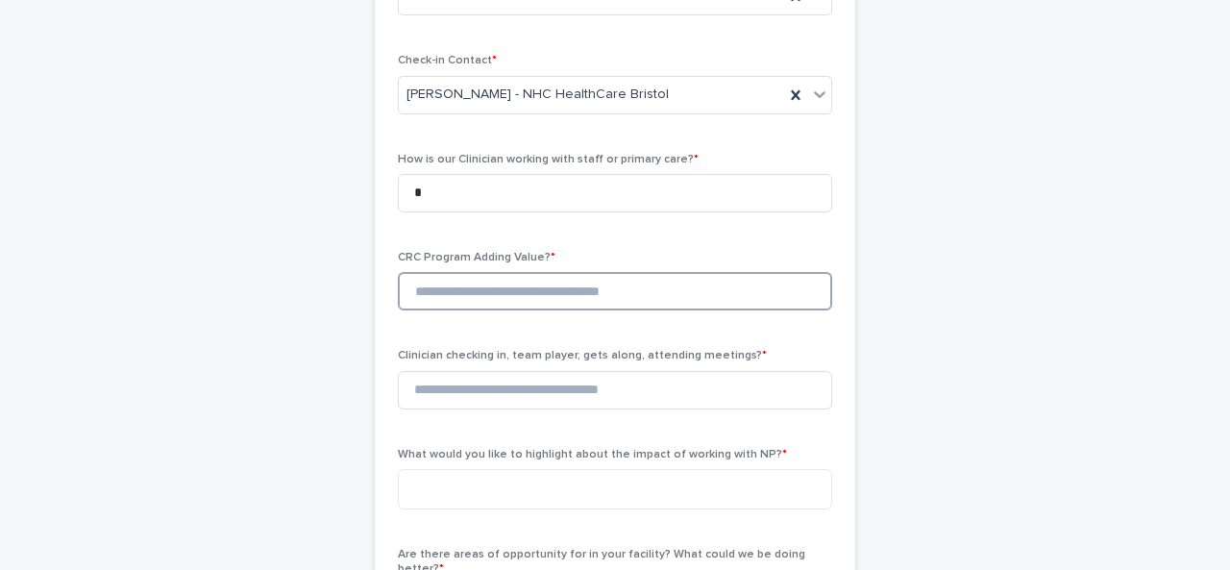
click at [498, 275] on input at bounding box center [615, 291] width 434 height 38
type input "*"
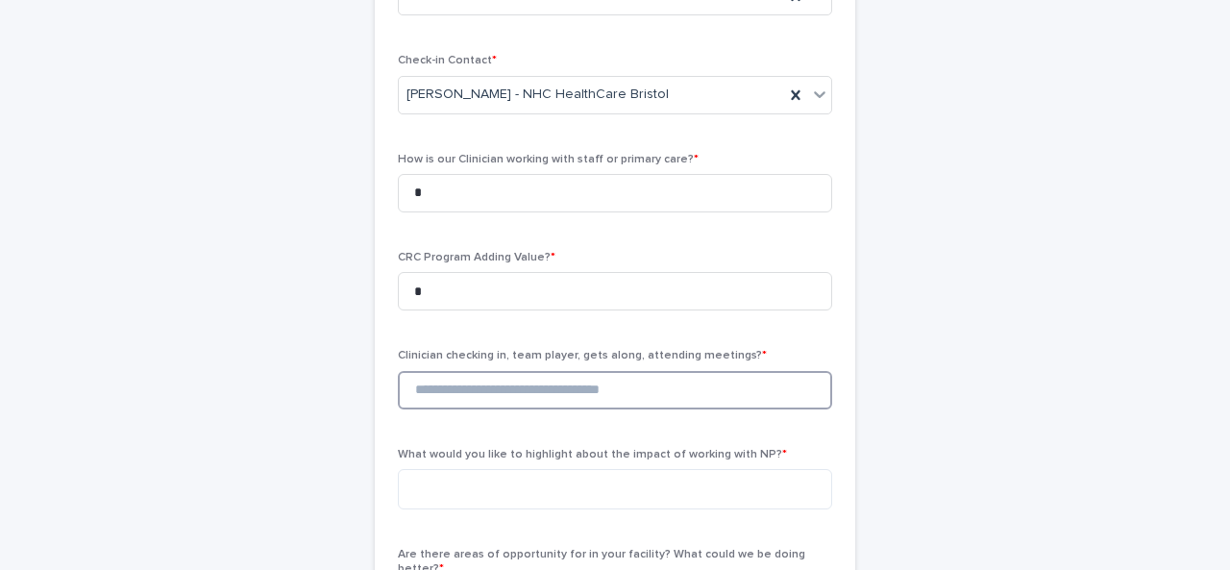
click at [469, 391] on input at bounding box center [615, 390] width 434 height 38
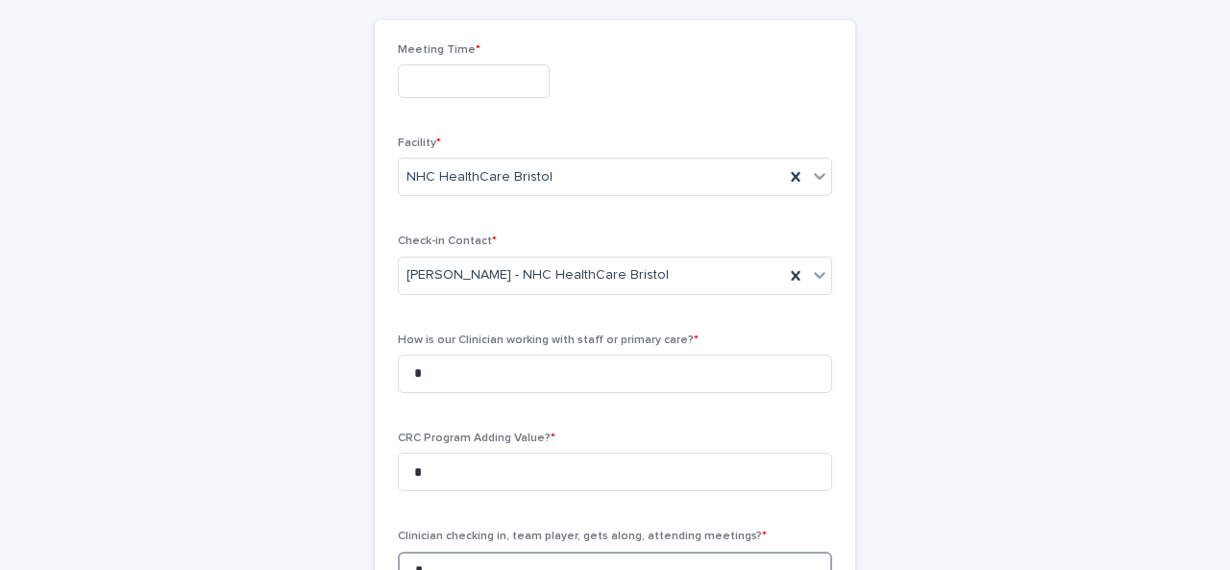
type input "*"
click at [423, 68] on input "text" at bounding box center [474, 81] width 152 height 34
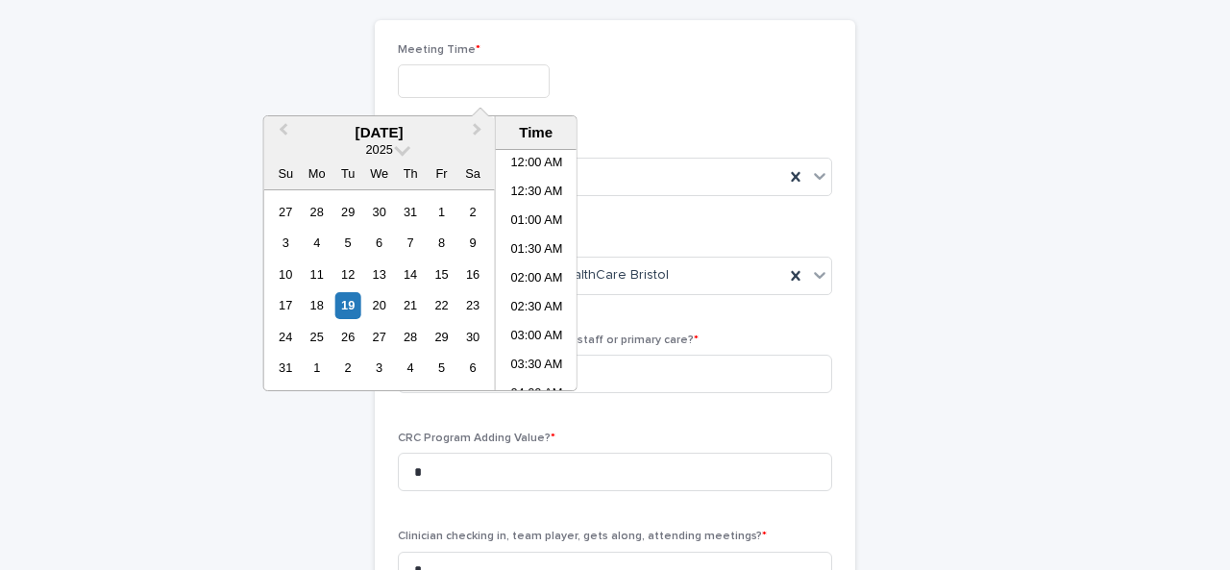
scroll to position [615, 0]
click at [540, 299] on li "01:00 PM" at bounding box center [537, 298] width 82 height 29
type input "**********"
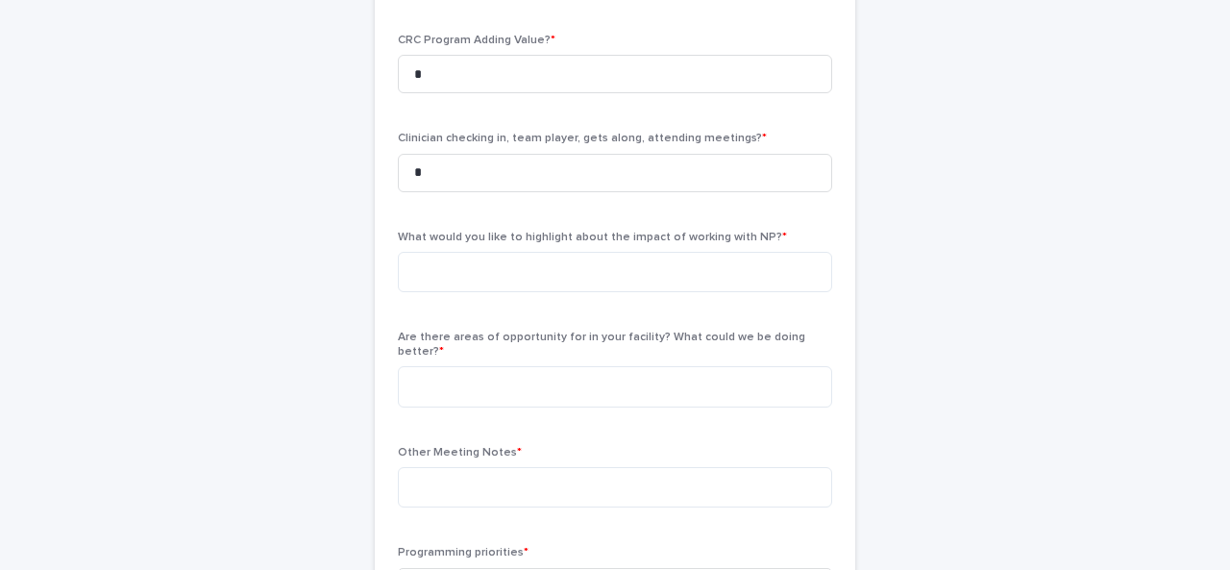
scroll to position [590, 0]
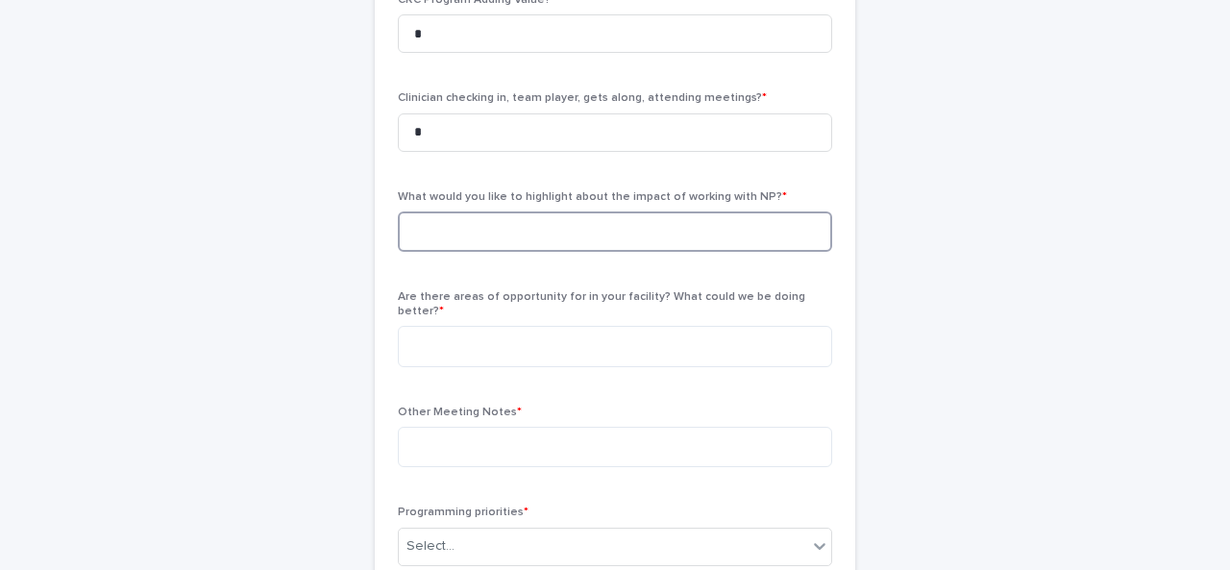
click at [485, 240] on textarea at bounding box center [615, 231] width 434 height 40
type textarea "**********"
type textarea "***"
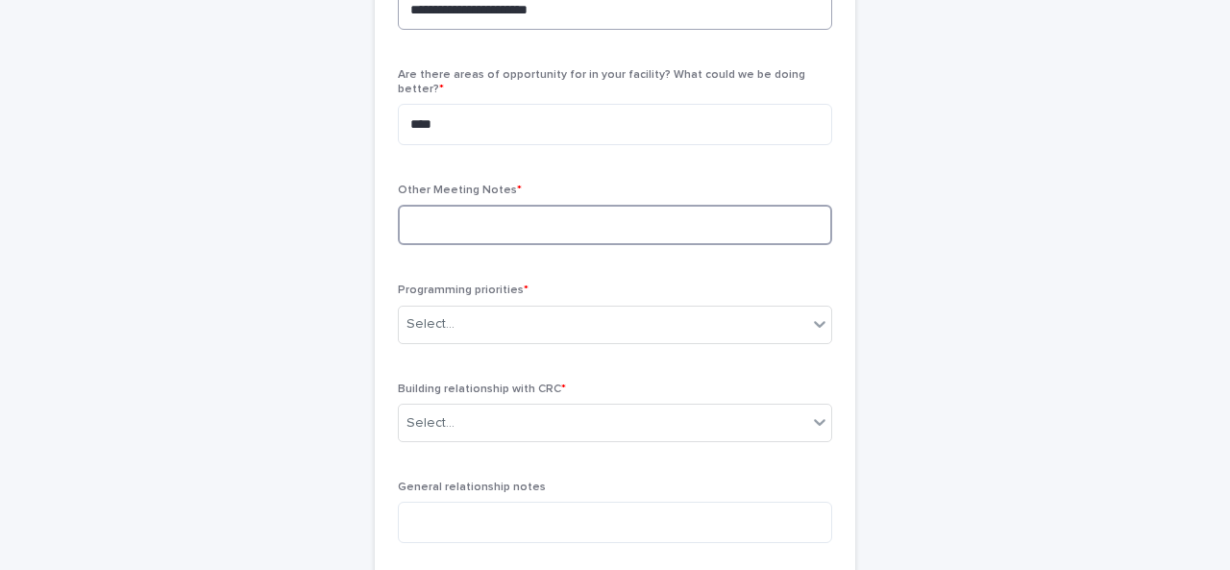
scroll to position [816, 0]
click at [463, 305] on div "Select..." at bounding box center [603, 321] width 408 height 32
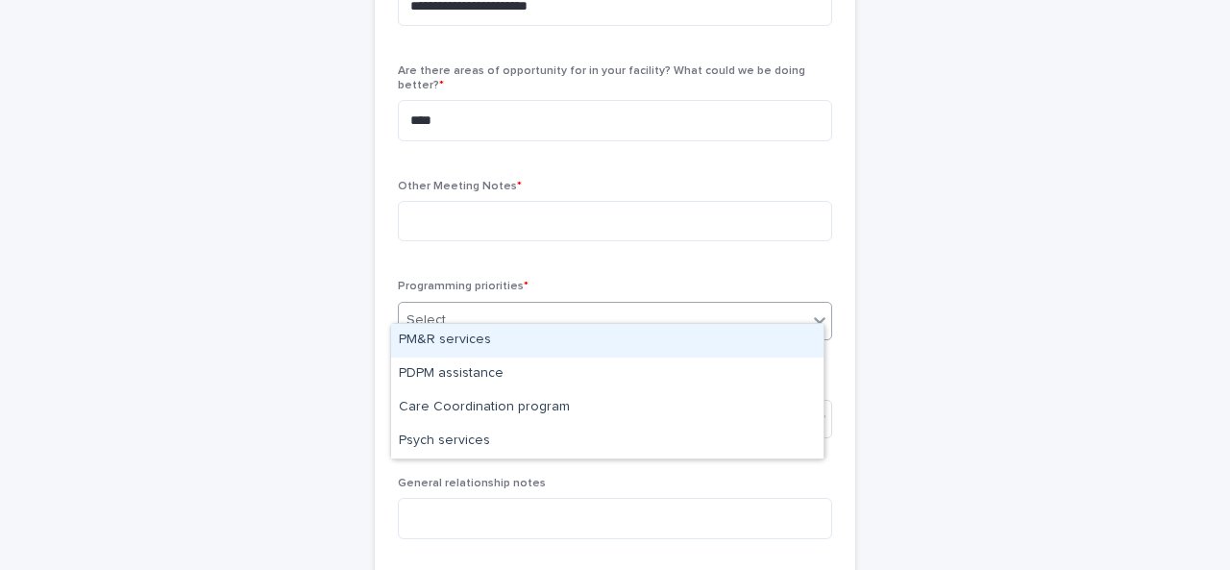
click at [457, 354] on div "PM&R services" at bounding box center [607, 341] width 432 height 34
click at [524, 304] on div "PM&R services" at bounding box center [591, 321] width 385 height 34
click at [513, 346] on div "PDPM assistance" at bounding box center [607, 341] width 432 height 34
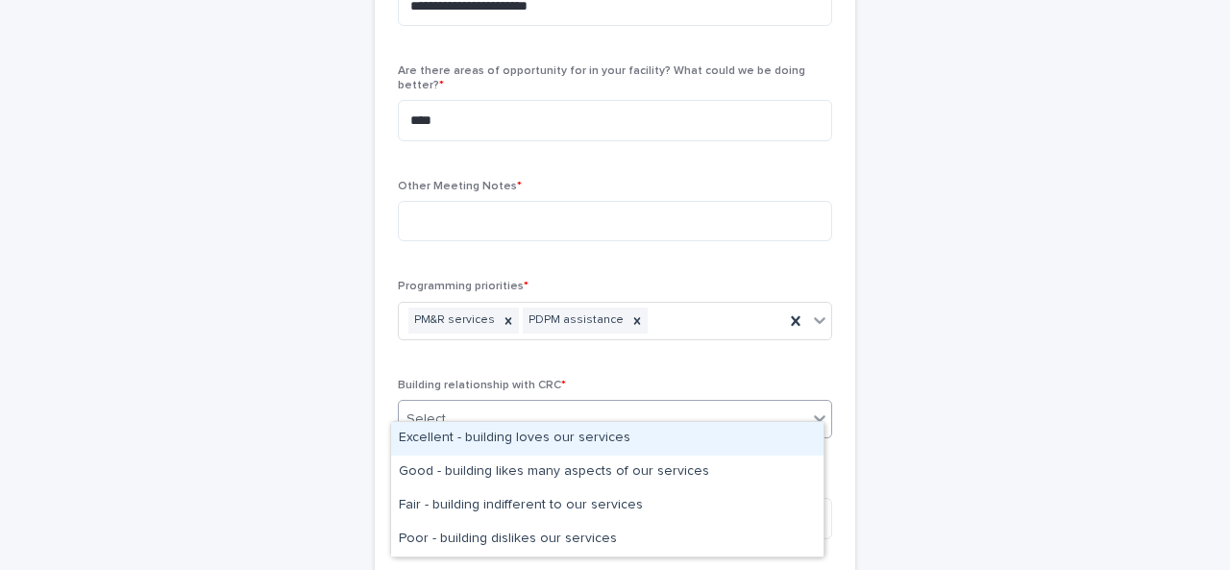
click at [487, 403] on div "Select..." at bounding box center [603, 419] width 408 height 32
click at [461, 441] on div "Excellent - building loves our services" at bounding box center [607, 439] width 432 height 34
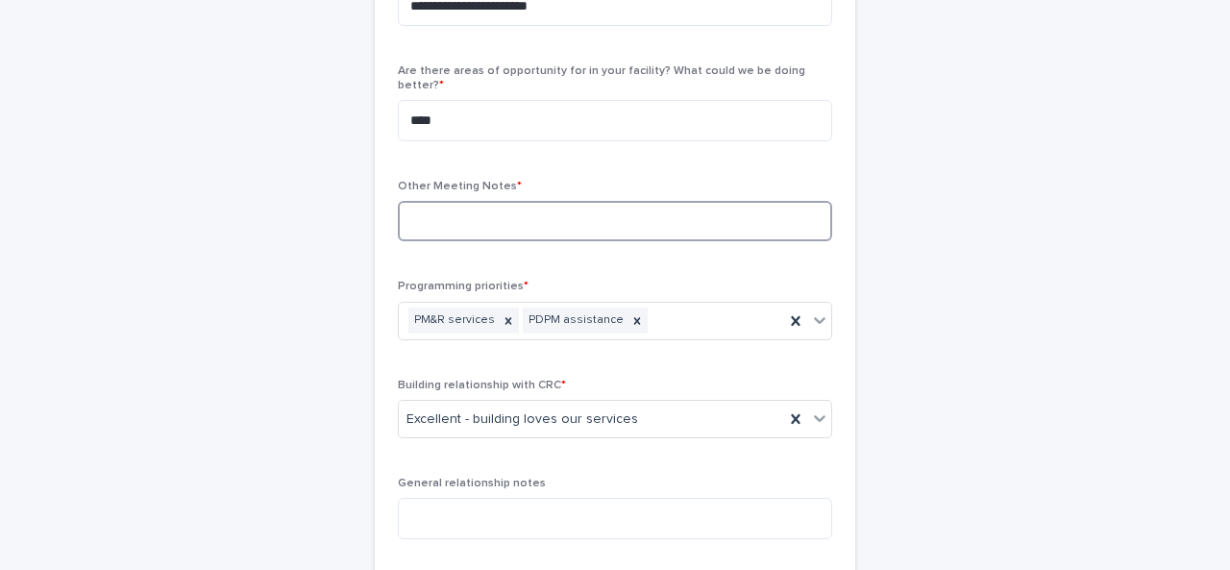
click at [447, 220] on textarea at bounding box center [615, 221] width 434 height 40
paste textarea "**********"
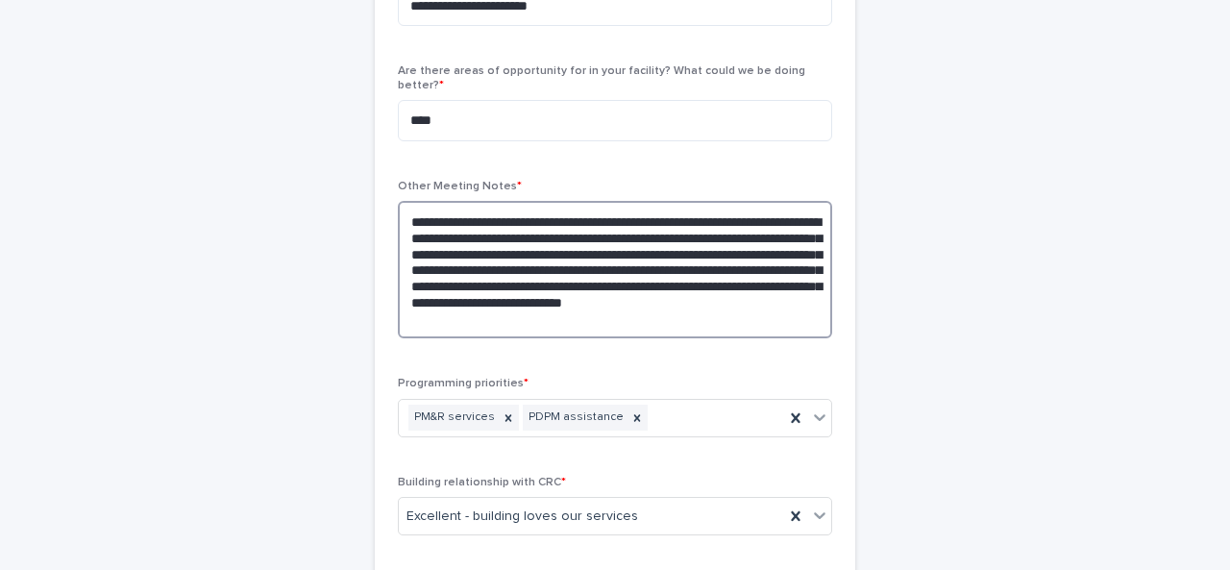
click at [663, 287] on textarea "**********" at bounding box center [615, 269] width 434 height 137
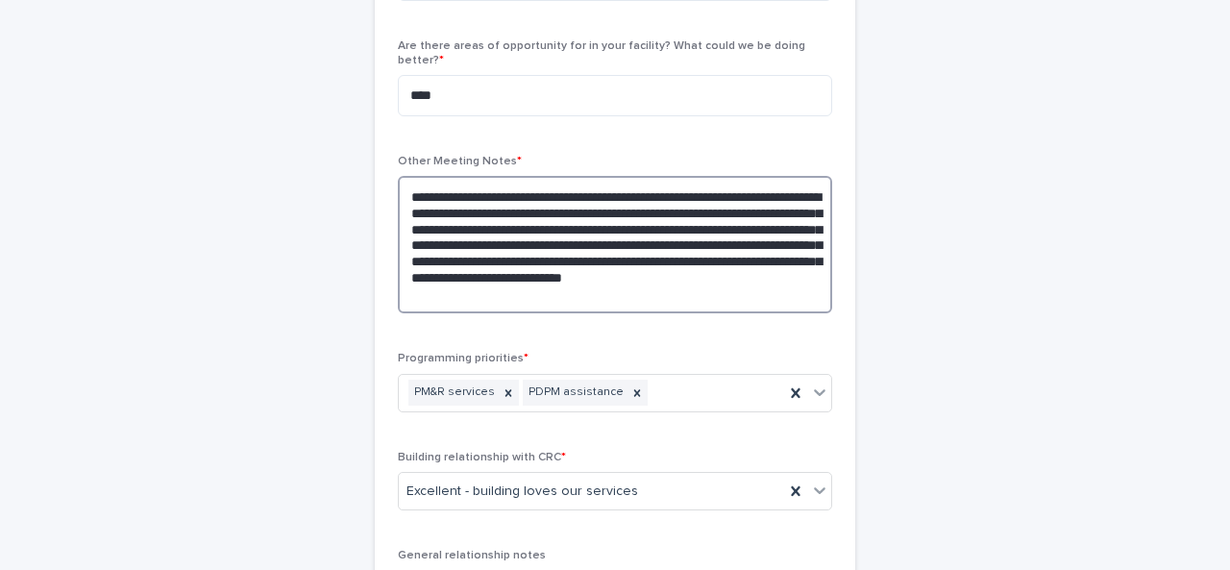
scroll to position [842, 0]
type textarea "**********"
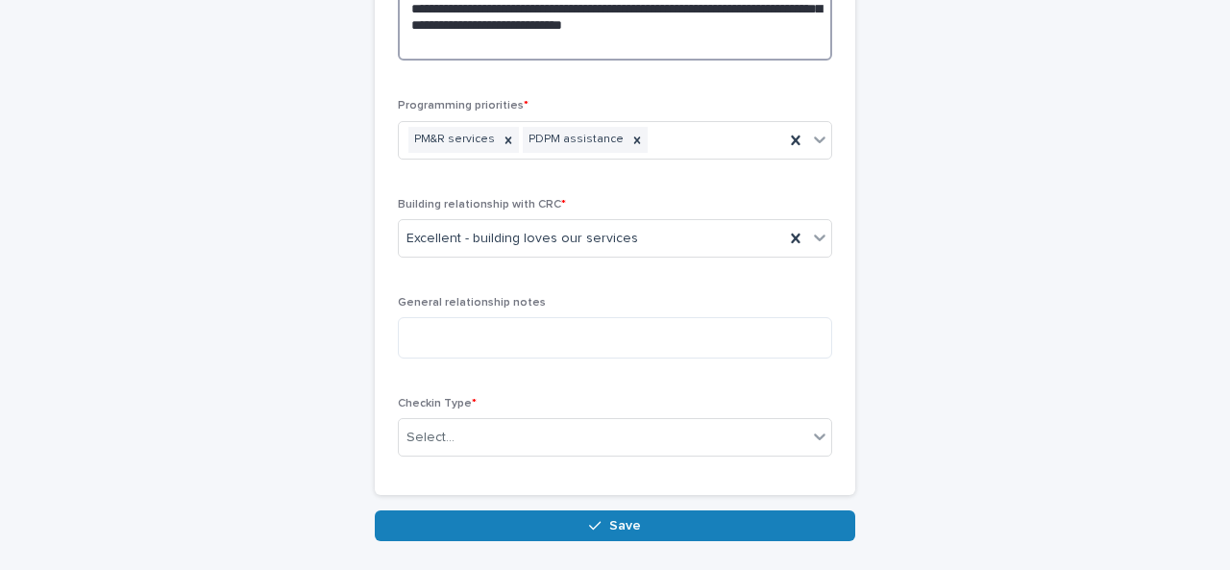
scroll to position [1180, 0]
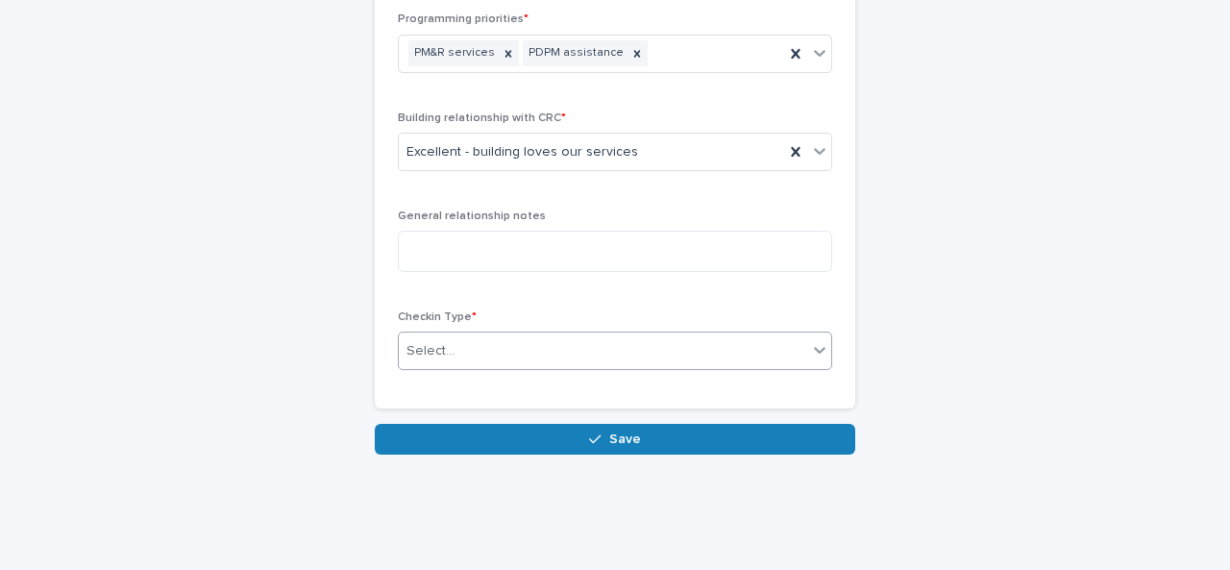
click at [548, 337] on div "Select..." at bounding box center [603, 351] width 408 height 32
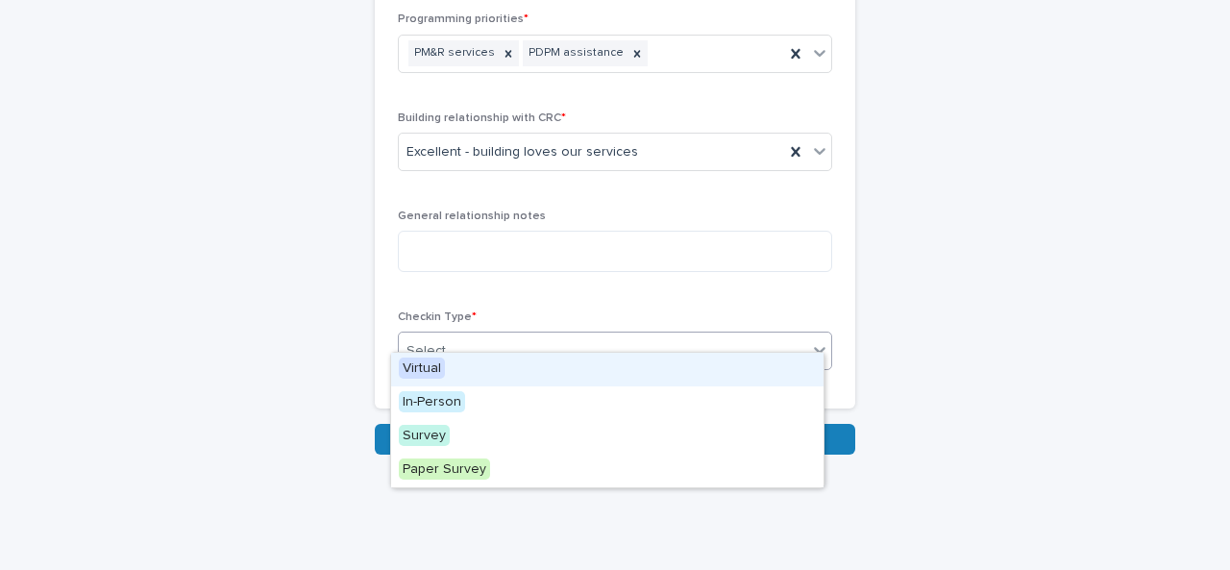
click at [467, 372] on div "Virtual" at bounding box center [607, 370] width 432 height 34
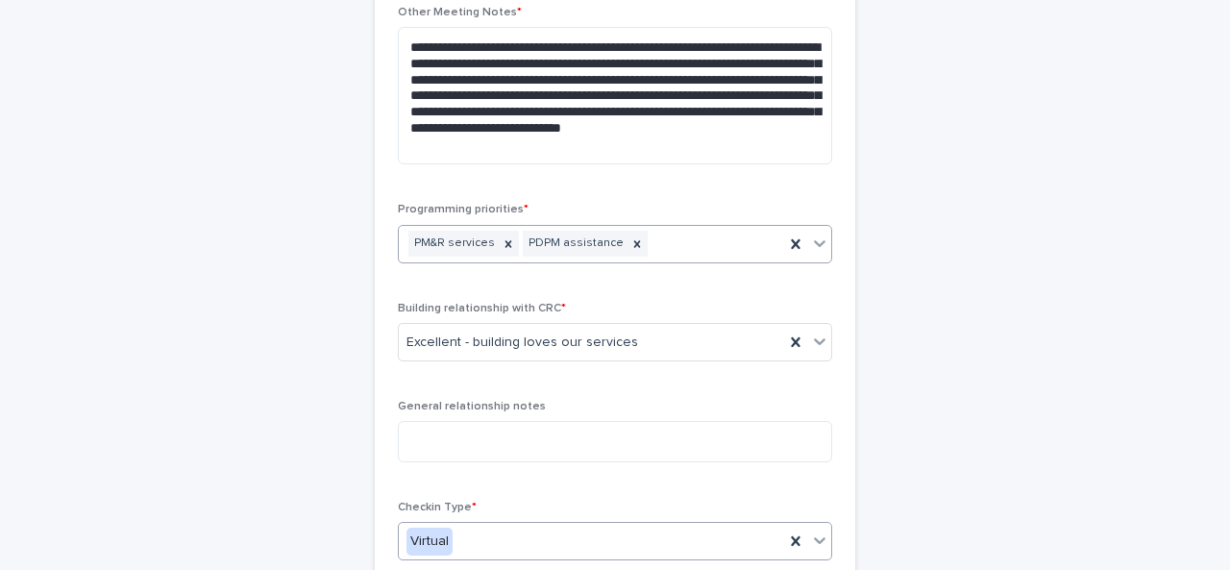
scroll to position [1197, 0]
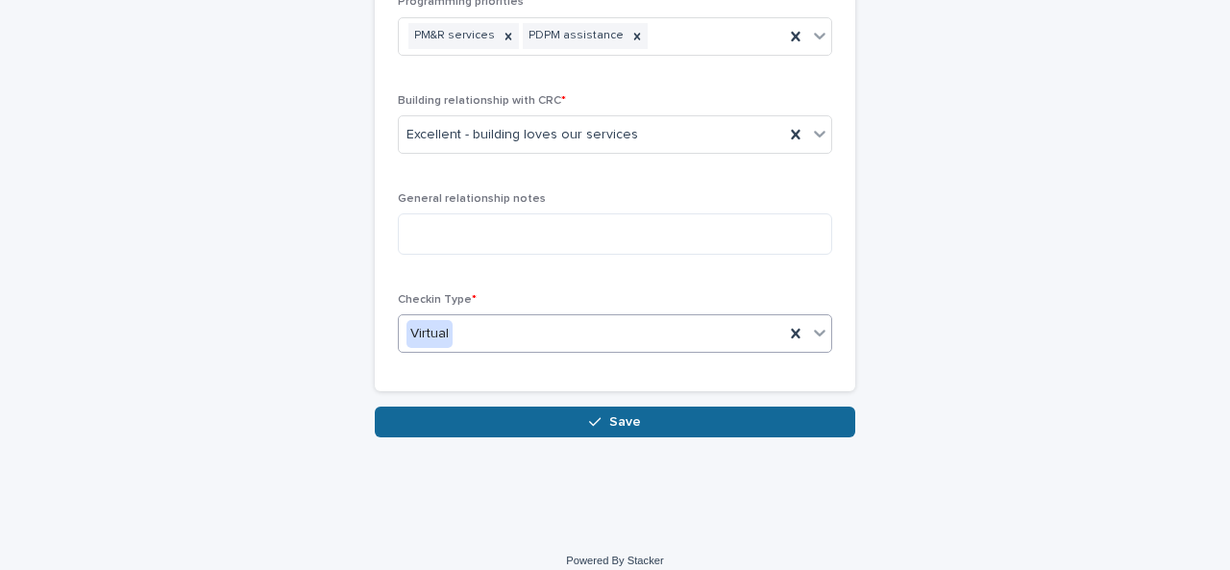
click at [591, 406] on button "Save" at bounding box center [615, 421] width 480 height 31
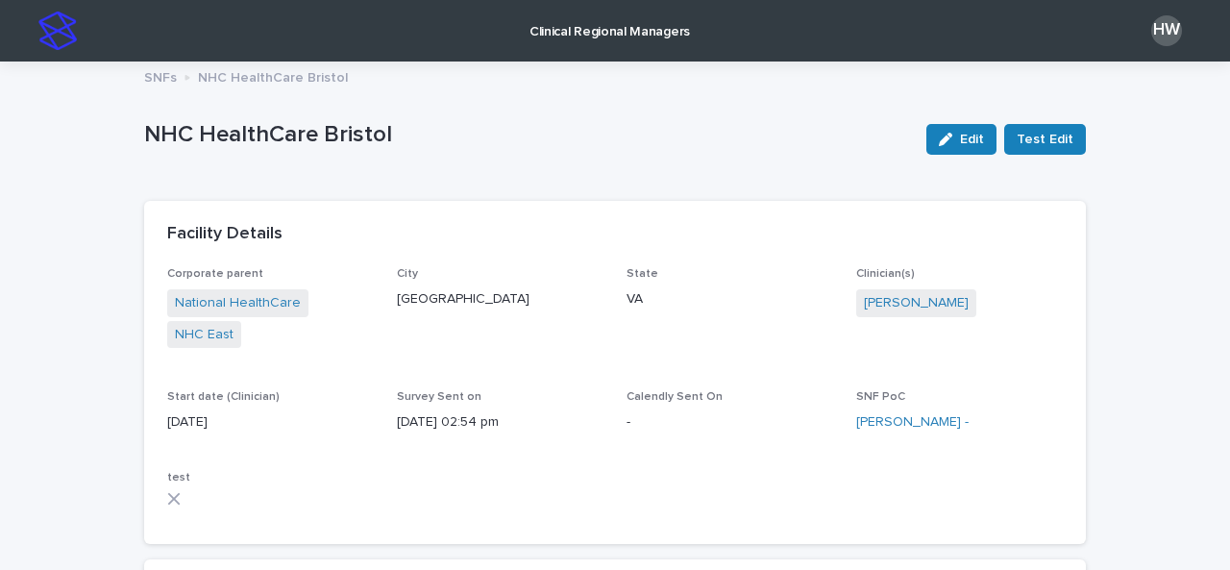
click at [607, 35] on p "Clinical Regional Managers" at bounding box center [609, 20] width 160 height 40
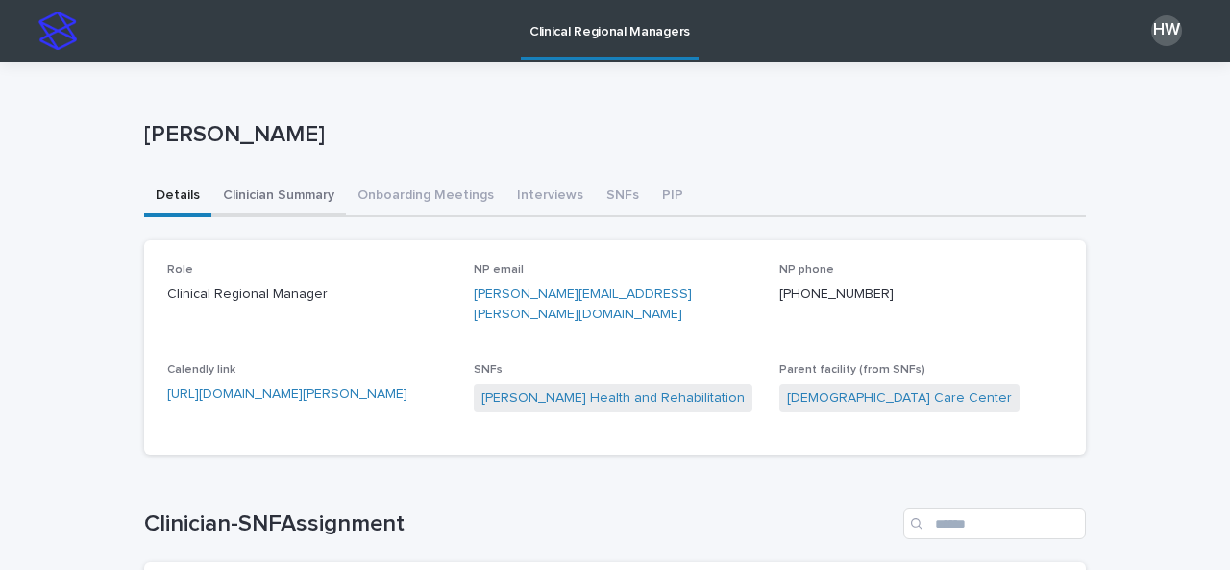
click at [251, 212] on button "Clinician Summary" at bounding box center [278, 197] width 134 height 40
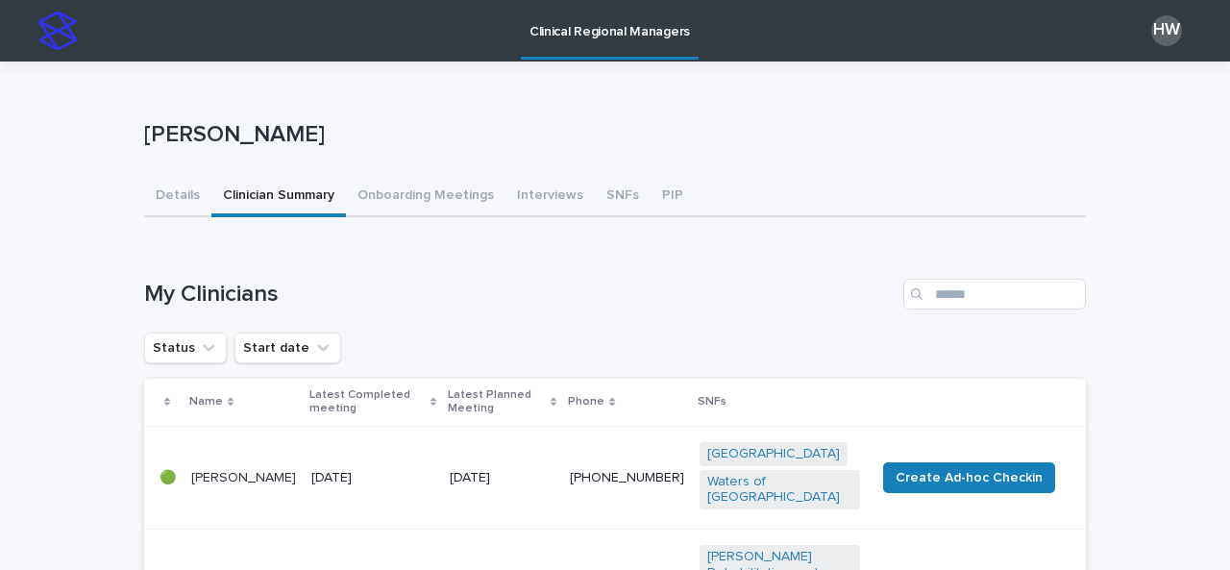
click at [605, 193] on button "SNFs" at bounding box center [623, 197] width 56 height 40
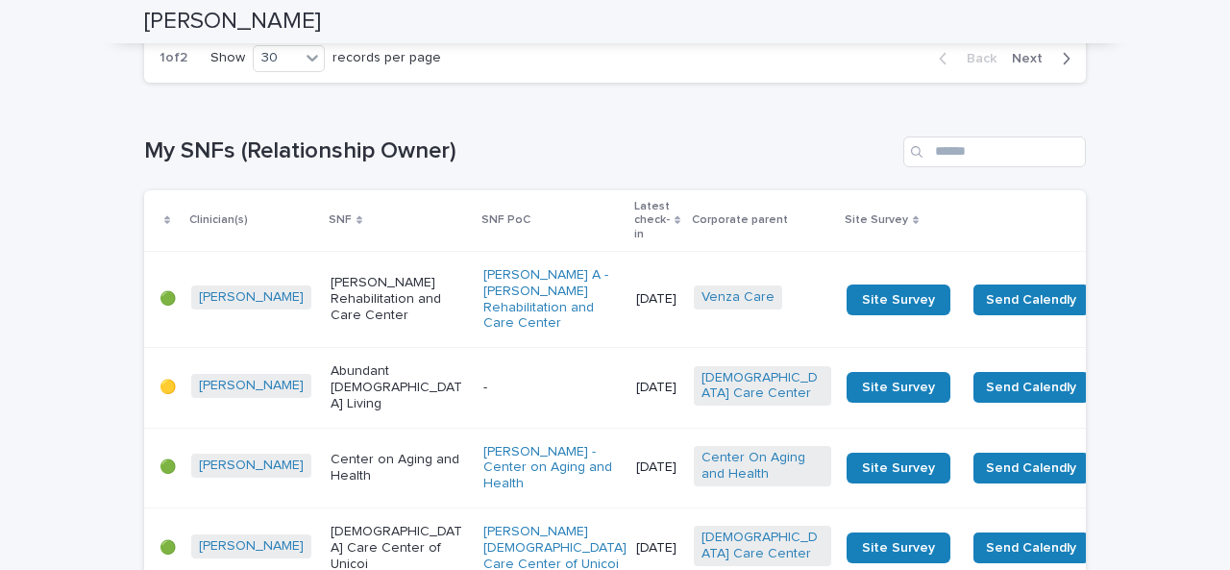
scroll to position [3363, 0]
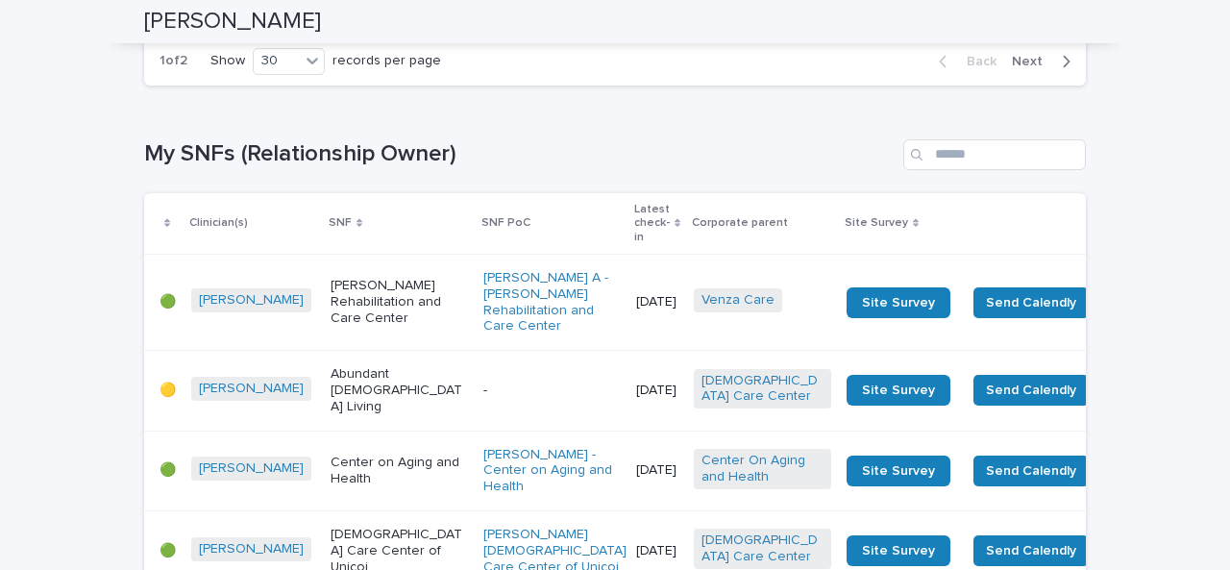
click at [1035, 68] on span "Next" at bounding box center [1033, 61] width 42 height 13
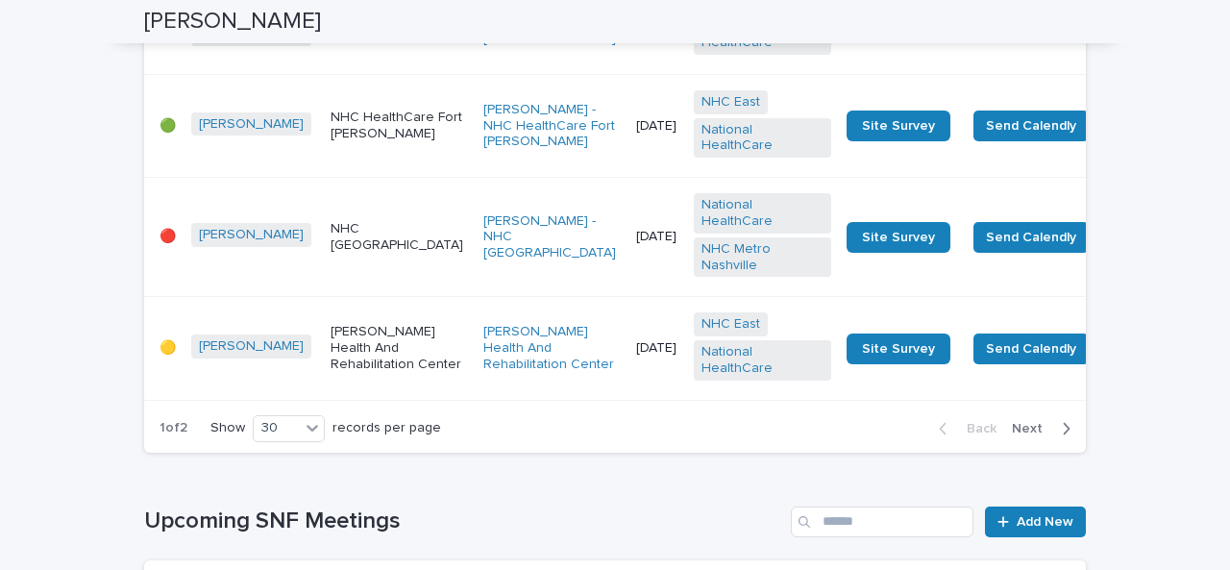
scroll to position [5354, 0]
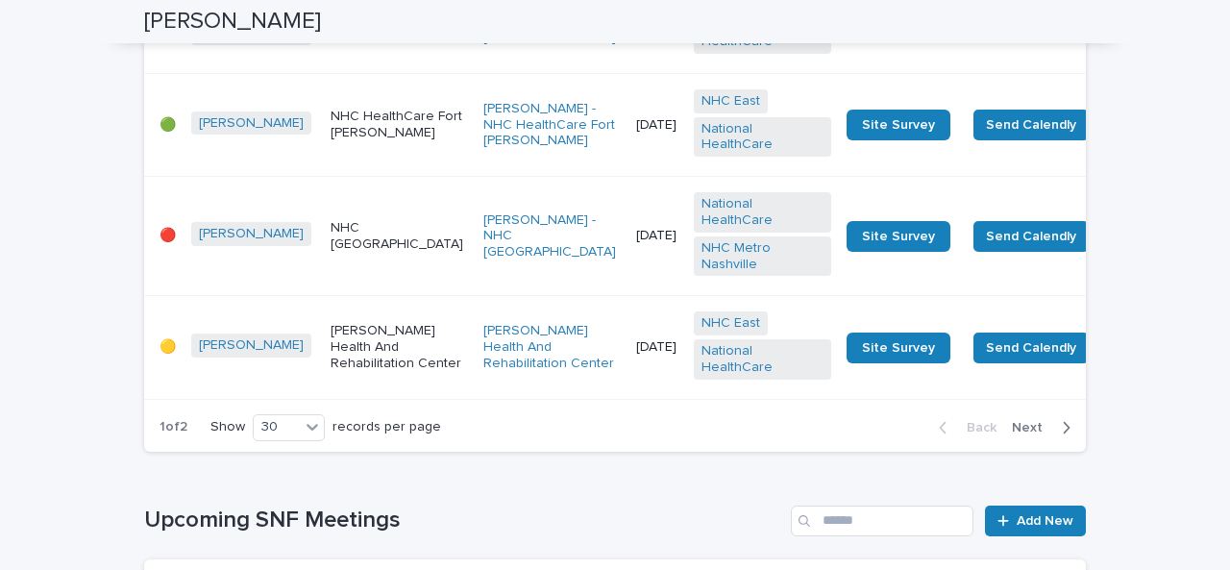
click at [1024, 434] on span "Next" at bounding box center [1033, 427] width 42 height 13
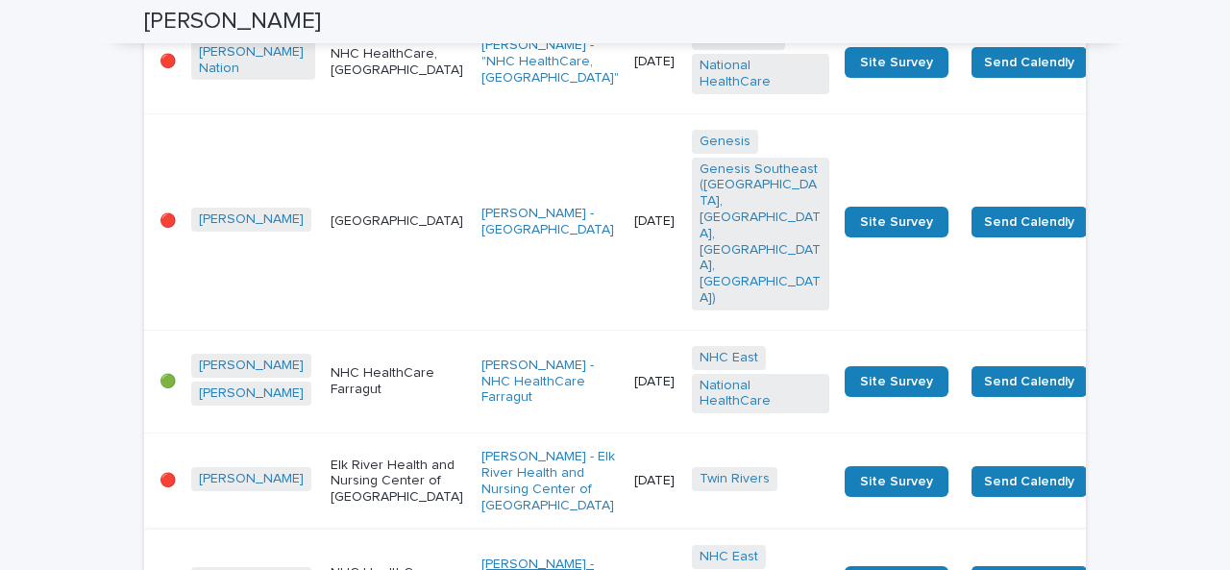
scroll to position [2955, 0]
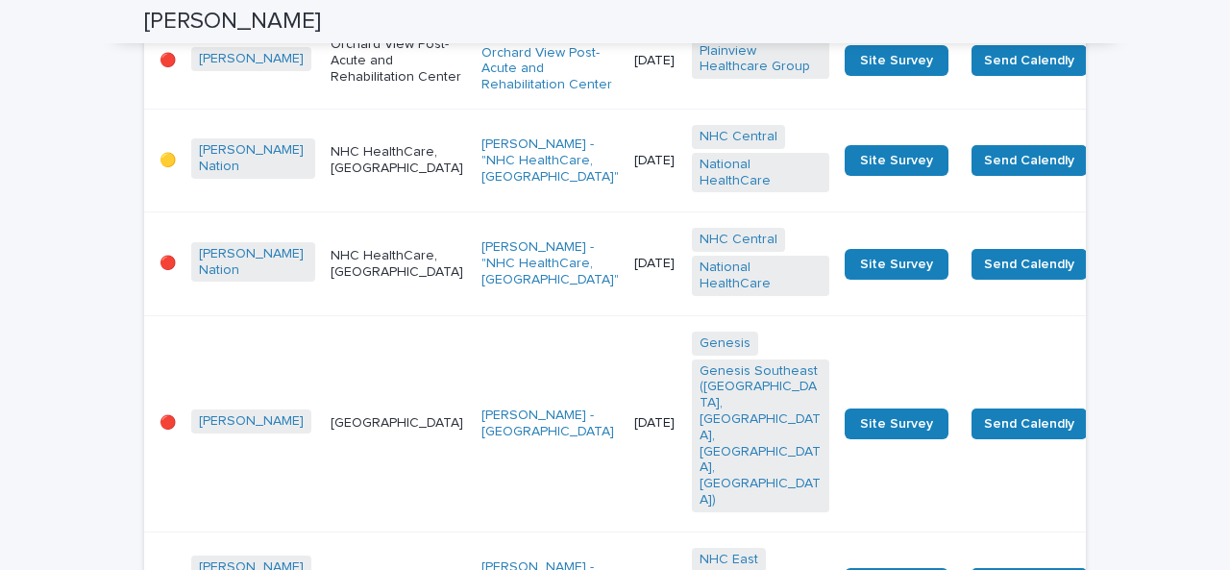
click at [373, 315] on td "[GEOGRAPHIC_DATA]" at bounding box center [398, 423] width 151 height 216
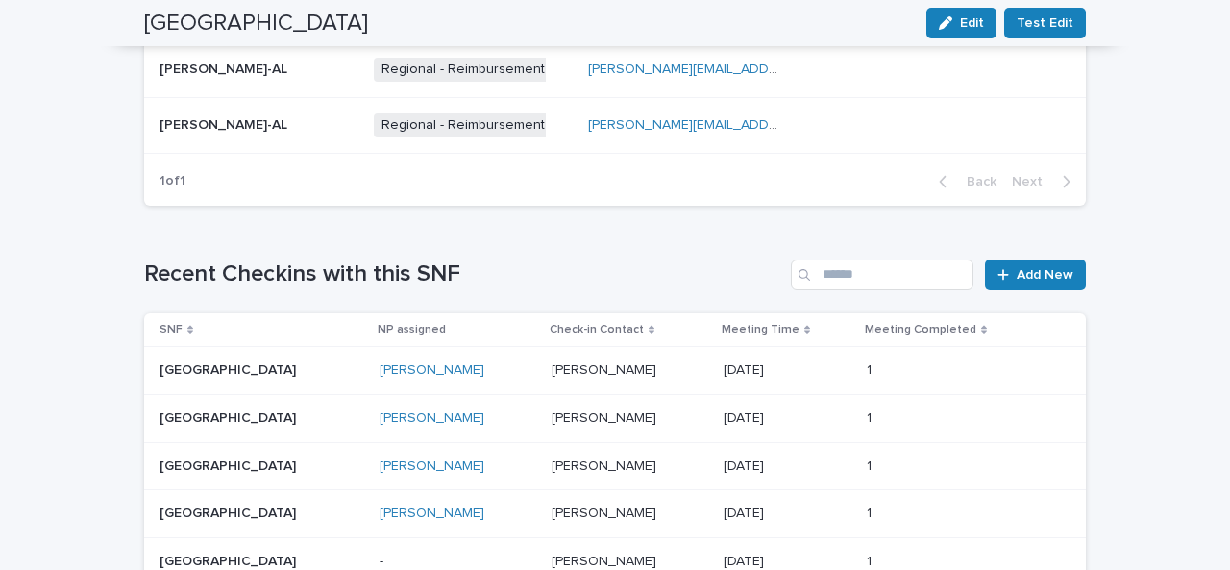
scroll to position [1160, 0]
click at [1037, 272] on span "Add New" at bounding box center [1044, 275] width 57 height 13
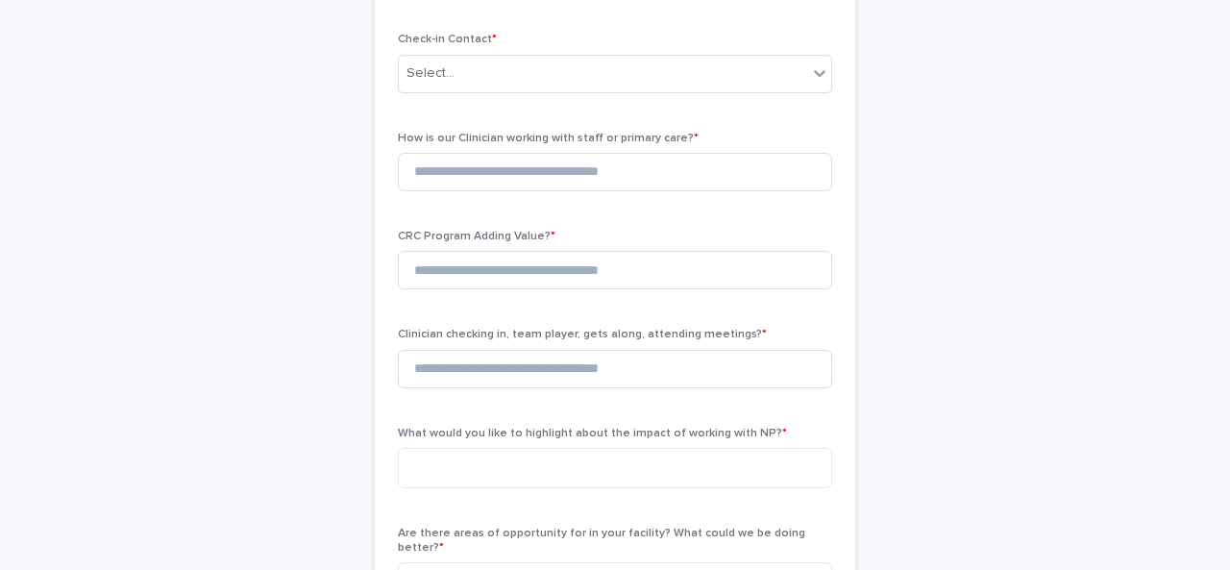
scroll to position [354, 0]
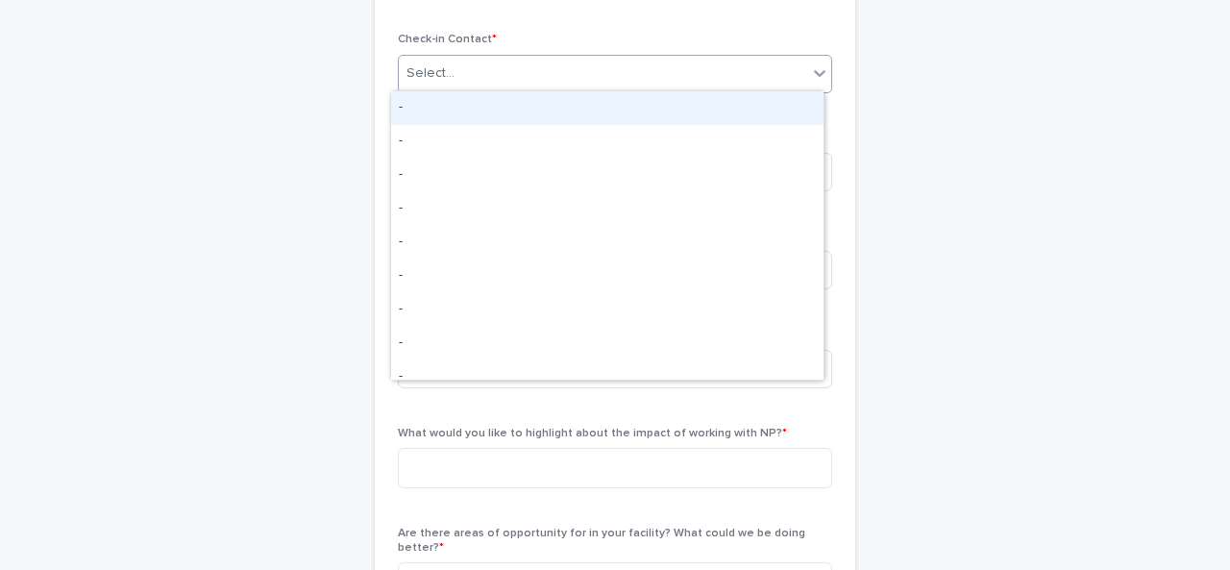
click at [456, 70] on div "Select..." at bounding box center [603, 74] width 408 height 32
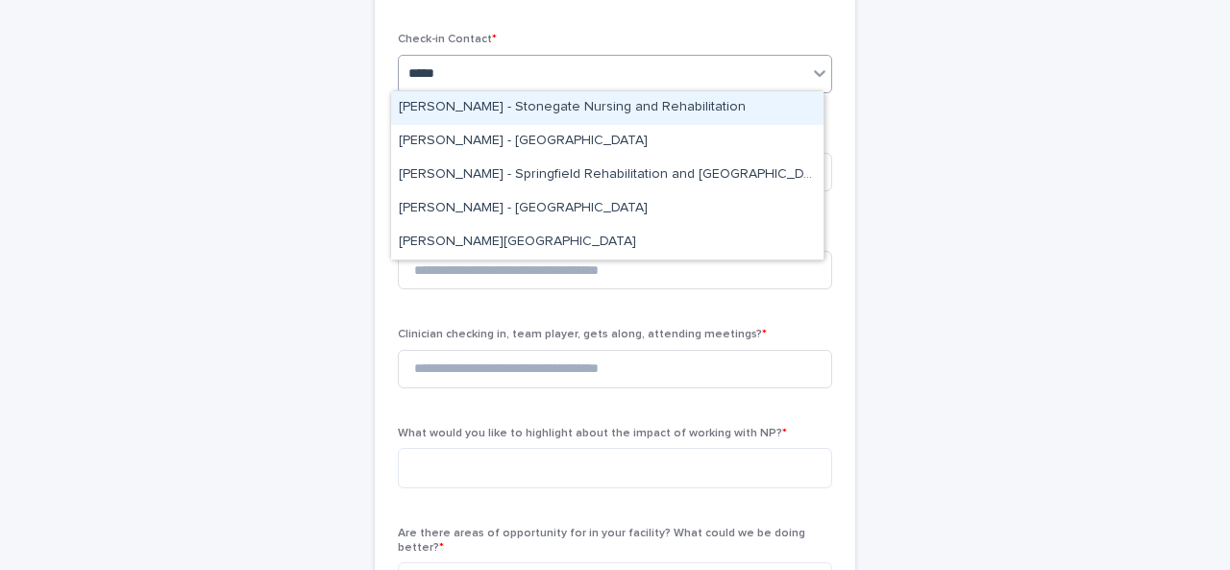
type input "******"
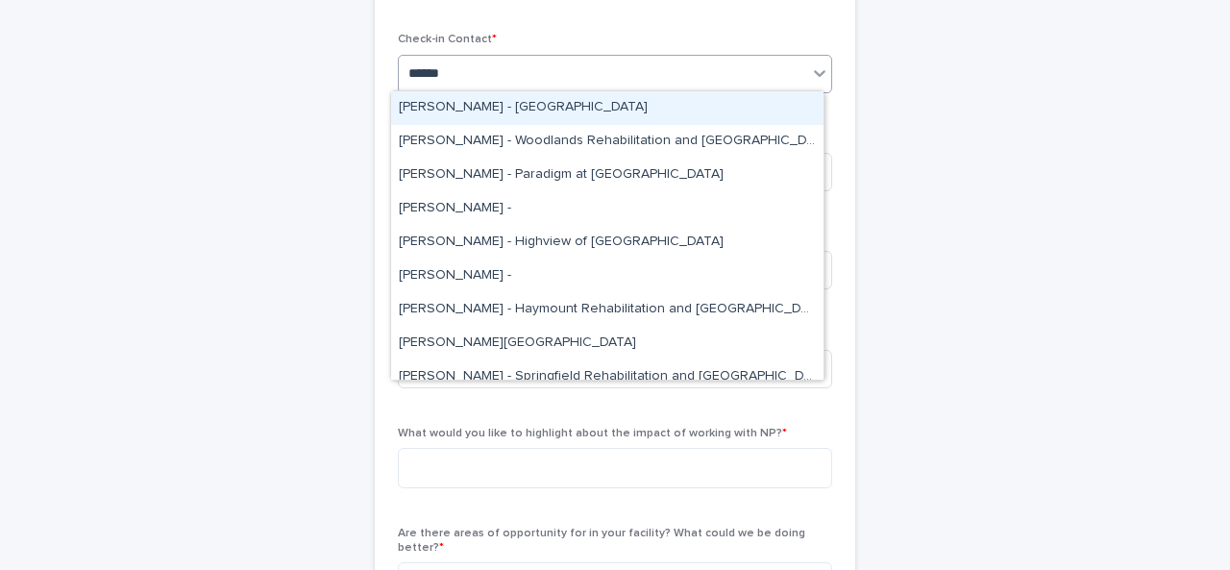
click at [518, 114] on div "[PERSON_NAME] - [GEOGRAPHIC_DATA]" at bounding box center [607, 108] width 432 height 34
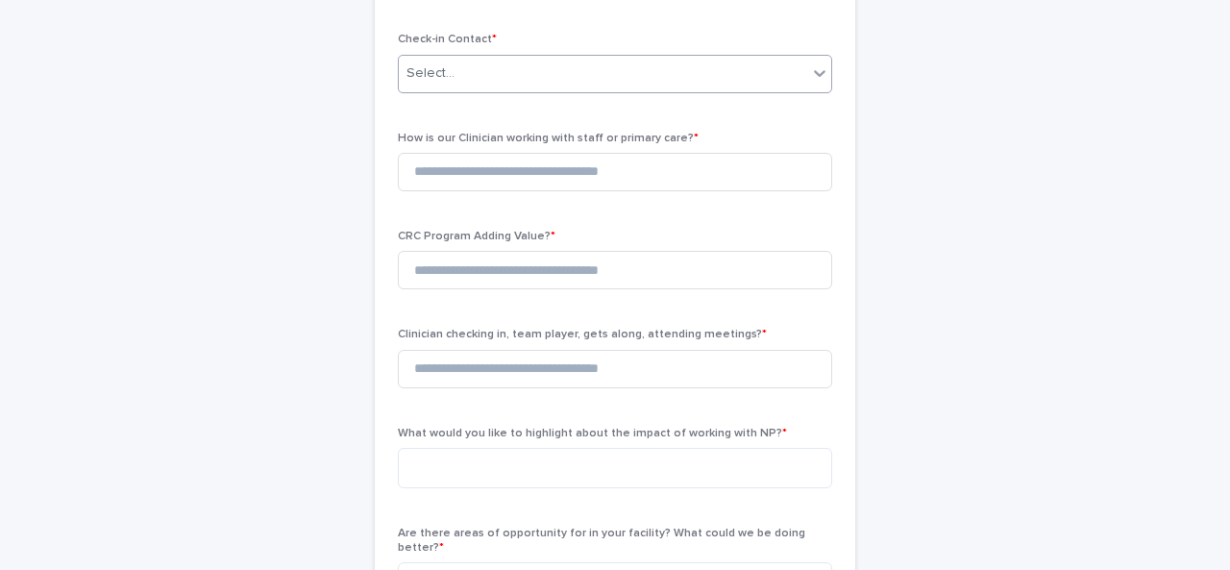
scroll to position [115, 0]
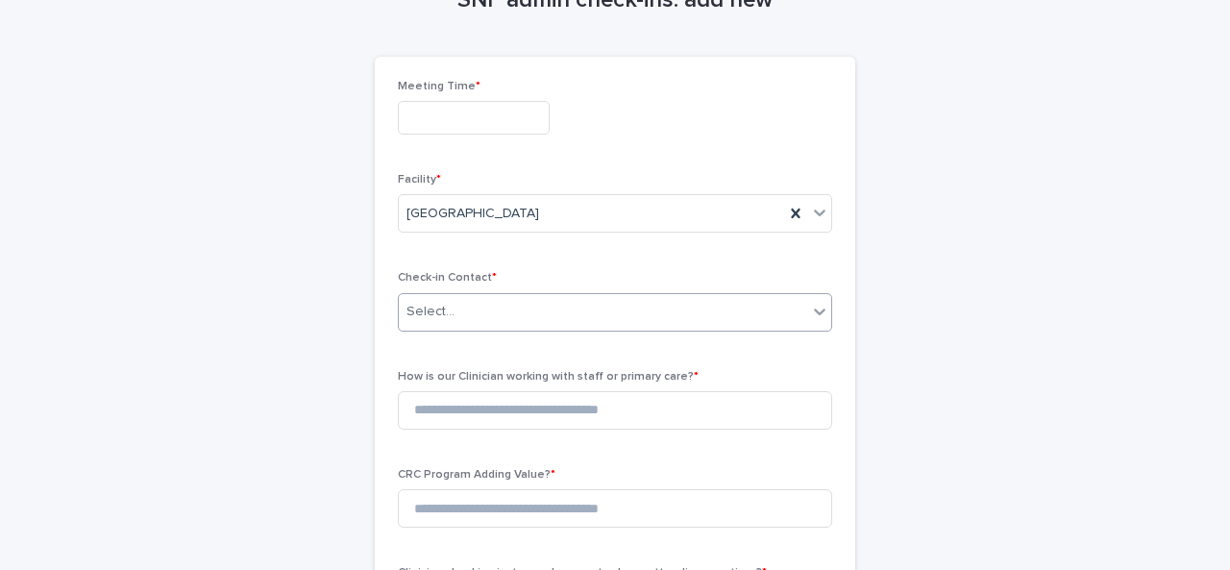
click at [515, 114] on input "text" at bounding box center [474, 118] width 152 height 34
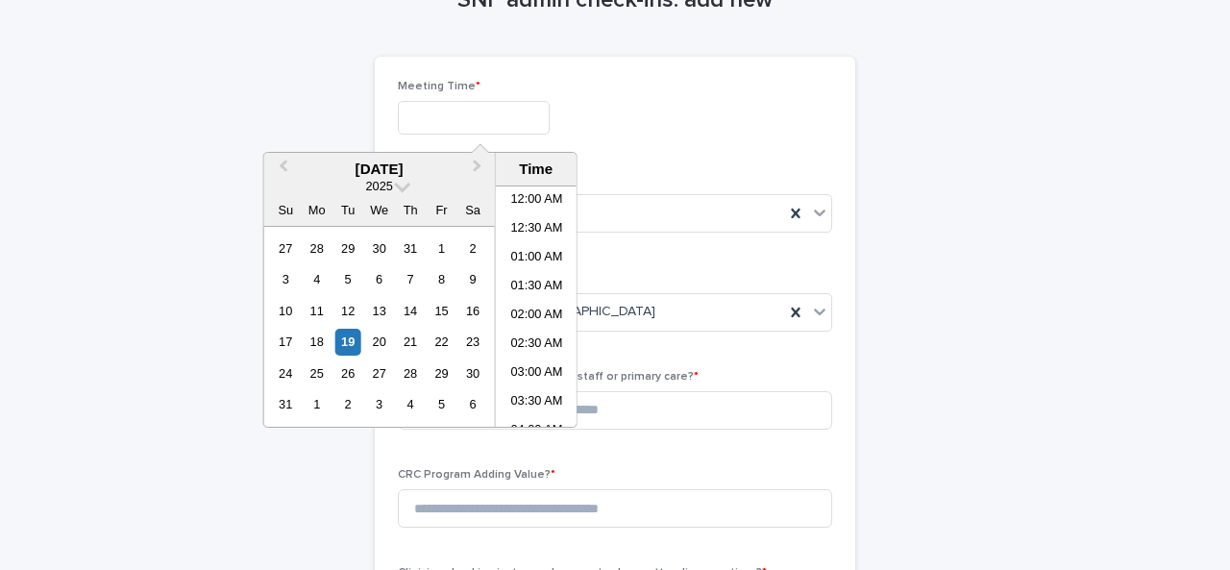
scroll to position [615, 0]
click at [526, 333] on li "01:00 PM" at bounding box center [537, 335] width 82 height 29
type input "**********"
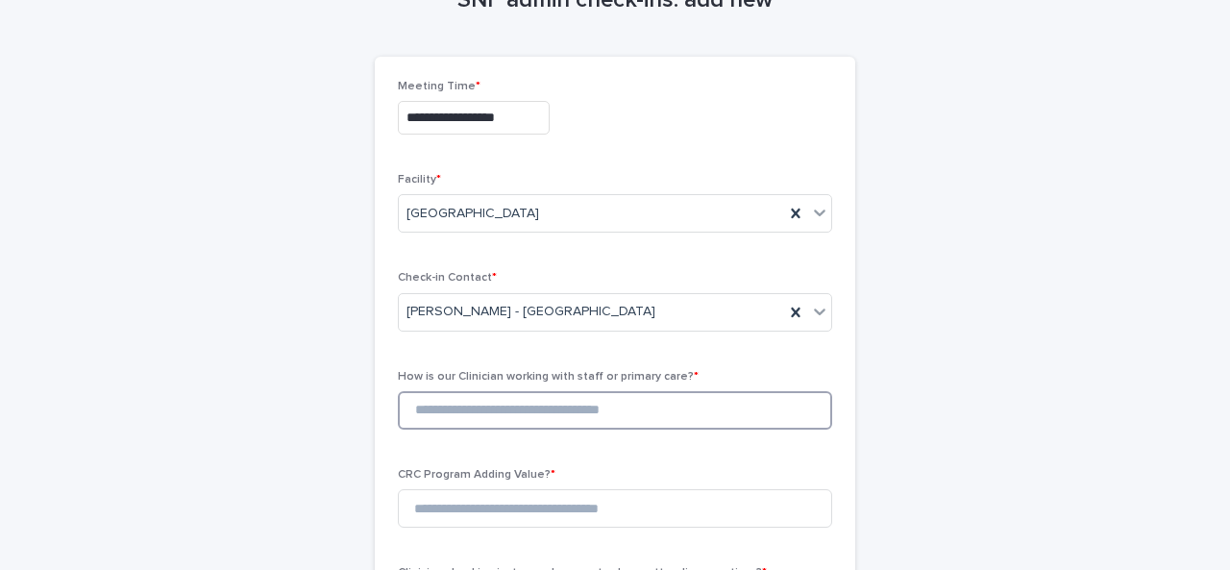
click at [477, 404] on input at bounding box center [615, 410] width 434 height 38
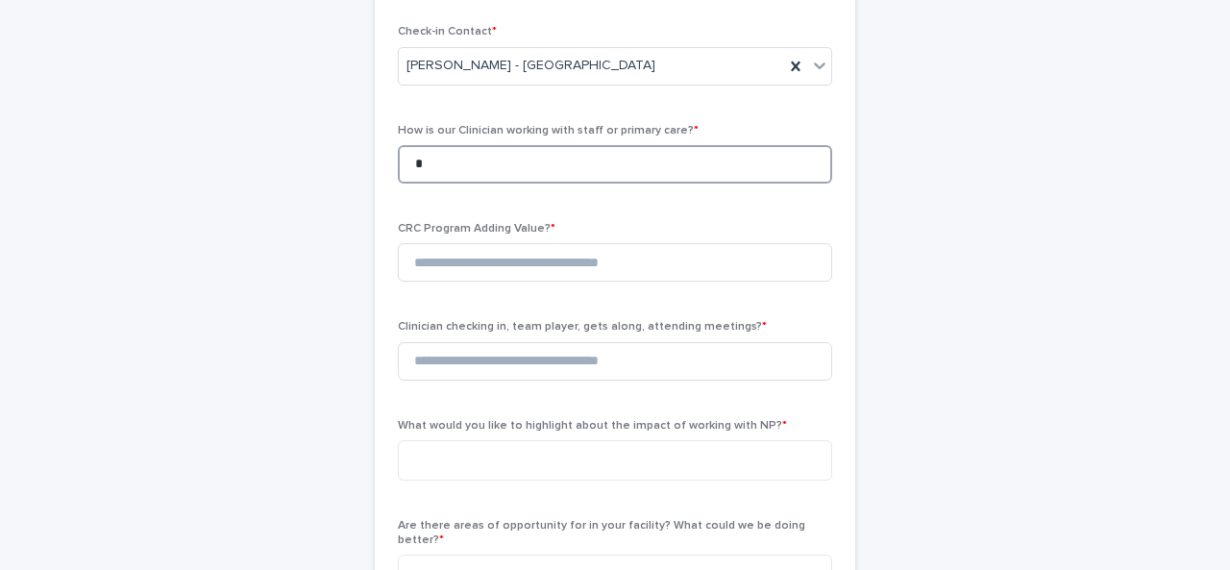
scroll to position [363, 0]
type input "*"
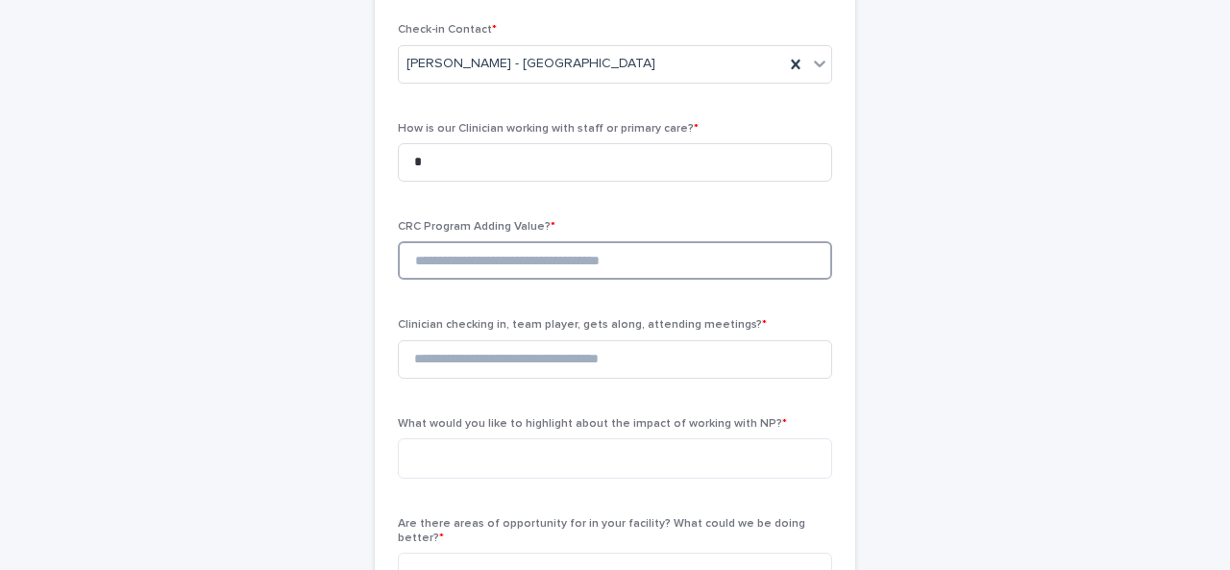
click at [471, 249] on input at bounding box center [615, 260] width 434 height 38
type input "*"
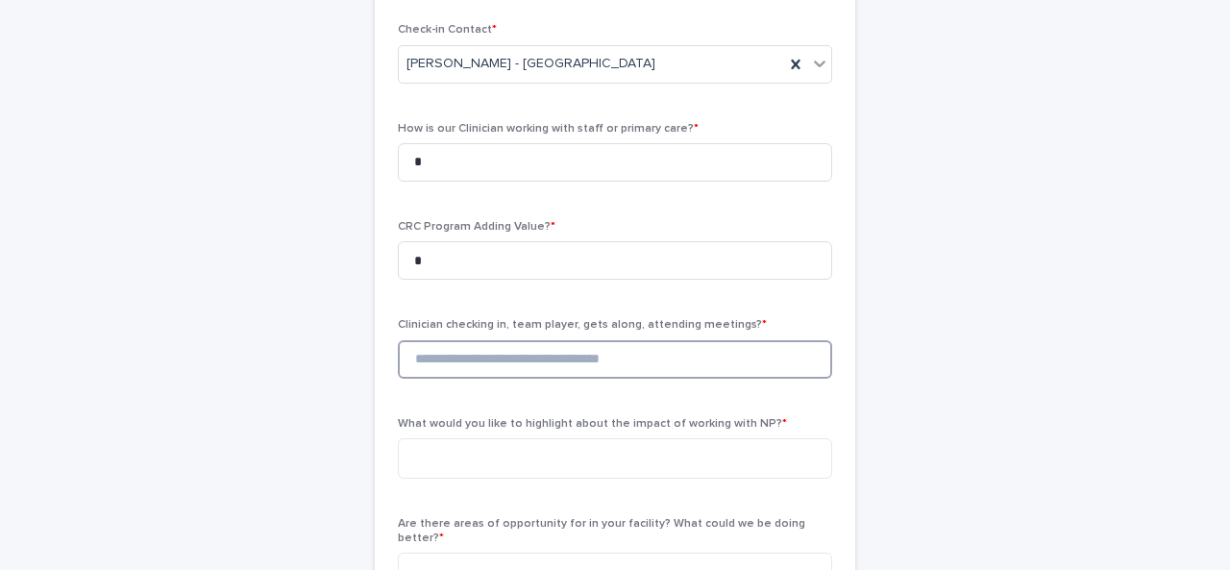
click at [443, 366] on input at bounding box center [615, 359] width 434 height 38
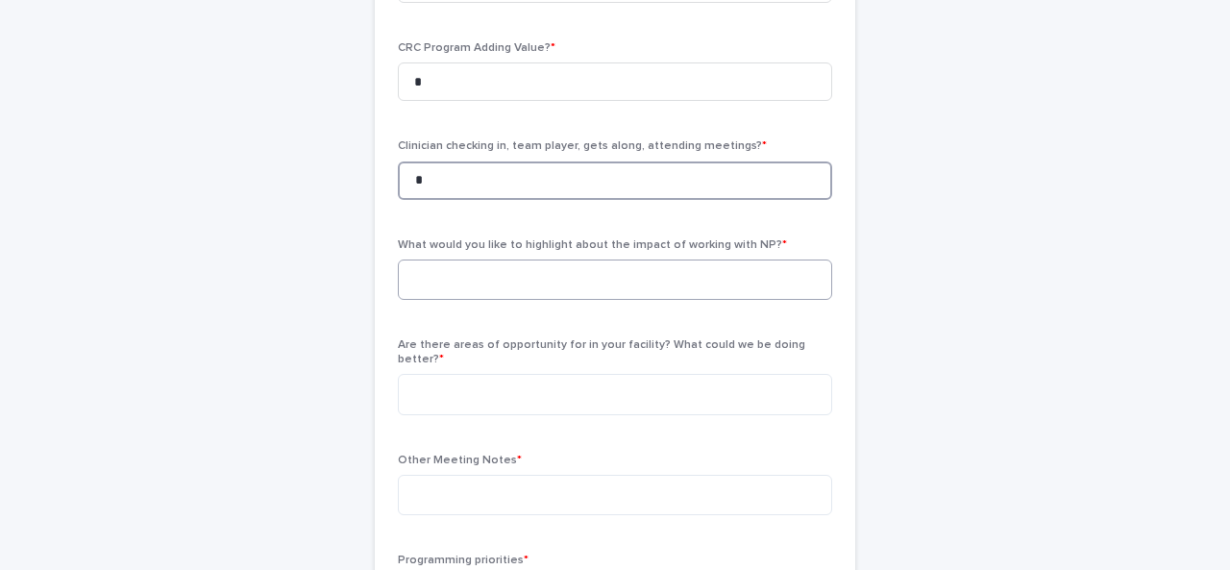
type input "*"
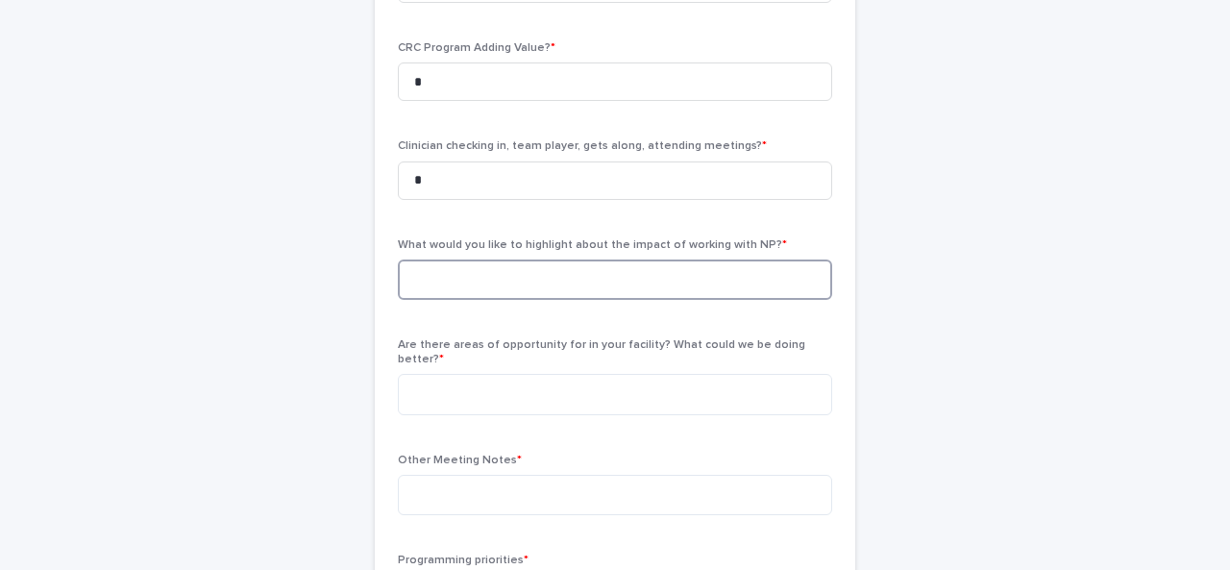
click at [417, 283] on textarea at bounding box center [615, 279] width 434 height 40
type textarea "**********"
type textarea "*"
type textarea "***"
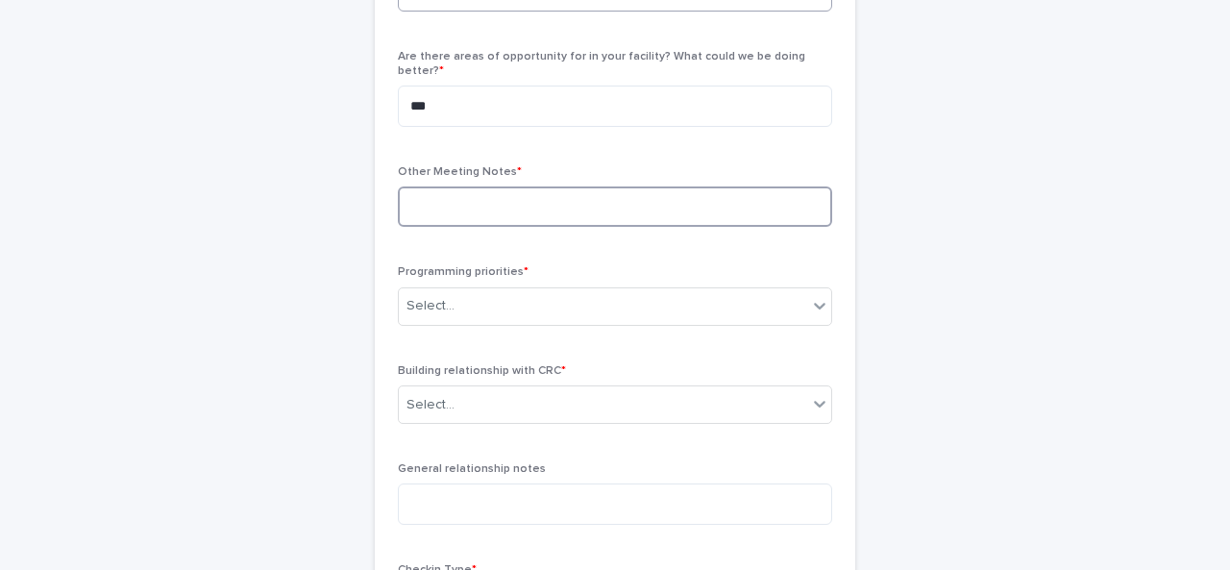
scroll to position [828, 0]
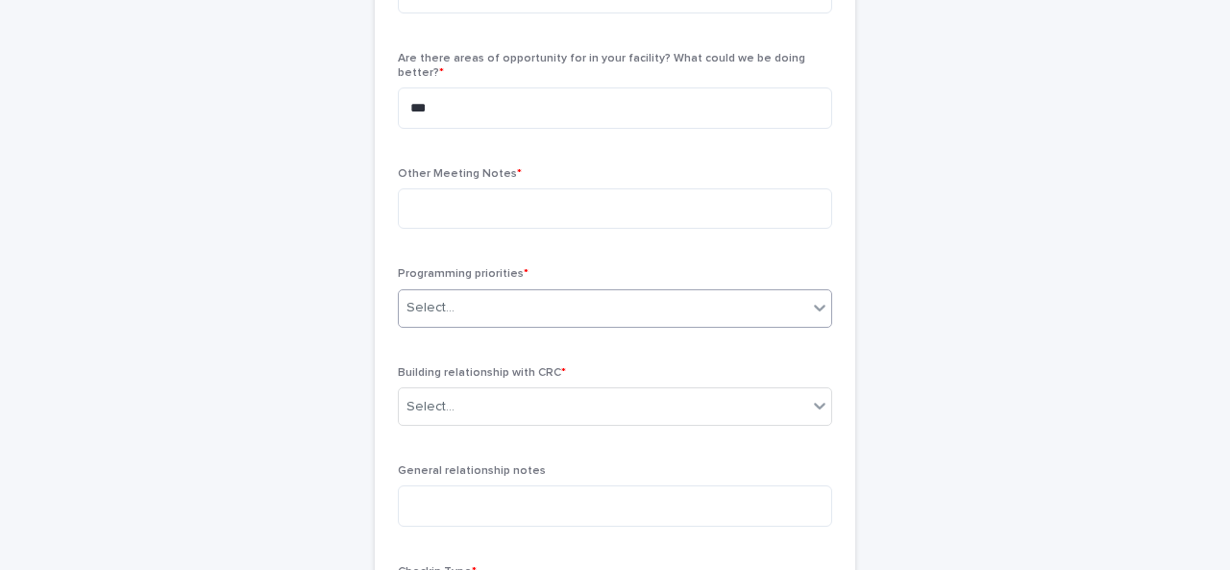
click at [423, 298] on div "Select..." at bounding box center [430, 308] width 48 height 20
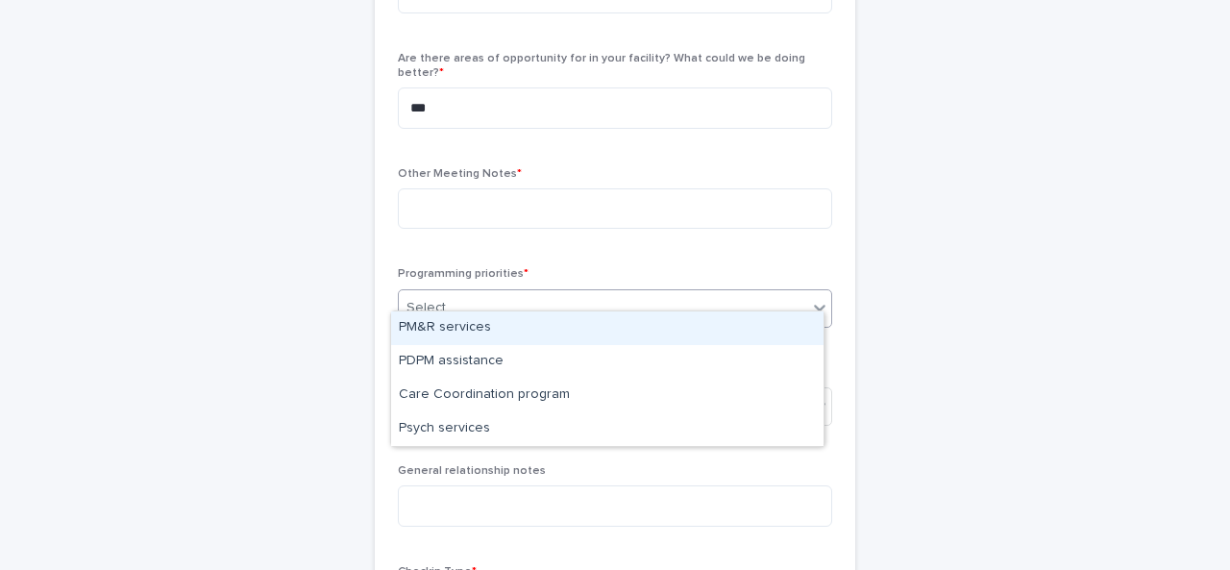
click at [433, 324] on div "PM&R services" at bounding box center [607, 328] width 432 height 34
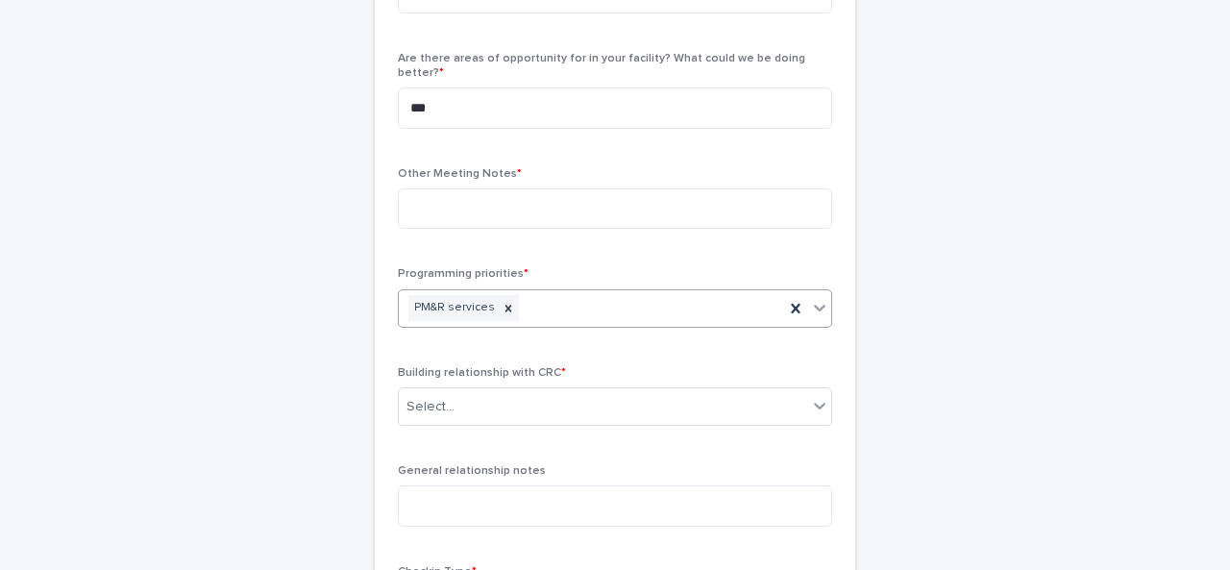
click at [511, 295] on div "PM&R services" at bounding box center [591, 308] width 385 height 34
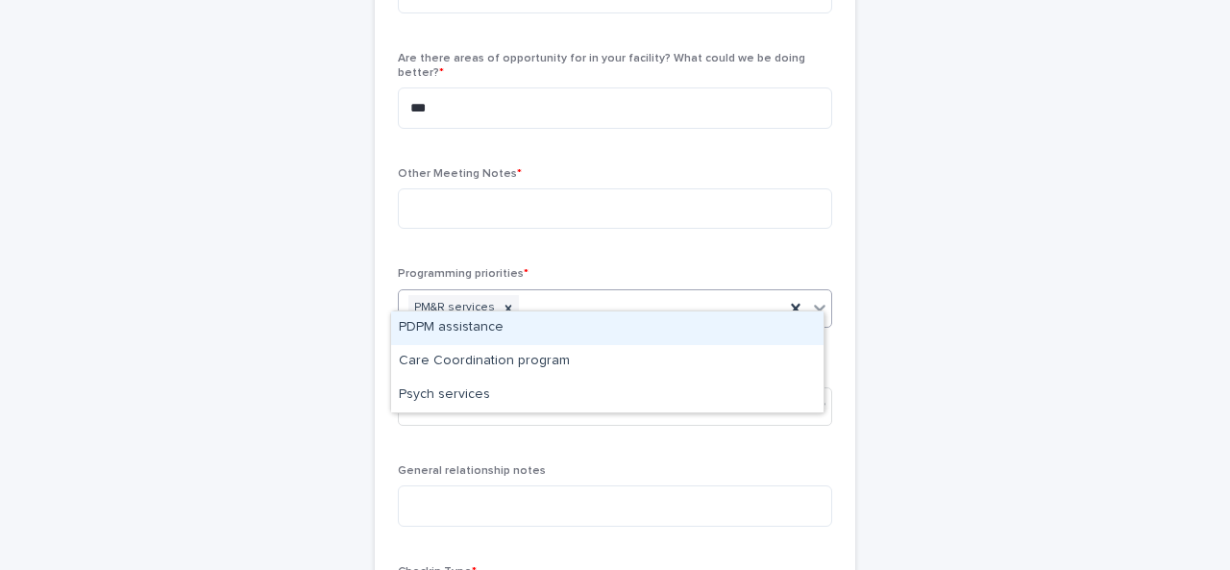
click at [500, 331] on div "PDPM assistance" at bounding box center [607, 328] width 432 height 34
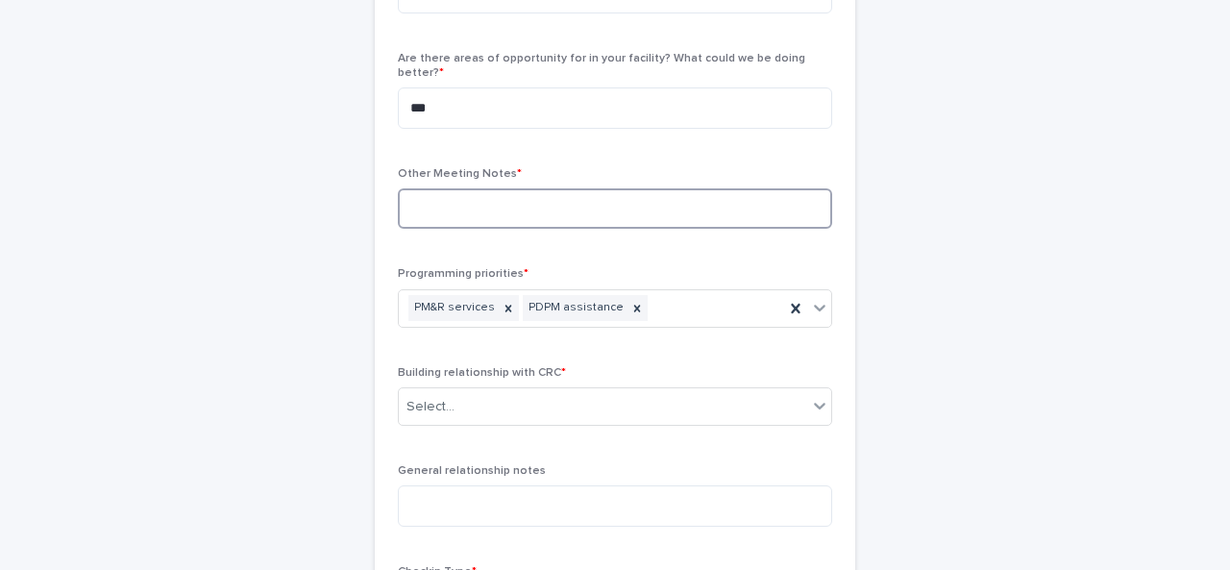
click at [450, 188] on textarea at bounding box center [615, 208] width 434 height 40
paste textarea "**********"
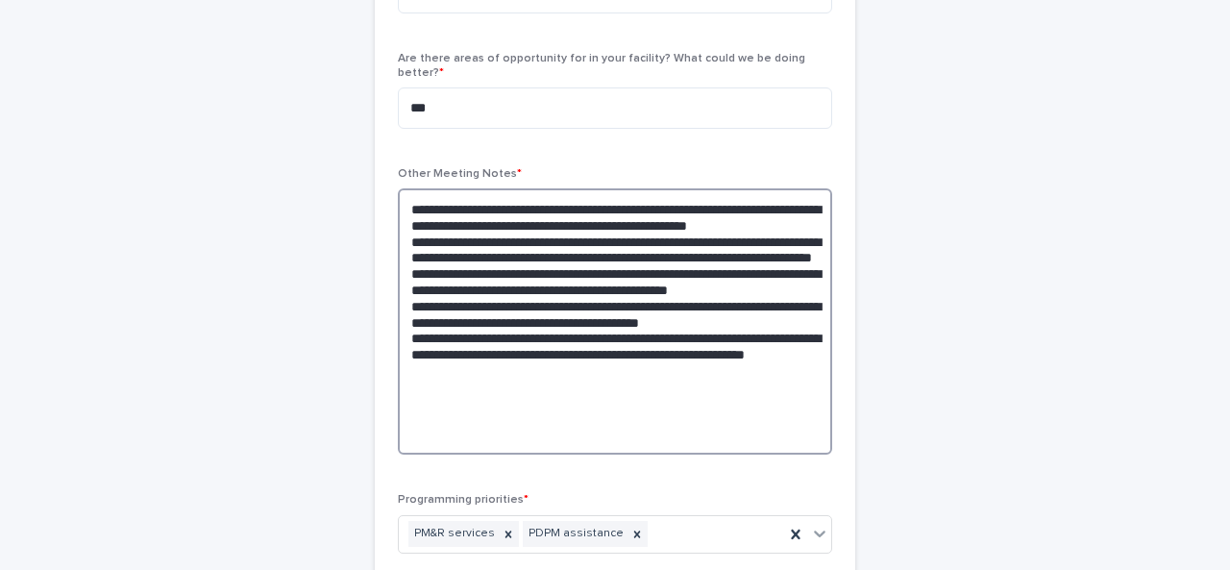
click at [549, 195] on textarea "**********" at bounding box center [615, 321] width 434 height 266
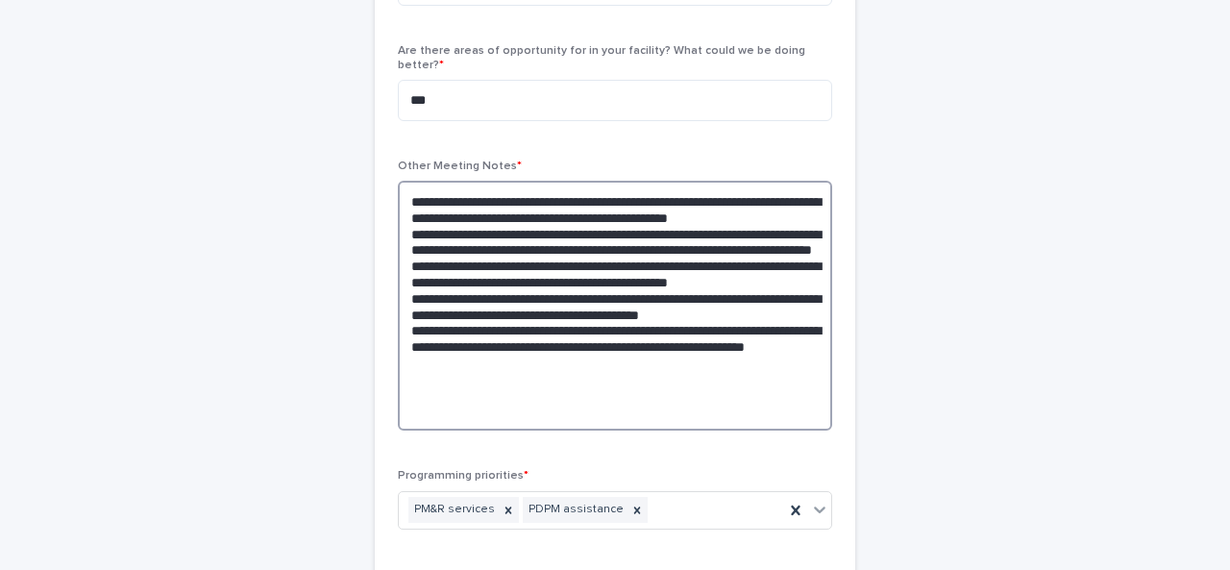
scroll to position [836, 0]
click at [402, 312] on textarea "**********" at bounding box center [615, 306] width 434 height 250
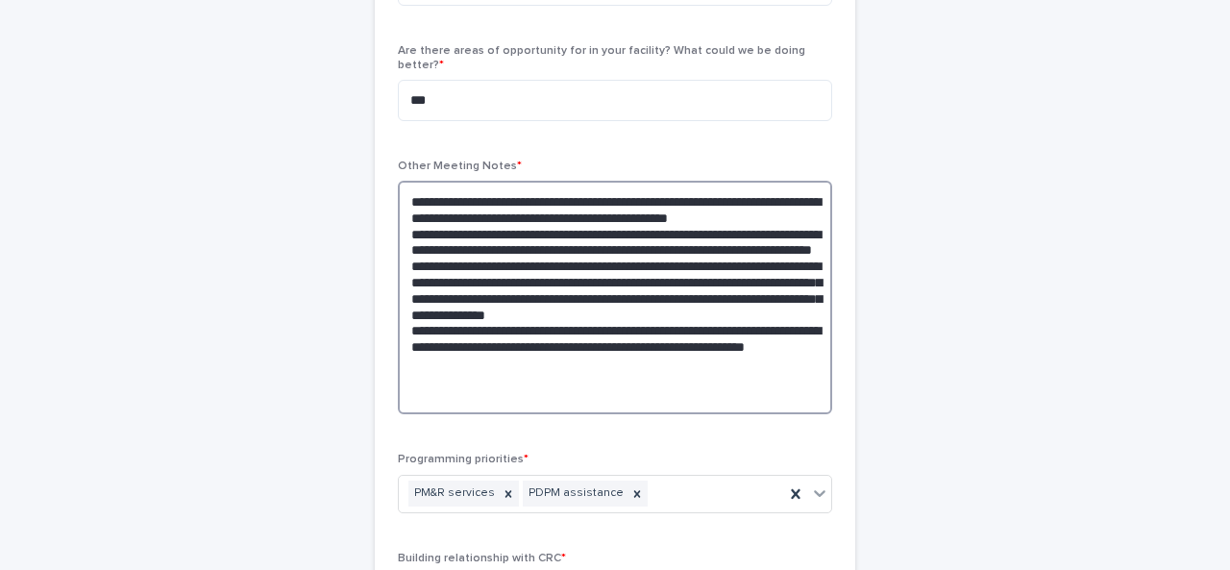
click at [402, 349] on textarea "**********" at bounding box center [615, 297] width 434 height 233
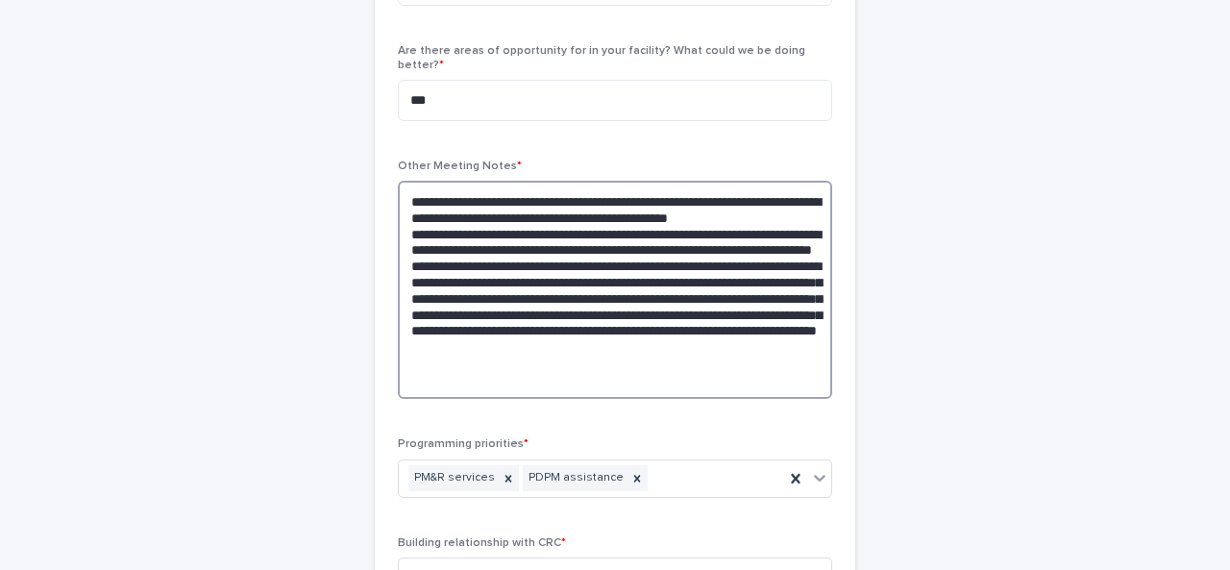
click at [675, 369] on textarea "**********" at bounding box center [615, 290] width 434 height 218
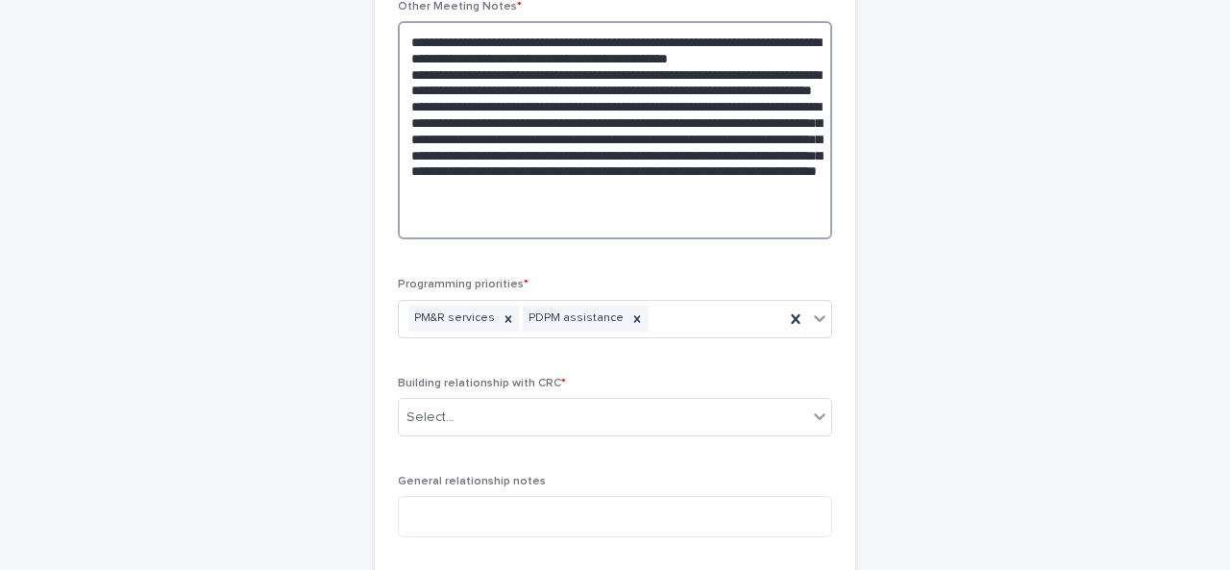
type textarea "**********"
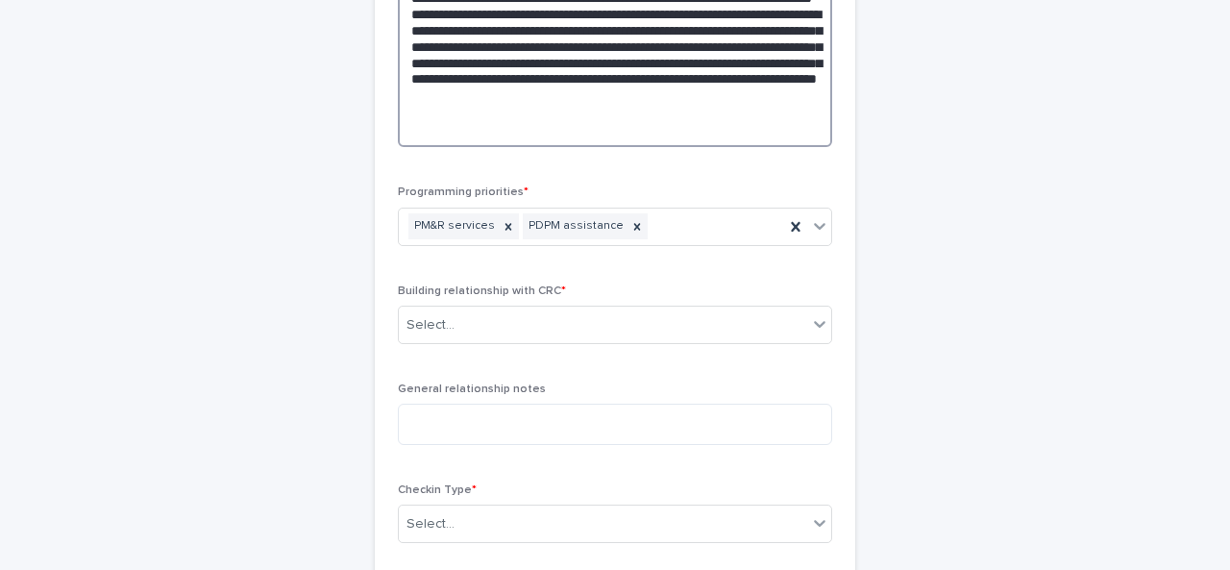
scroll to position [1278, 0]
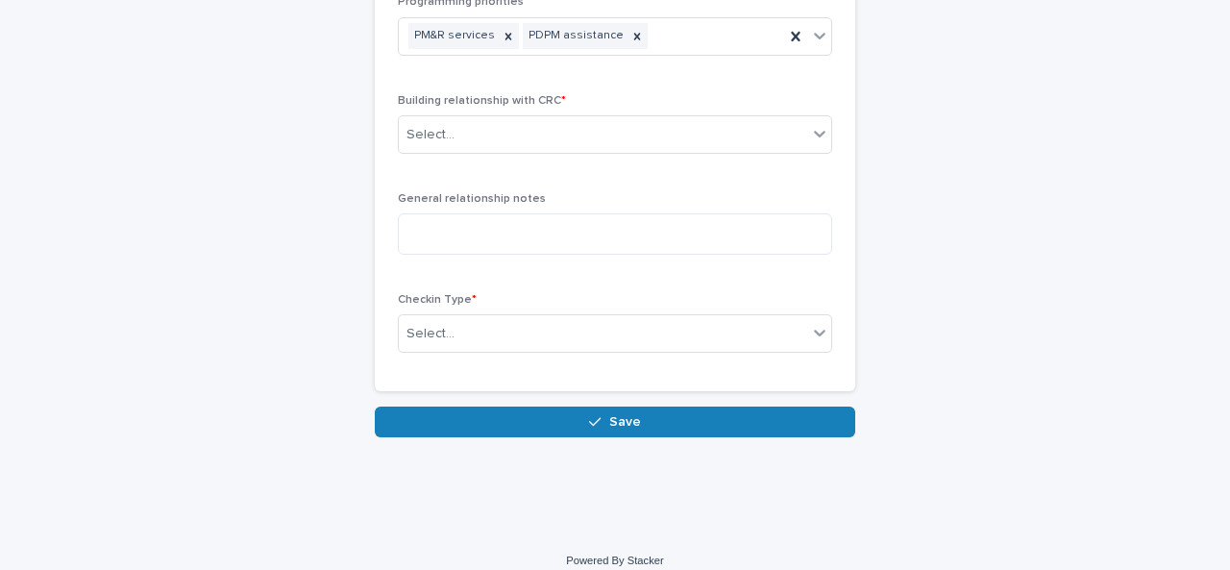
click at [466, 136] on div "Building relationship with CRC * Select..." at bounding box center [615, 131] width 434 height 75
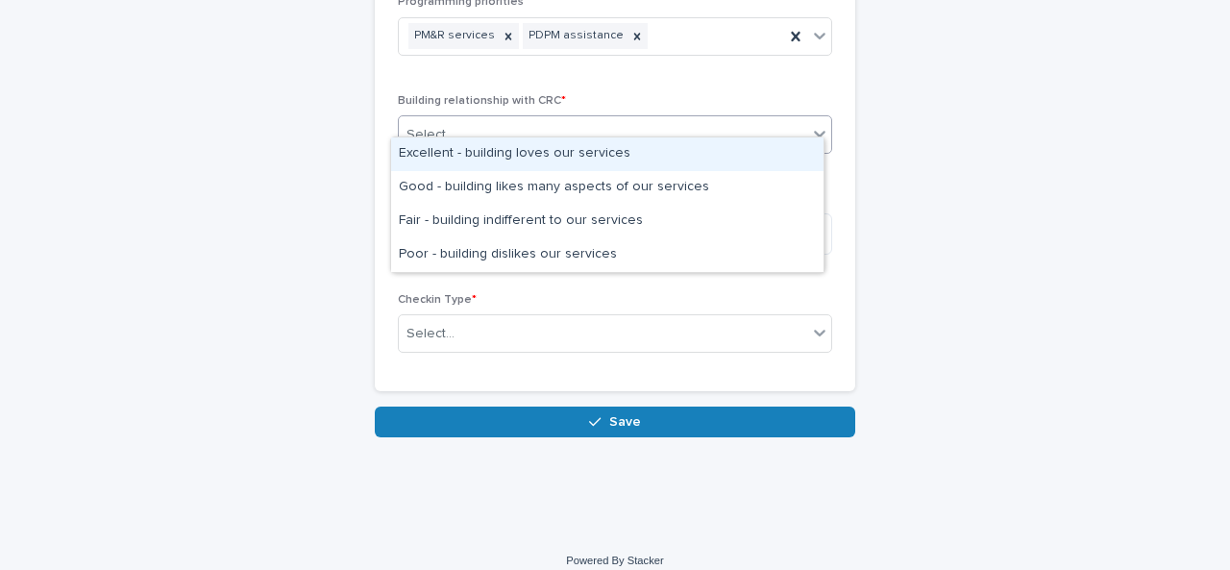
click at [461, 119] on div "Select..." at bounding box center [603, 135] width 408 height 32
click at [455, 149] on div "Excellent - building loves our services" at bounding box center [607, 154] width 432 height 34
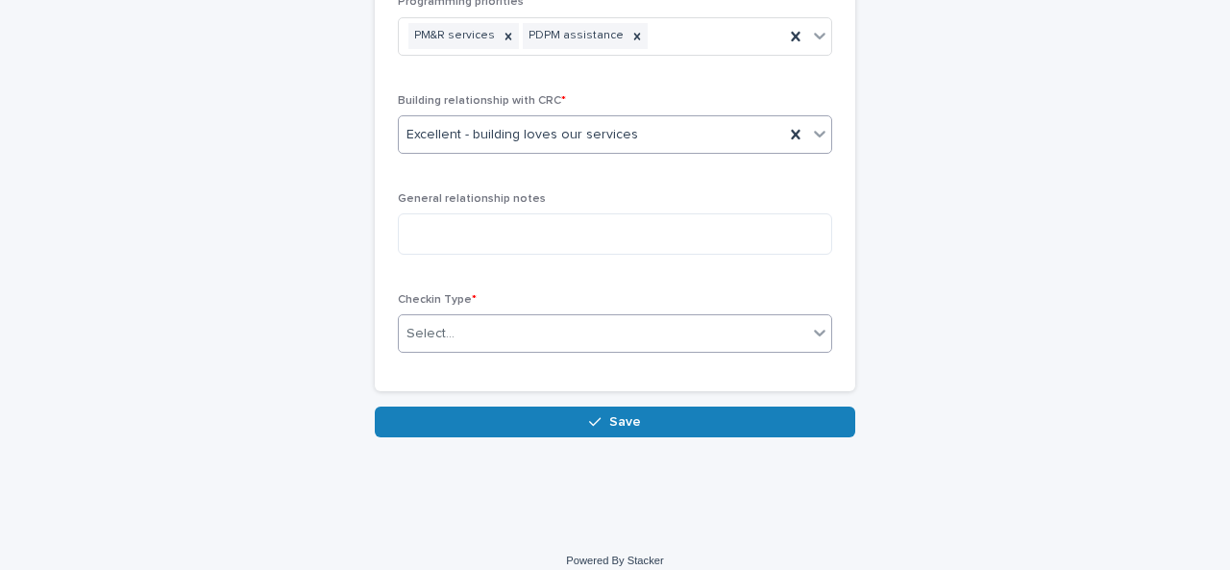
click at [498, 318] on div "Select..." at bounding box center [603, 334] width 408 height 32
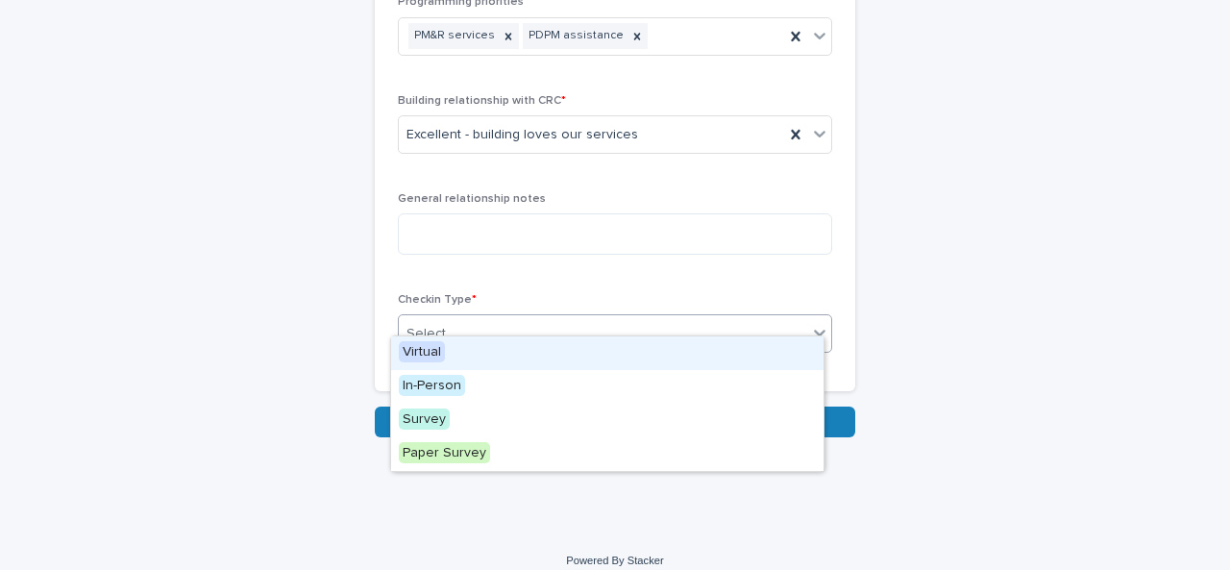
click at [446, 347] on div "Virtual" at bounding box center [607, 353] width 432 height 34
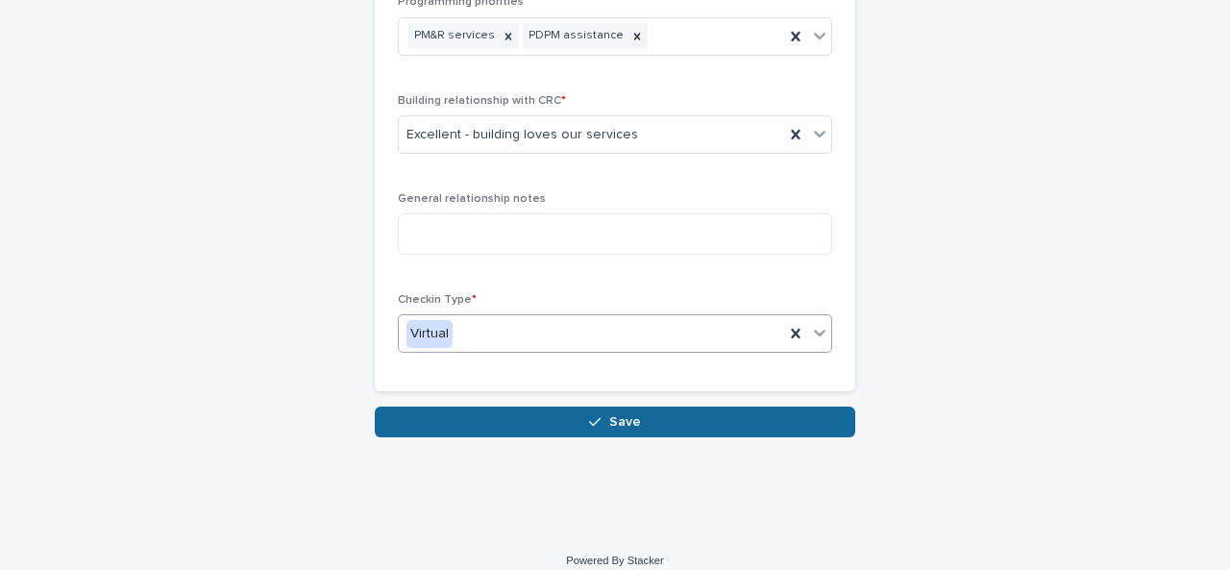
click at [609, 415] on span "Save" at bounding box center [625, 421] width 32 height 13
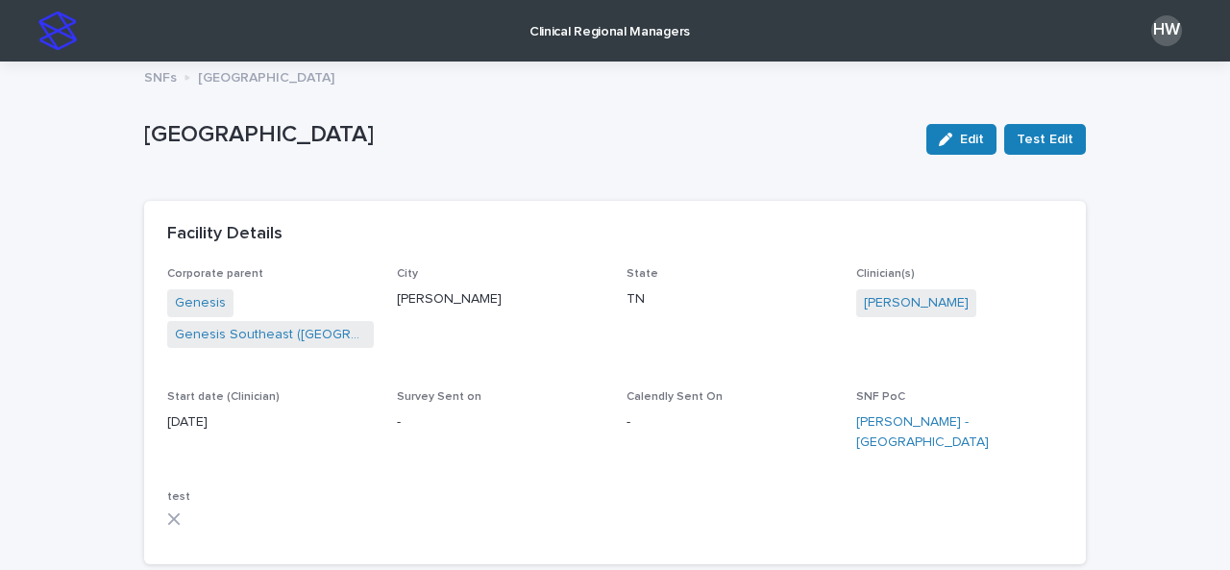
click at [594, 37] on p "Clinical Regional Managers" at bounding box center [609, 20] width 160 height 40
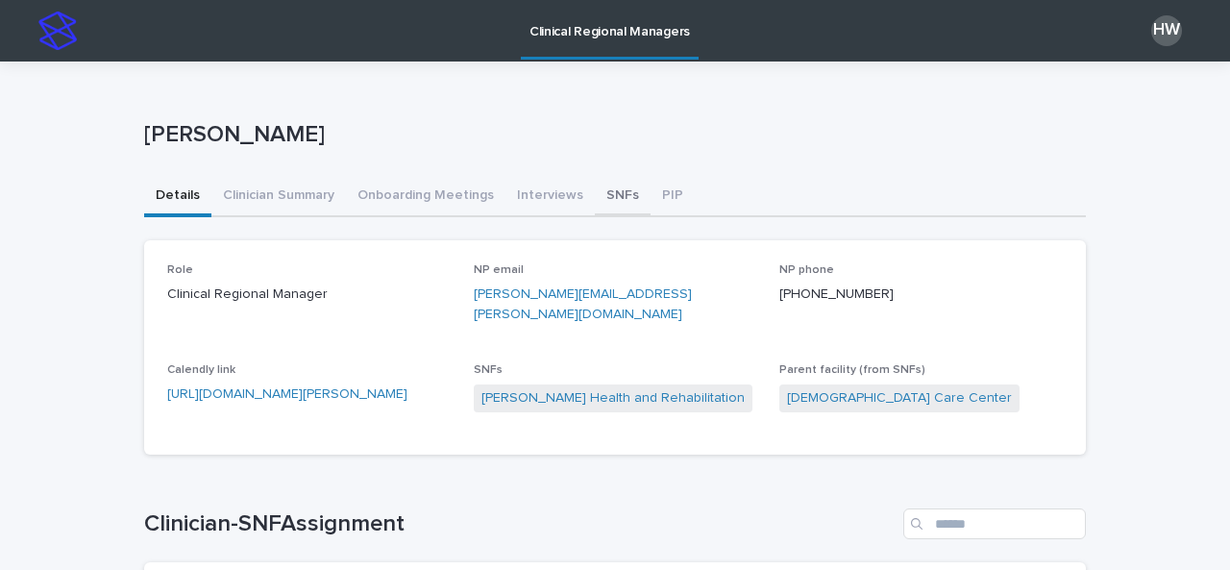
click at [595, 193] on button "SNFs" at bounding box center [623, 197] width 56 height 40
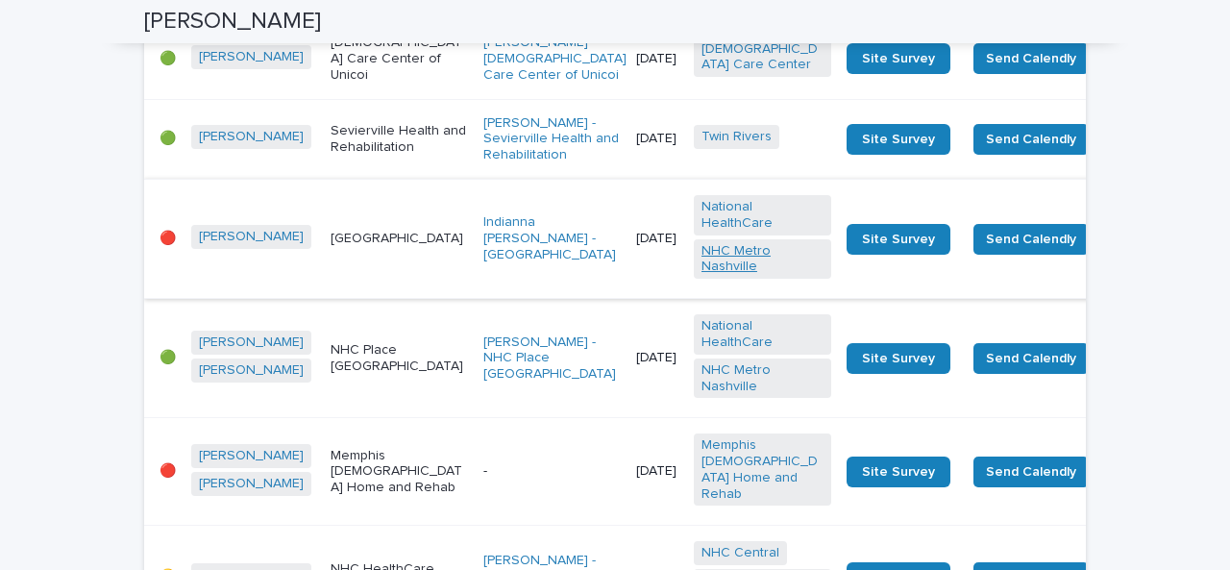
scroll to position [632, 0]
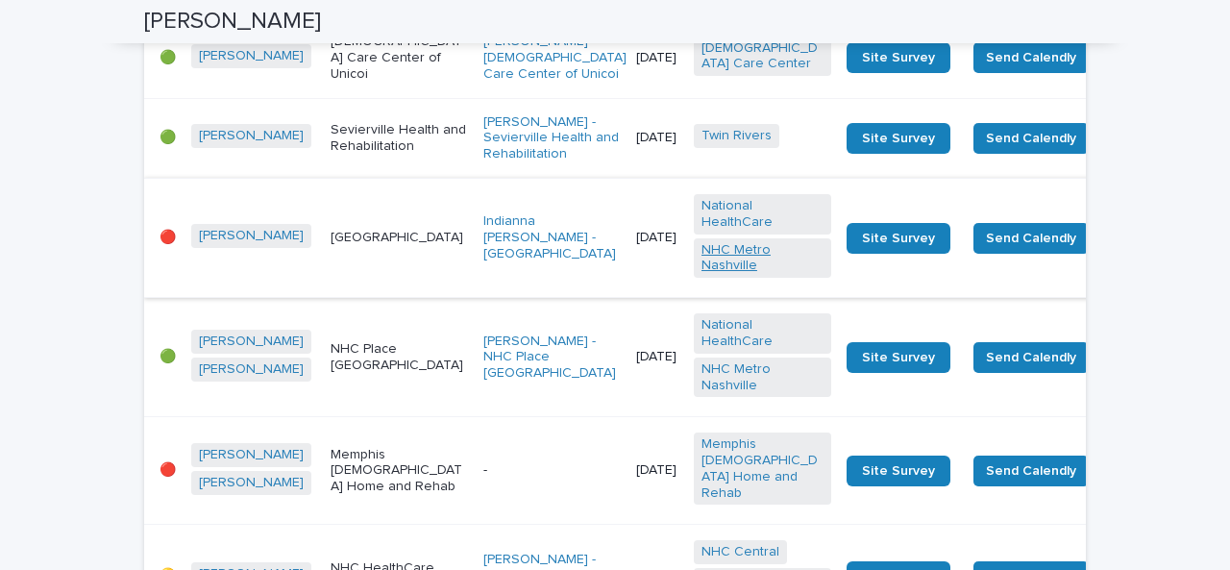
click at [701, 275] on link "NHC Metro Nashville" at bounding box center [762, 258] width 122 height 33
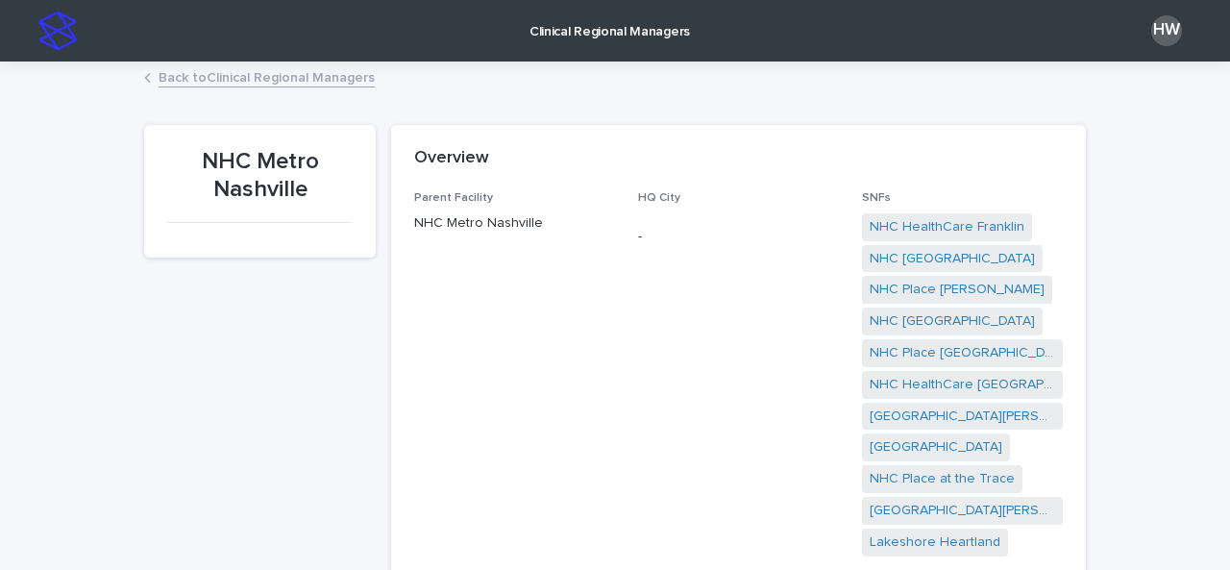
click at [261, 78] on link "Back to Clinical Regional Managers" at bounding box center [267, 76] width 216 height 22
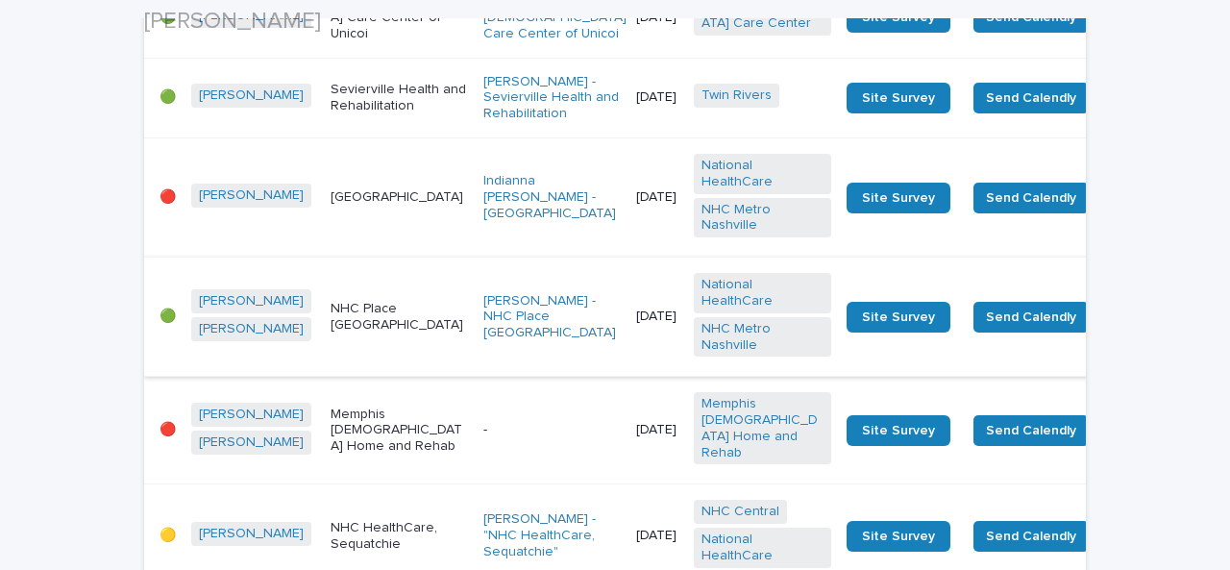
scroll to position [1036, 0]
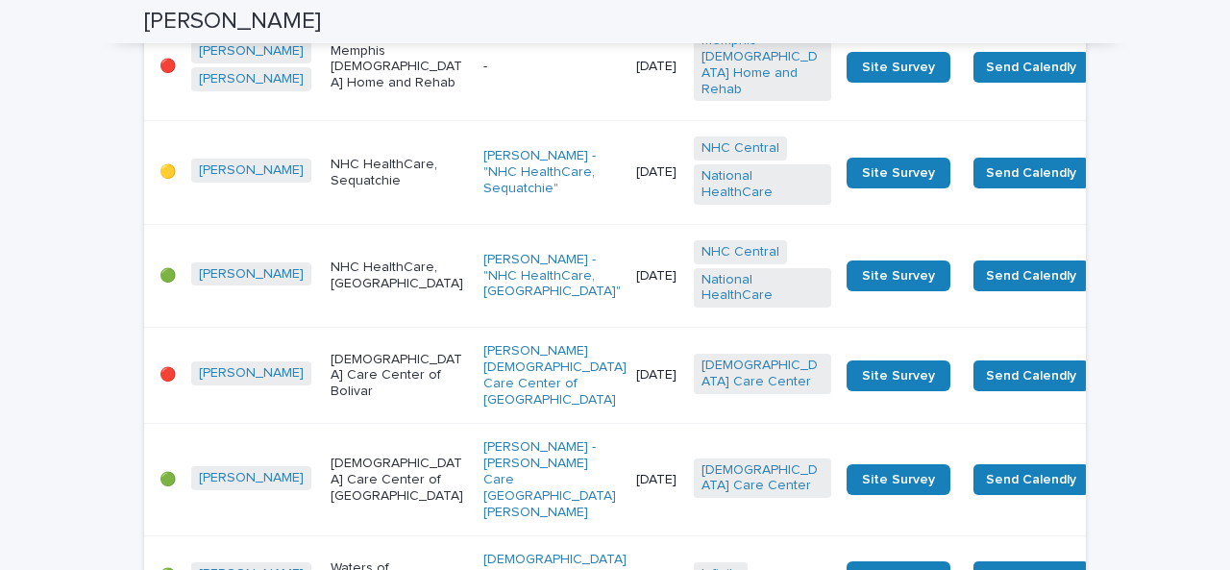
click at [701, 157] on link "NHC Central" at bounding box center [740, 148] width 78 height 16
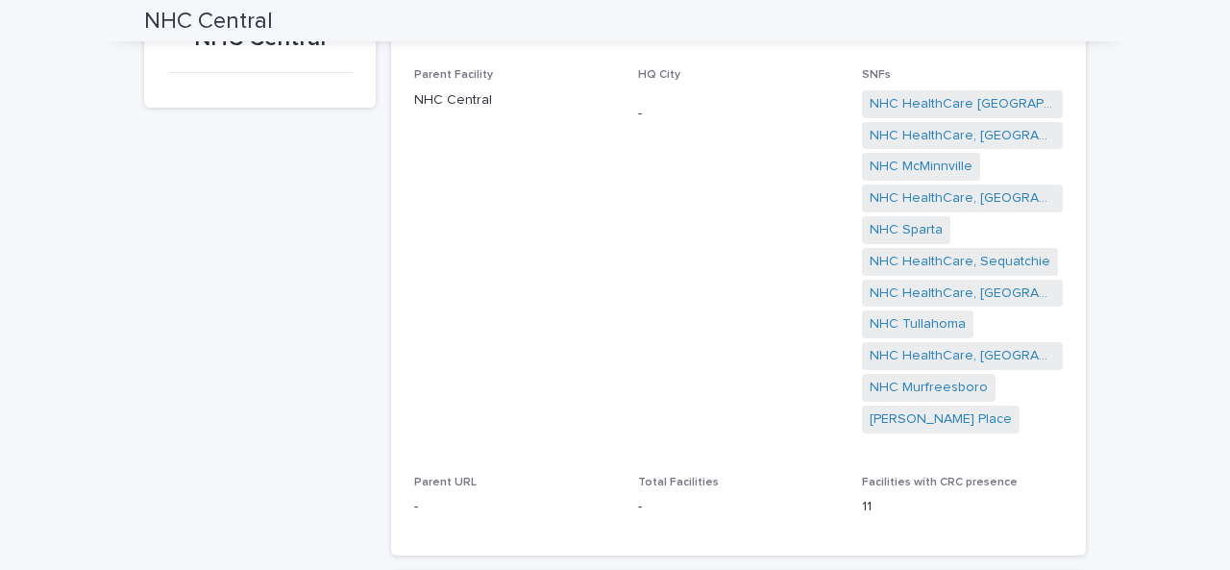
scroll to position [99, 0]
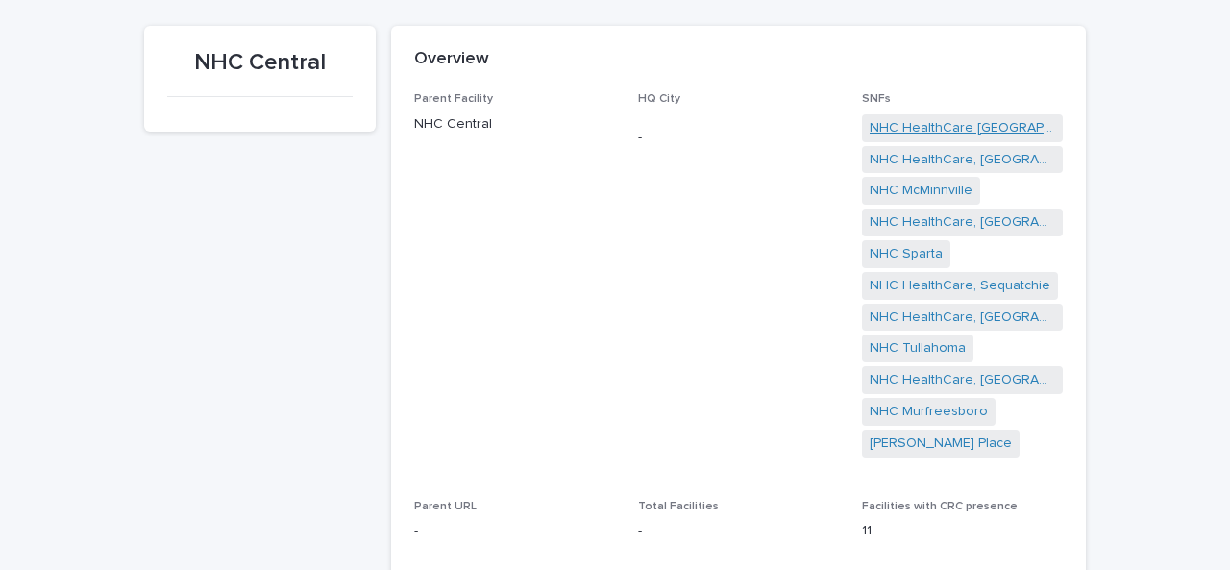
click at [929, 127] on link "NHC HealthCare [GEOGRAPHIC_DATA]" at bounding box center [961, 128] width 185 height 20
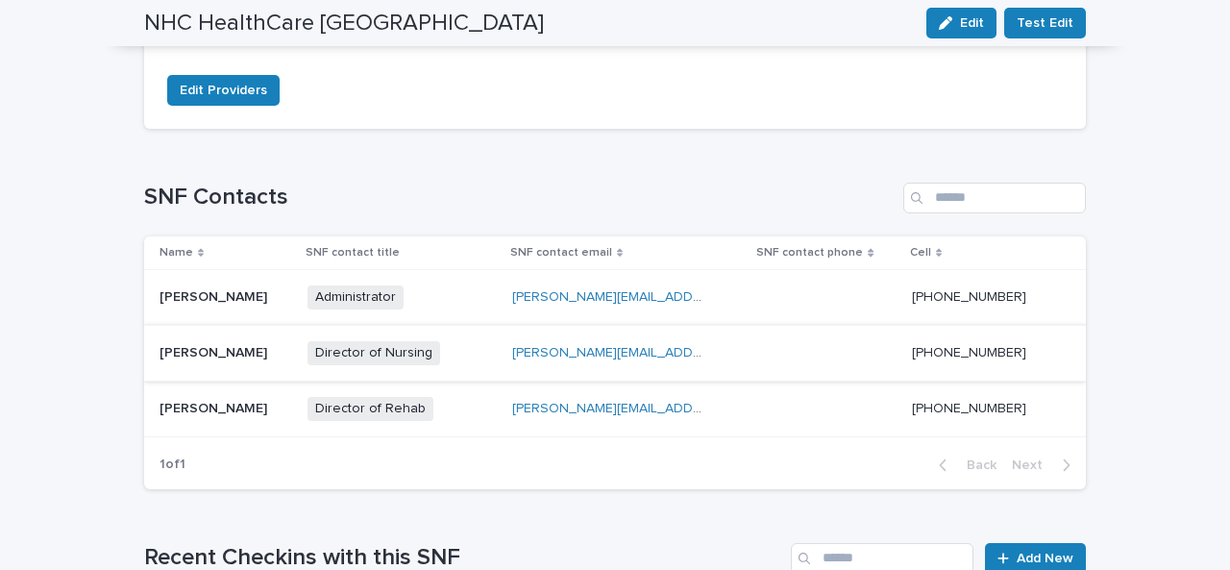
scroll to position [620, 0]
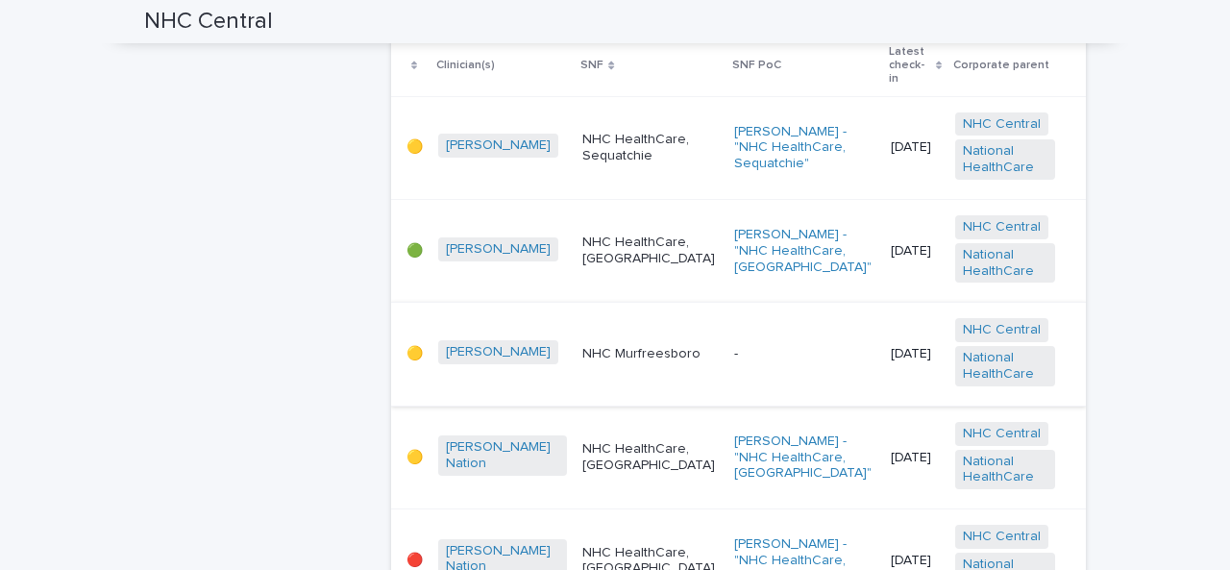
scroll to position [1302, 0]
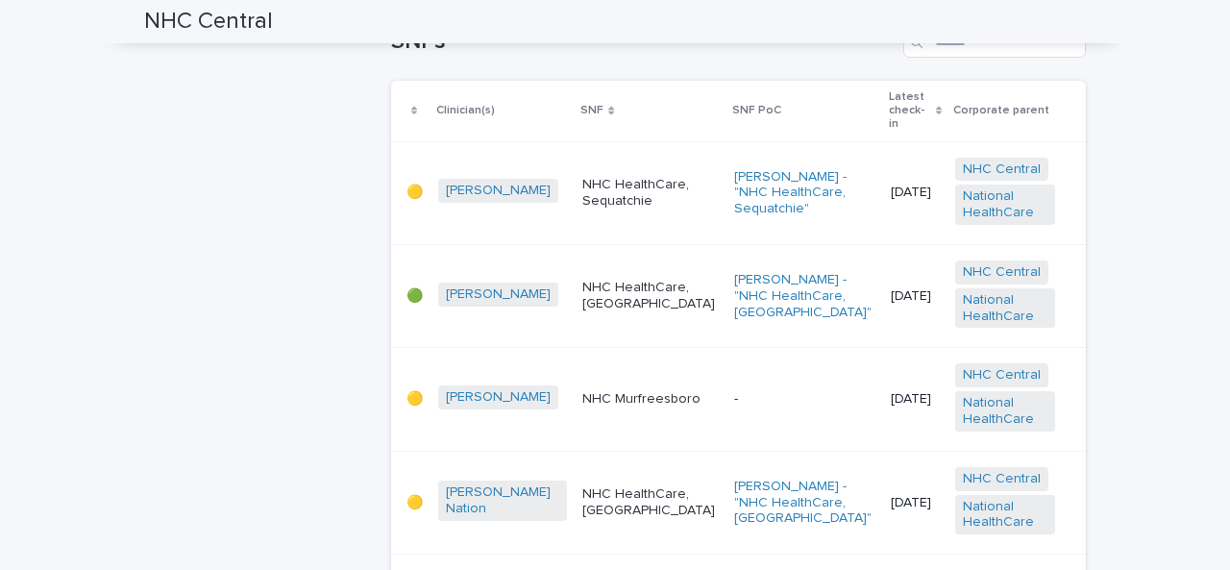
click at [671, 272] on div "NHC HealthCare, [GEOGRAPHIC_DATA]" at bounding box center [650, 296] width 136 height 48
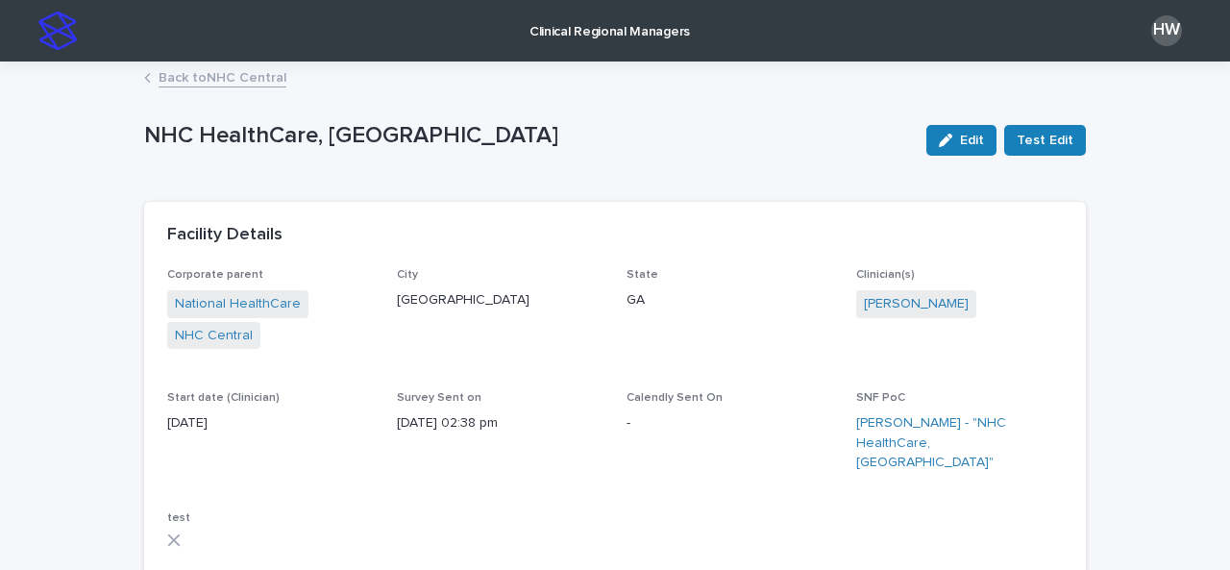
click at [238, 80] on link "Back to NHC Central" at bounding box center [223, 76] width 128 height 22
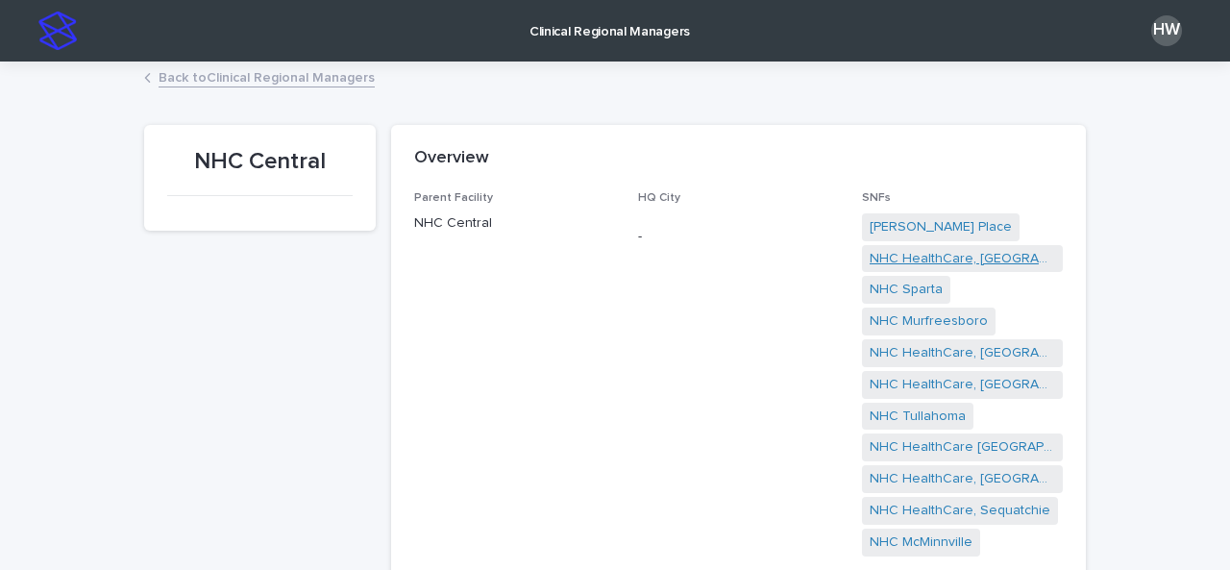
click at [913, 255] on link "NHC HealthCare, [GEOGRAPHIC_DATA]" at bounding box center [961, 259] width 185 height 20
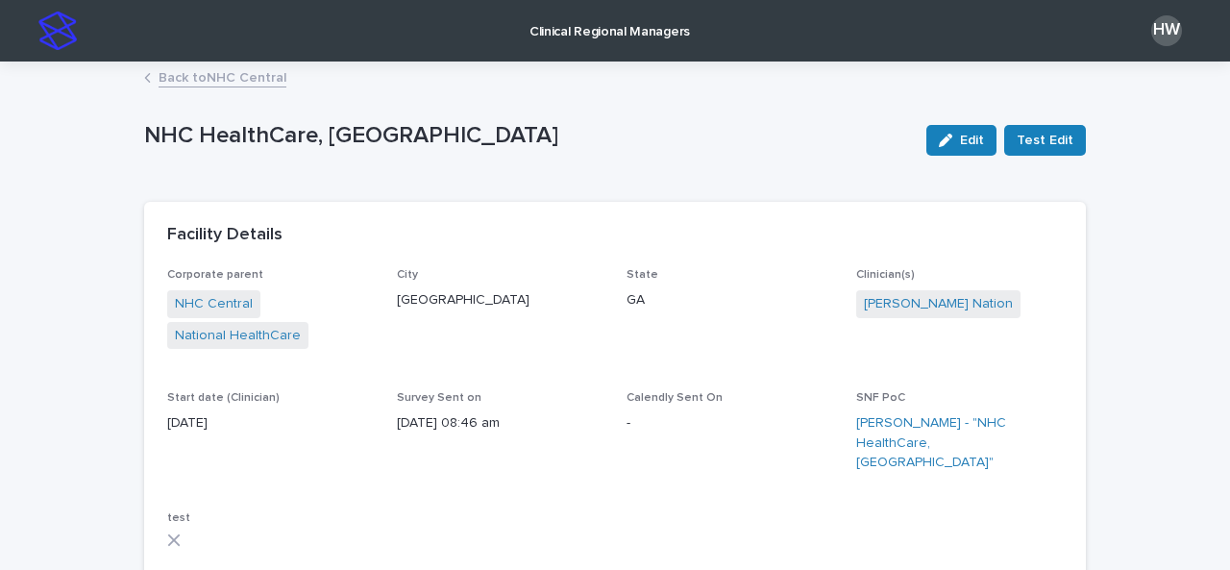
click at [223, 73] on link "Back to NHC Central" at bounding box center [223, 76] width 128 height 22
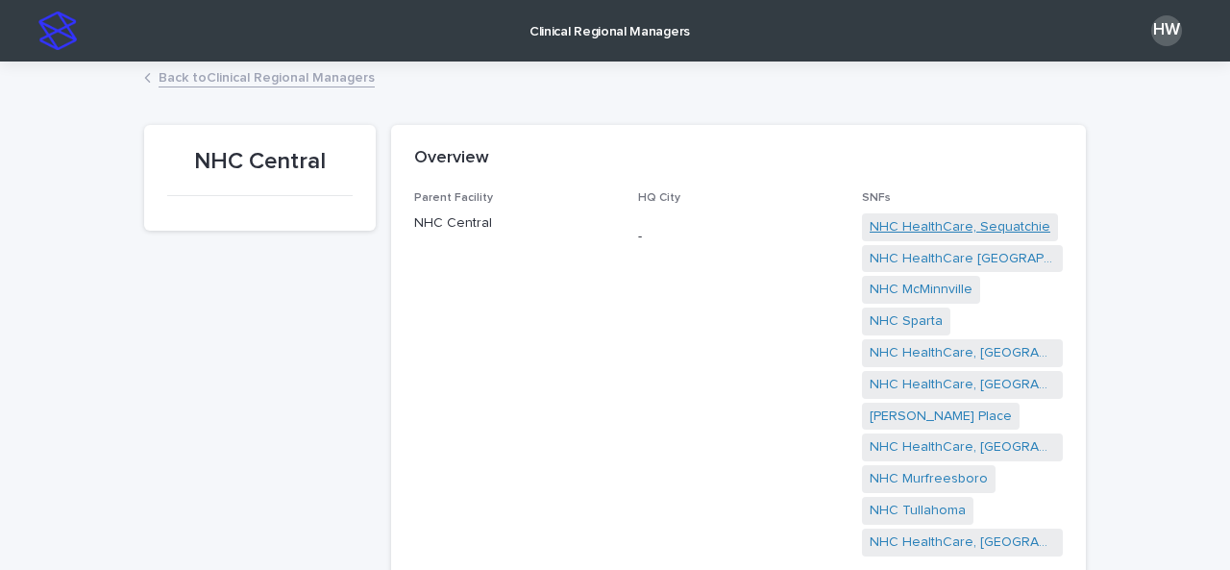
click at [891, 224] on link "NHC HealthCare, Sequatchie" at bounding box center [959, 227] width 181 height 20
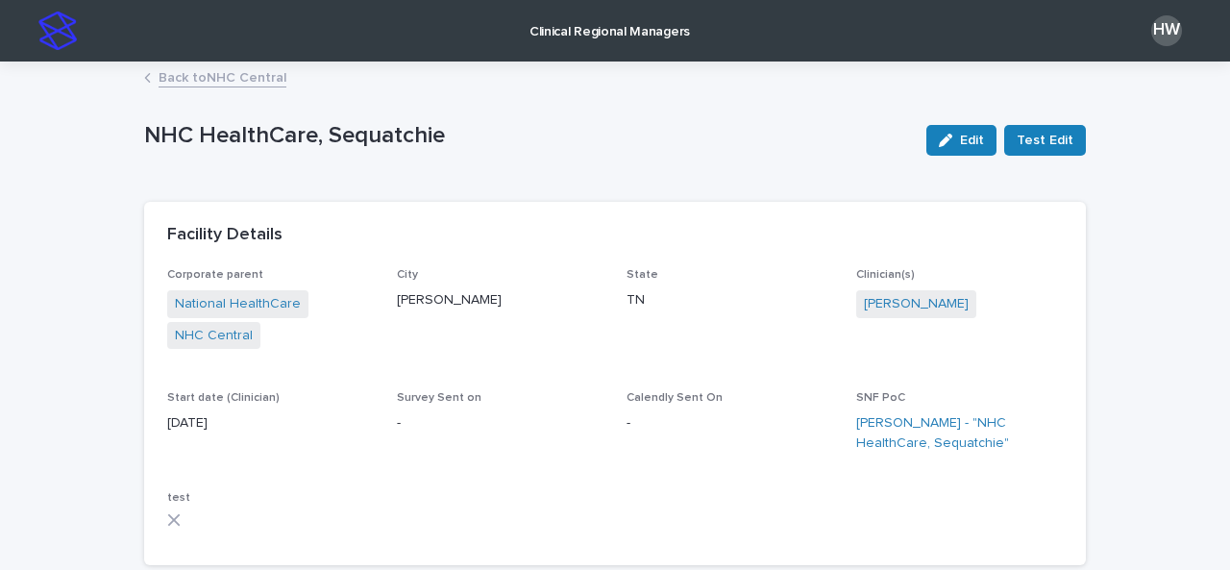
click at [244, 68] on link "Back to NHC Central" at bounding box center [223, 76] width 128 height 22
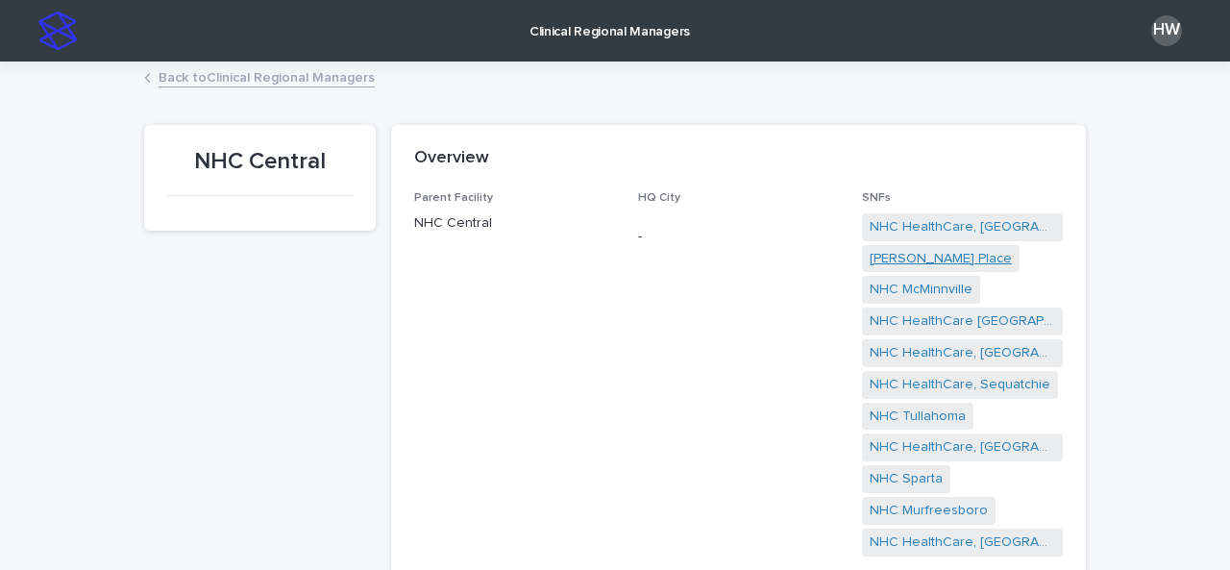
click at [913, 258] on link "[PERSON_NAME] Place" at bounding box center [940, 259] width 142 height 20
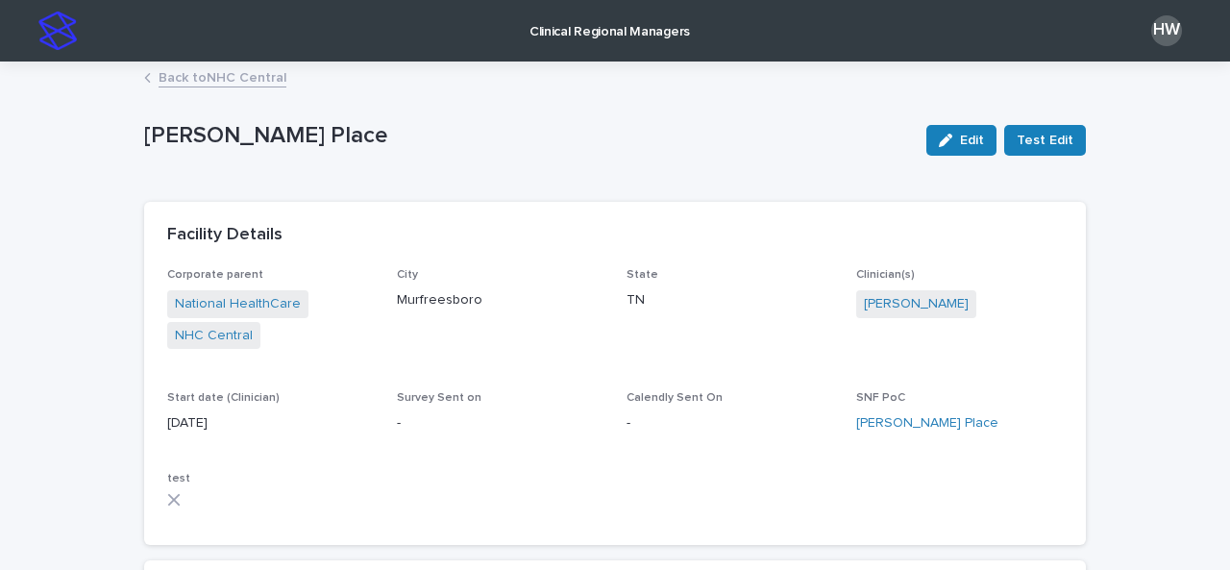
click at [238, 77] on link "Back to NHC Central" at bounding box center [223, 76] width 128 height 22
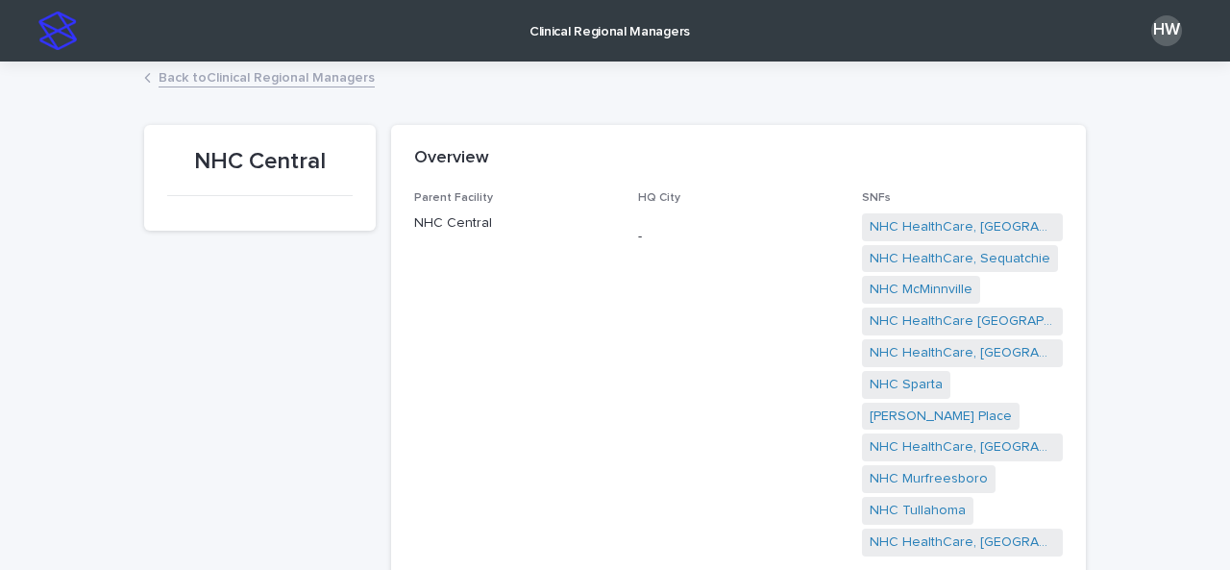
scroll to position [45, 0]
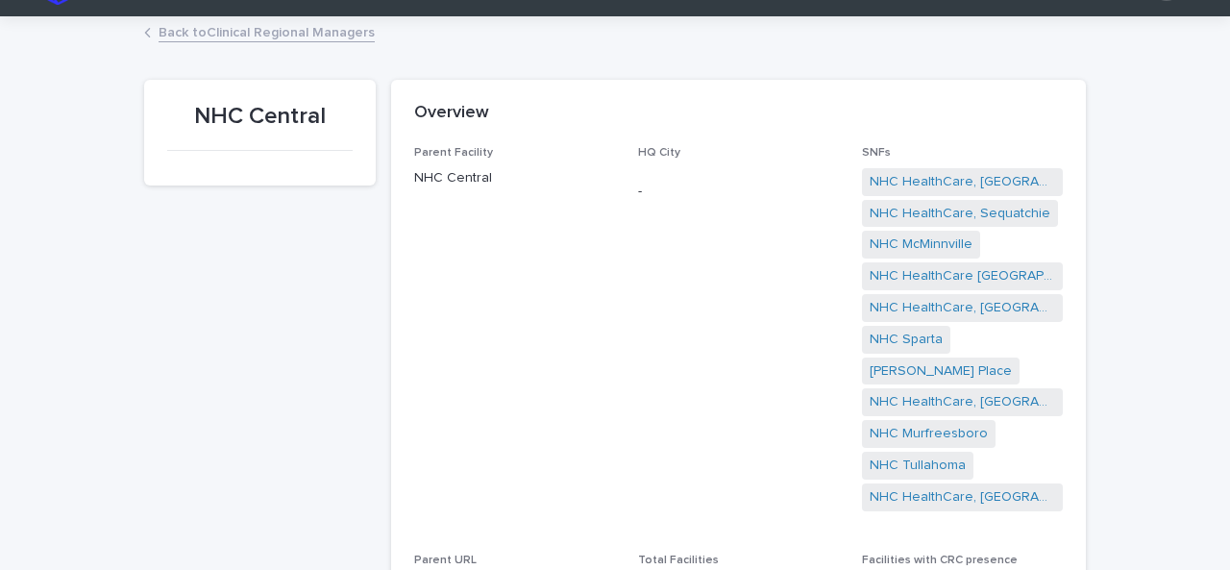
click at [951, 229] on div "NHC HealthCare, Cookeville NHC HealthCare, Sequatchie NHC McMinnville NHC Healt…" at bounding box center [962, 341] width 201 height 347
click at [933, 241] on link "NHC McMinnville" at bounding box center [920, 244] width 103 height 20
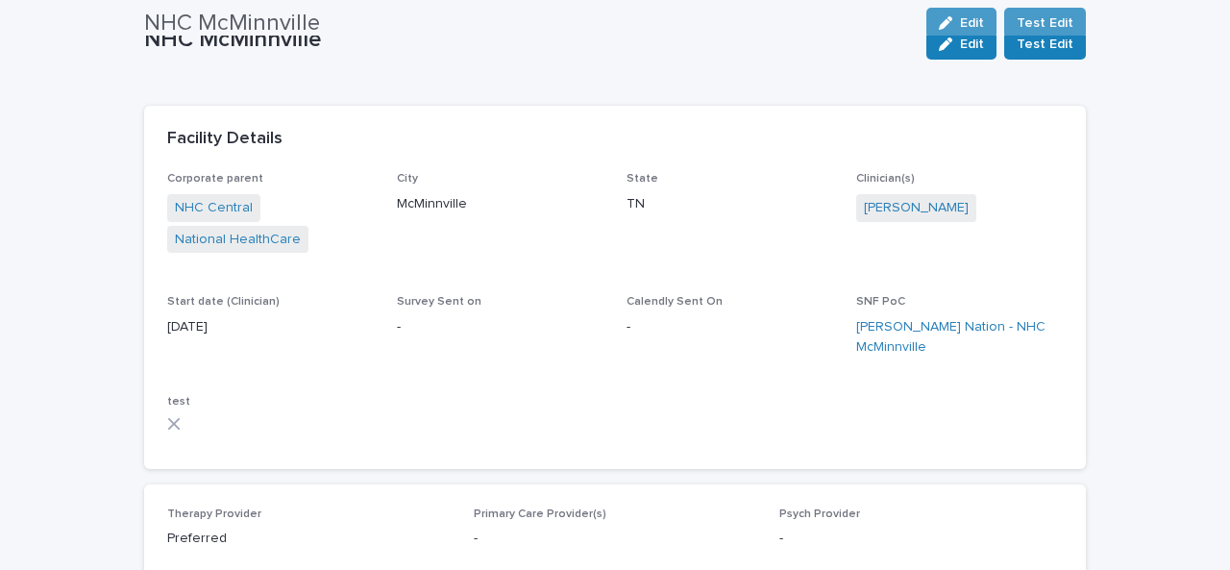
scroll to position [23, 0]
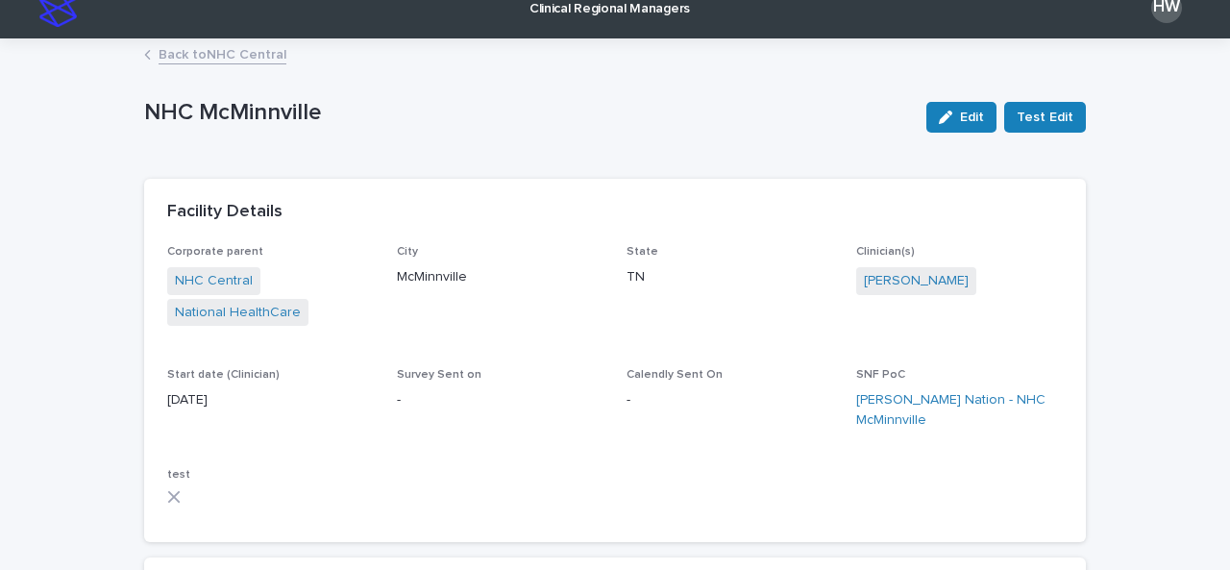
click at [240, 47] on link "Back to NHC Central" at bounding box center [223, 53] width 128 height 22
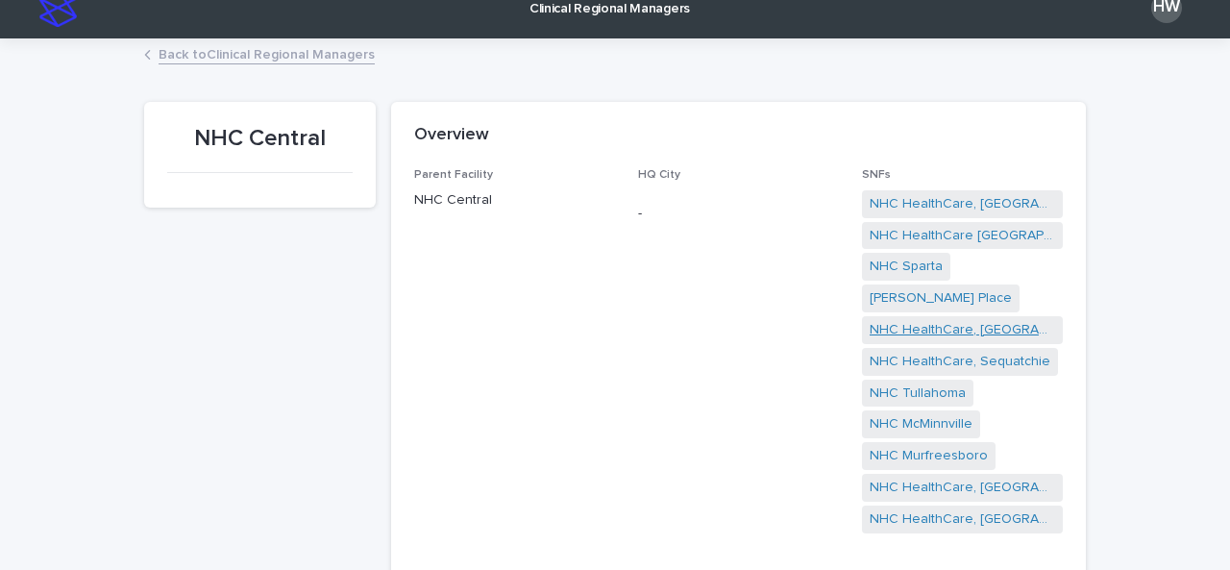
click at [978, 320] on link "NHC HealthCare, [GEOGRAPHIC_DATA]" at bounding box center [961, 330] width 185 height 20
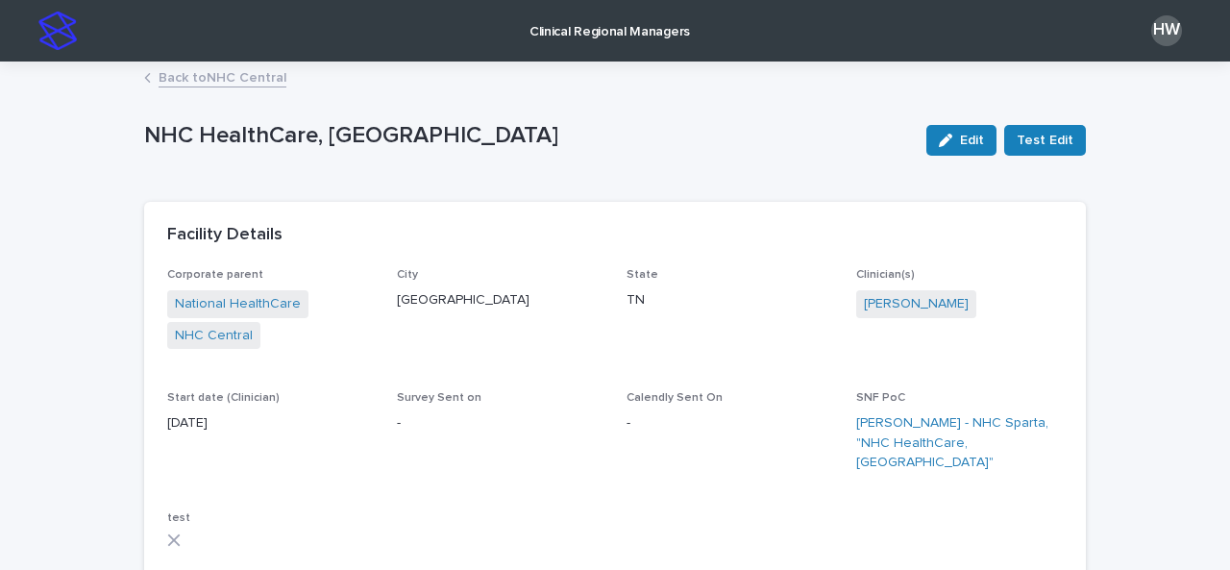
click at [235, 77] on link "Back to NHC Central" at bounding box center [223, 76] width 128 height 22
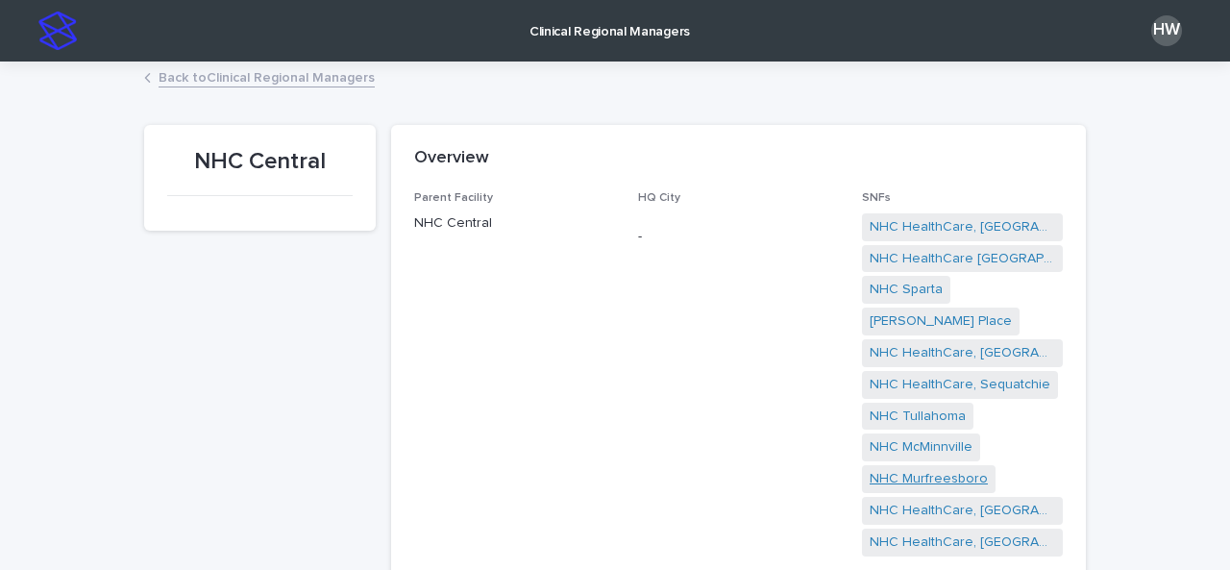
scroll to position [79, 0]
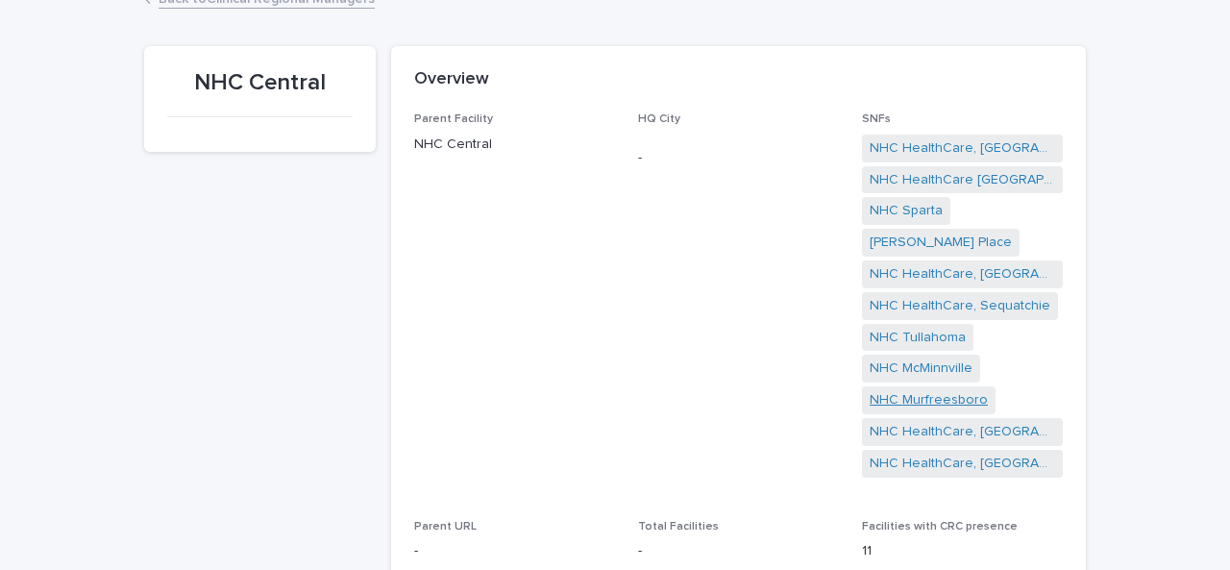
click at [930, 390] on link "NHC Murfreesboro" at bounding box center [928, 400] width 118 height 20
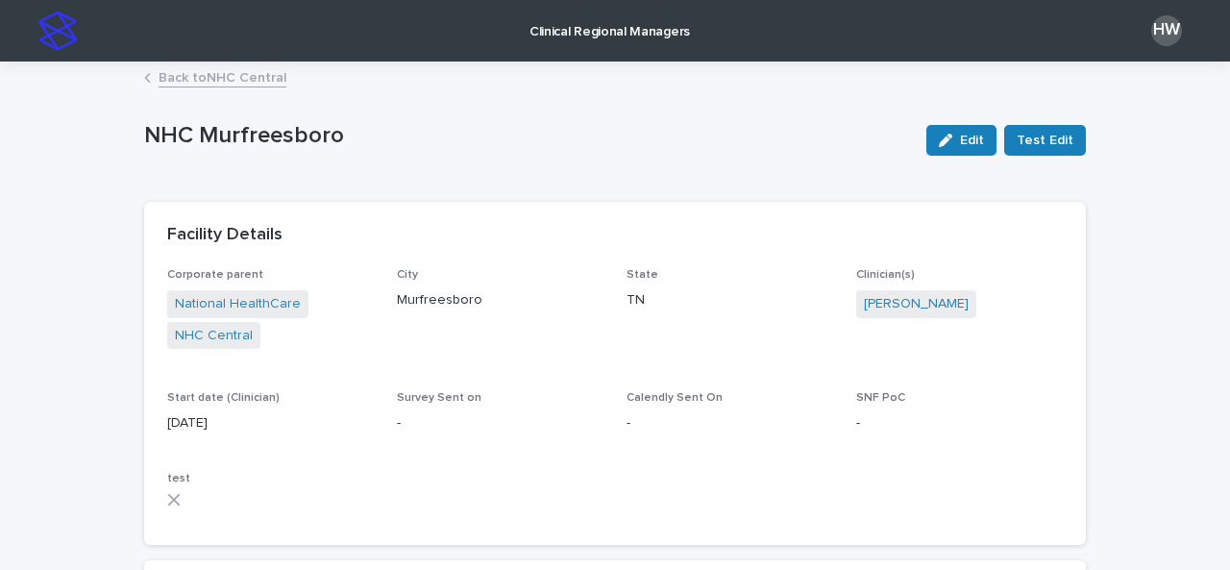
click at [228, 73] on link "Back to NHC Central" at bounding box center [223, 76] width 128 height 22
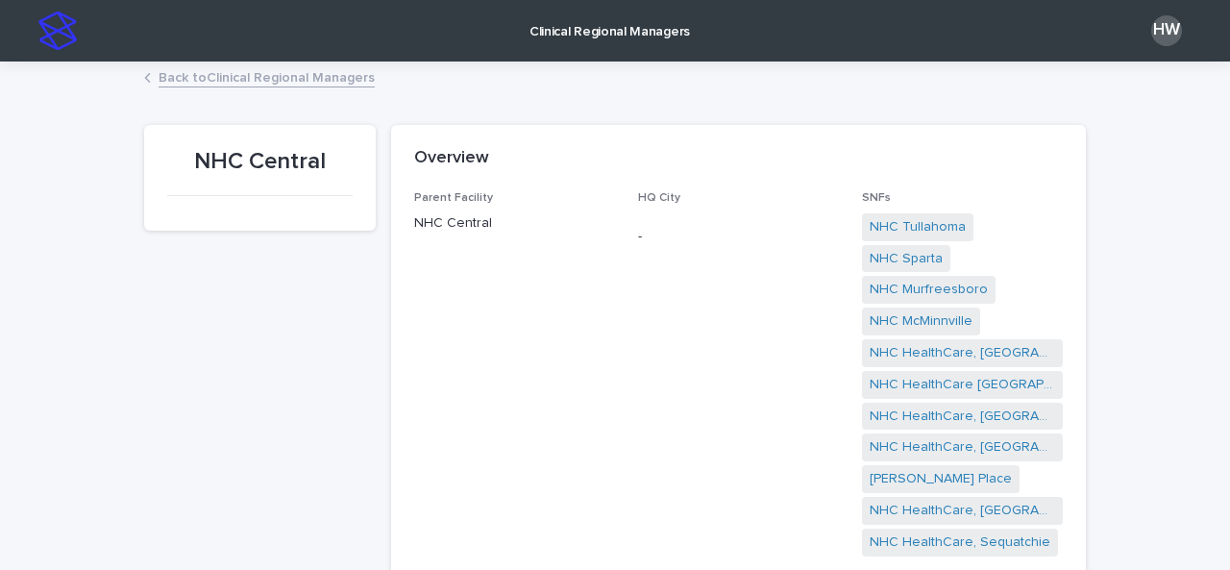
click at [228, 73] on link "Back to Clinical Regional Managers" at bounding box center [267, 76] width 216 height 22
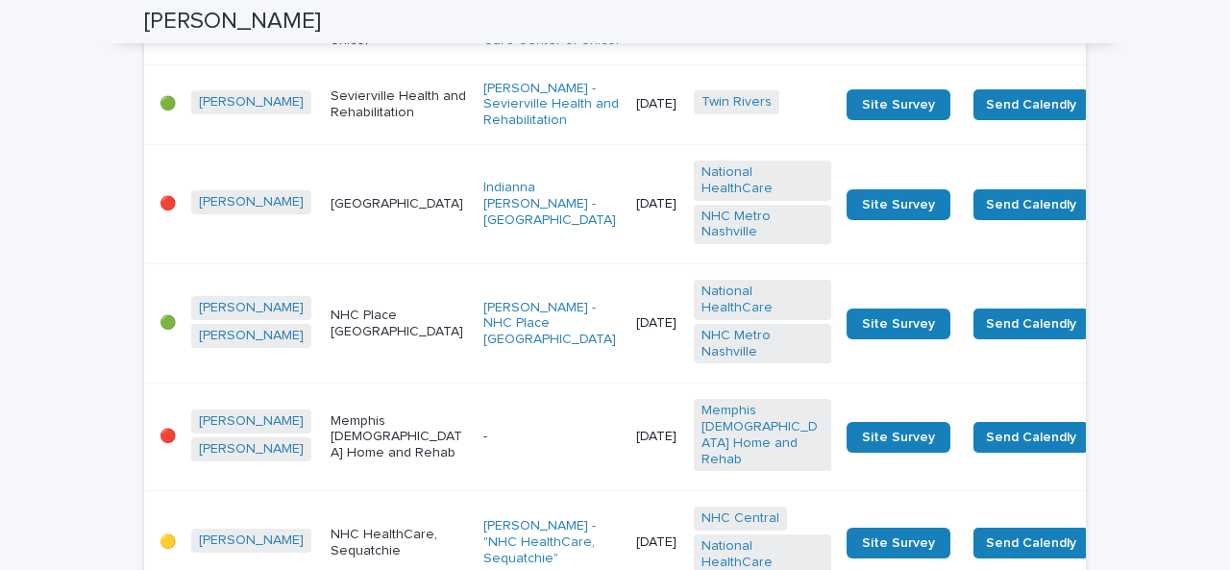
scroll to position [665, 0]
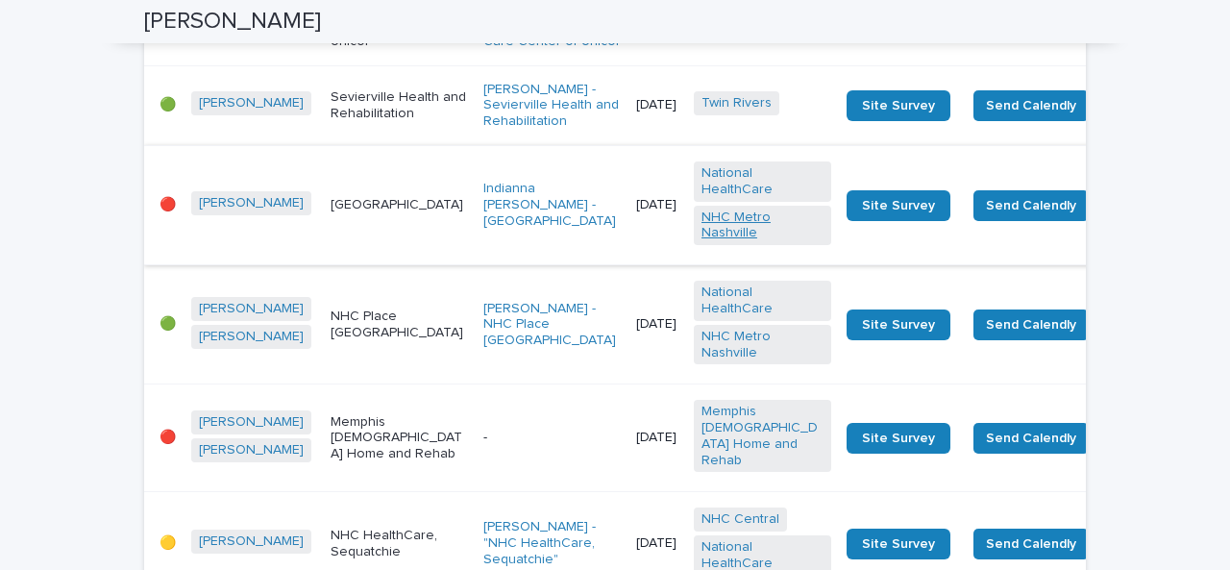
click at [701, 242] on link "NHC Metro Nashville" at bounding box center [762, 225] width 122 height 33
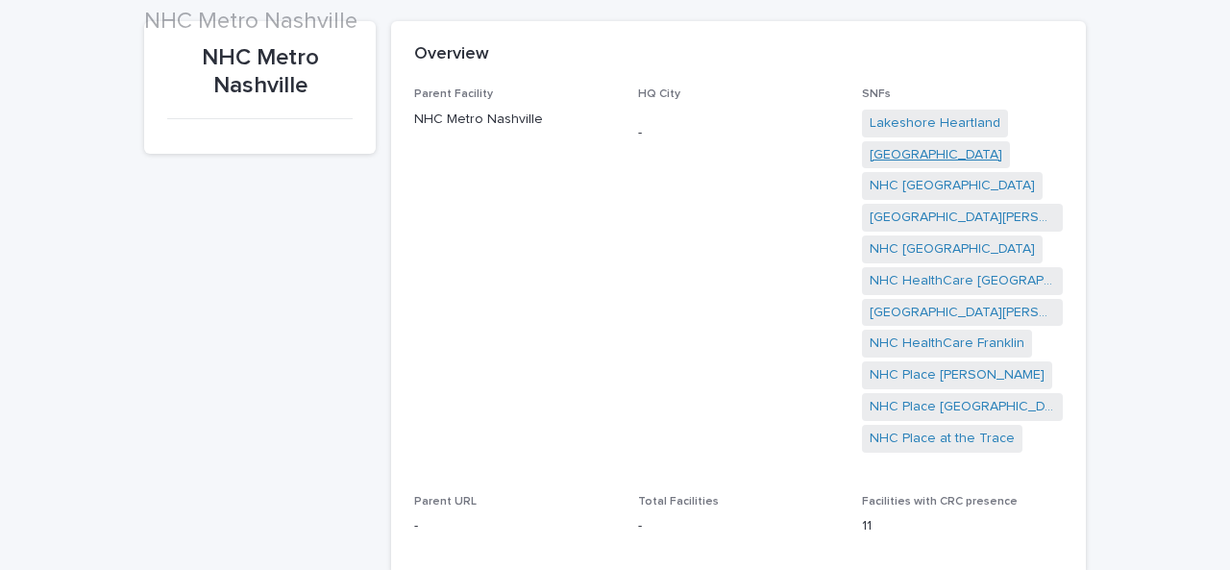
scroll to position [105, 0]
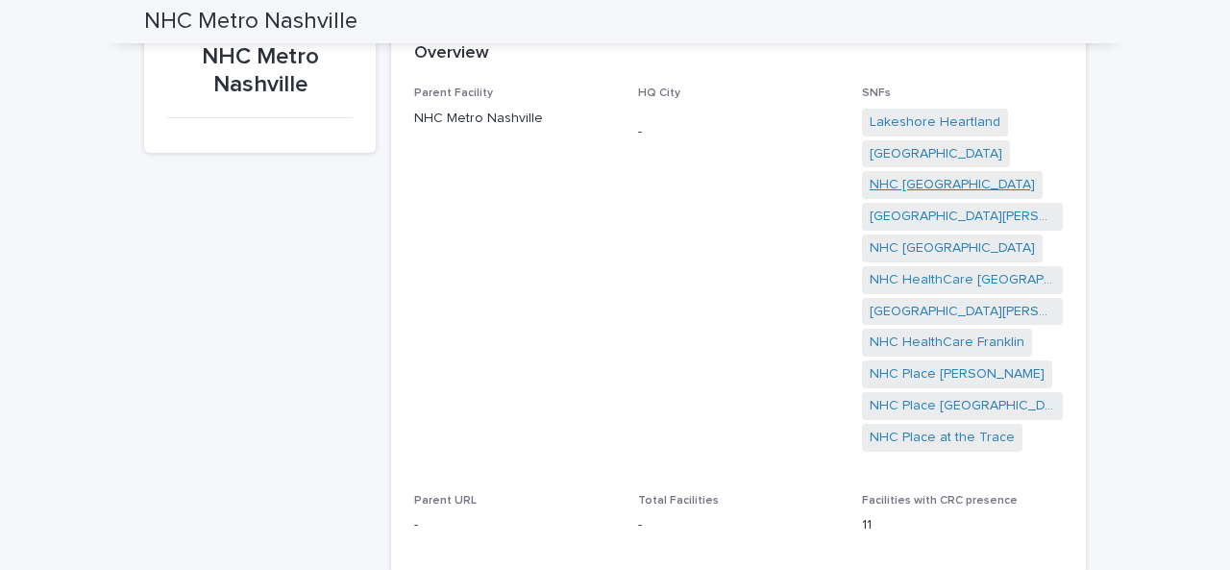
click at [912, 183] on link "NHC [GEOGRAPHIC_DATA]" at bounding box center [951, 185] width 165 height 20
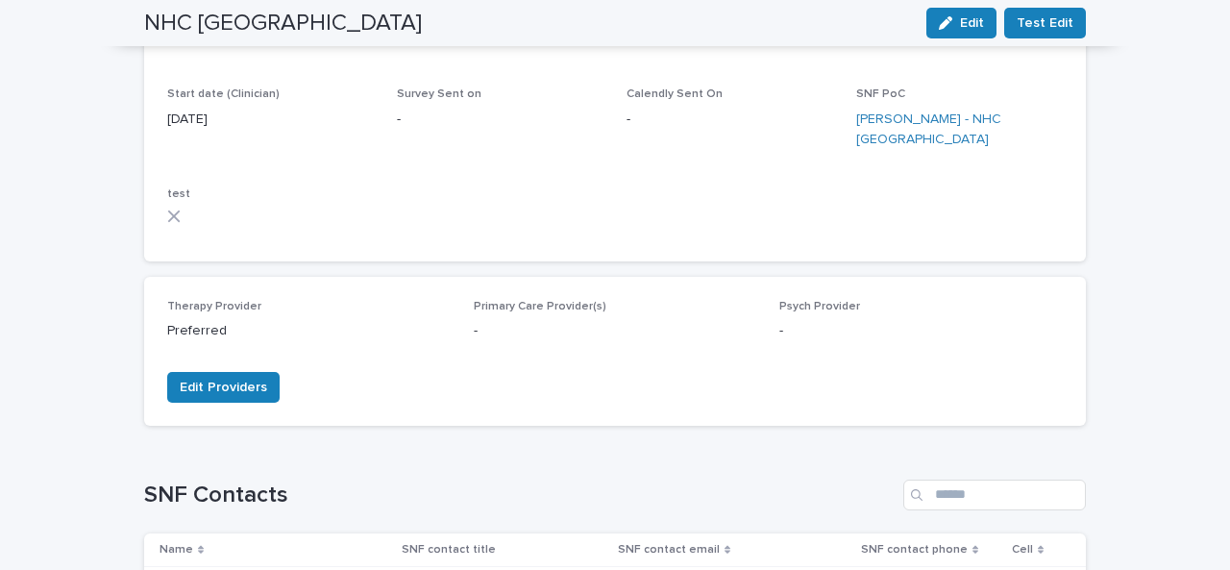
scroll to position [652, 0]
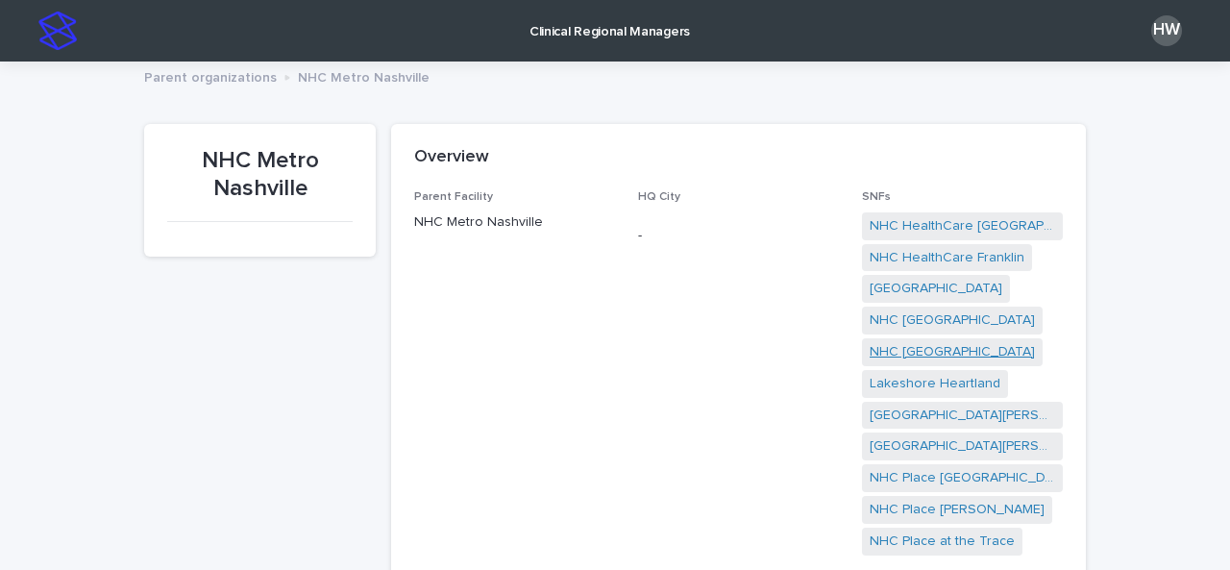
click at [936, 347] on link "NHC [GEOGRAPHIC_DATA]" at bounding box center [951, 352] width 165 height 20
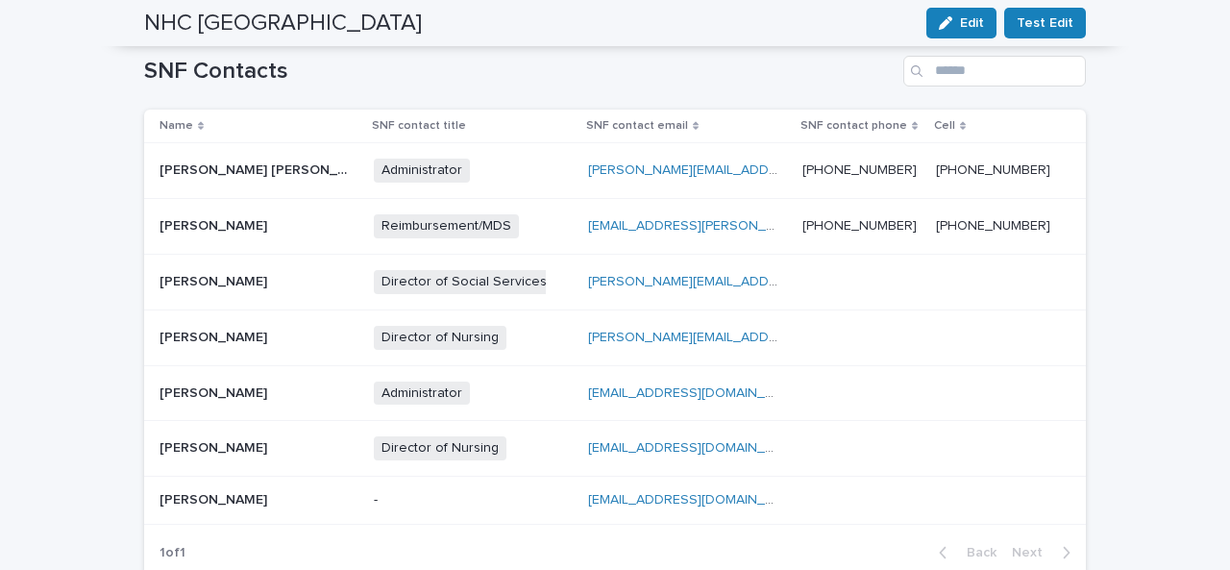
scroll to position [739, 0]
